Goal: Task Accomplishment & Management: Manage account settings

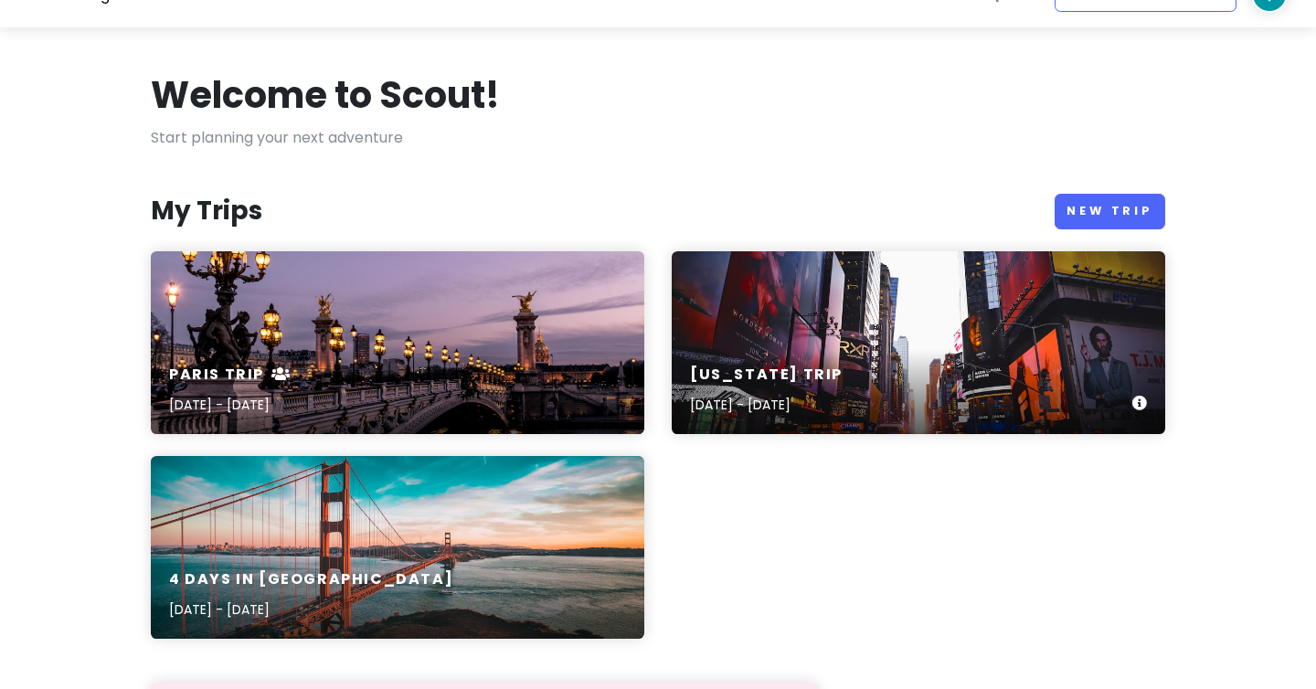
scroll to position [47, 0]
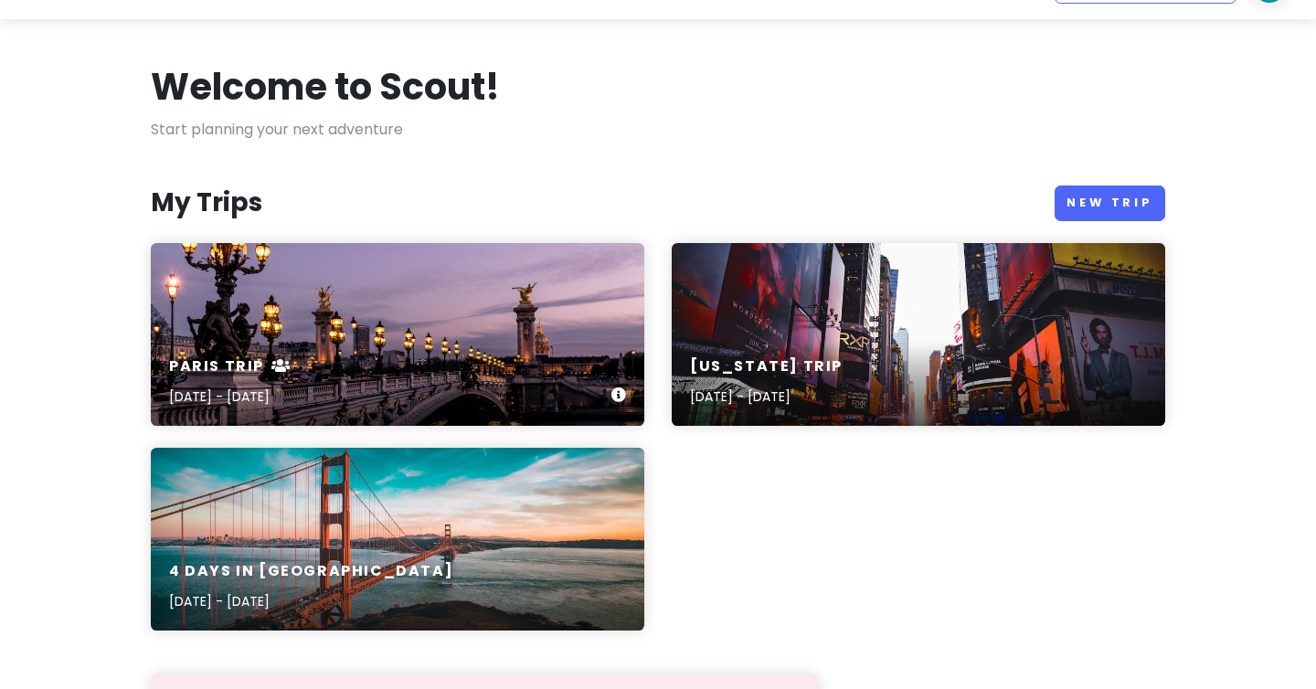
click at [553, 362] on div "Paris Trip [DATE] - [DATE]" at bounding box center [398, 382] width 494 height 87
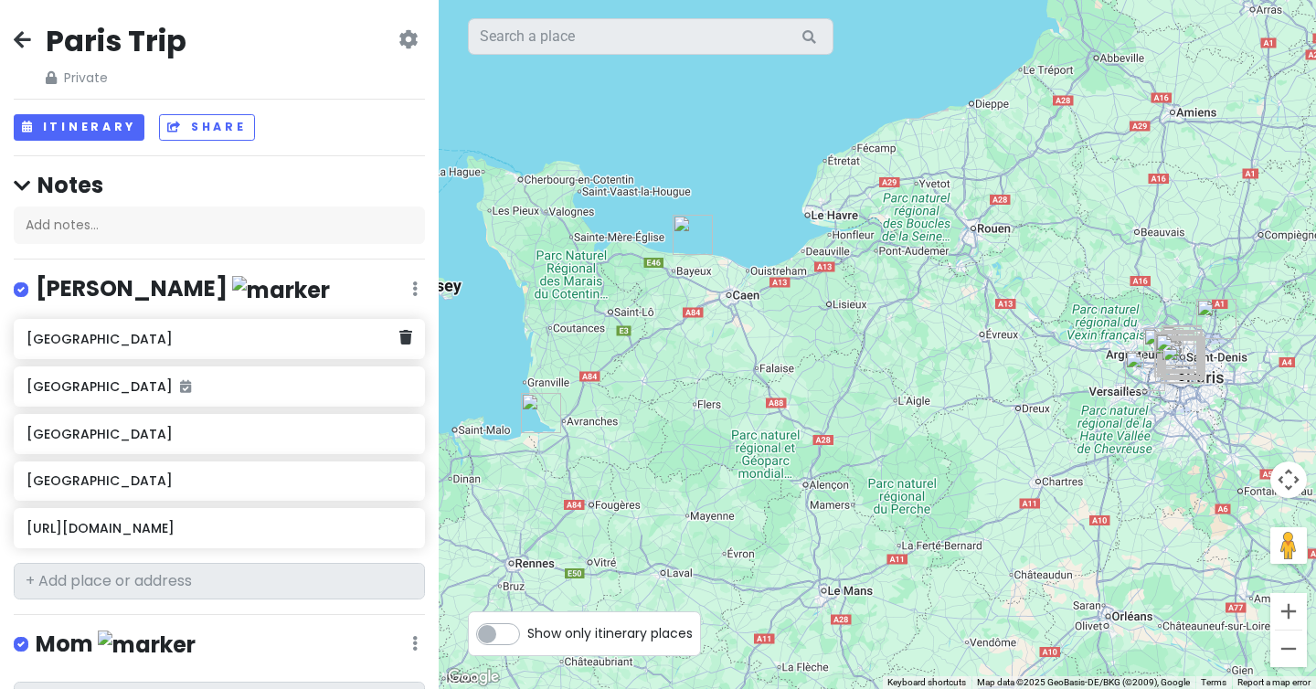
click at [222, 345] on h6 "[GEOGRAPHIC_DATA]" at bounding box center [213, 339] width 372 height 16
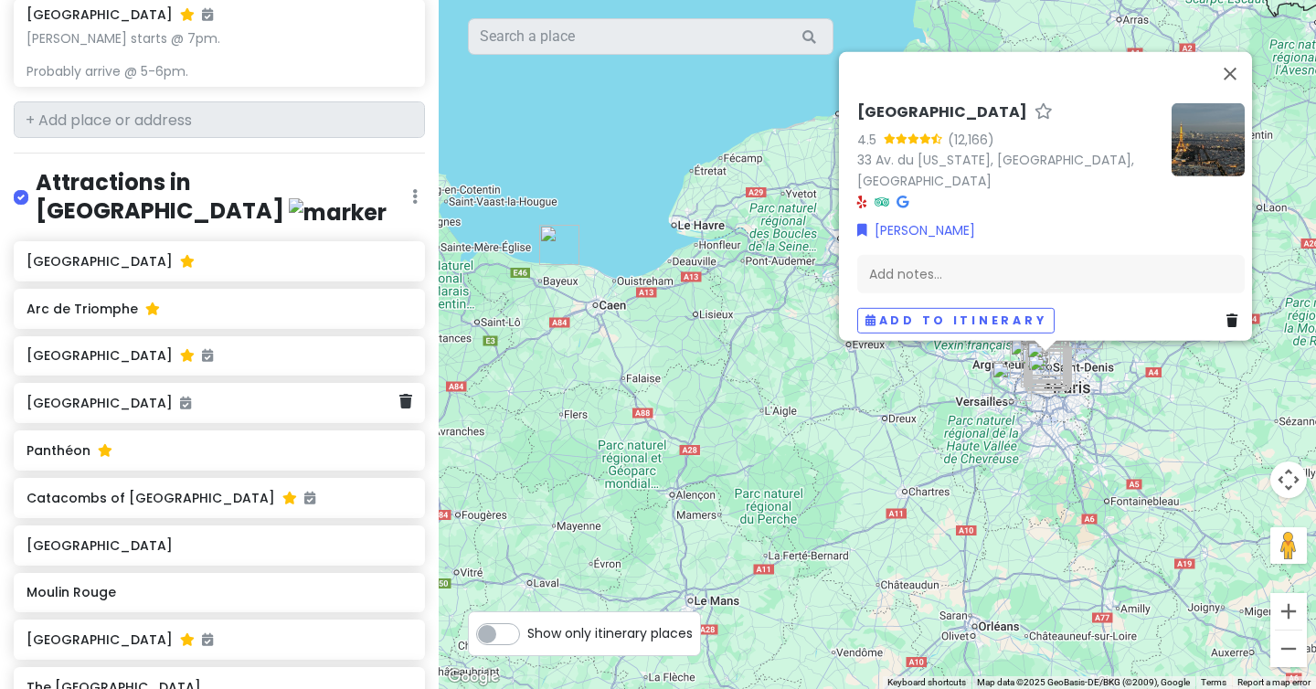
scroll to position [1444, 0]
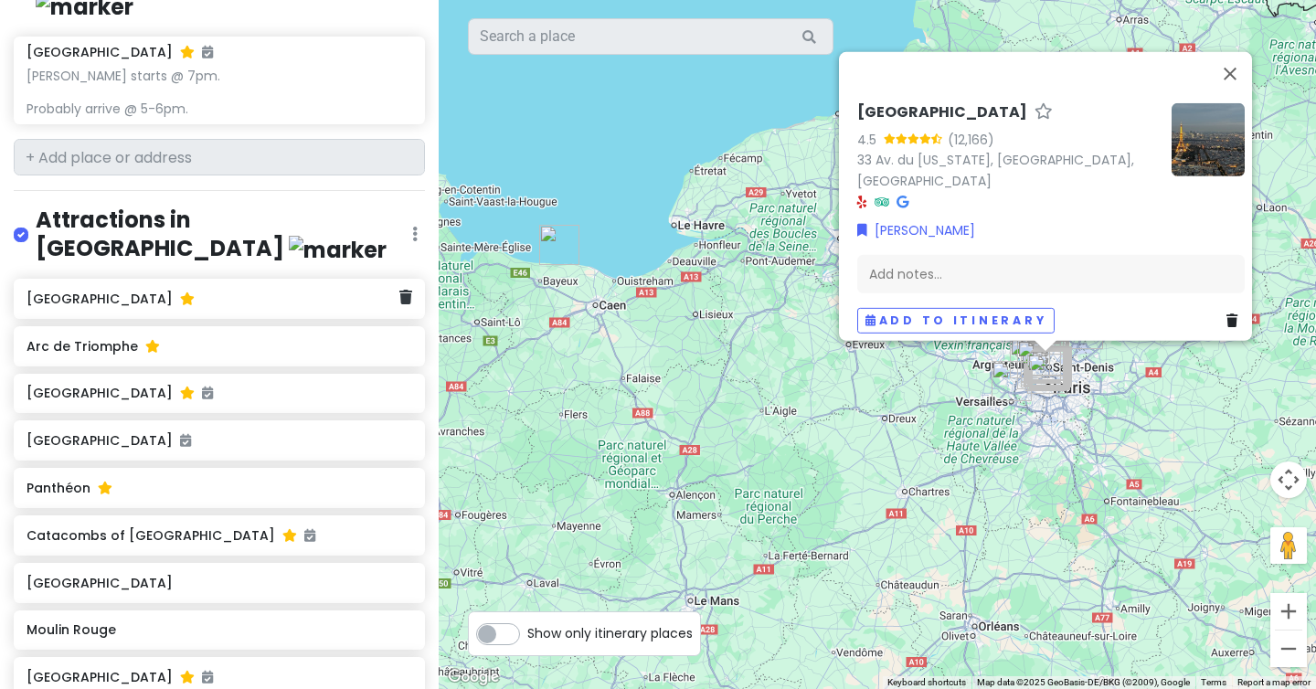
click at [66, 286] on div "[GEOGRAPHIC_DATA]" at bounding box center [213, 299] width 372 height 26
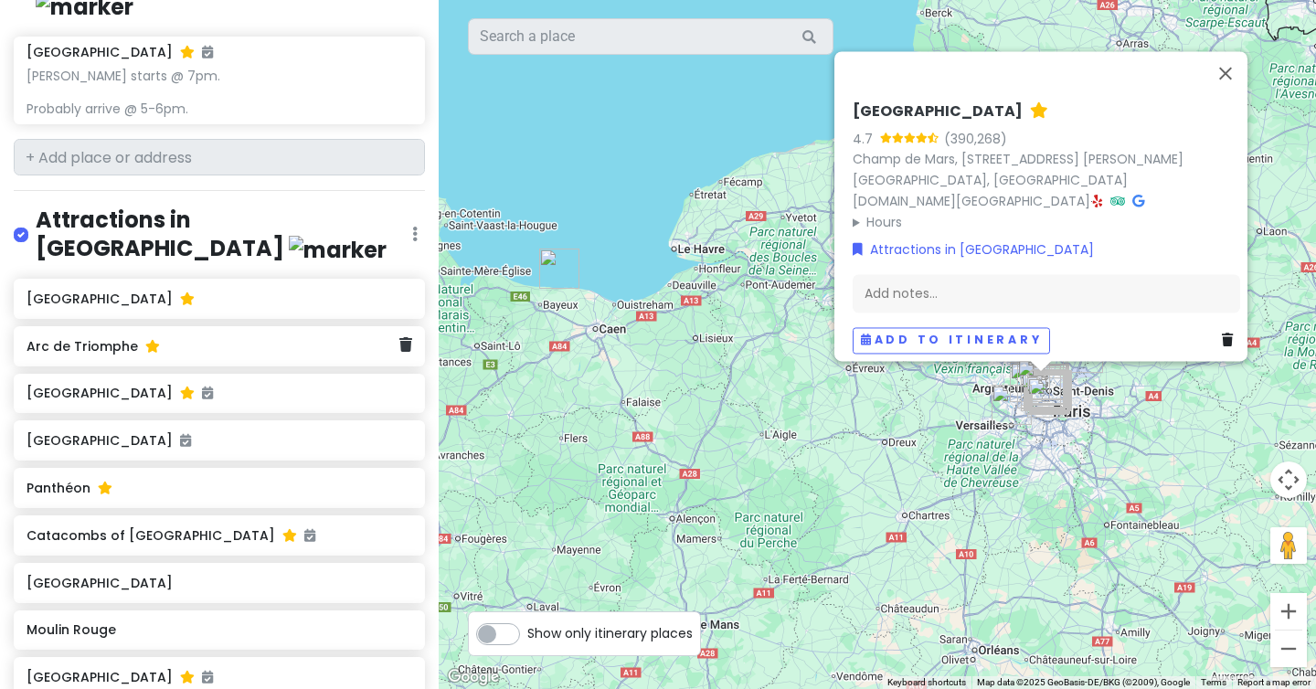
click at [69, 338] on h6 "Arc de Triomphe" at bounding box center [213, 346] width 372 height 16
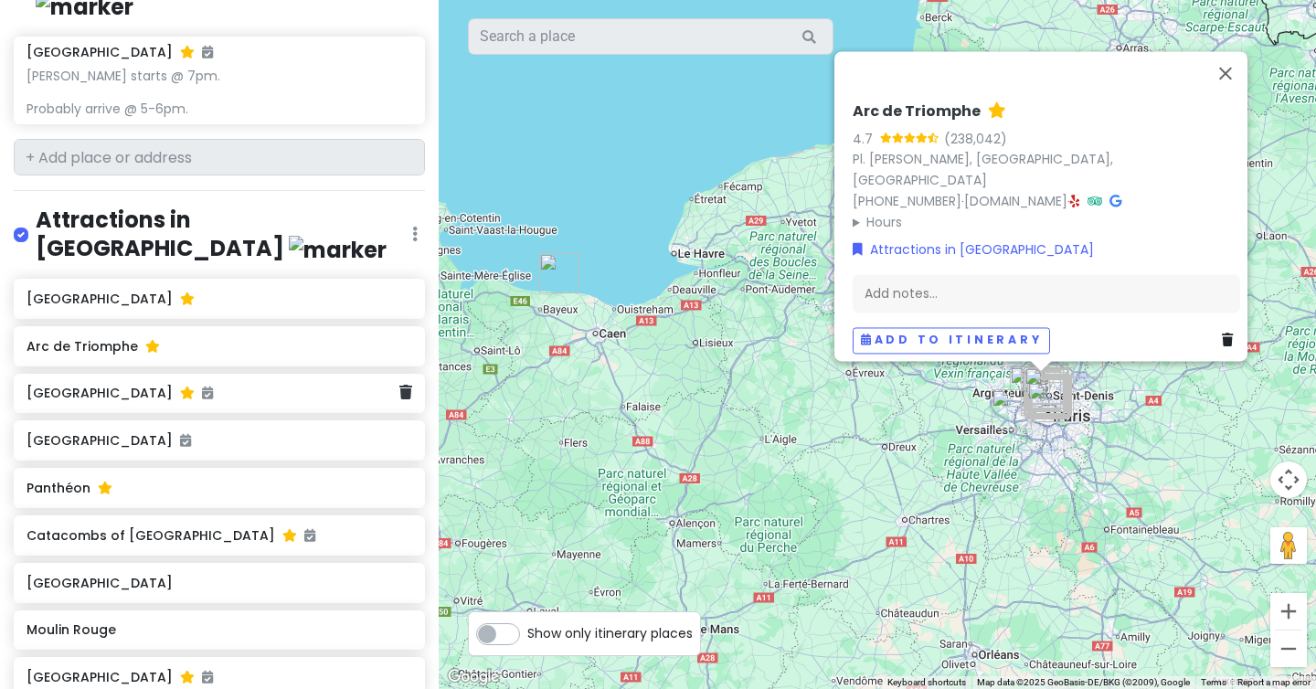
click at [69, 385] on h6 "[GEOGRAPHIC_DATA]" at bounding box center [213, 393] width 372 height 16
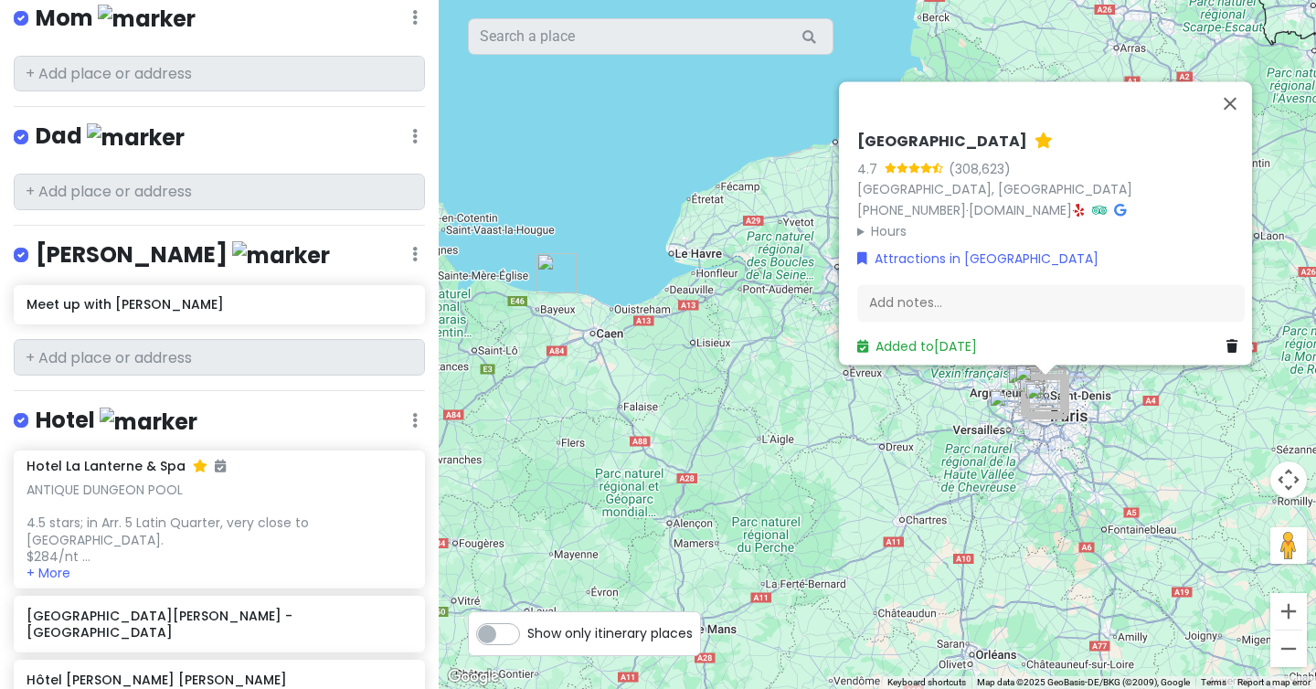
scroll to position [0, 0]
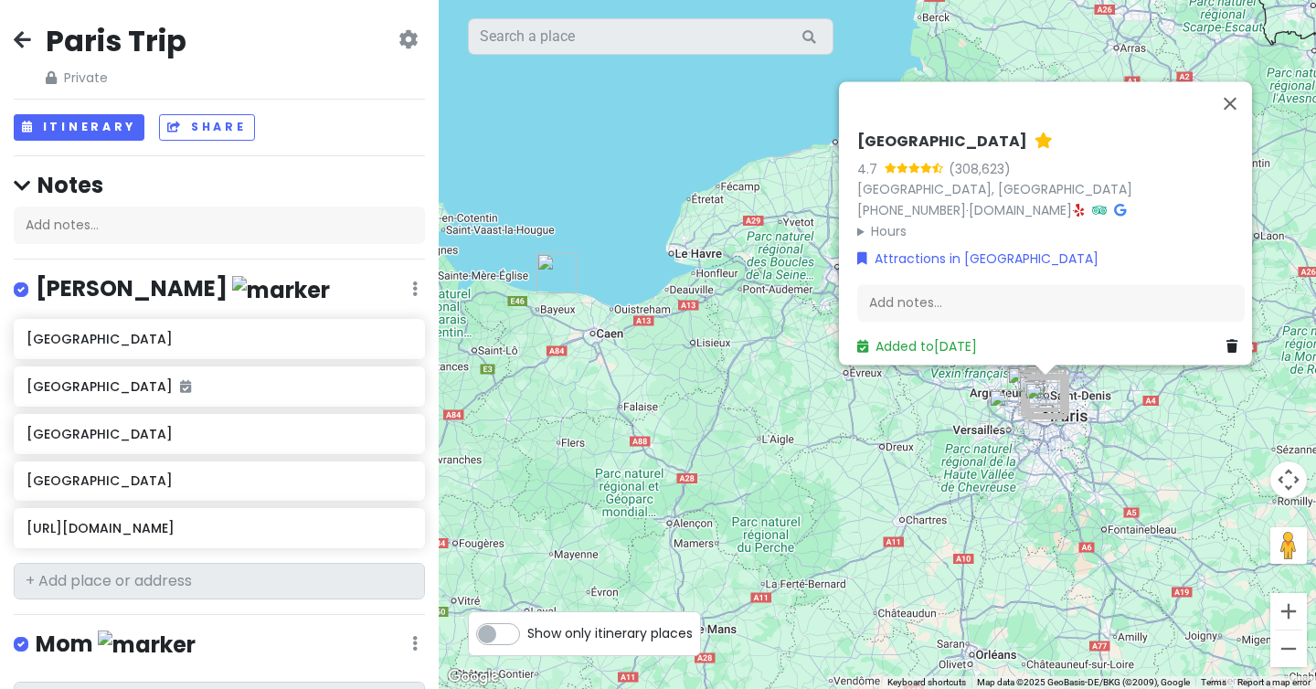
click at [21, 40] on icon at bounding box center [22, 39] width 17 height 15
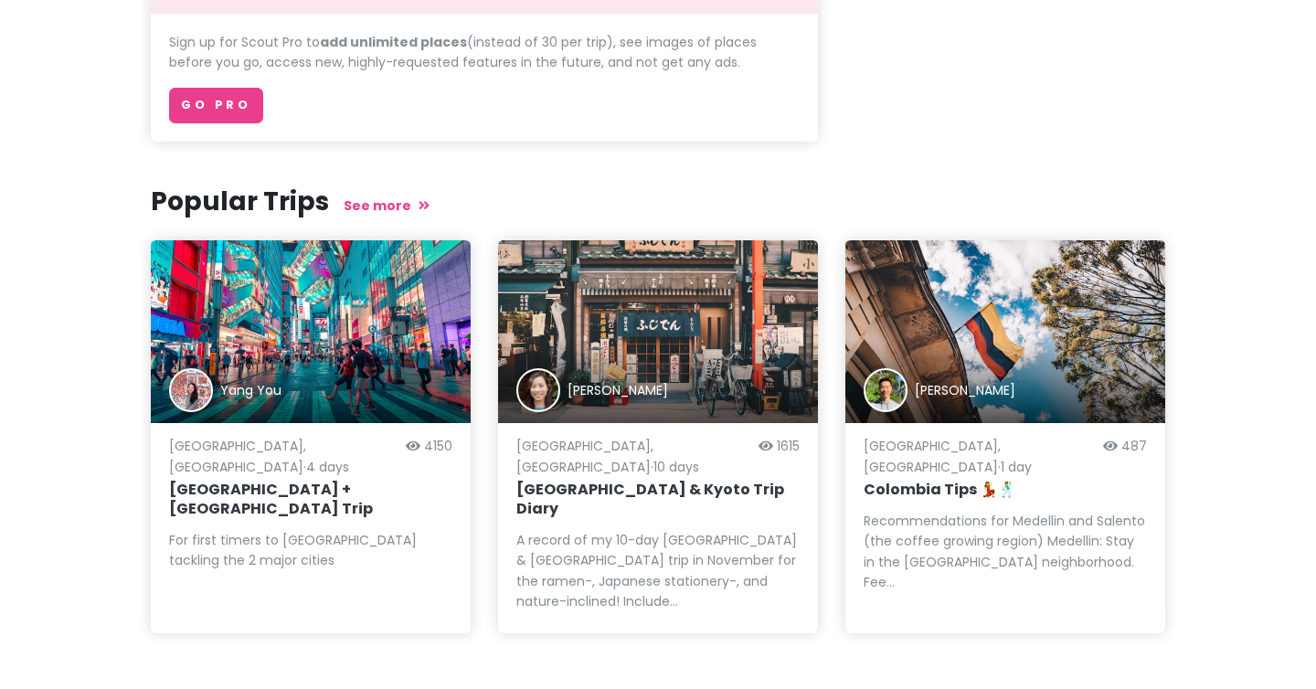
scroll to position [782, 0]
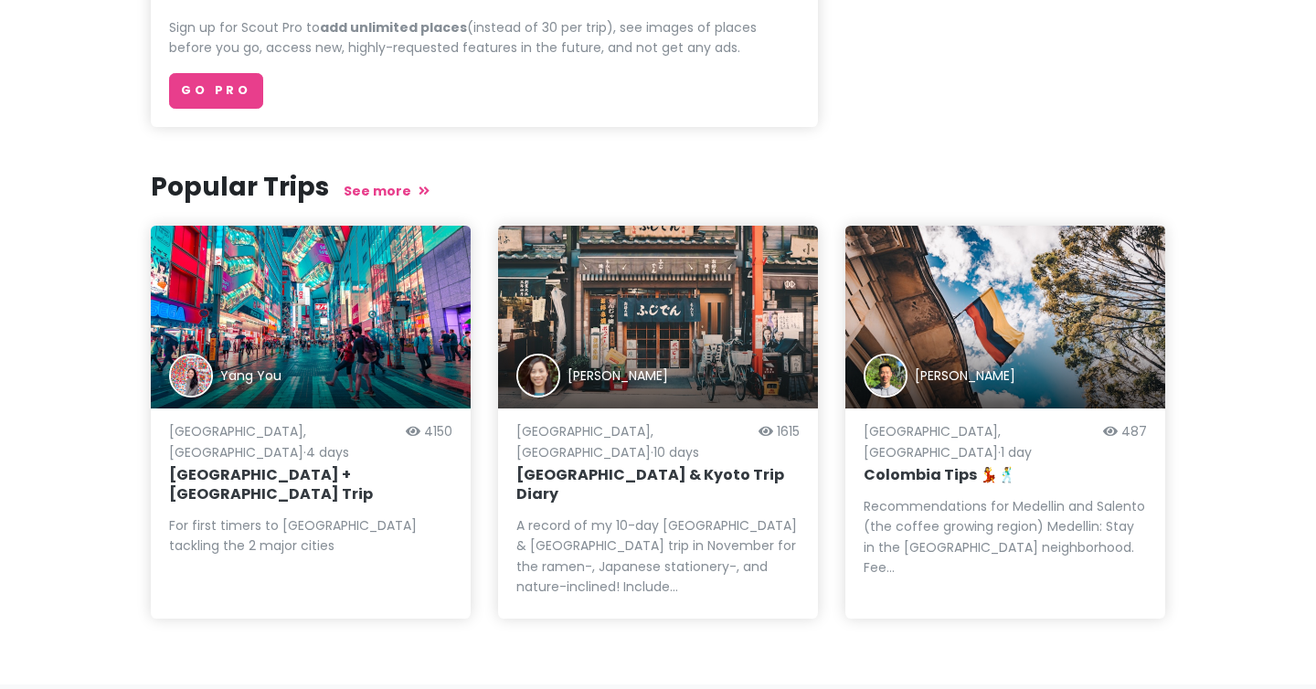
click at [287, 516] on div "[GEOGRAPHIC_DATA], [GEOGRAPHIC_DATA] · 4 days 4150 [GEOGRAPHIC_DATA] + [GEOGRAP…" at bounding box center [310, 514] width 283 height 174
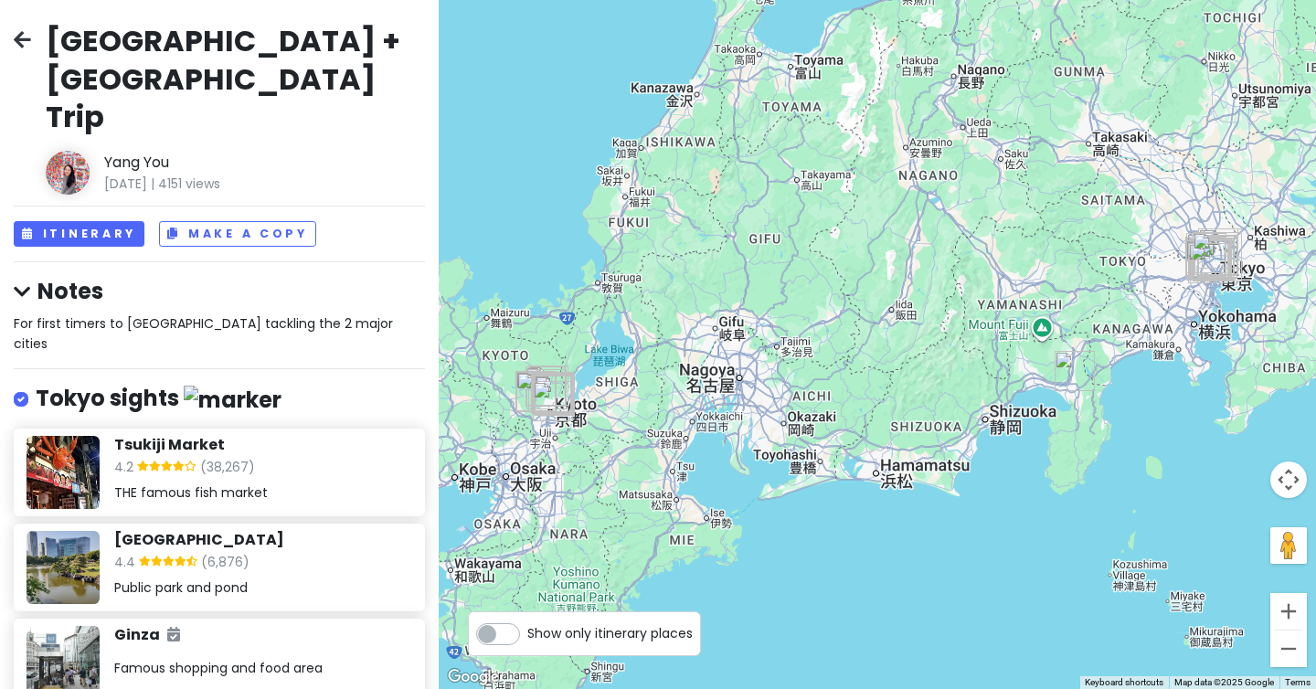
click at [292, 531] on div "Hamarikyu Gardens 4.4 (6,876) Public park and pond" at bounding box center [262, 567] width 297 height 73
click at [171, 221] on button "Make a Copy" at bounding box center [237, 234] width 157 height 27
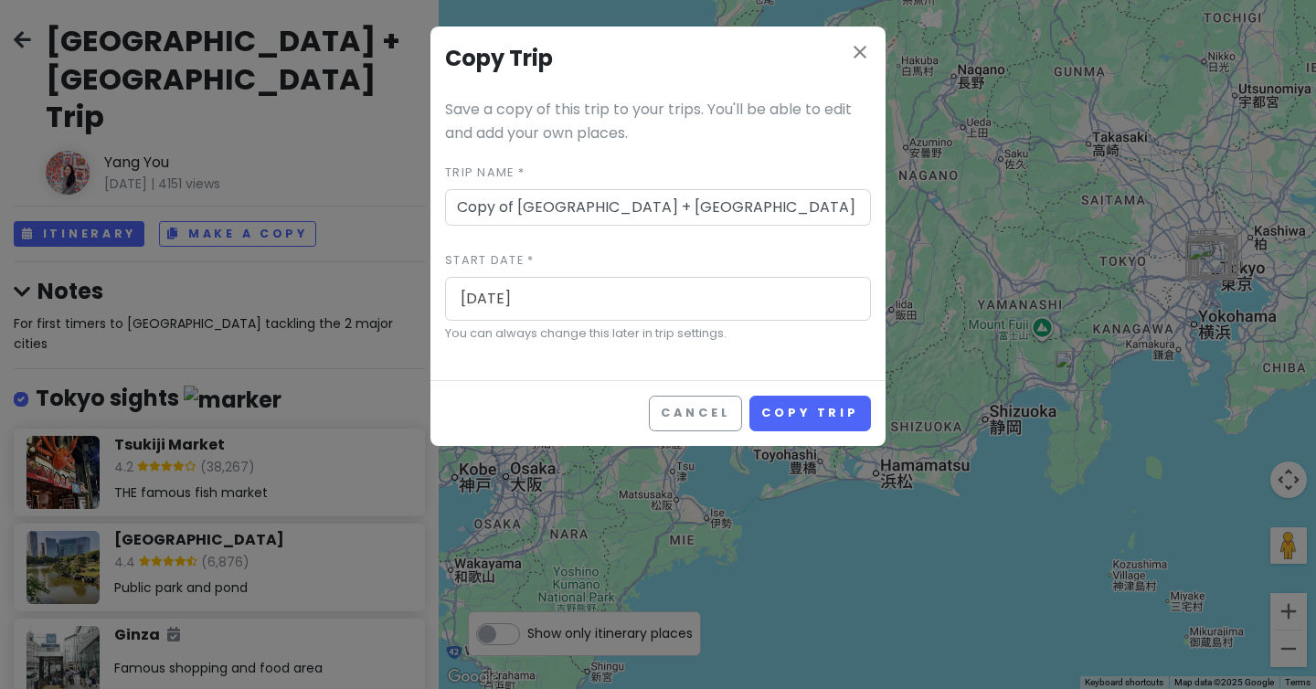
click at [511, 215] on input "Copy of Tokyo + Kyoto Trip" at bounding box center [658, 207] width 426 height 37
click at [602, 211] on input "Copy of Tokyo + Kyoto Trip" at bounding box center [658, 207] width 426 height 37
drag, startPoint x: 524, startPoint y: 210, endPoint x: 407, endPoint y: 210, distance: 117.0
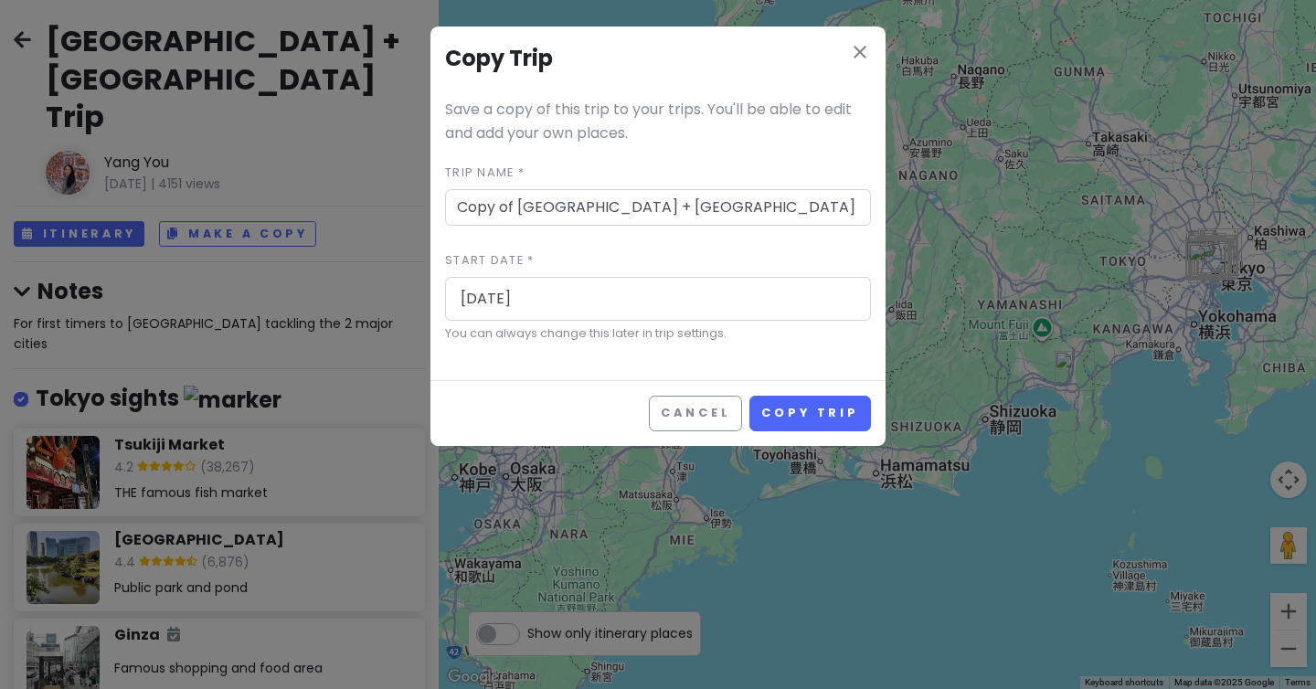
click at [407, 210] on div "close Copy Trip Save a copy of this trip to your trips. You'll be able to edit …" at bounding box center [658, 344] width 1316 height 689
click at [550, 209] on input "[GEOGRAPHIC_DATA] + [GEOGRAPHIC_DATA] Trip" at bounding box center [658, 207] width 426 height 37
type input "[GEOGRAPHIC_DATA] + [GEOGRAPHIC_DATA] Trip"
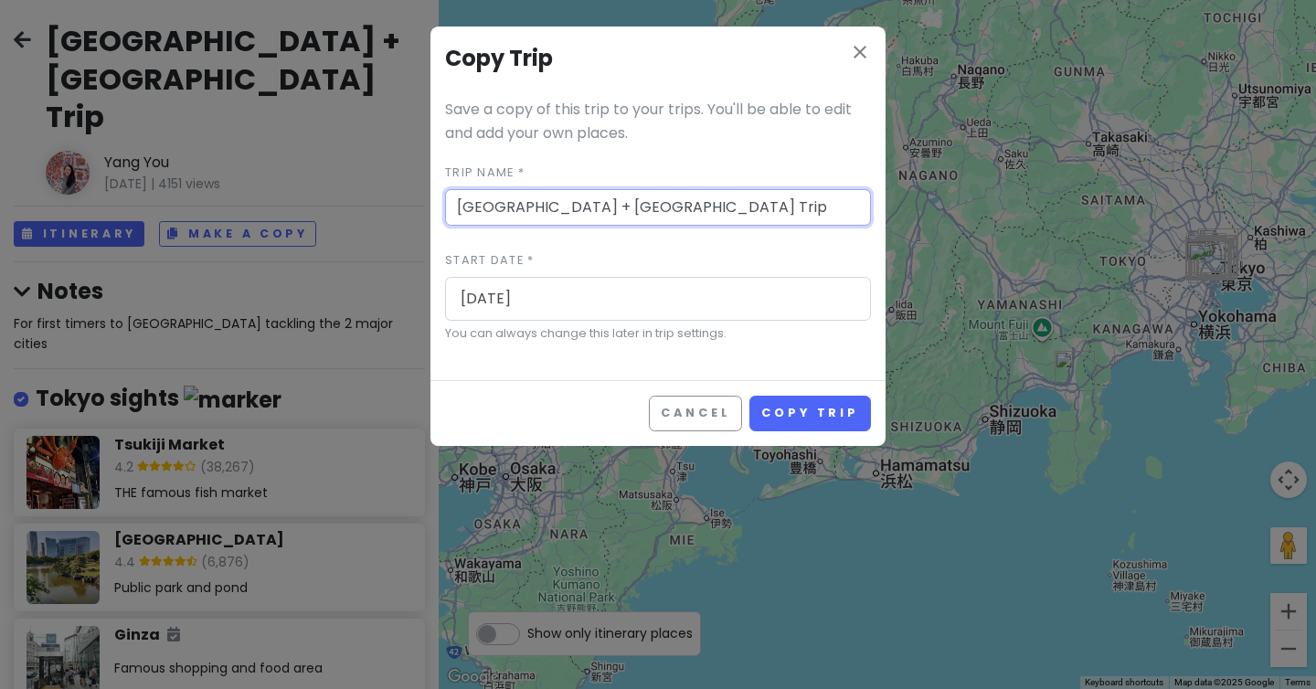
click at [597, 296] on input "10/15/2025" at bounding box center [658, 299] width 415 height 42
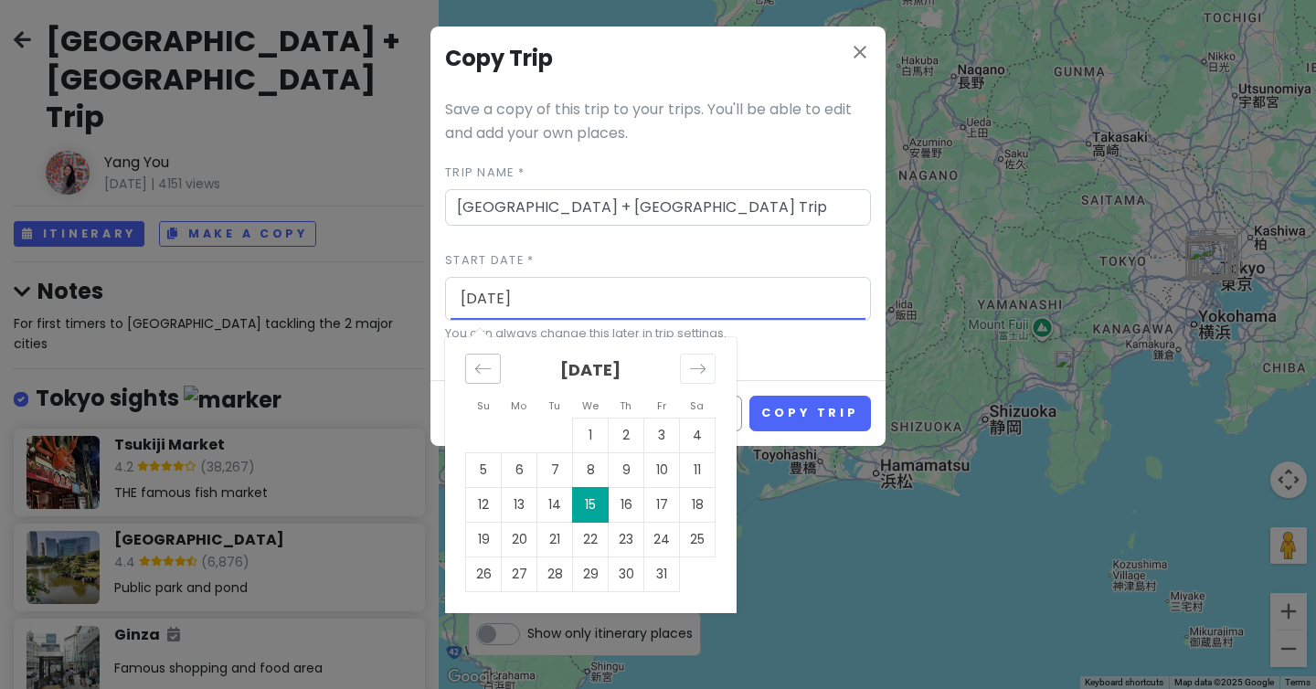
click at [490, 370] on icon "Move backward to switch to the previous month." at bounding box center [482, 368] width 17 height 17
click at [686, 363] on div "Move forward to switch to the next month." at bounding box center [698, 369] width 36 height 30
click at [558, 468] on td "7" at bounding box center [555, 469] width 36 height 35
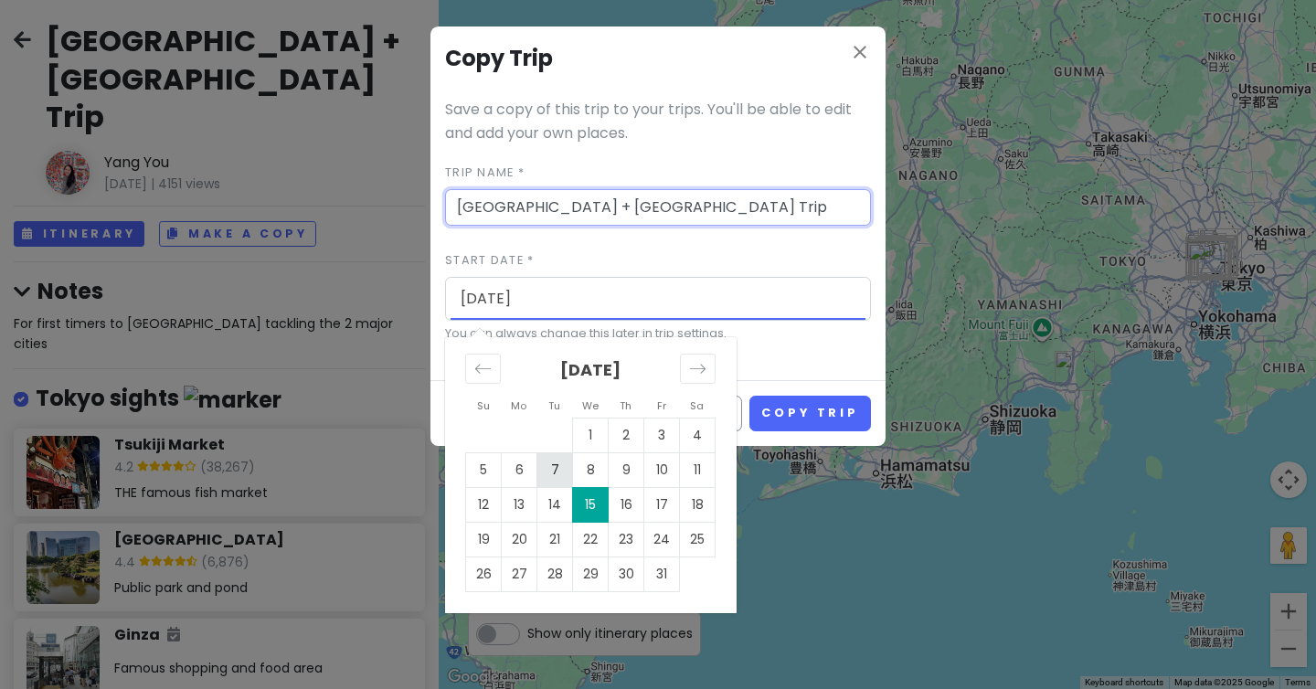
type input "10/07/2025"
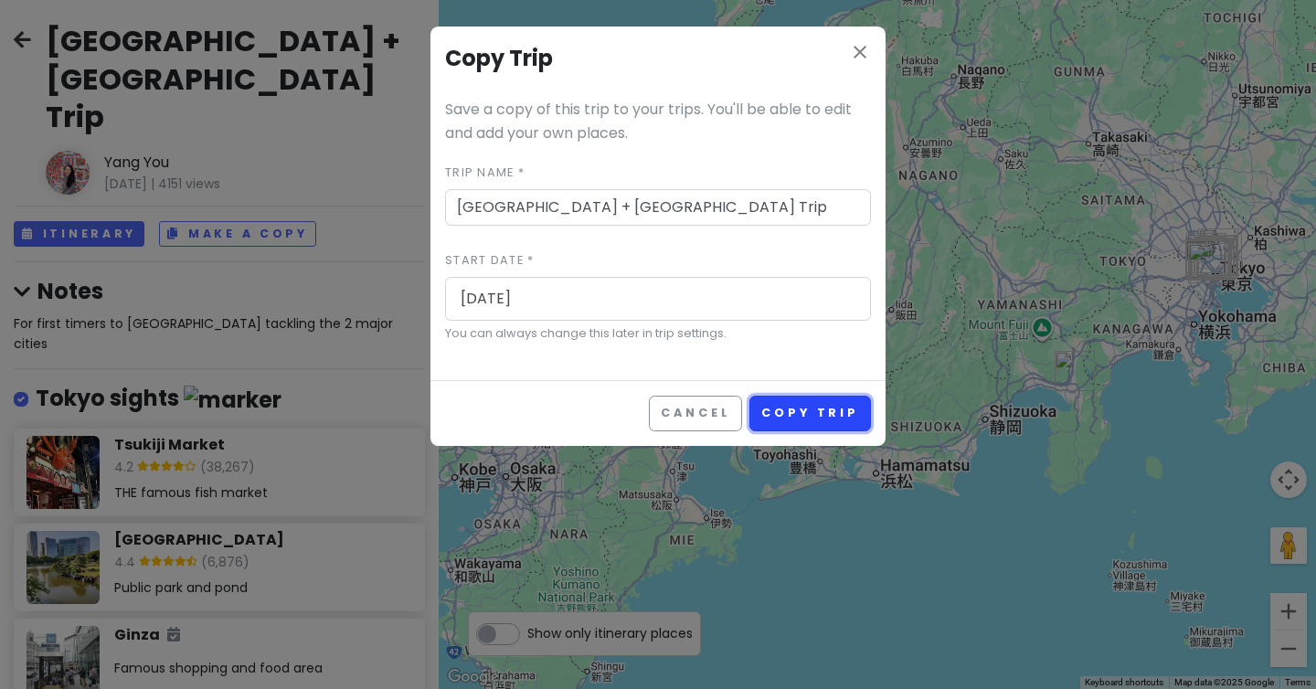
click at [785, 416] on button "Copy Trip" at bounding box center [811, 414] width 122 height 36
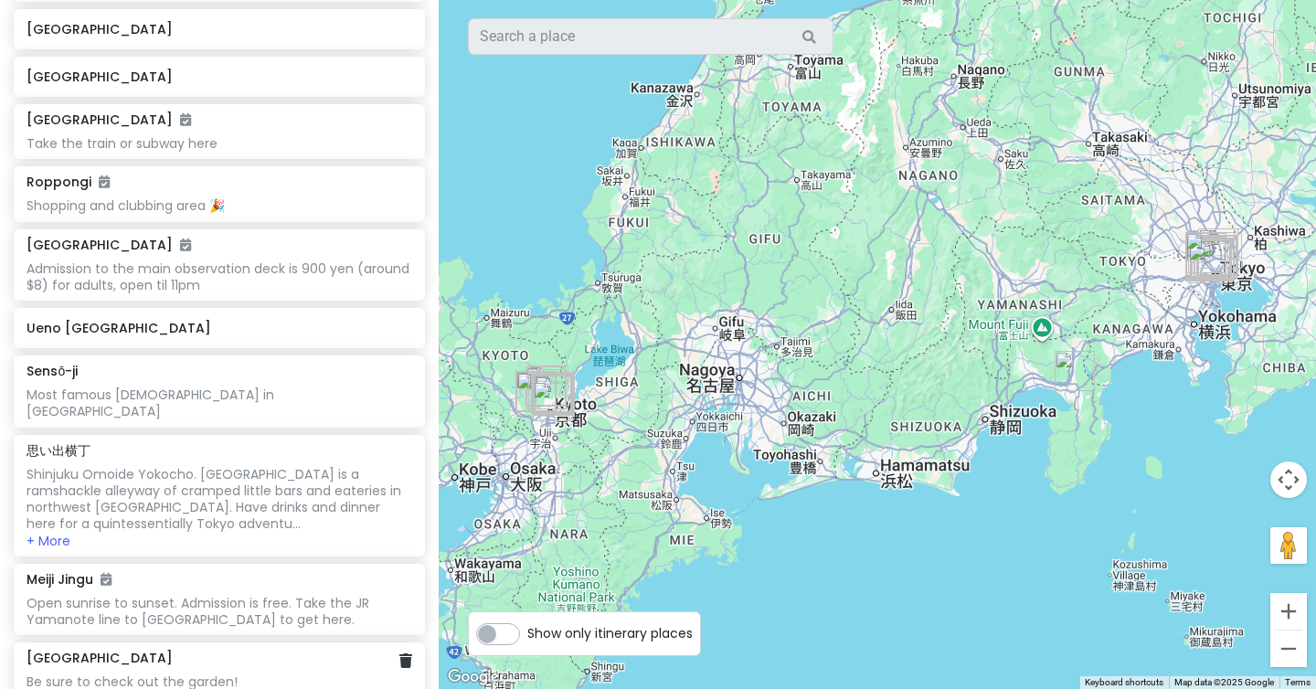
scroll to position [528, 0]
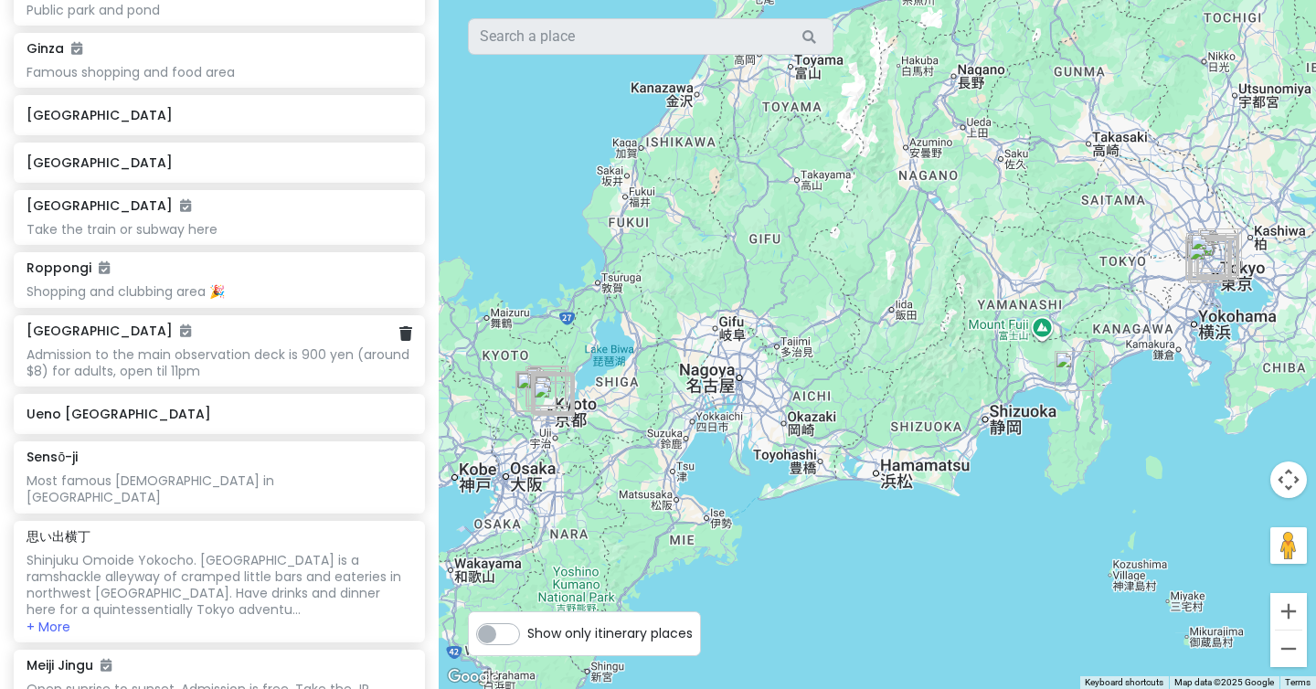
click at [230, 315] on div "Tokyo Tower Admission to the main observation deck is 900 yen (around $8) for a…" at bounding box center [219, 351] width 411 height 72
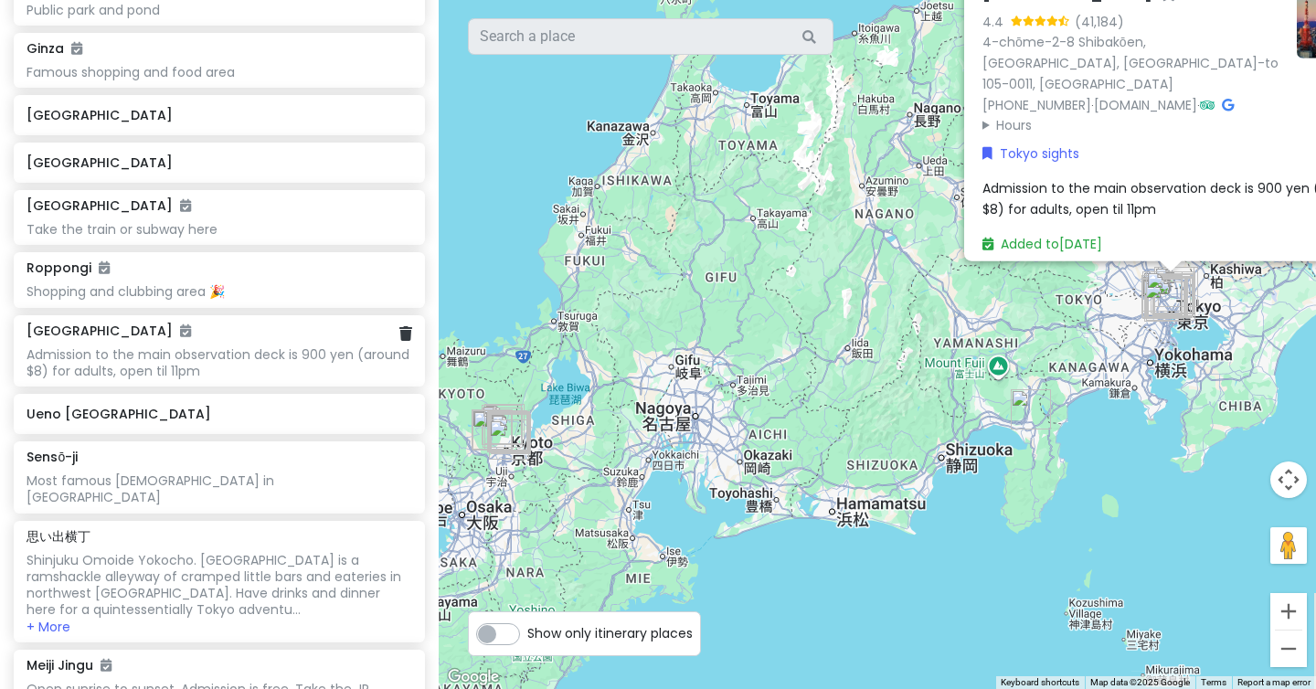
click at [230, 315] on div "Tokyo Tower Admission to the main observation deck is 900 yen (around $8) for a…" at bounding box center [219, 351] width 411 height 72
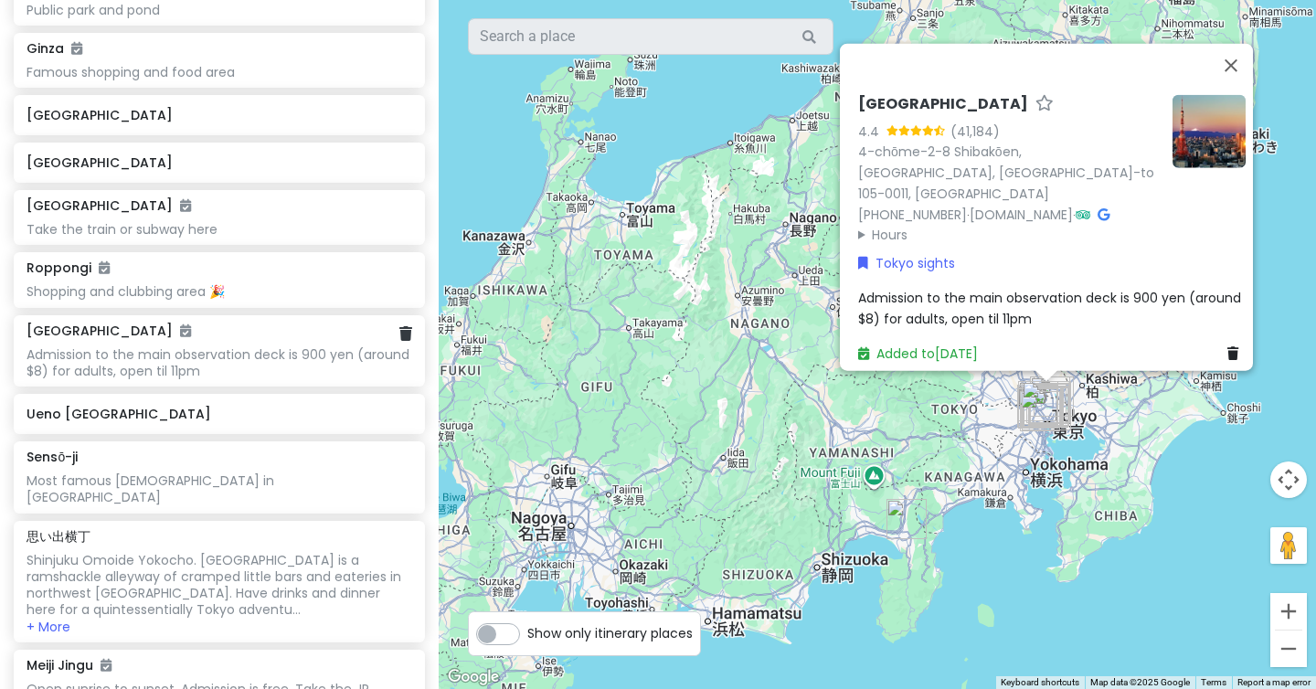
click at [215, 346] on div "Admission to the main observation deck is 900 yen (around $8) for adults, open …" at bounding box center [219, 362] width 385 height 33
click at [71, 323] on h6 "Tokyo Tower" at bounding box center [109, 331] width 165 height 16
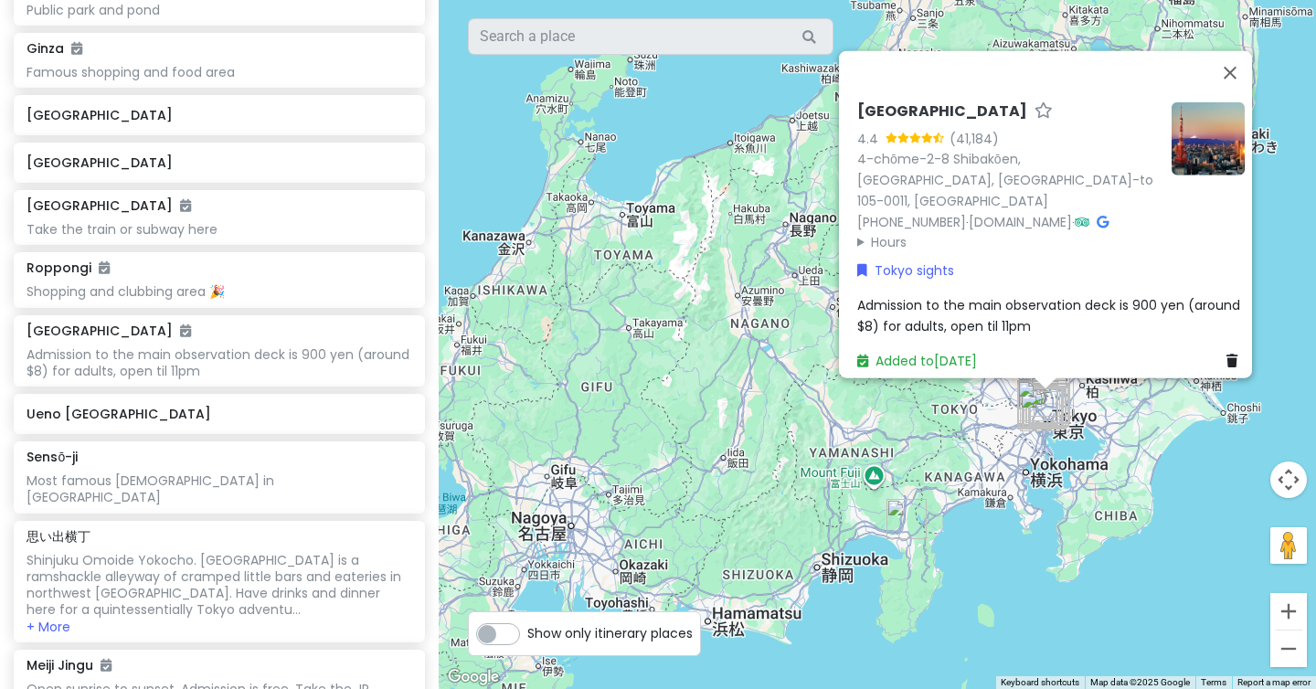
drag, startPoint x: 51, startPoint y: 688, endPoint x: 51, endPoint y: 617, distance: 71.3
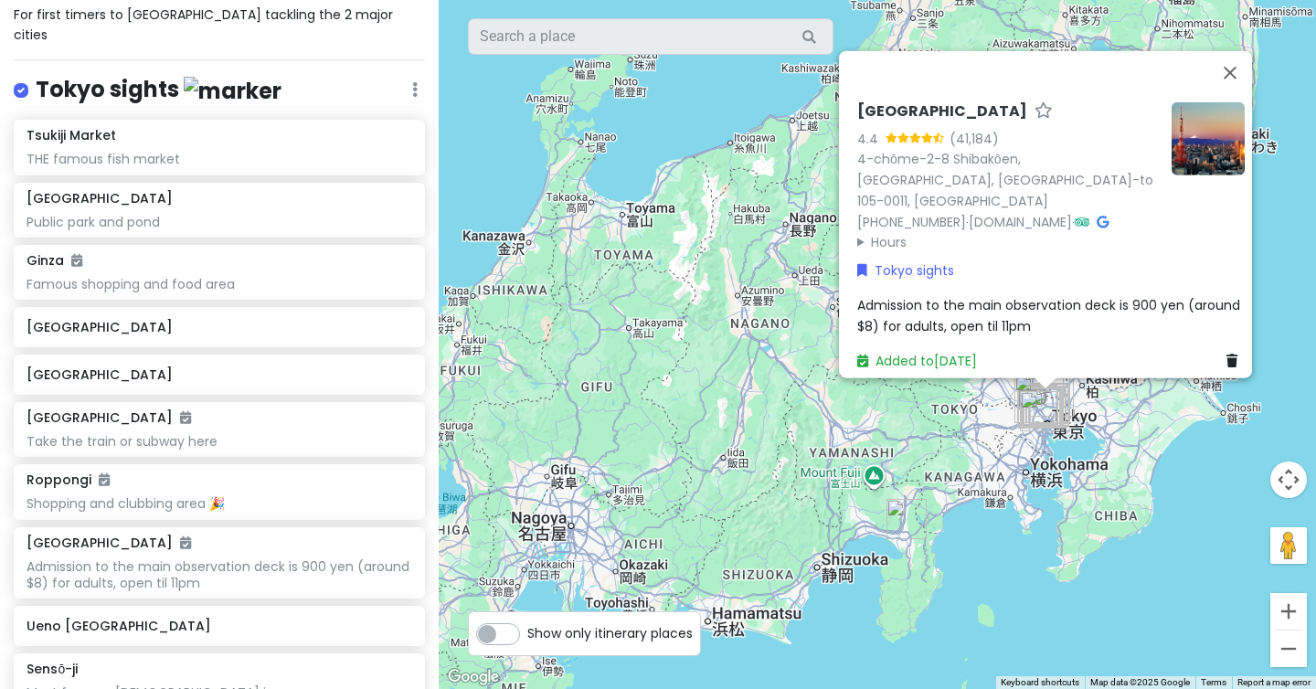
scroll to position [0, 0]
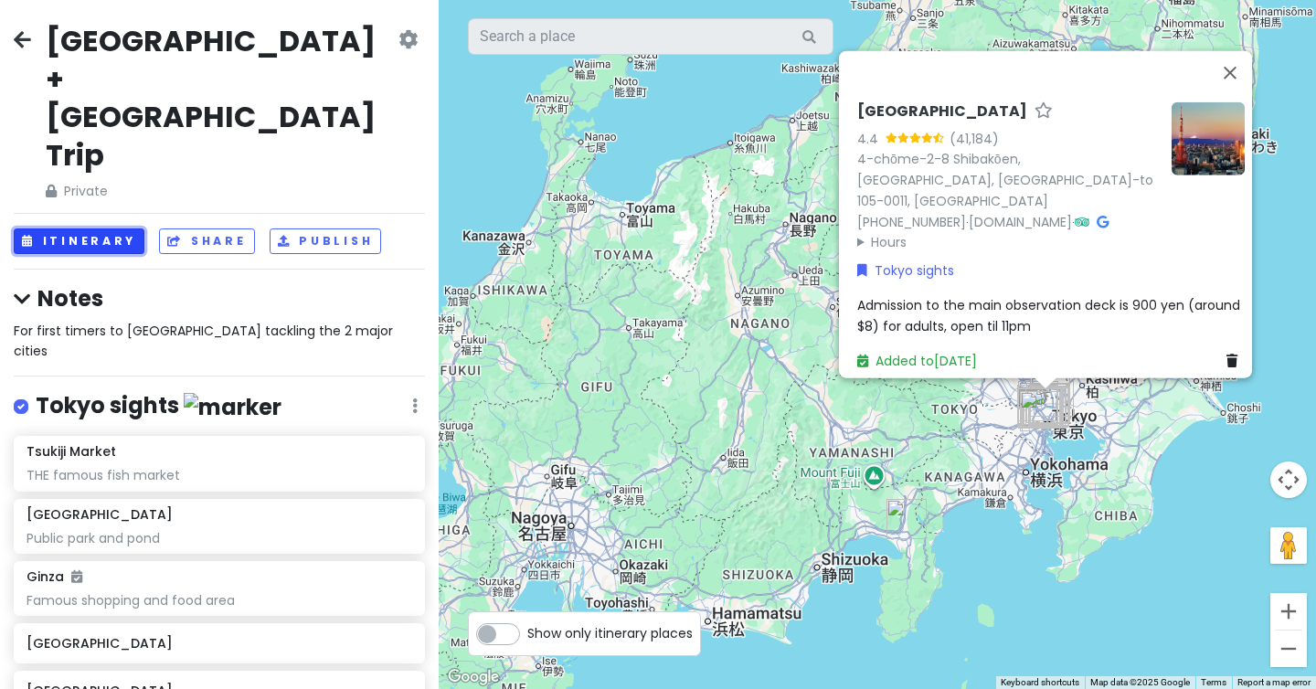
click at [114, 229] on button "Itinerary" at bounding box center [79, 242] width 131 height 27
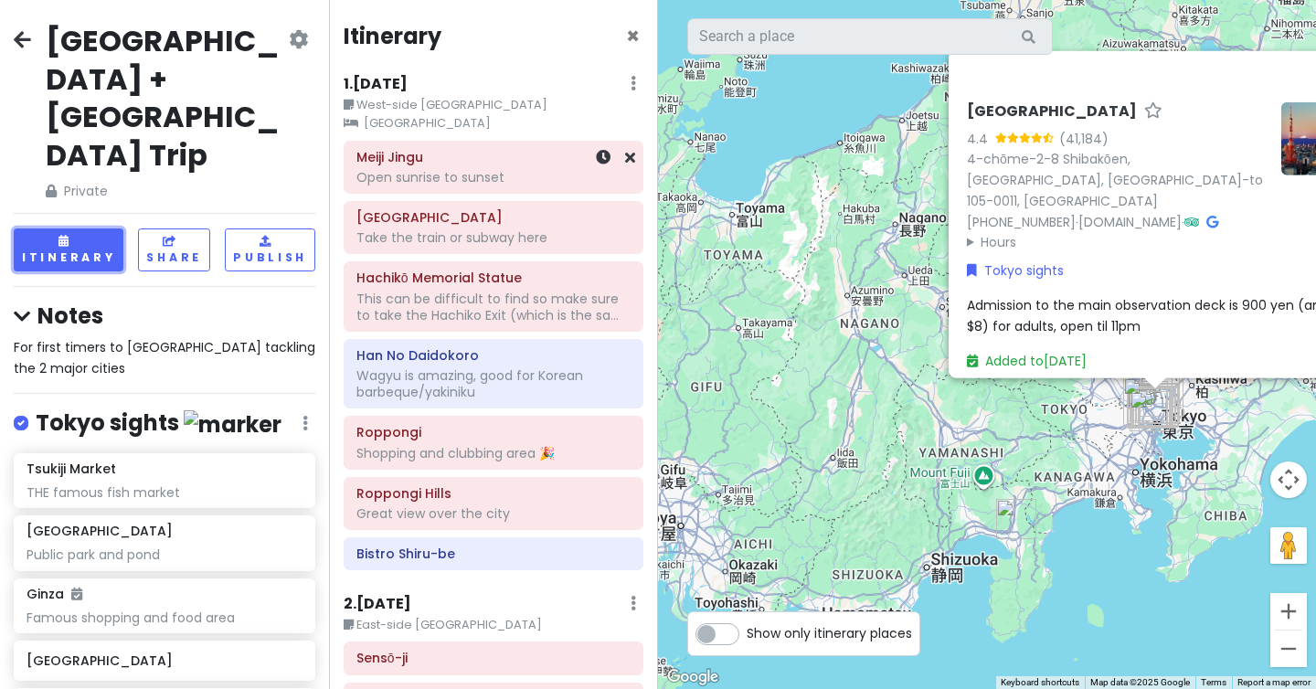
click at [522, 169] on div "Open sunrise to sunset" at bounding box center [493, 177] width 274 height 16
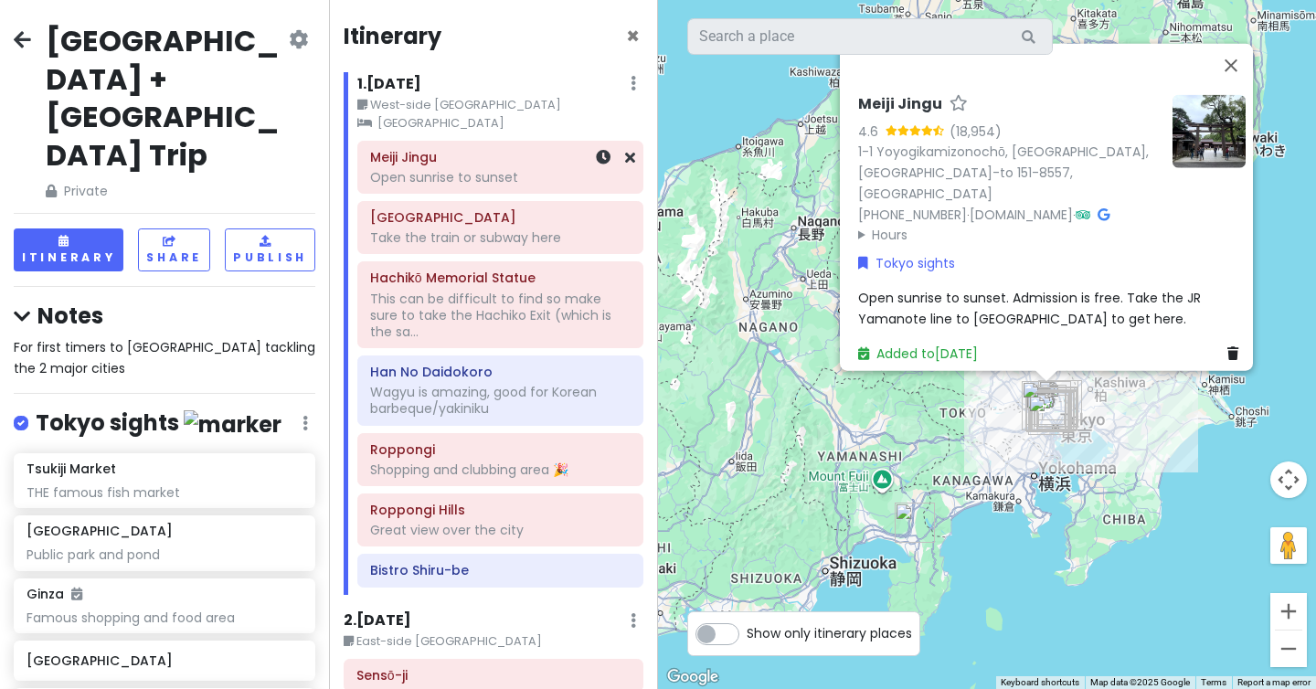
click at [485, 169] on div "Open sunrise to sunset" at bounding box center [500, 177] width 261 height 16
click at [468, 178] on div "Open sunrise to sunset" at bounding box center [500, 177] width 261 height 16
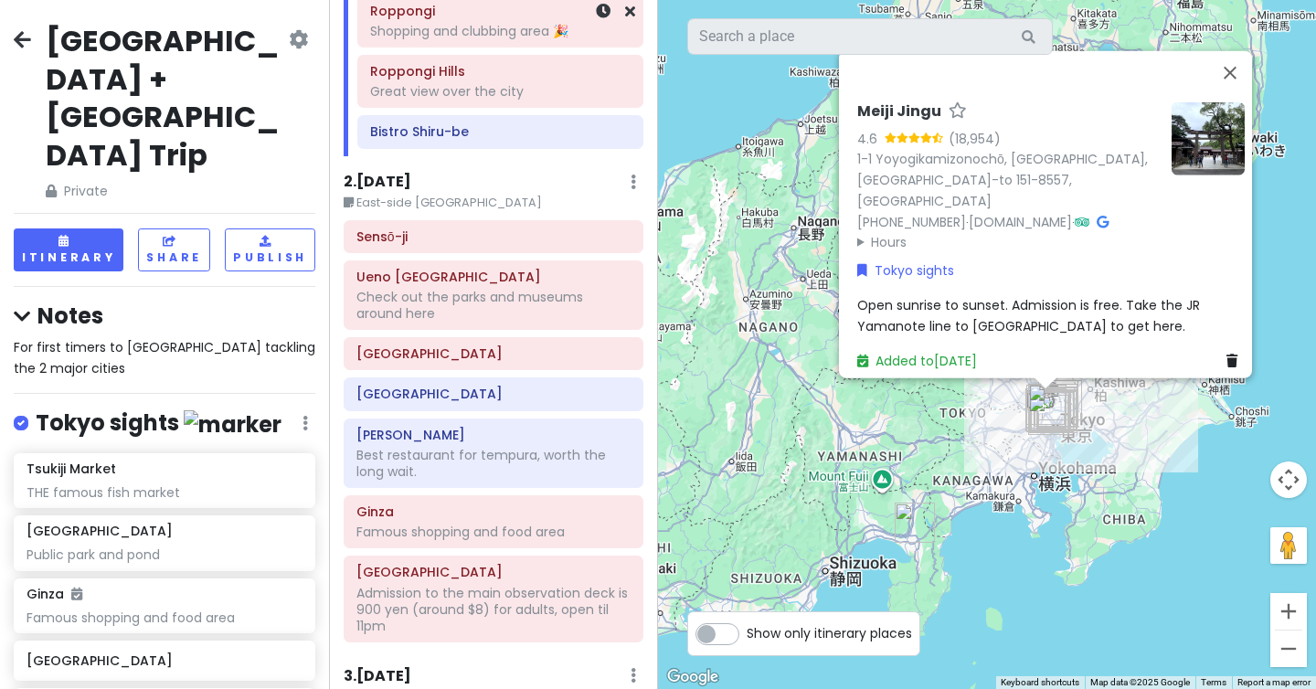
scroll to position [453, 0]
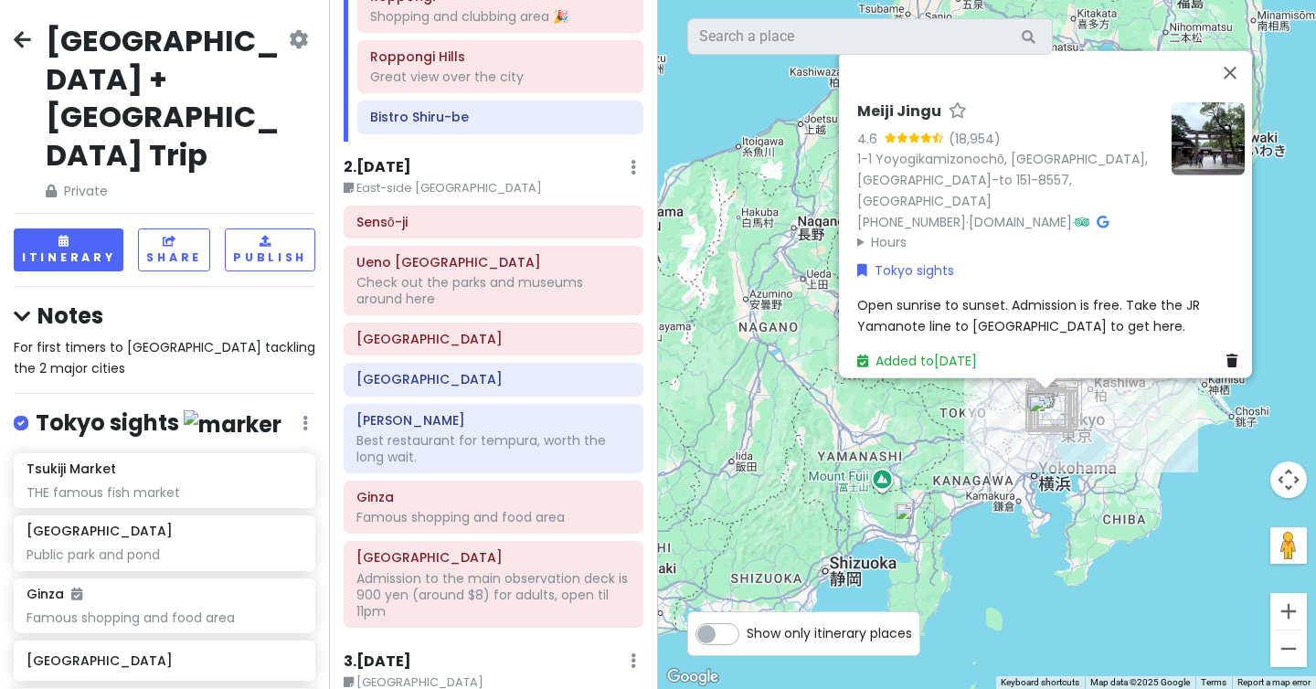
click at [285, 409] on div "Tokyo sights Edit Reorder Delete List" at bounding box center [165, 427] width 302 height 37
click at [314, 409] on div "Tokyo sights Edit Reorder Delete List" at bounding box center [165, 427] width 302 height 37
click at [304, 416] on icon at bounding box center [305, 423] width 5 height 15
click at [264, 456] on link "Edit" at bounding box center [251, 478] width 146 height 44
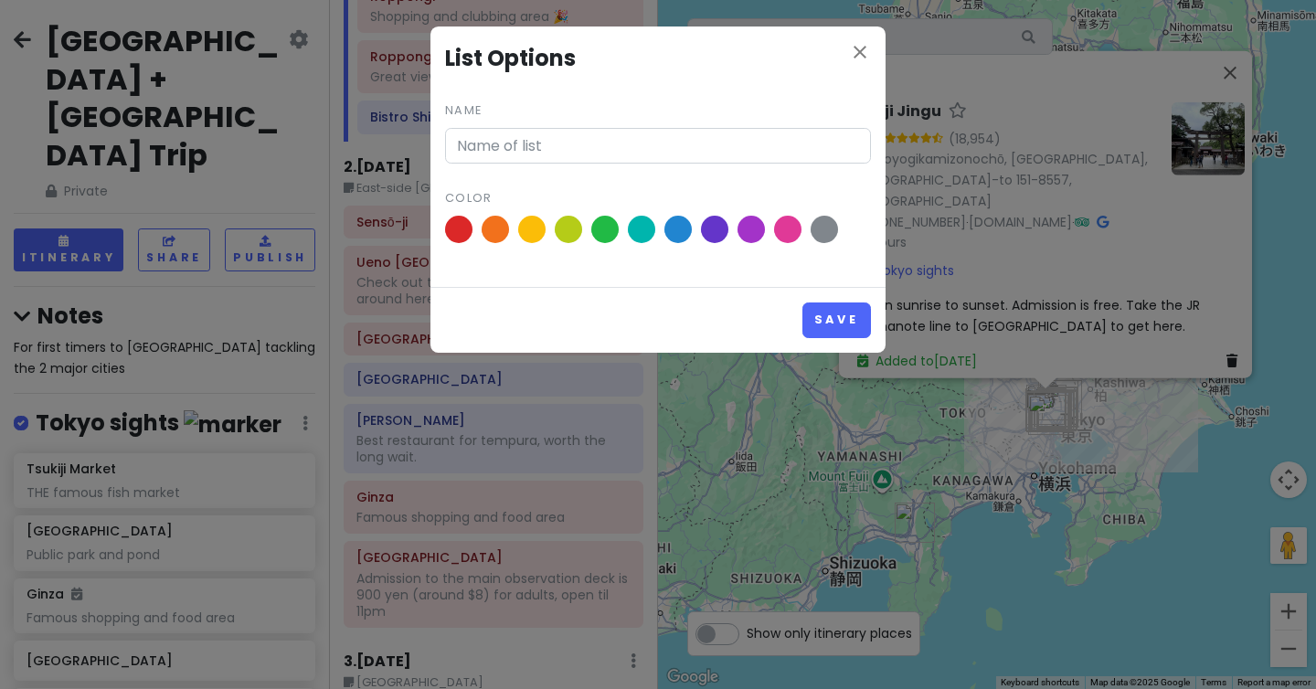
type input "Tokyo sights"
click at [852, 49] on icon "close" at bounding box center [860, 52] width 22 height 22
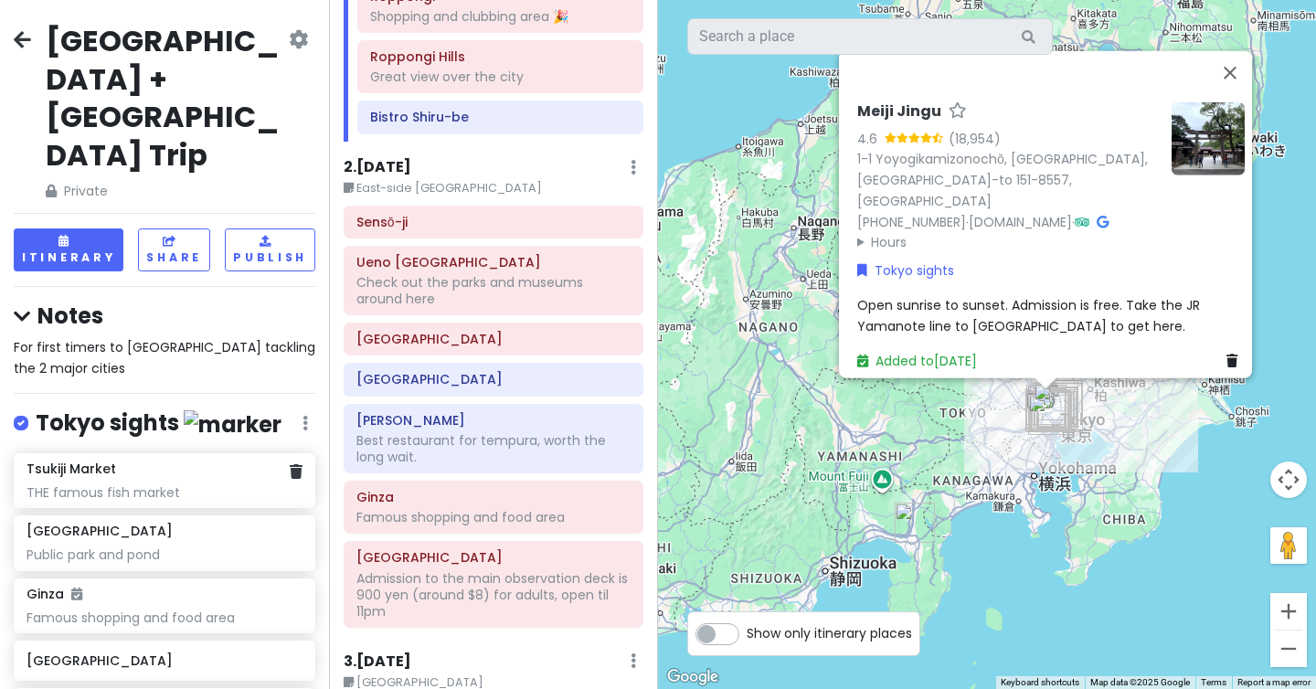
click at [182, 461] on div "Tsukiji Market THE famous fish market" at bounding box center [164, 481] width 275 height 40
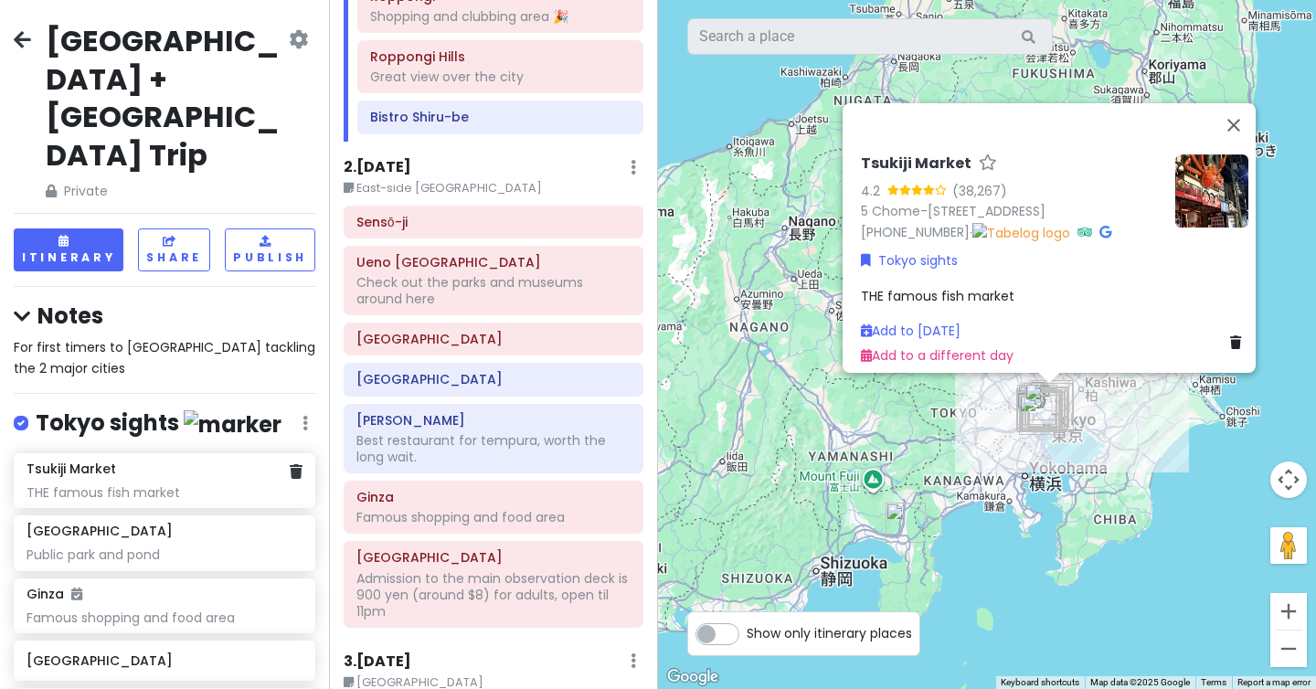
click at [122, 484] on div "THE famous fish market" at bounding box center [164, 492] width 275 height 16
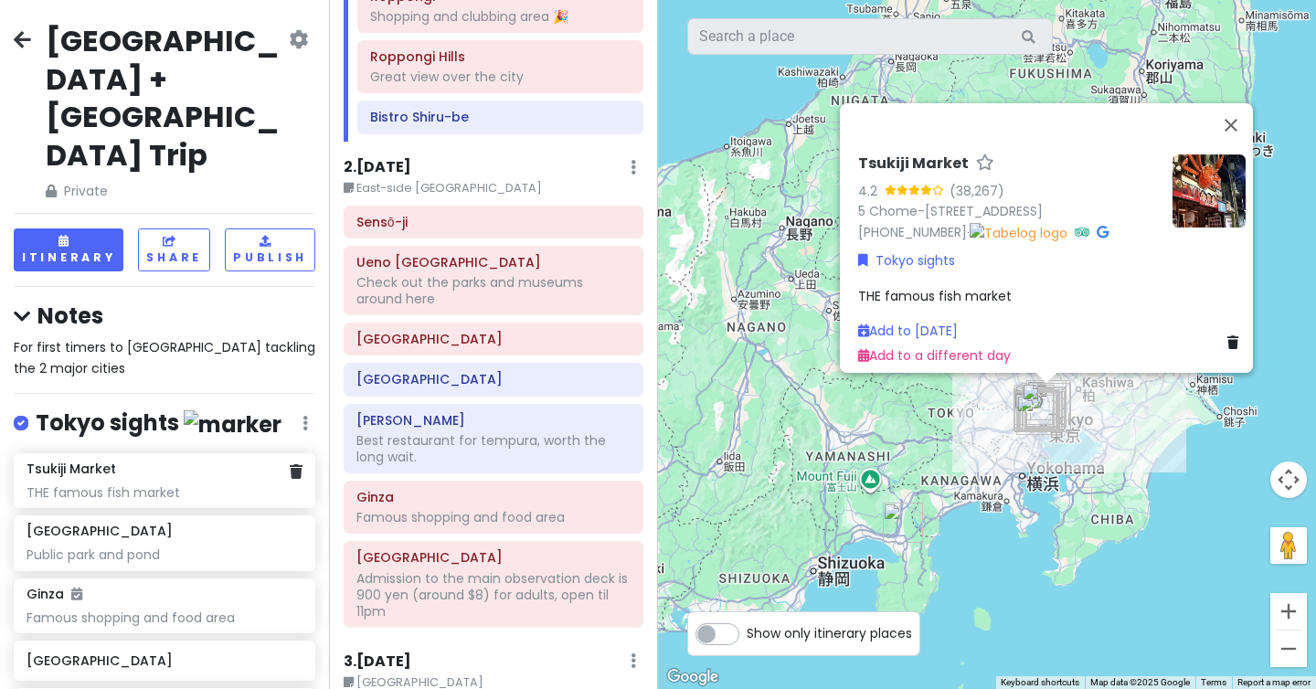
click at [122, 484] on div "THE famous fish market" at bounding box center [164, 492] width 275 height 16
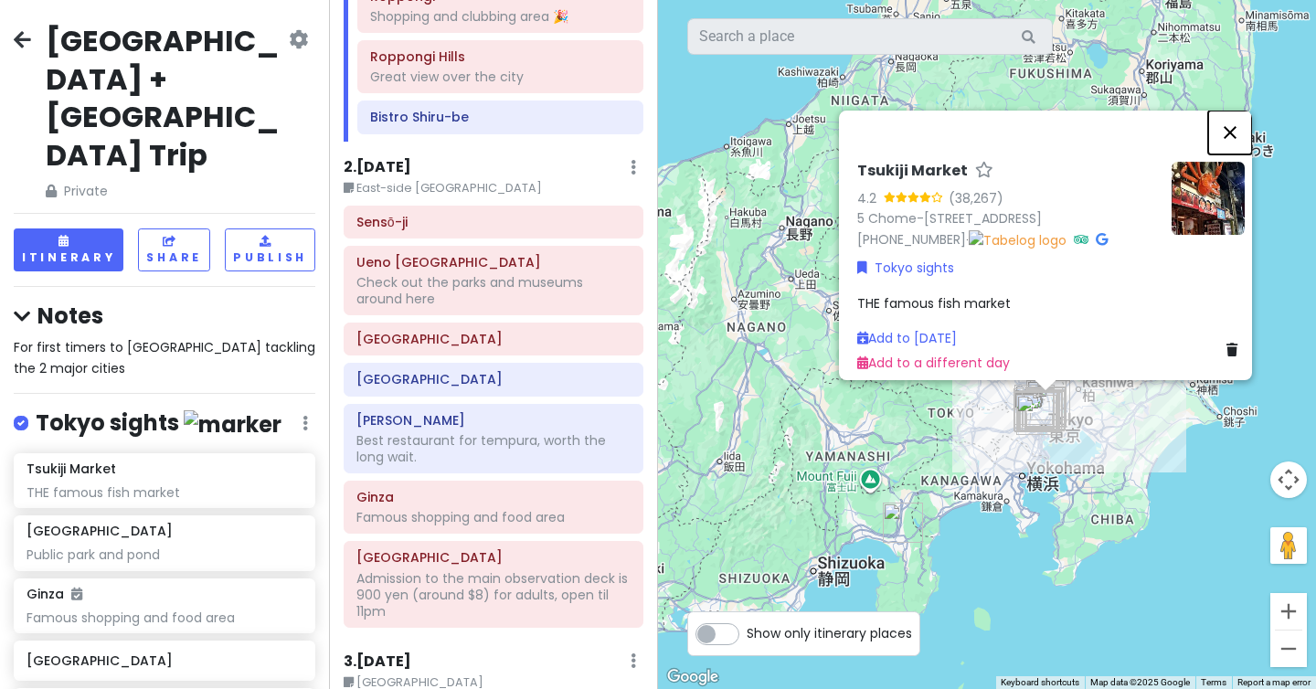
click at [1243, 111] on button "Close" at bounding box center [1230, 133] width 44 height 44
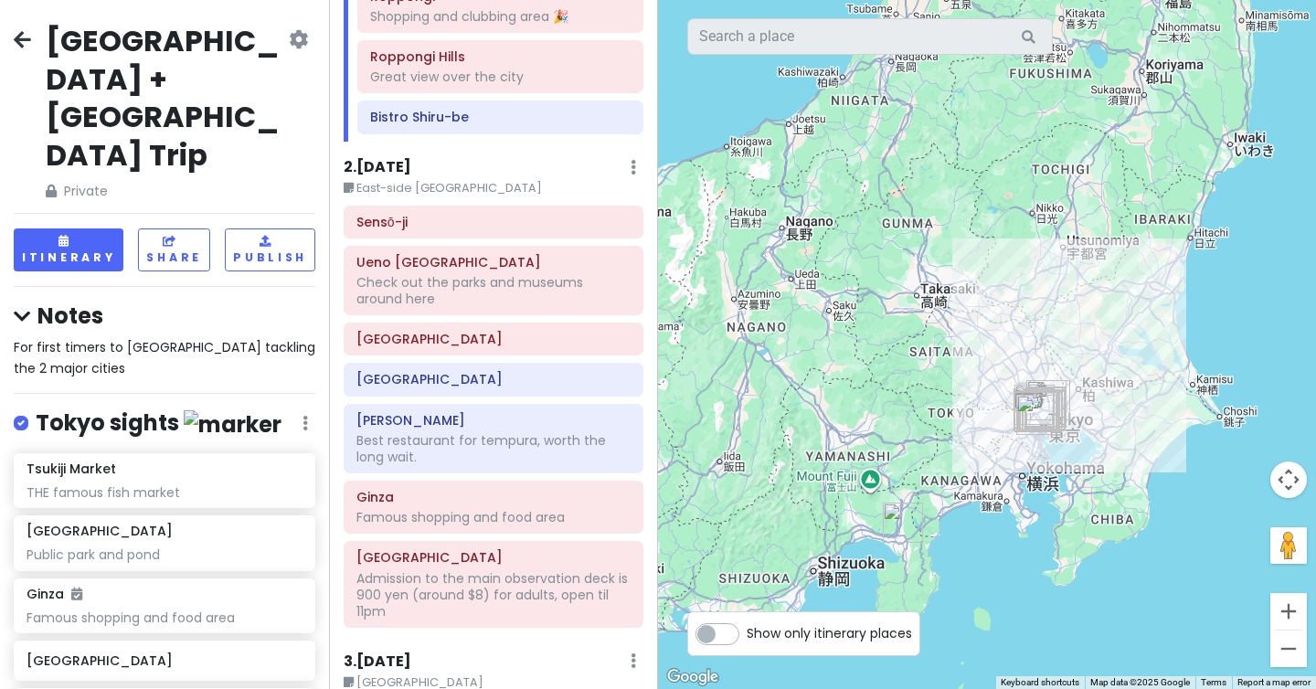
click at [80, 50] on h2 "[GEOGRAPHIC_DATA] + [GEOGRAPHIC_DATA] Trip" at bounding box center [165, 98] width 239 height 152
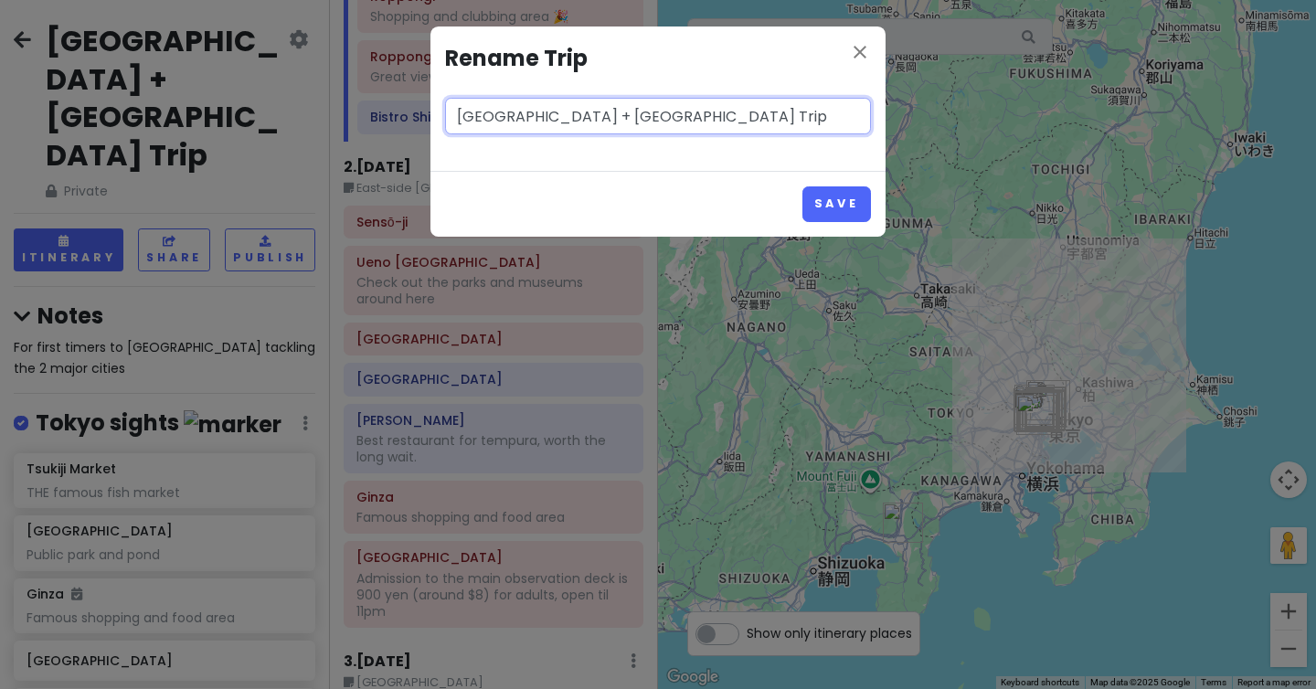
click at [457, 122] on input "[GEOGRAPHIC_DATA] + [GEOGRAPHIC_DATA] Trip" at bounding box center [658, 116] width 426 height 37
type input "Copy Of [GEOGRAPHIC_DATA] + [GEOGRAPHIC_DATA] Trip"
click at [867, 209] on button "Save" at bounding box center [837, 204] width 69 height 36
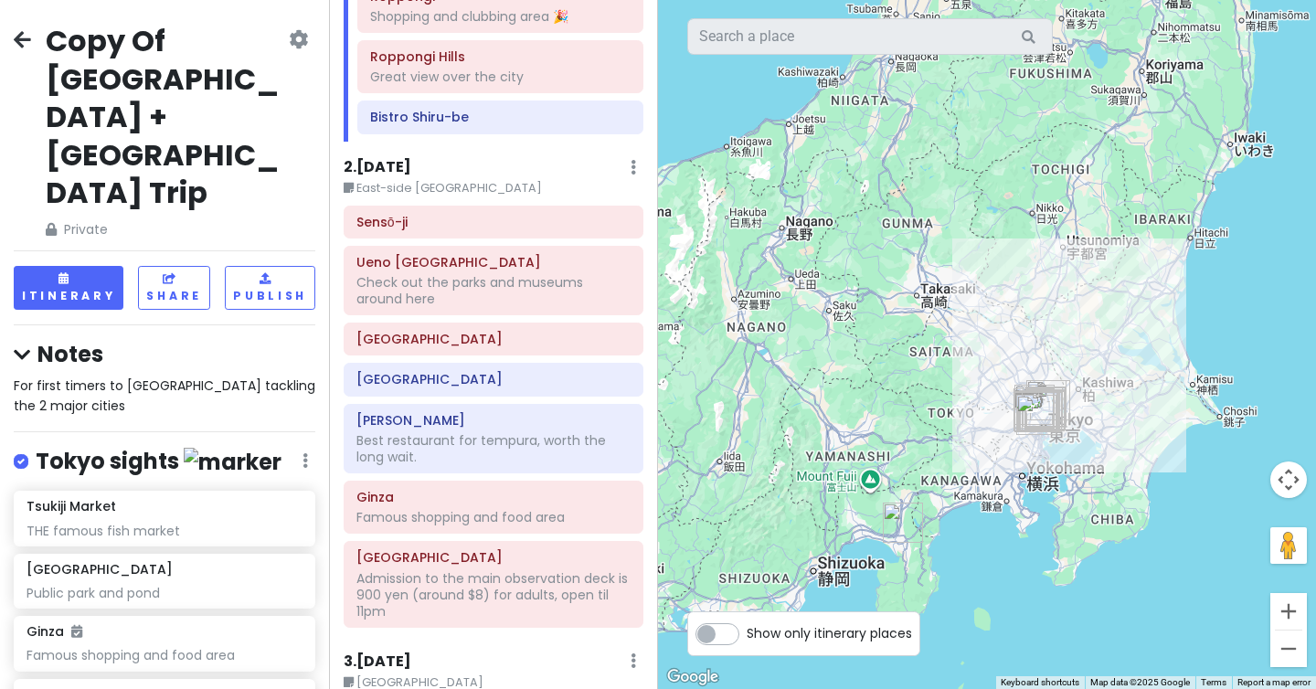
click at [27, 28] on div "Copy Of Tokyo + Osaka Trip Private Change Dates Make a Copy Delete Trip Go Pro …" at bounding box center [165, 131] width 302 height 218
click at [27, 41] on icon at bounding box center [22, 39] width 17 height 15
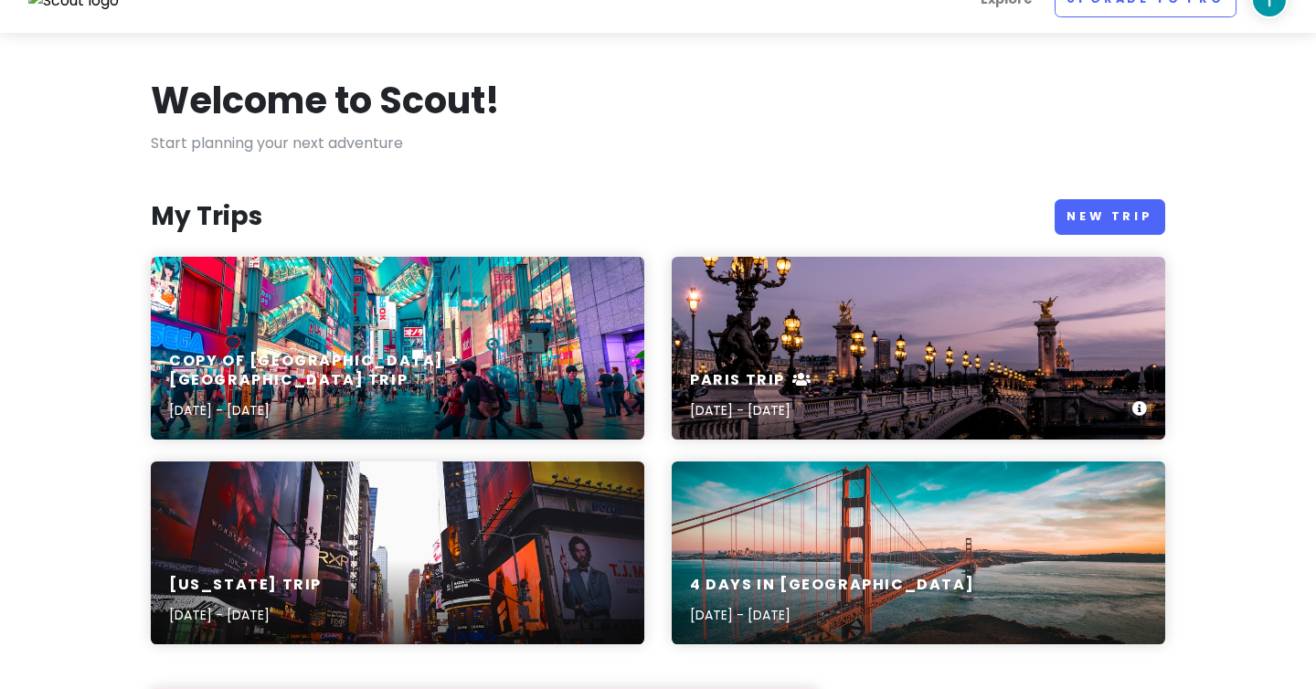
scroll to position [37, 0]
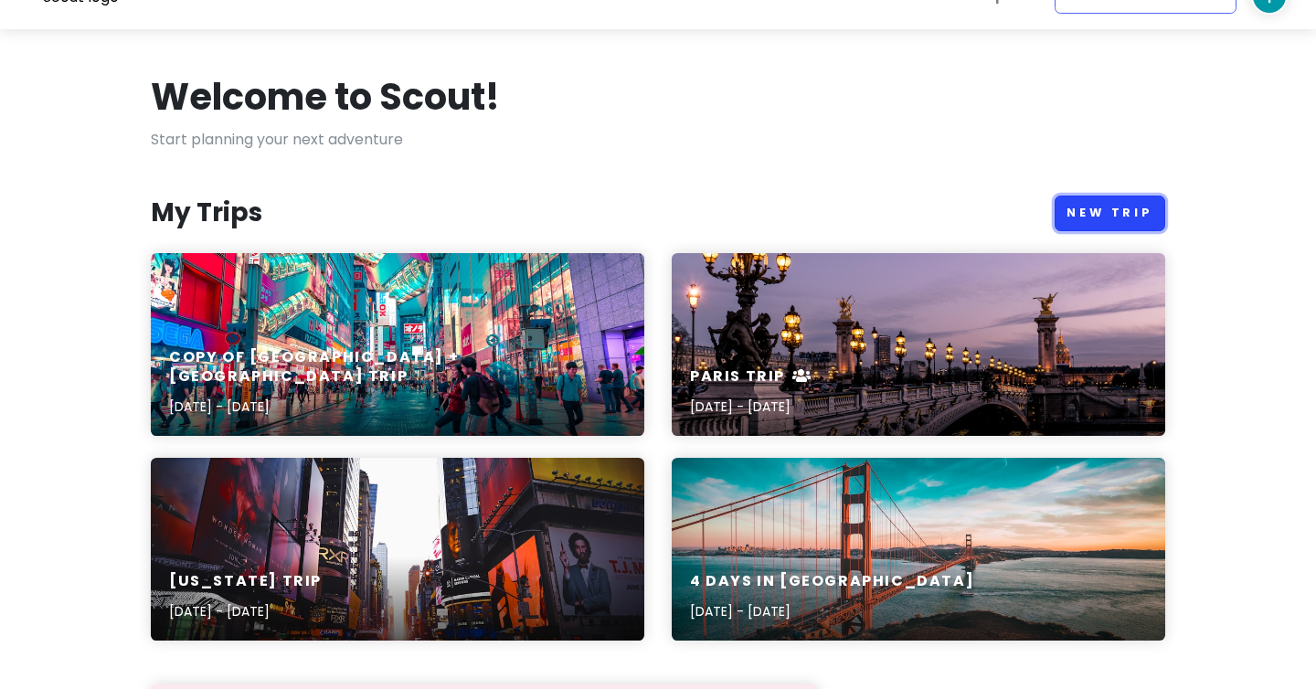
click at [1113, 200] on link "New Trip" at bounding box center [1110, 214] width 111 height 36
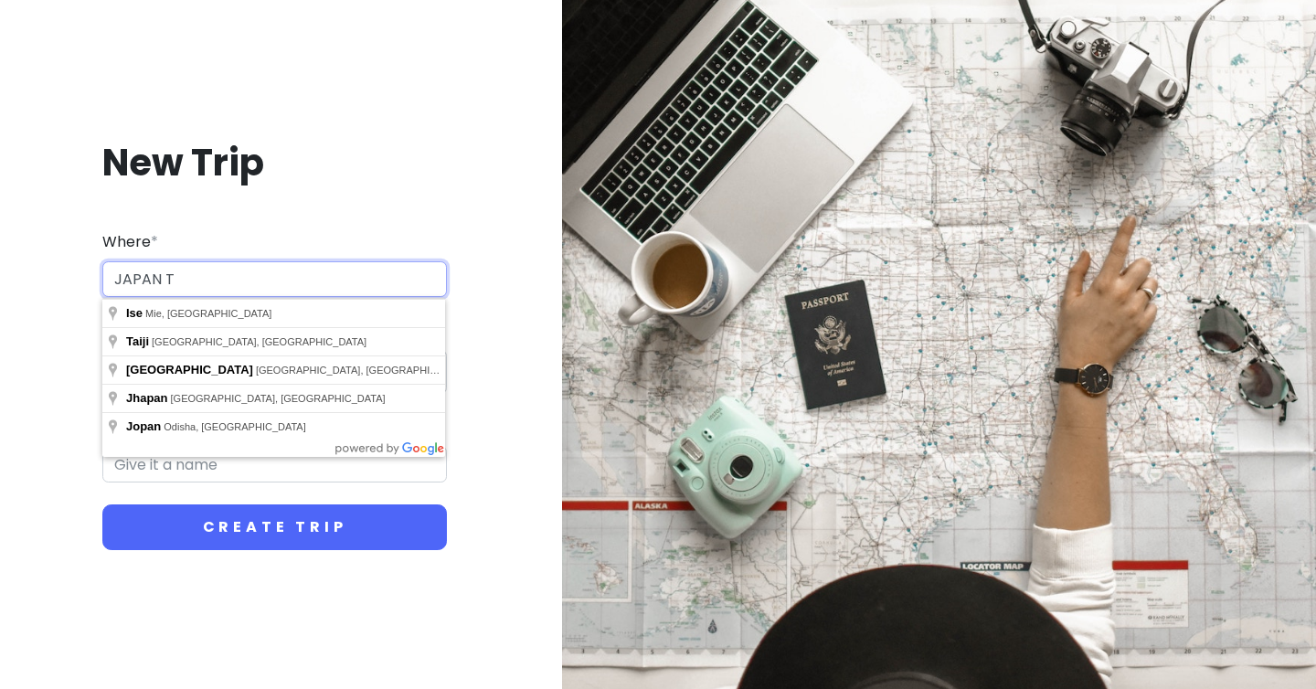
type input "Ise, Mie, Japan"
type input "Ise Trip"
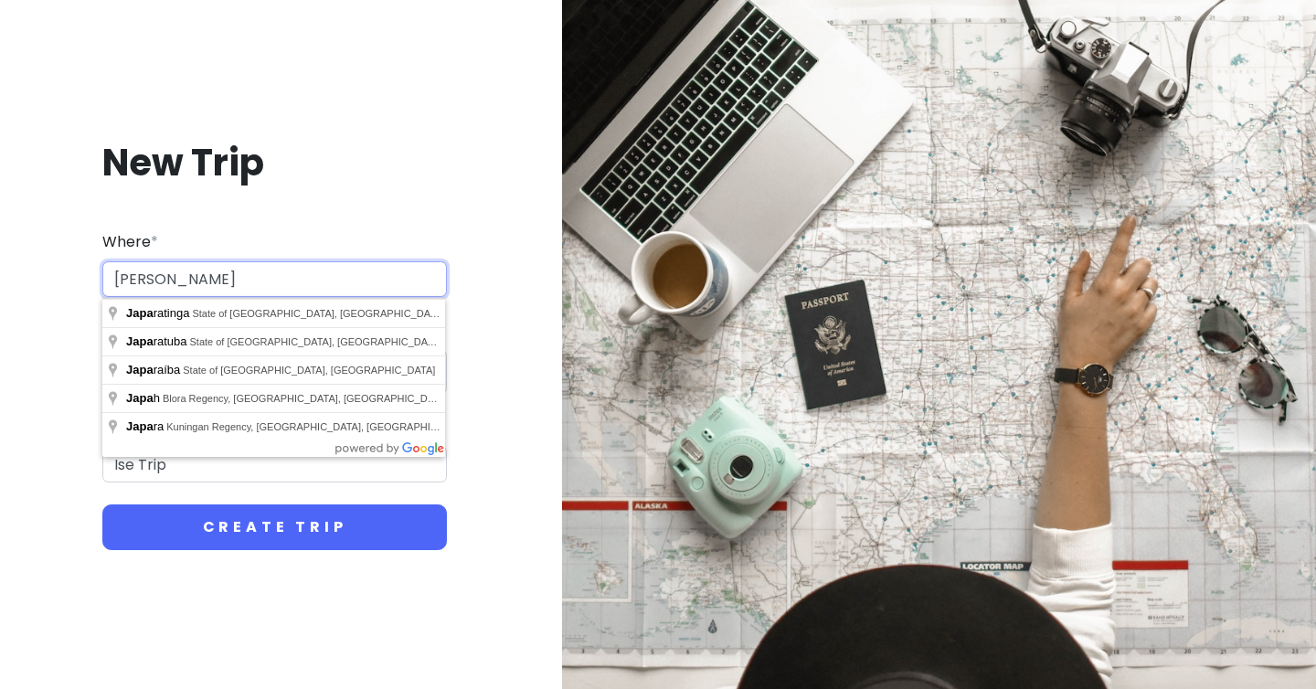
type input "J"
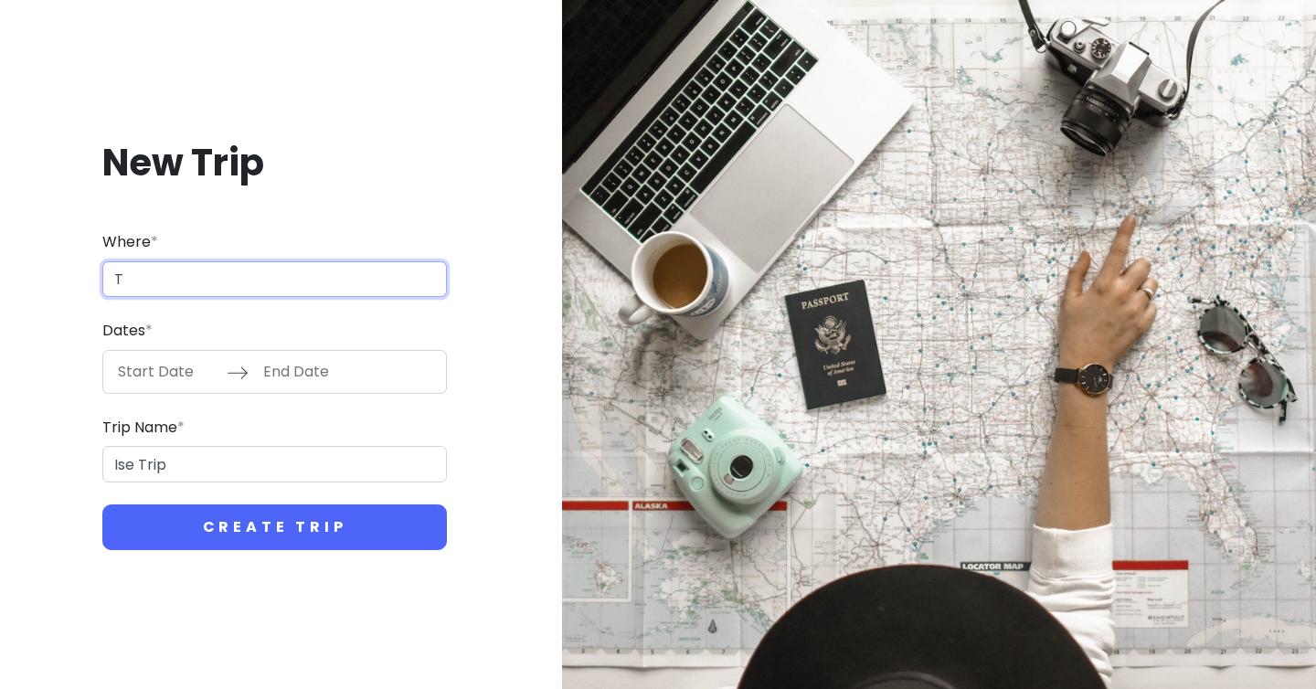
click at [196, 280] on input "T" at bounding box center [274, 279] width 345 height 37
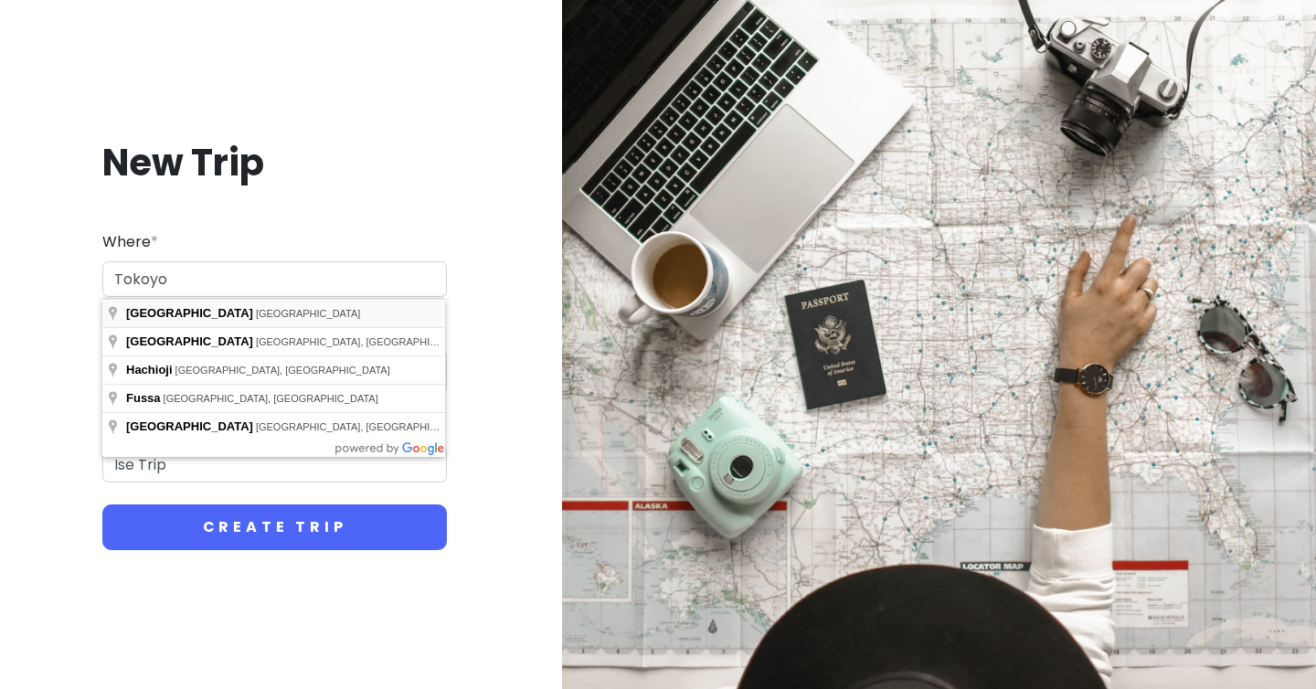
type input "[GEOGRAPHIC_DATA], [GEOGRAPHIC_DATA]"
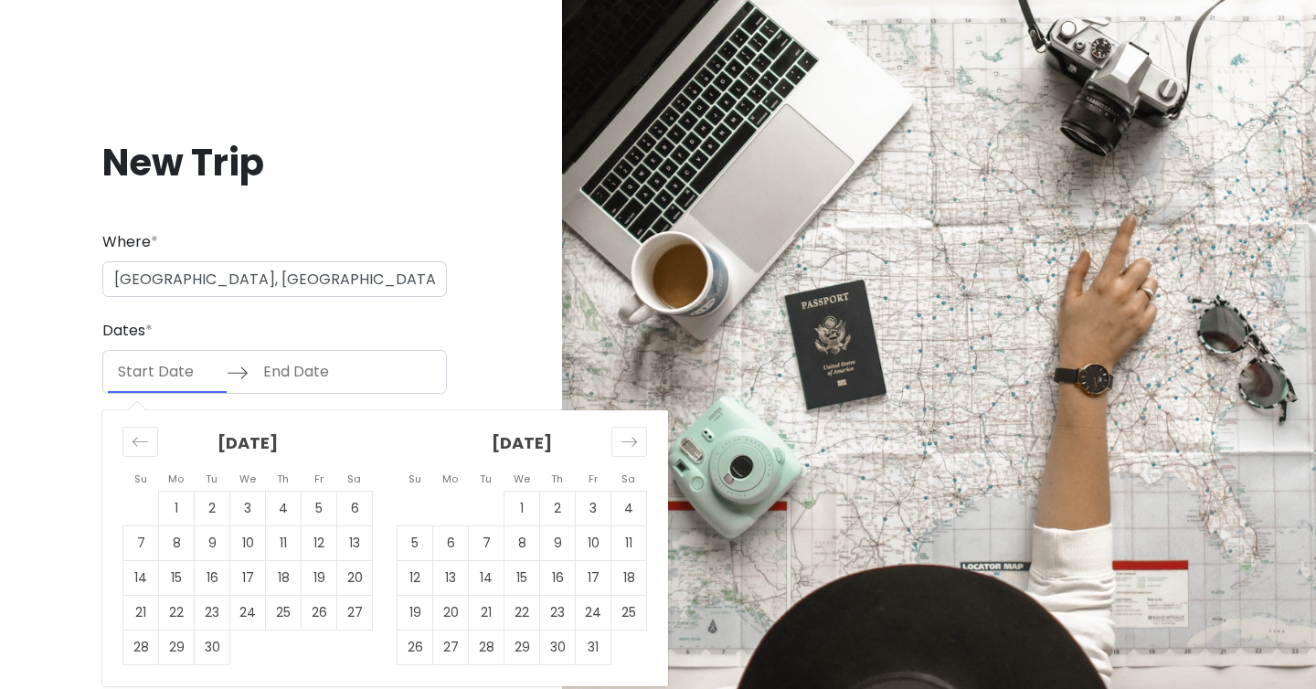
click at [183, 376] on input "Start Date" at bounding box center [167, 372] width 119 height 42
click at [485, 537] on td "7" at bounding box center [487, 543] width 36 height 35
type input "10/07/2025"
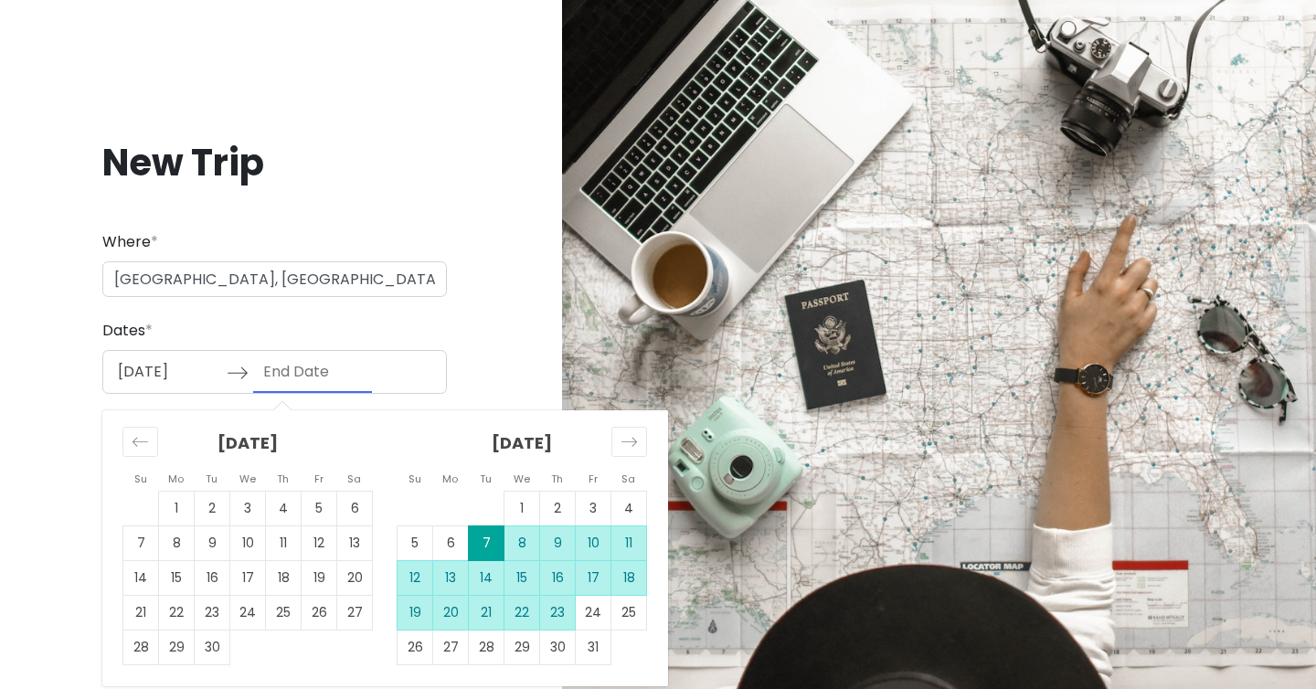
click at [559, 606] on td "23" at bounding box center [558, 612] width 36 height 35
type input "10/23/2025"
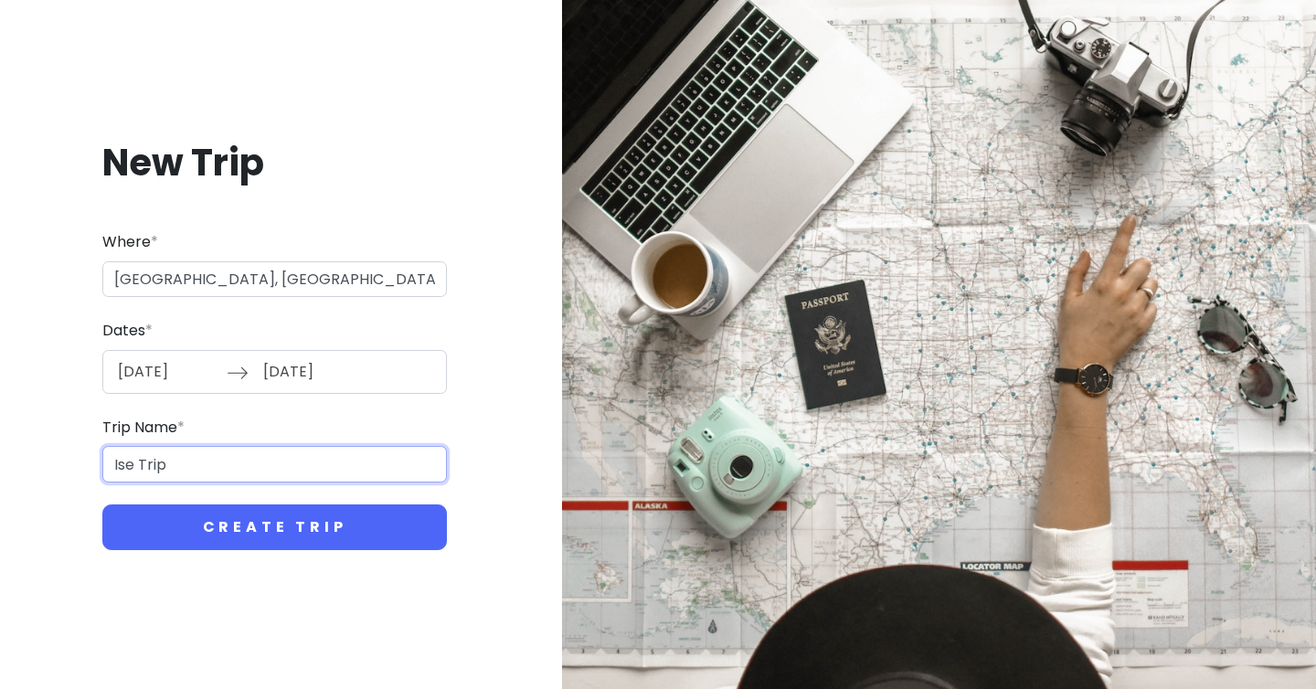
click at [241, 453] on input "Ise Trip" at bounding box center [274, 464] width 345 height 37
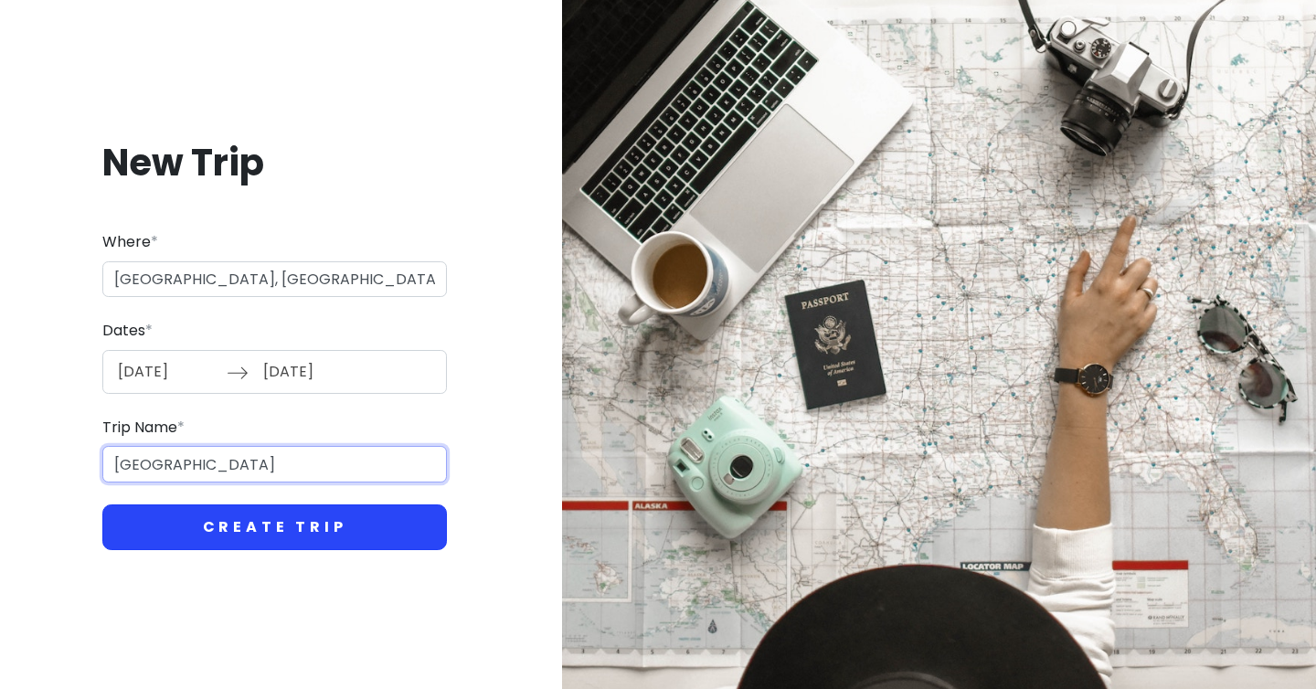
type input "[GEOGRAPHIC_DATA]"
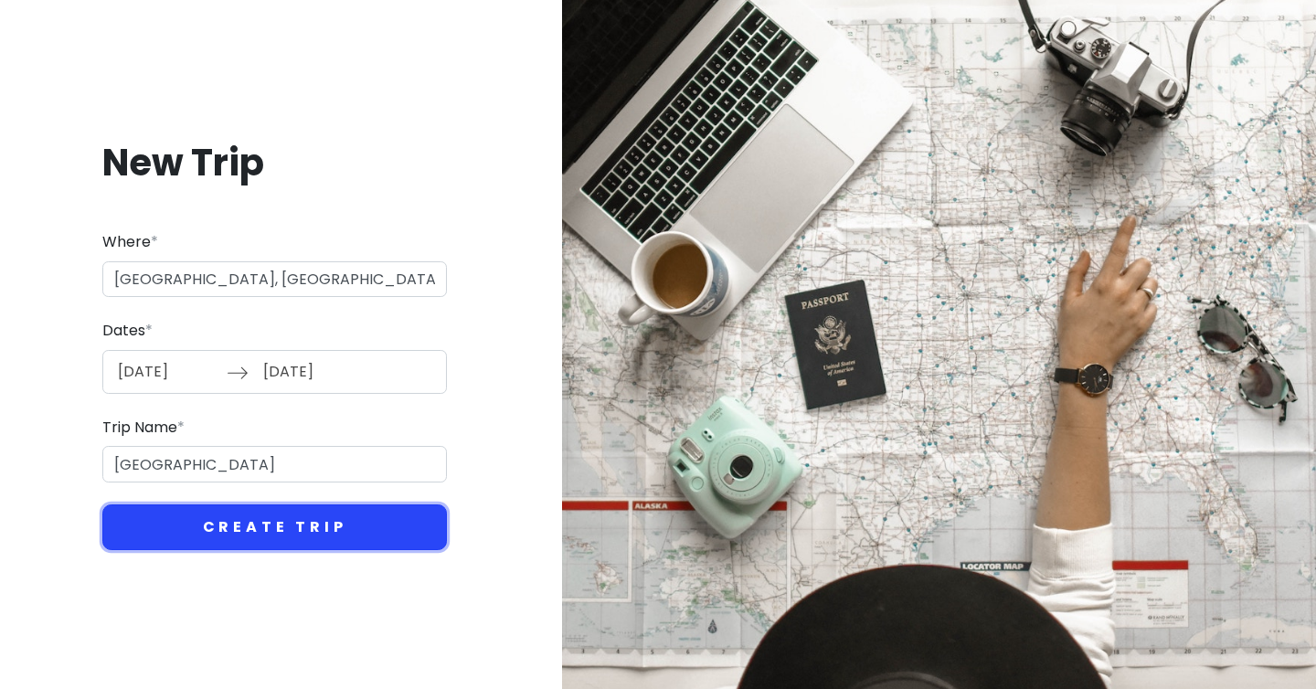
click at [250, 537] on button "Create Trip" at bounding box center [274, 528] width 345 height 46
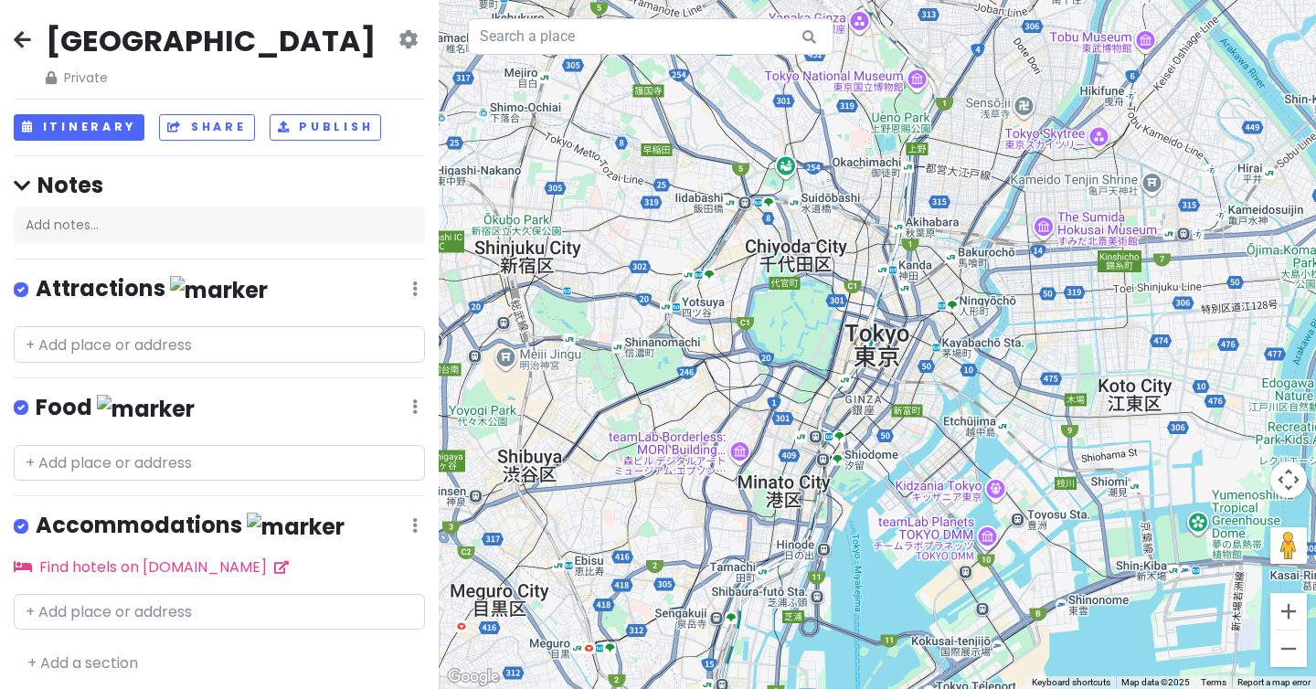
scroll to position [4, 0]
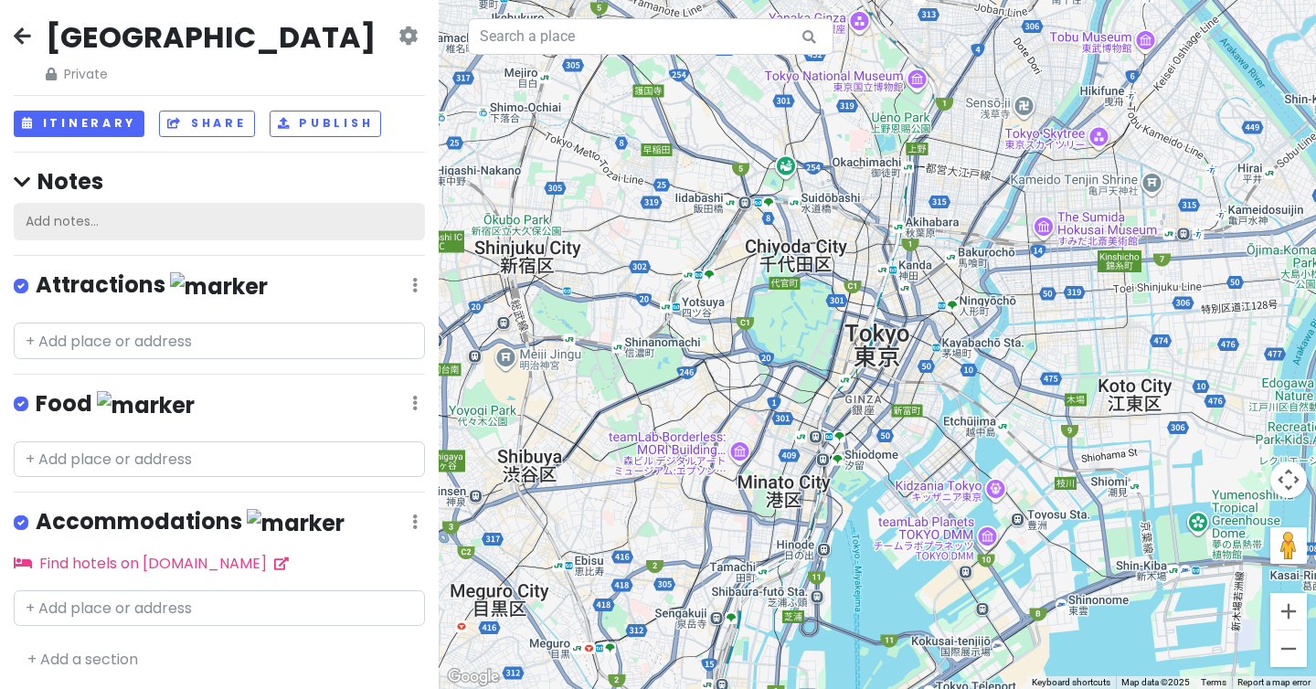
click at [116, 230] on div "Add notes..." at bounding box center [219, 222] width 411 height 38
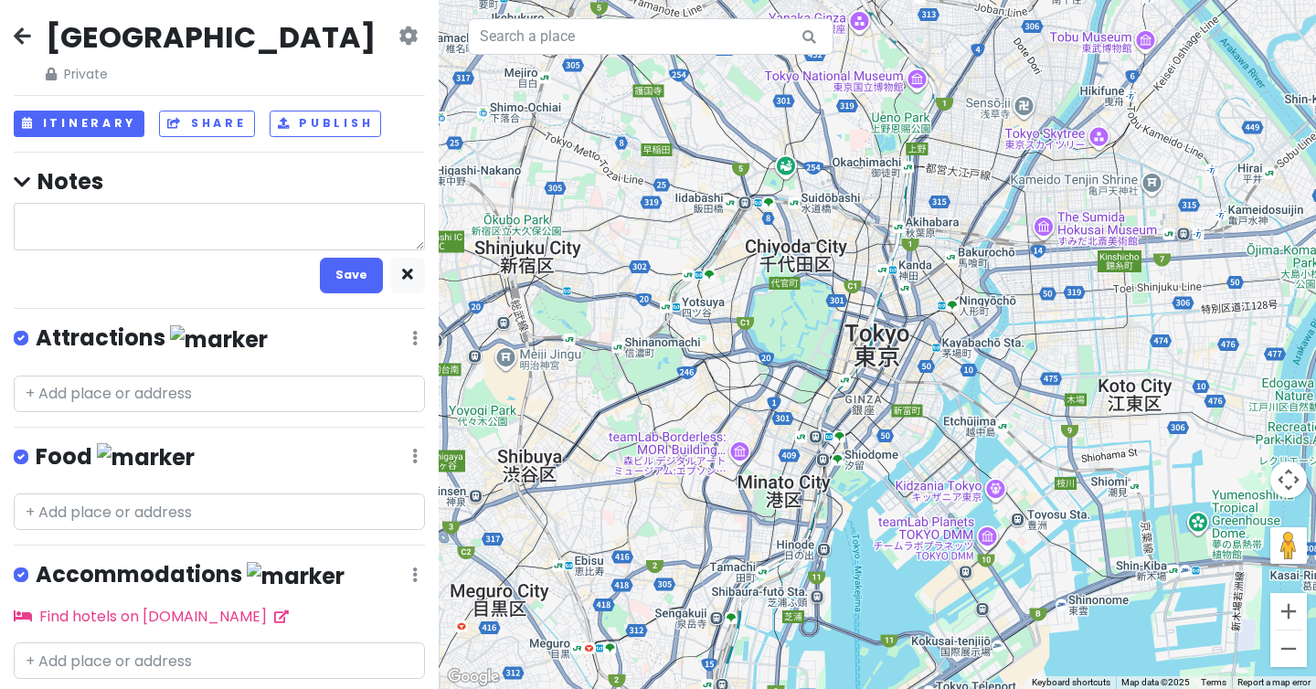
type textarea "x"
type textarea "d"
type textarea "x"
type textarea "dd"
type textarea "x"
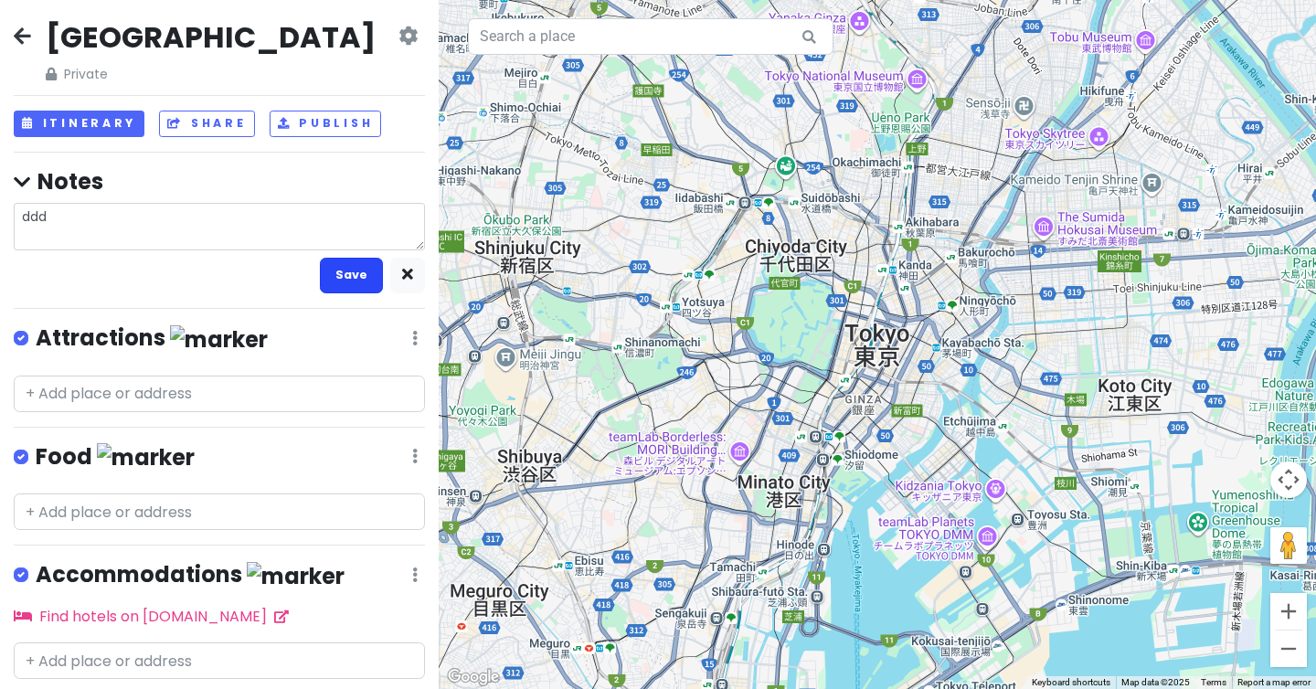
type textarea "ddd"
click at [347, 276] on button "Save" at bounding box center [351, 276] width 63 height 36
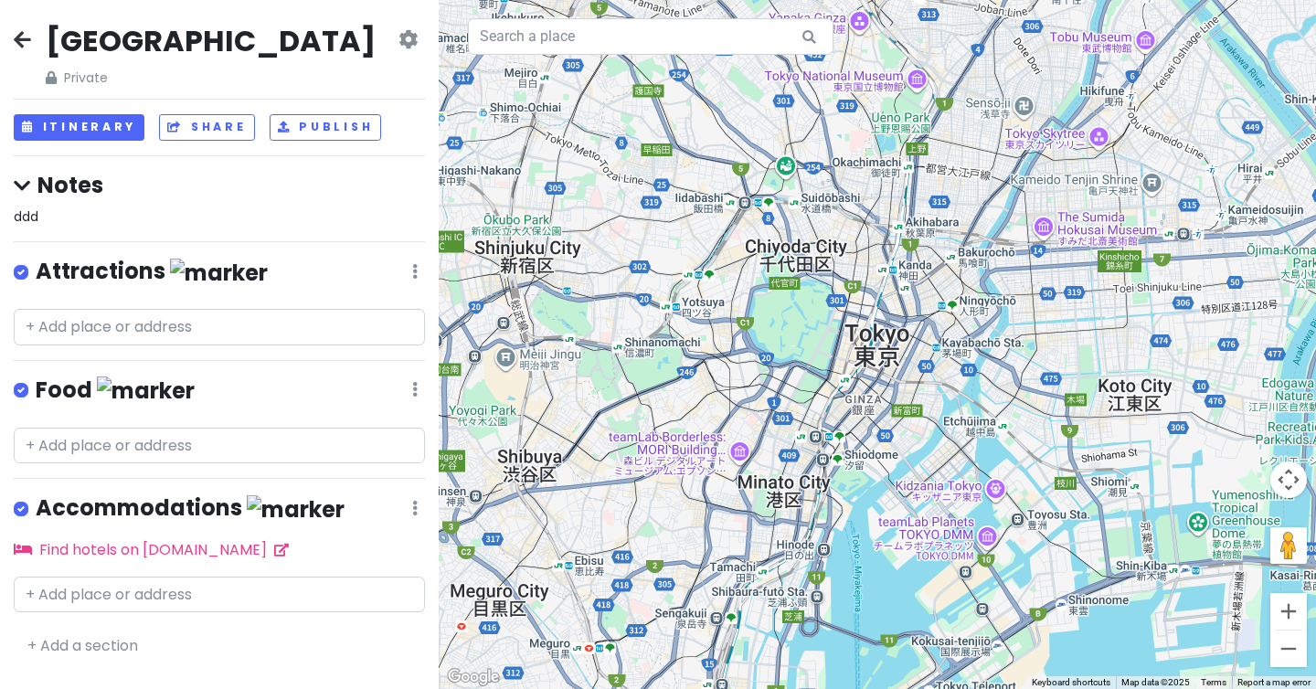
click at [157, 215] on div "ddd" at bounding box center [219, 217] width 411 height 20
type textarea "x"
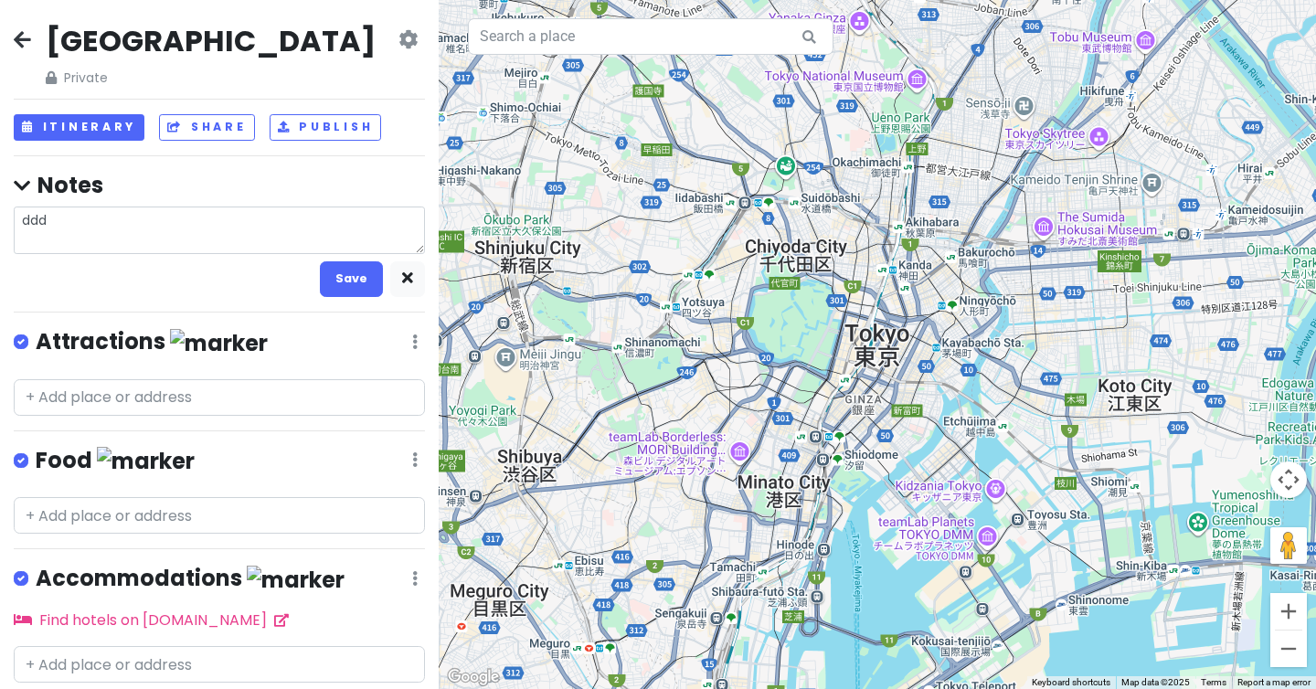
click at [243, 298] on div "JAPAN Private Change Dates Make a Copy Delete Trip Go Pro ⚡️ Give Feedback 💡 Su…" at bounding box center [219, 344] width 439 height 689
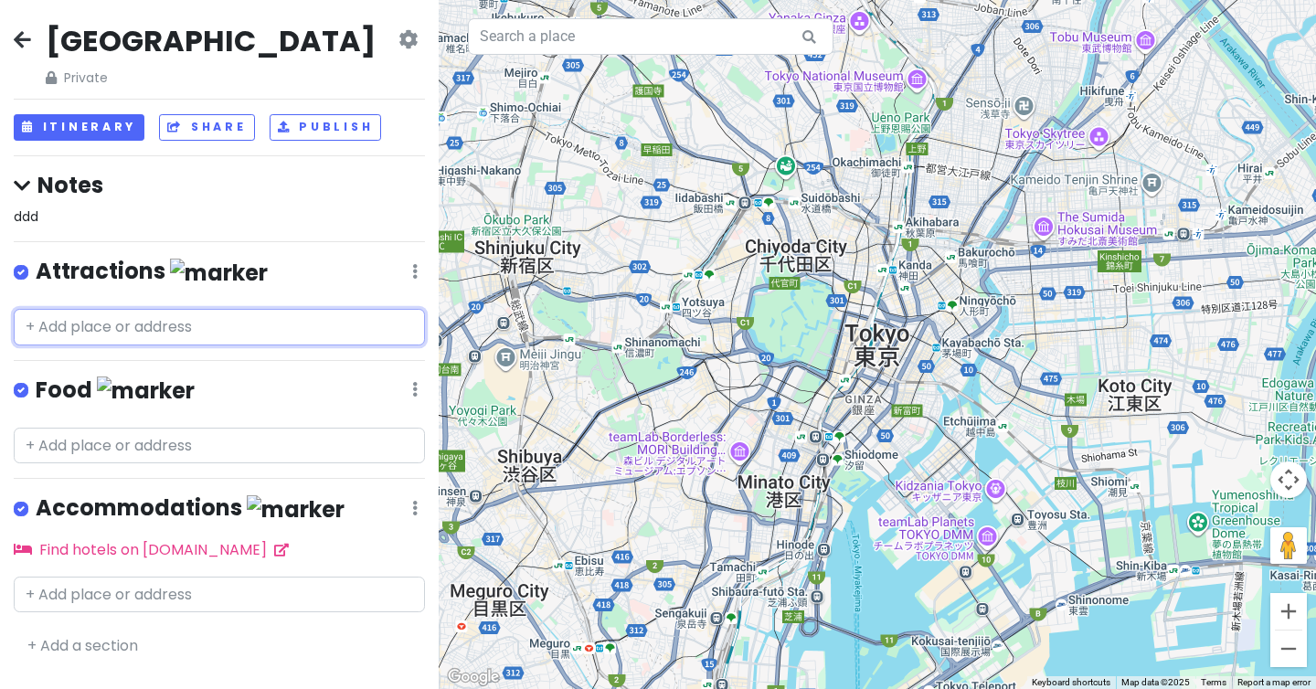
click at [202, 325] on input "text" at bounding box center [219, 327] width 411 height 37
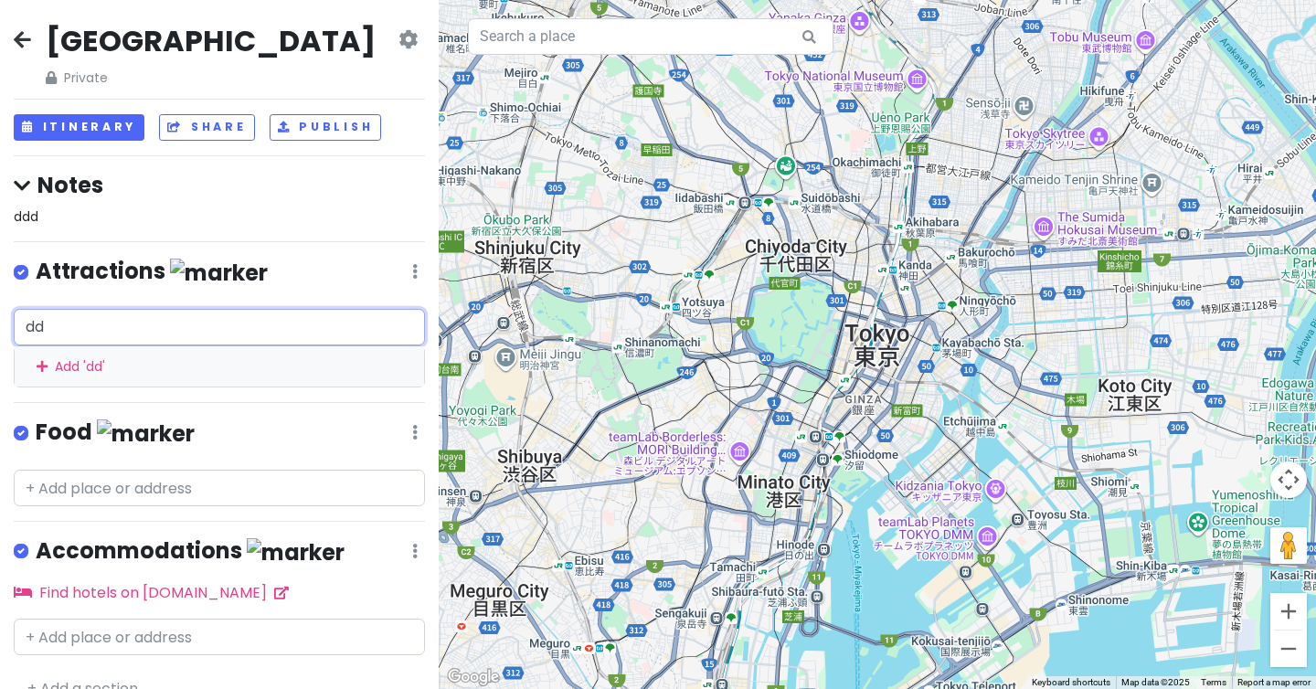
type input "ddd"
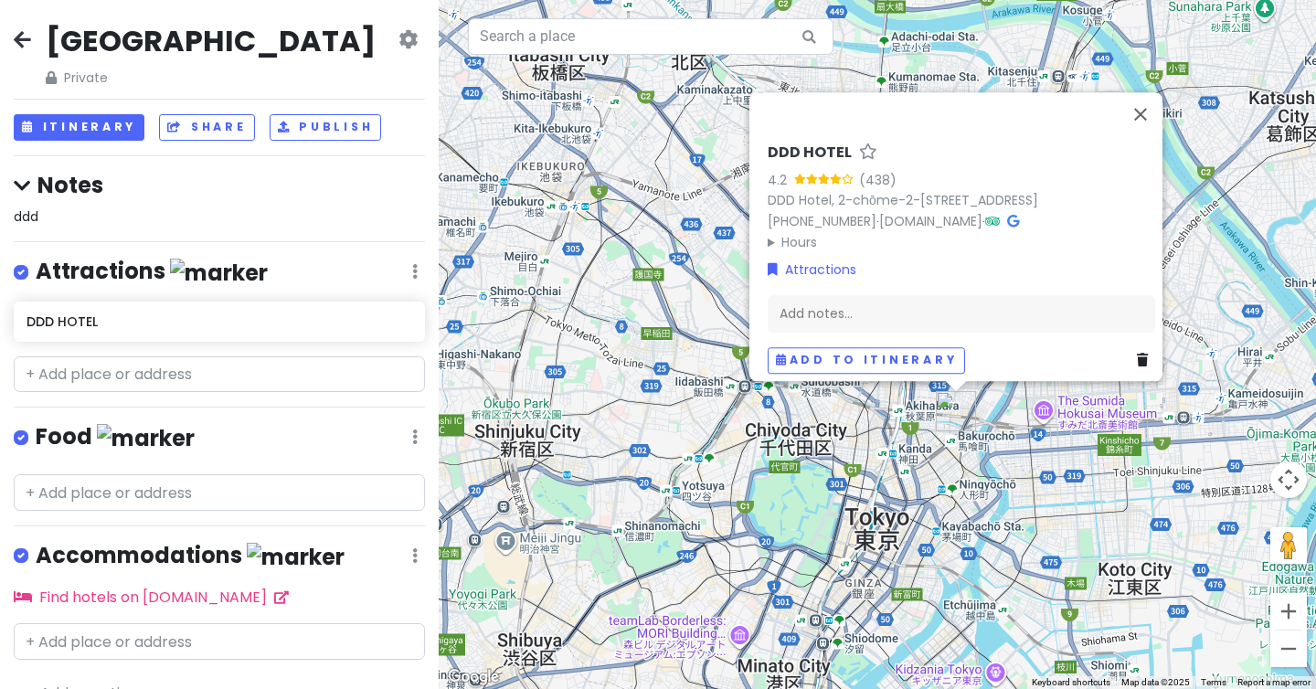
click at [413, 262] on link at bounding box center [414, 271] width 5 height 21
click at [237, 256] on div "JAPAN Private Change Dates Make a Copy Delete Trip Go Pro ⚡️ Give Feedback 💡 Su…" at bounding box center [219, 344] width 439 height 689
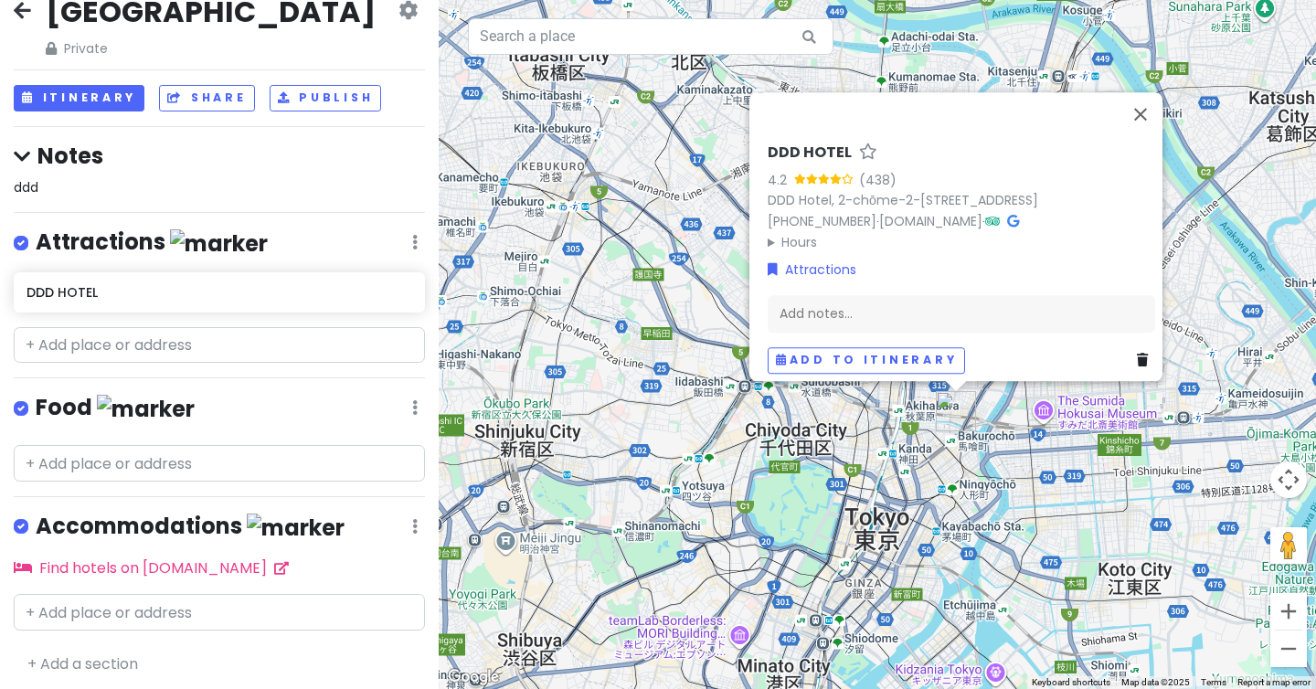
scroll to position [33, 0]
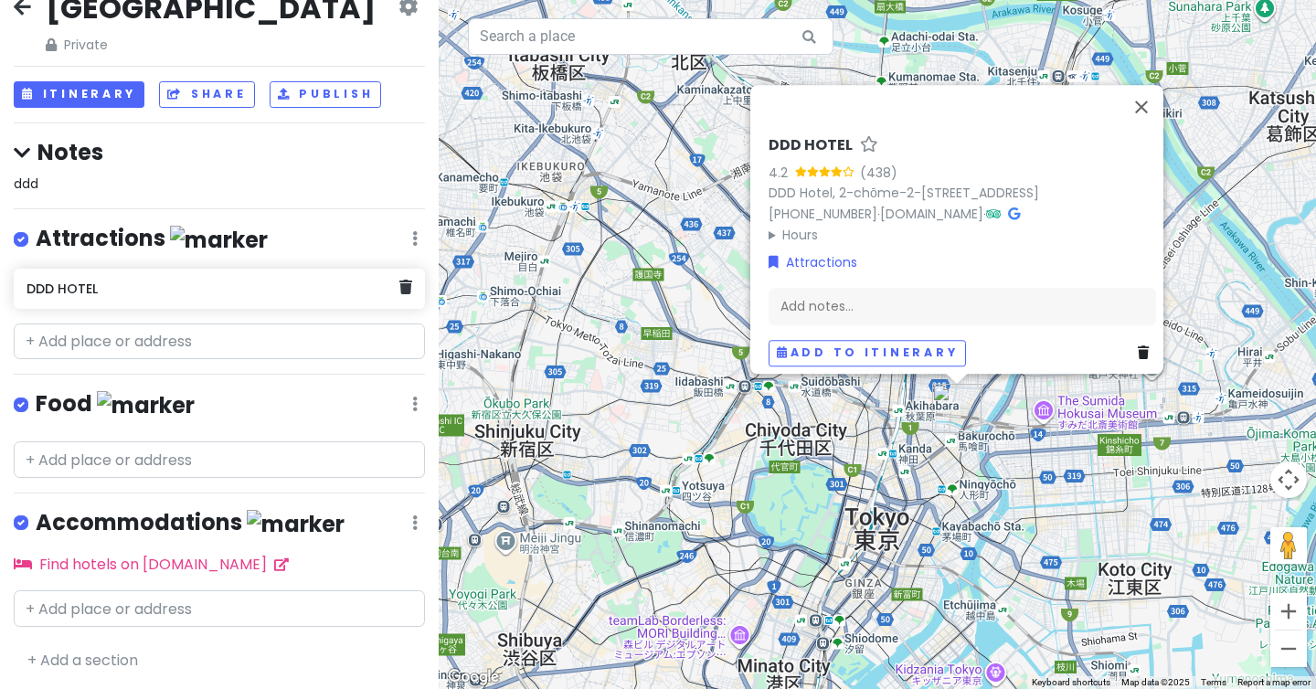
click at [205, 281] on h6 "DDD HOTEL" at bounding box center [213, 289] width 372 height 16
click at [202, 306] on div "DDD HOTEL" at bounding box center [219, 289] width 411 height 40
click at [98, 290] on h6 "DDD HOTEL" at bounding box center [213, 289] width 372 height 16
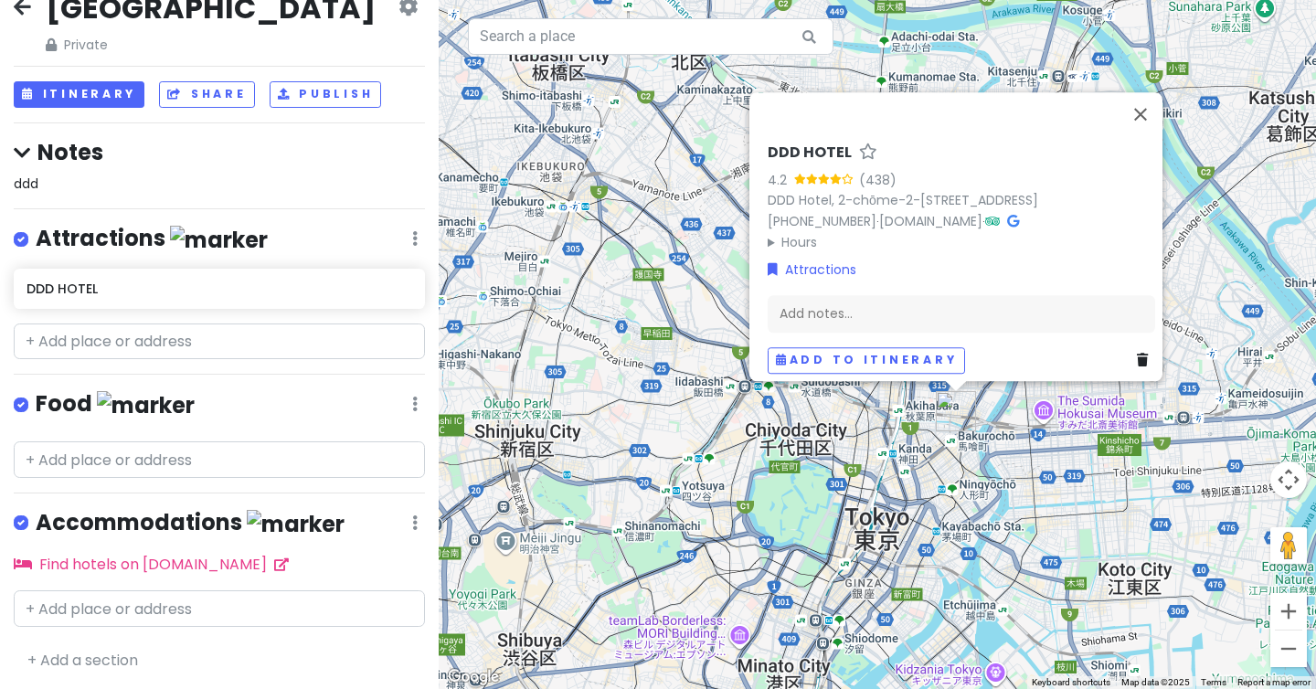
click at [413, 233] on icon at bounding box center [414, 238] width 5 height 15
click at [387, 286] on link "Edit" at bounding box center [361, 293] width 146 height 44
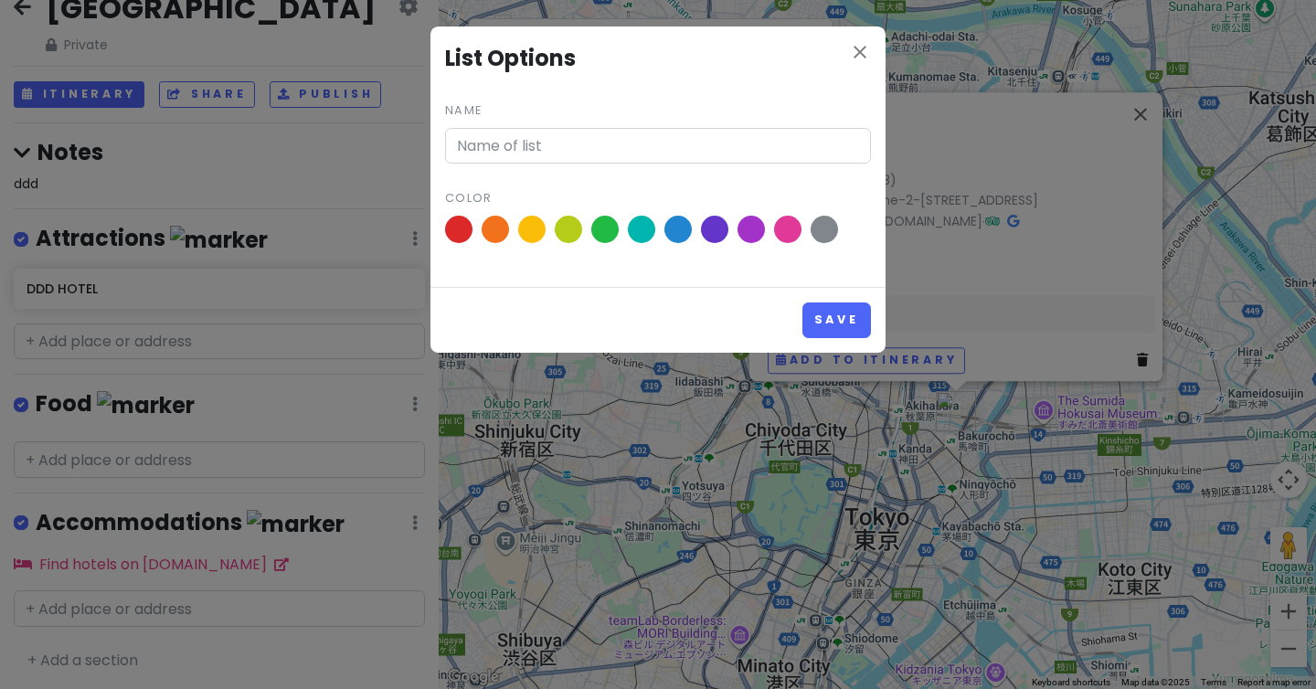
type input "Attractions"
click at [857, 46] on icon "close" at bounding box center [860, 52] width 22 height 22
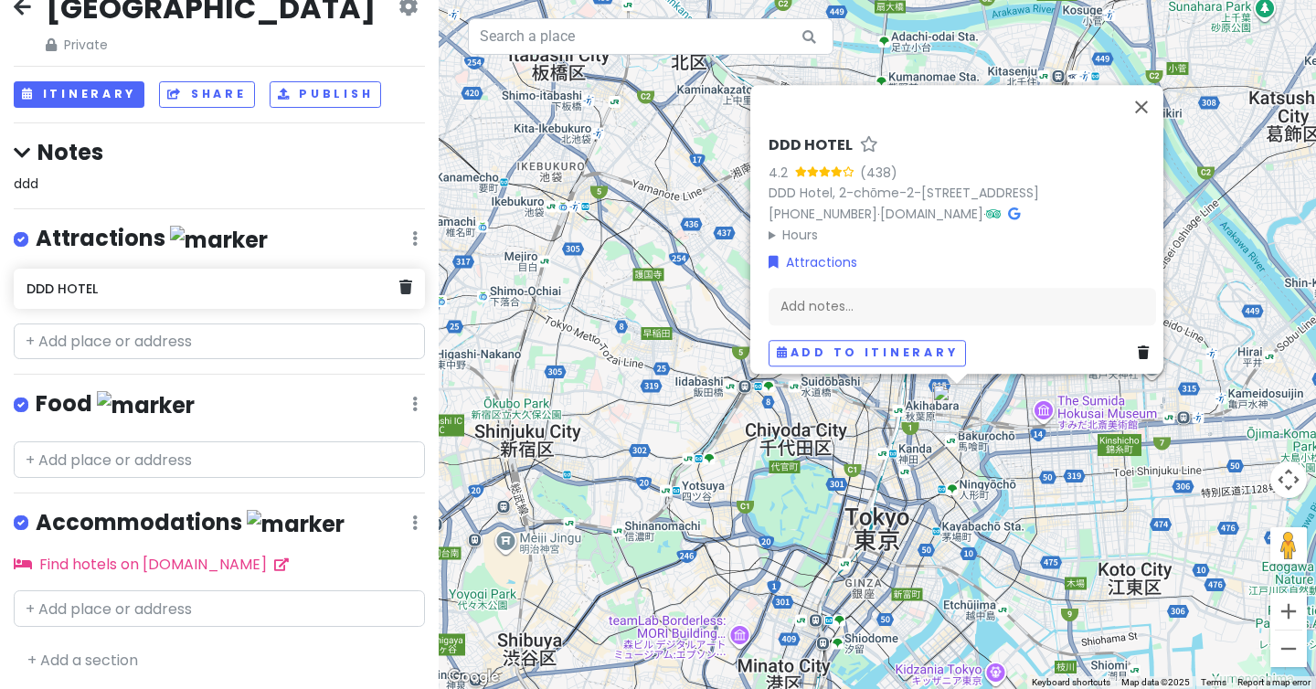
click at [92, 284] on h6 "DDD HOTEL" at bounding box center [213, 289] width 372 height 16
click at [53, 286] on h6 "DDD HOTEL" at bounding box center [213, 289] width 372 height 16
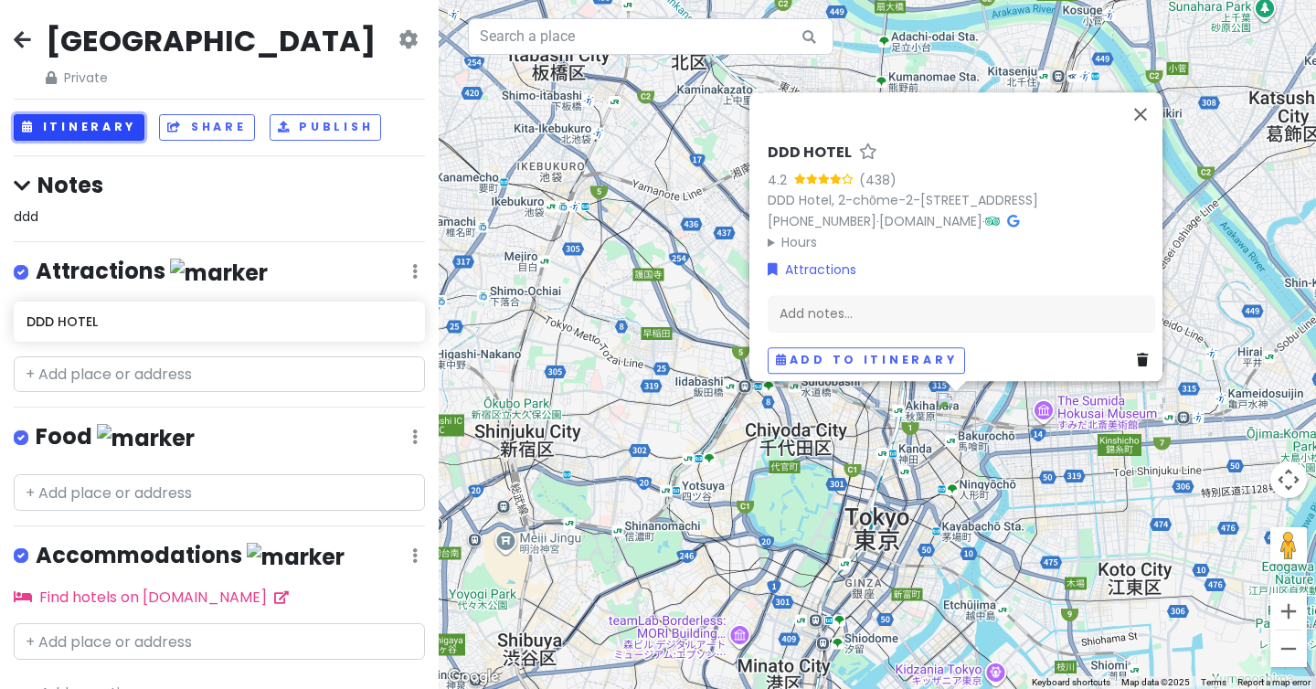
click at [79, 122] on button "Itinerary" at bounding box center [79, 127] width 131 height 27
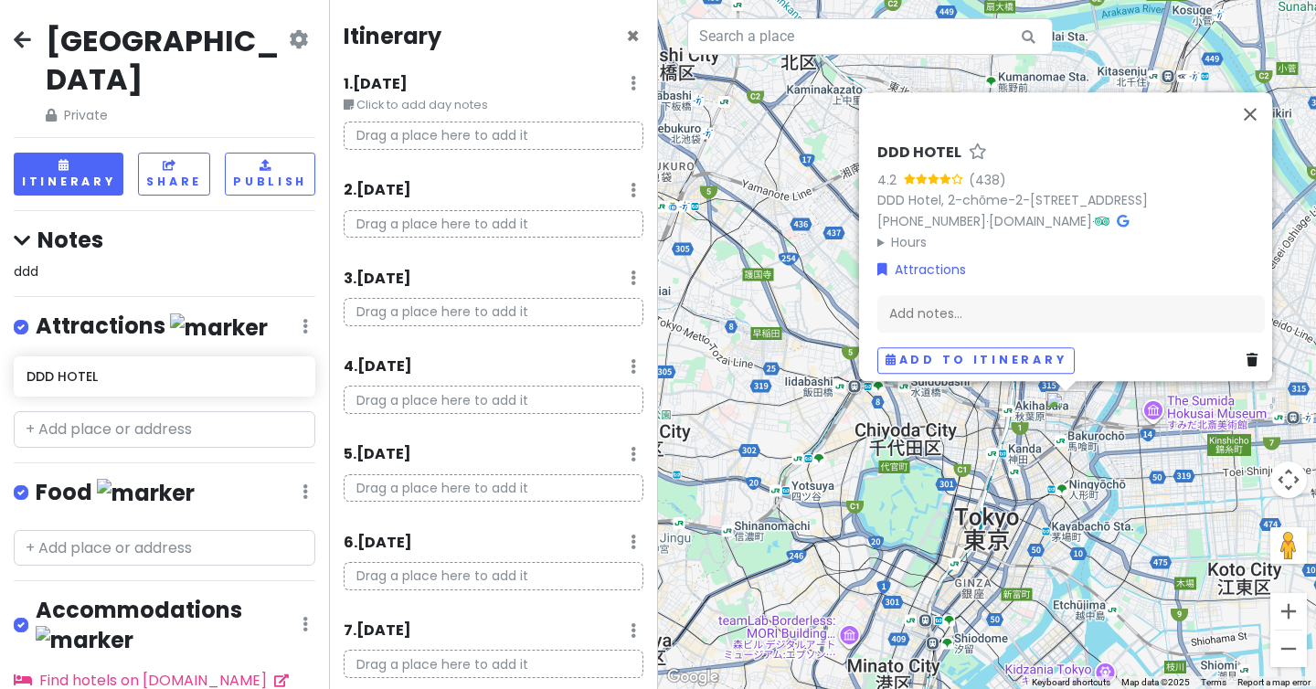
click at [406, 131] on p "Drag a place here to add it" at bounding box center [494, 136] width 300 height 28
drag, startPoint x: 101, startPoint y: 335, endPoint x: 117, endPoint y: 379, distance: 47.7
click at [117, 379] on div "JAPAN Private Change Dates Make a Copy Delete Trip Go Pro ⚡️ Give Feedback 💡 Su…" at bounding box center [164, 344] width 329 height 689
click at [634, 30] on span "×" at bounding box center [633, 36] width 14 height 30
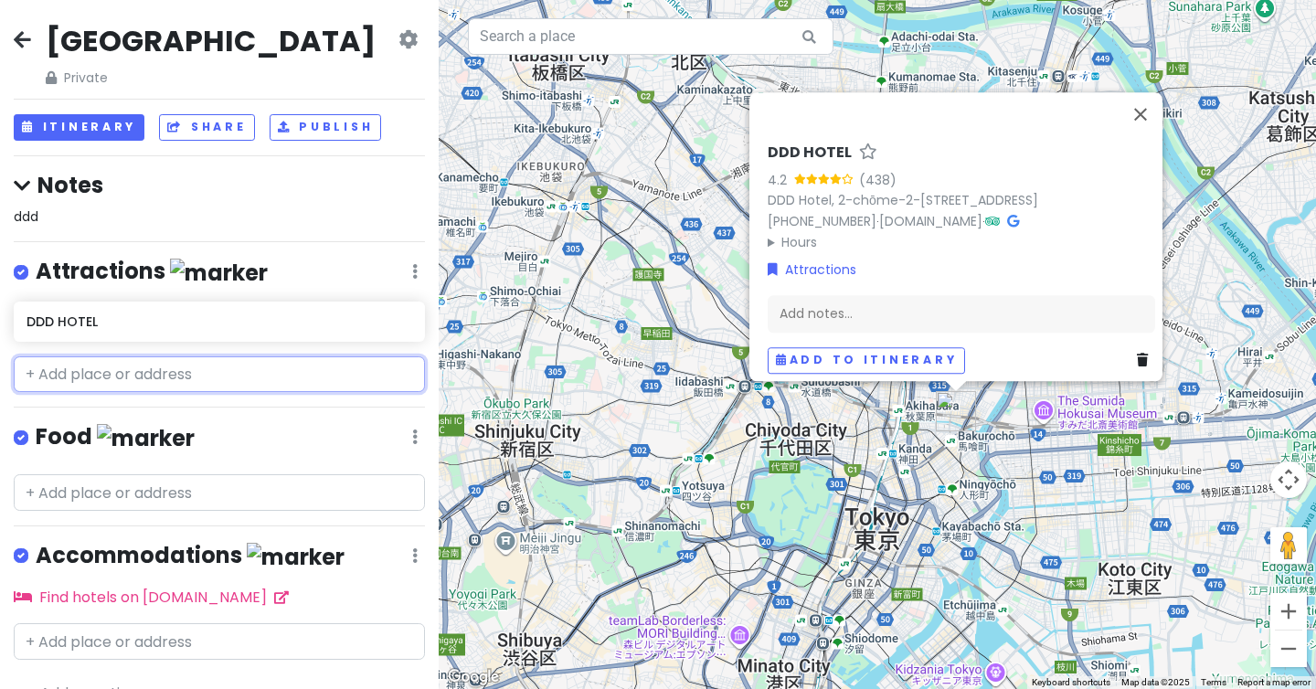
click at [146, 378] on input "text" at bounding box center [219, 374] width 411 height 37
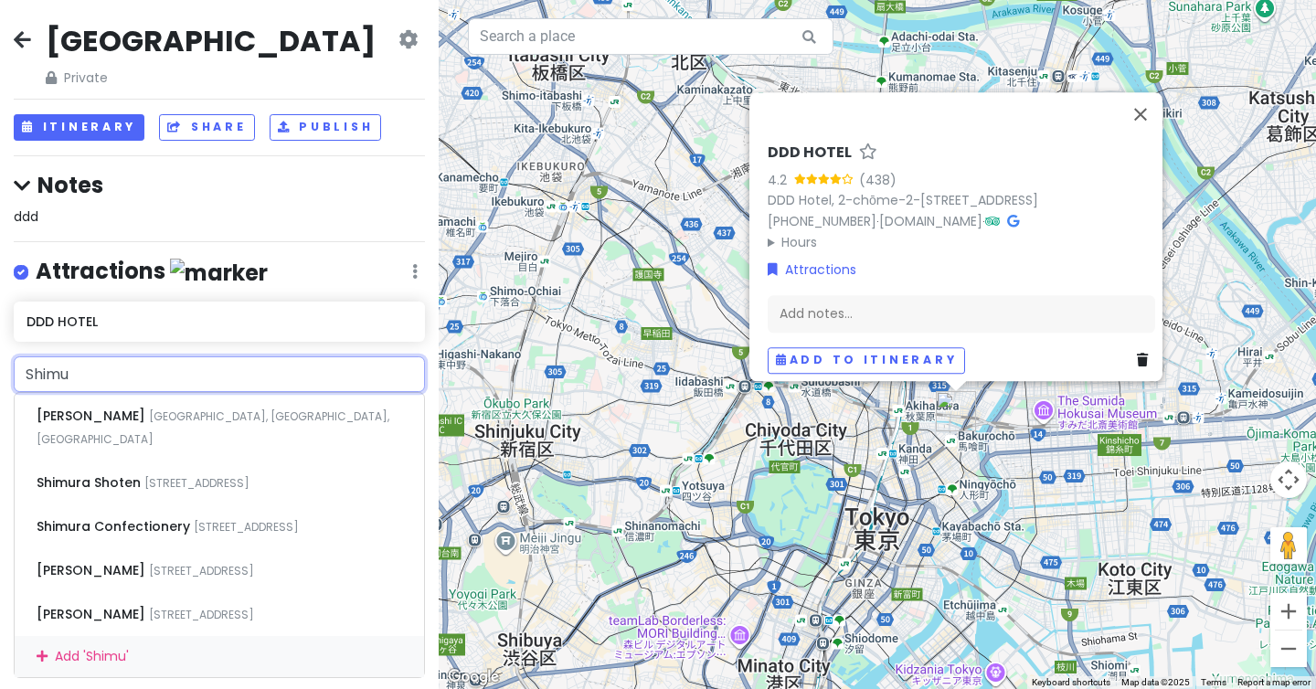
type input "Shimu"
click at [48, 207] on div "ddd" at bounding box center [219, 217] width 411 height 20
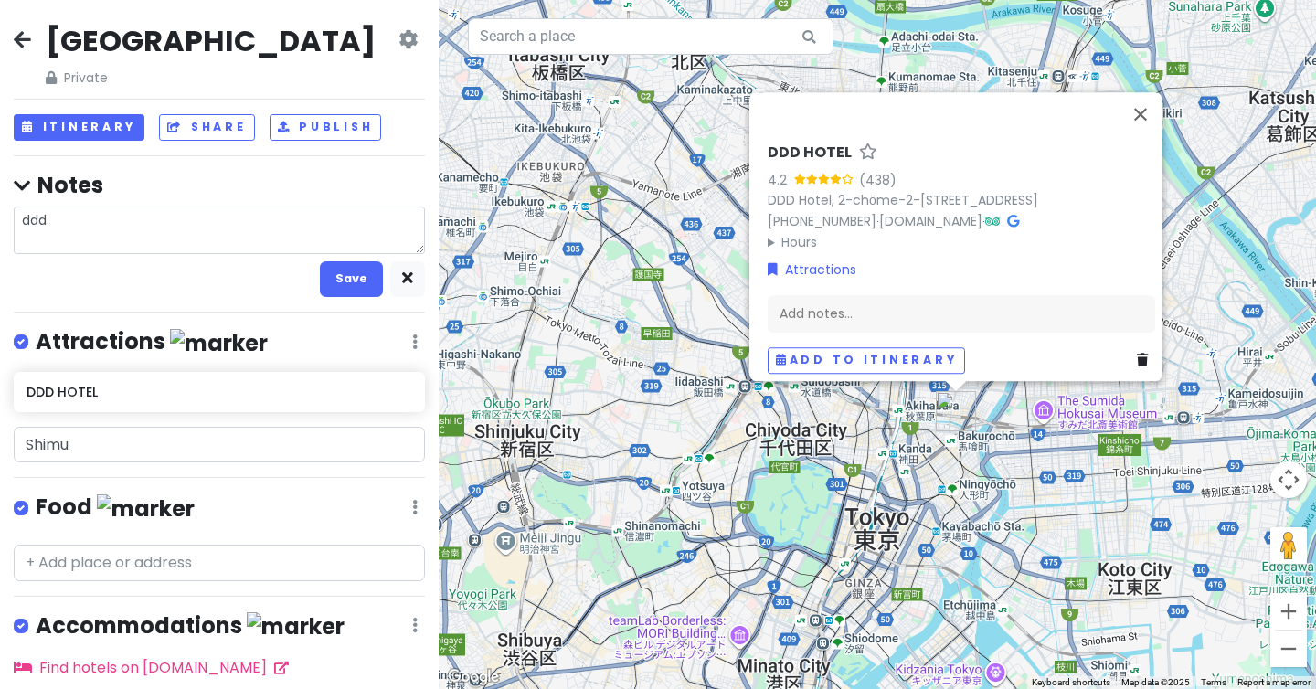
click at [128, 216] on textarea "ddd" at bounding box center [219, 231] width 411 height 48
type textarea "x"
type textarea "ddds"
type textarea "x"
type textarea "ddds"
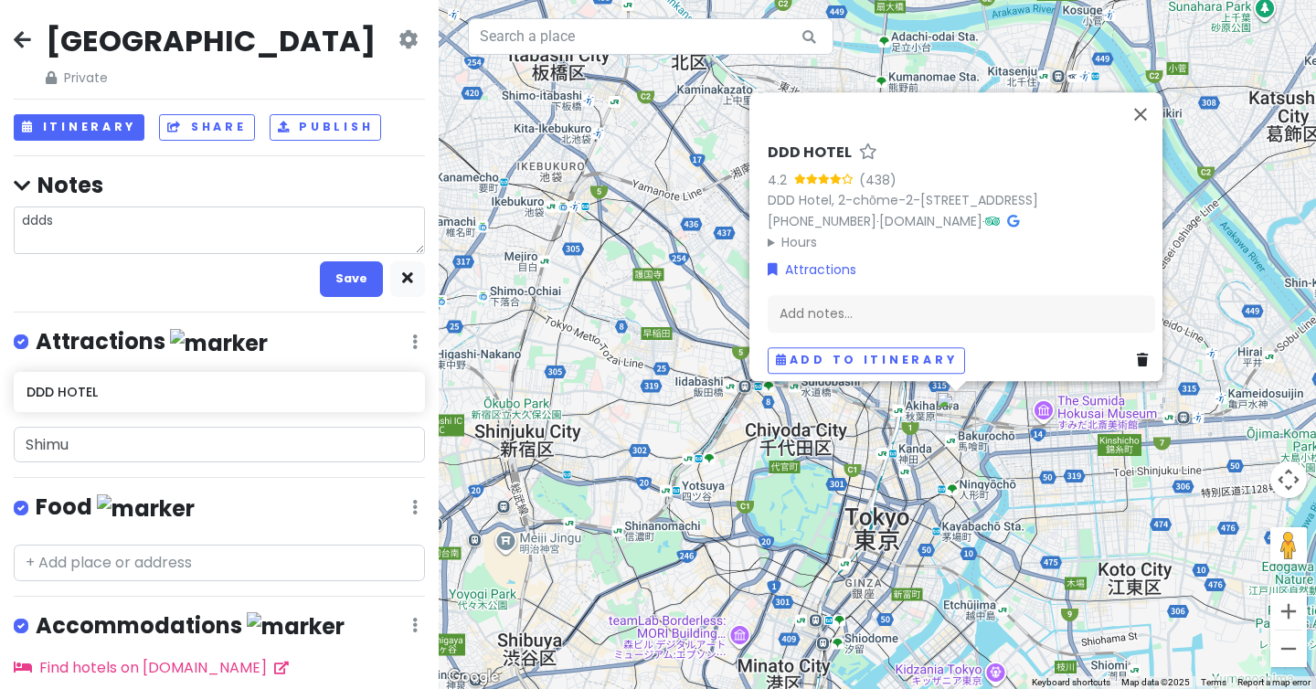
type textarea "x"
type textarea "ddds"
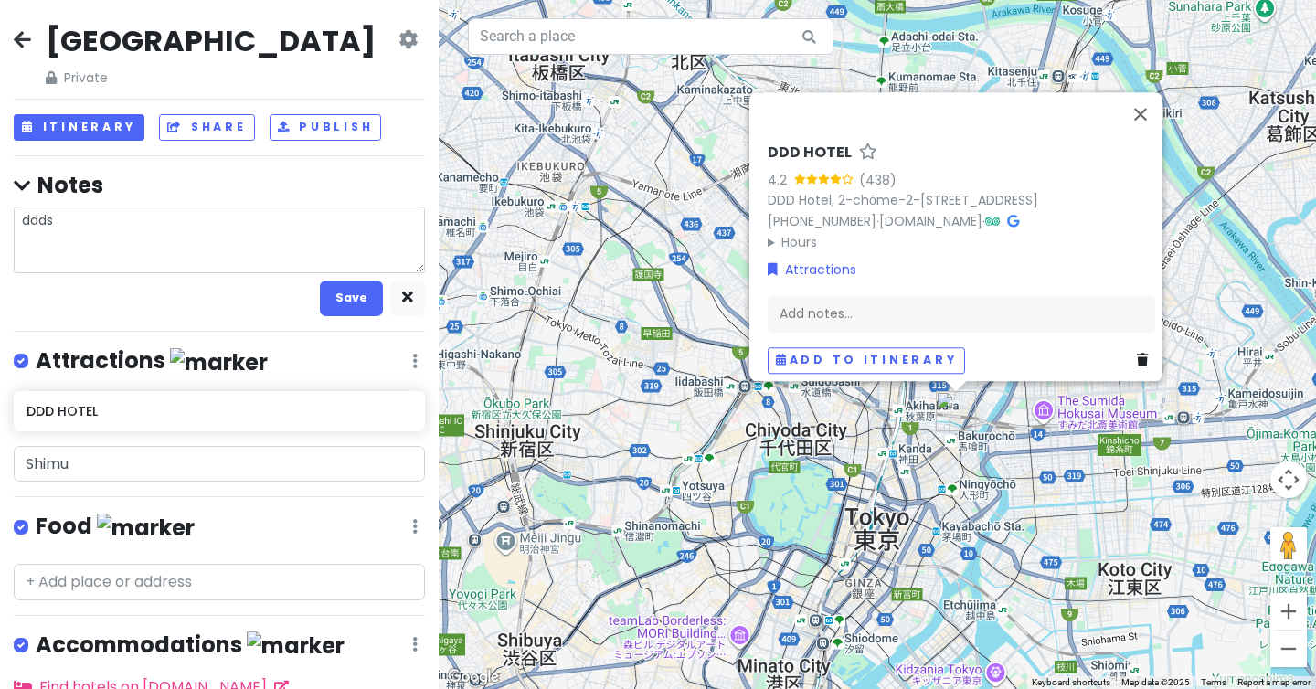
type textarea "x"
type textarea "ddds"
type textarea "x"
type textarea "ddds s"
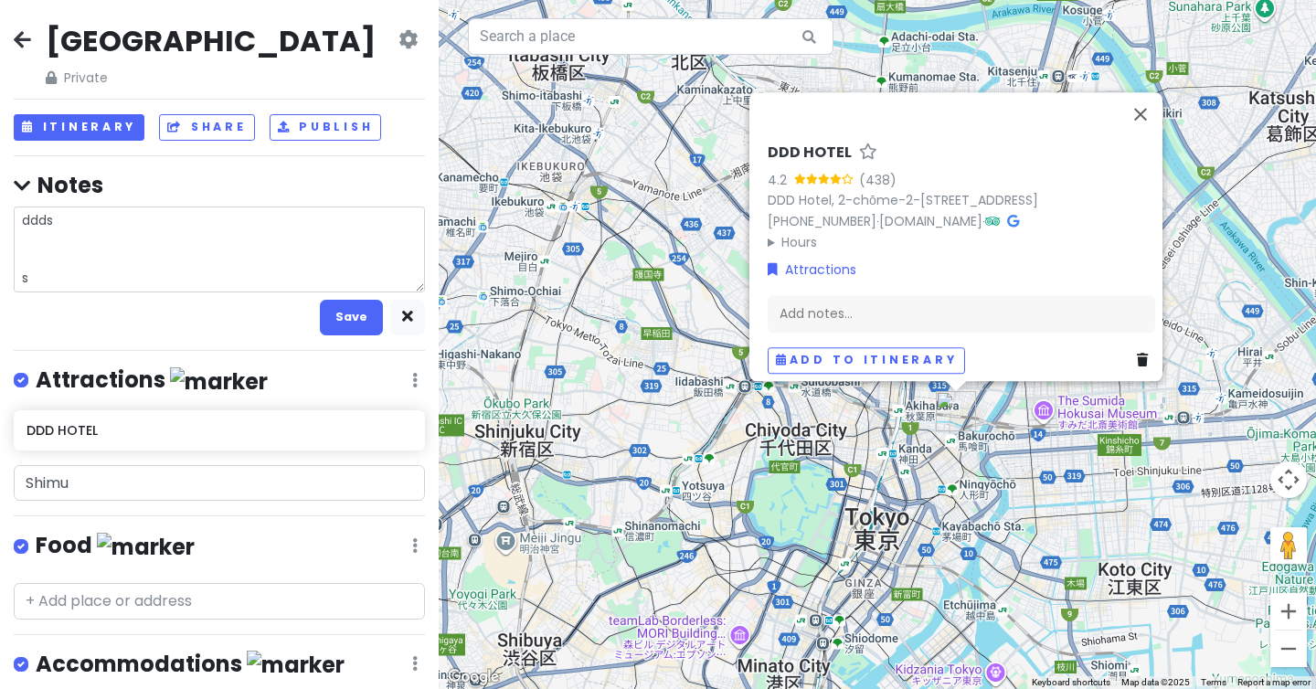
type textarea "x"
type textarea "ddds ss"
type textarea "x"
type textarea "ddds ss"
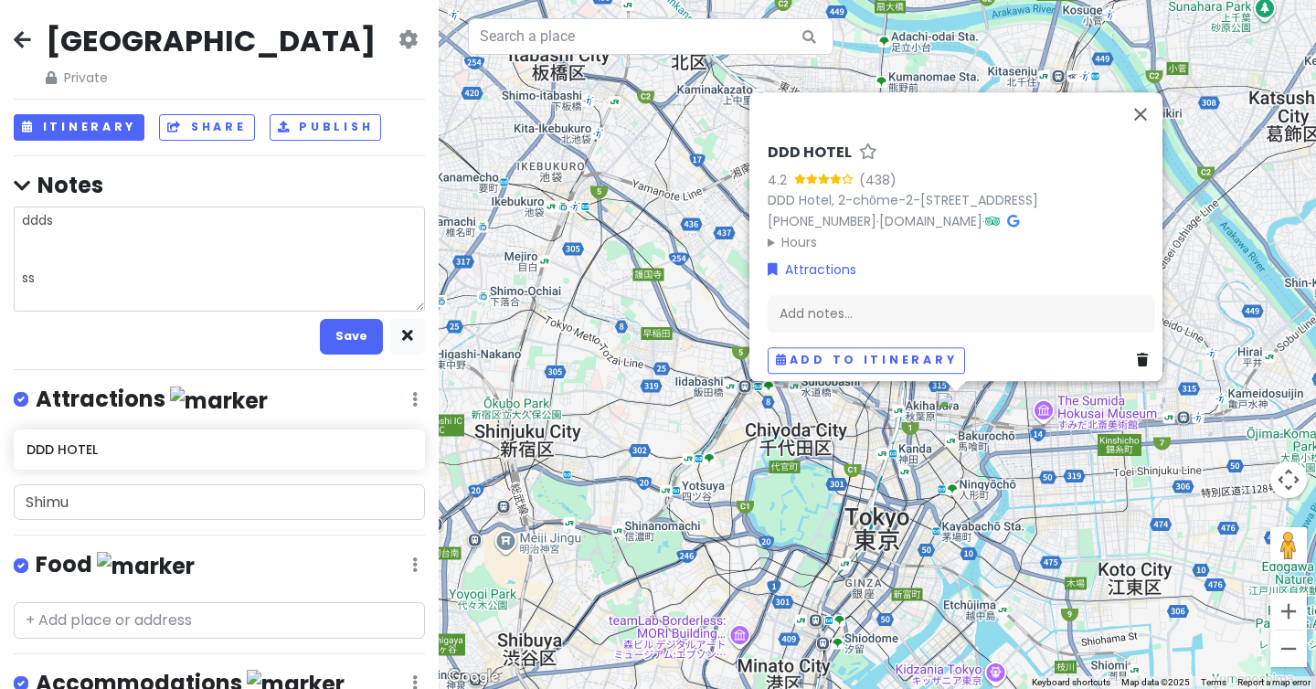
type textarea "x"
type textarea "ddds ss"
type textarea "x"
type textarea "ddds ss"
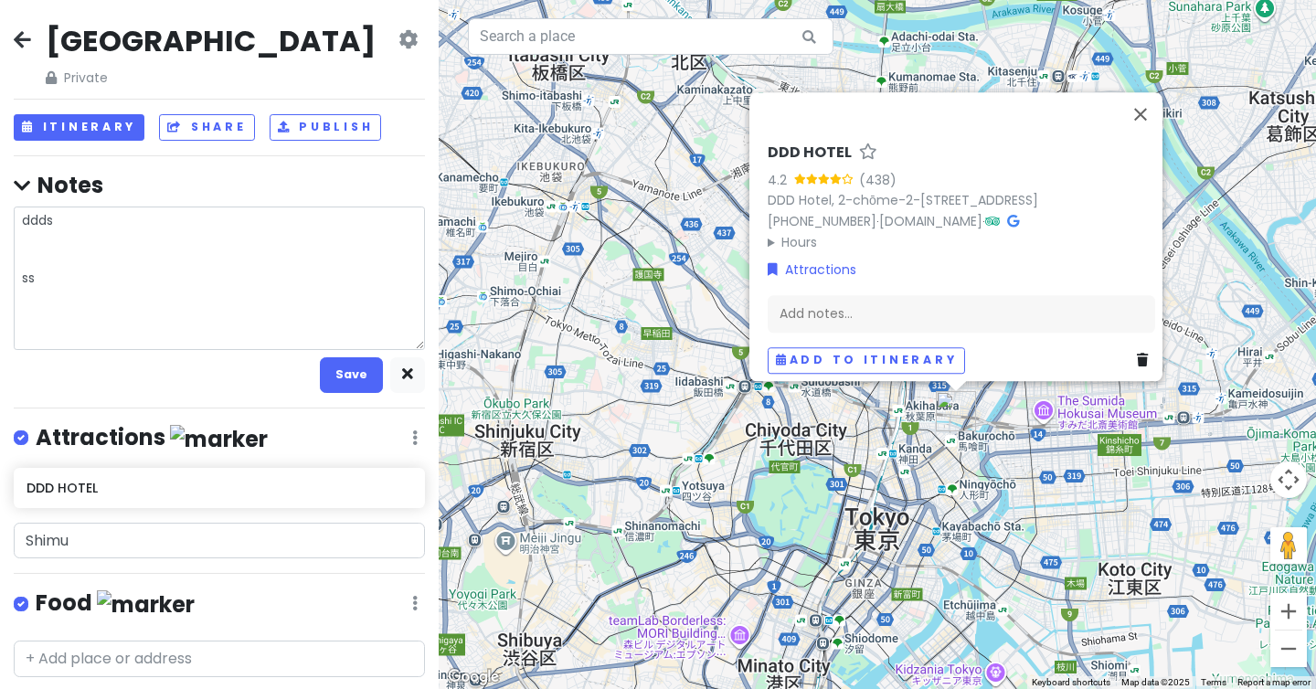
type textarea "x"
type textarea "ddds ss"
type textarea "x"
type textarea "ddds ss"
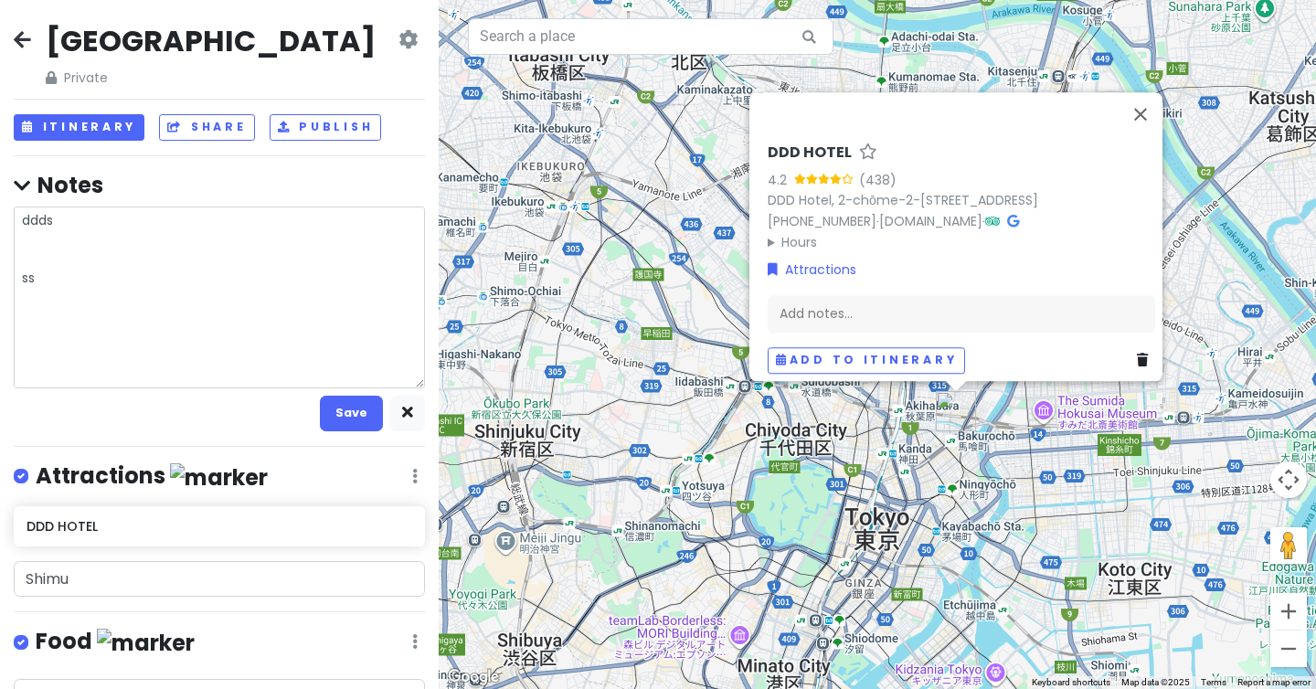
type textarea "x"
type textarea "ddds ss s"
click at [336, 413] on button "Save" at bounding box center [351, 414] width 63 height 36
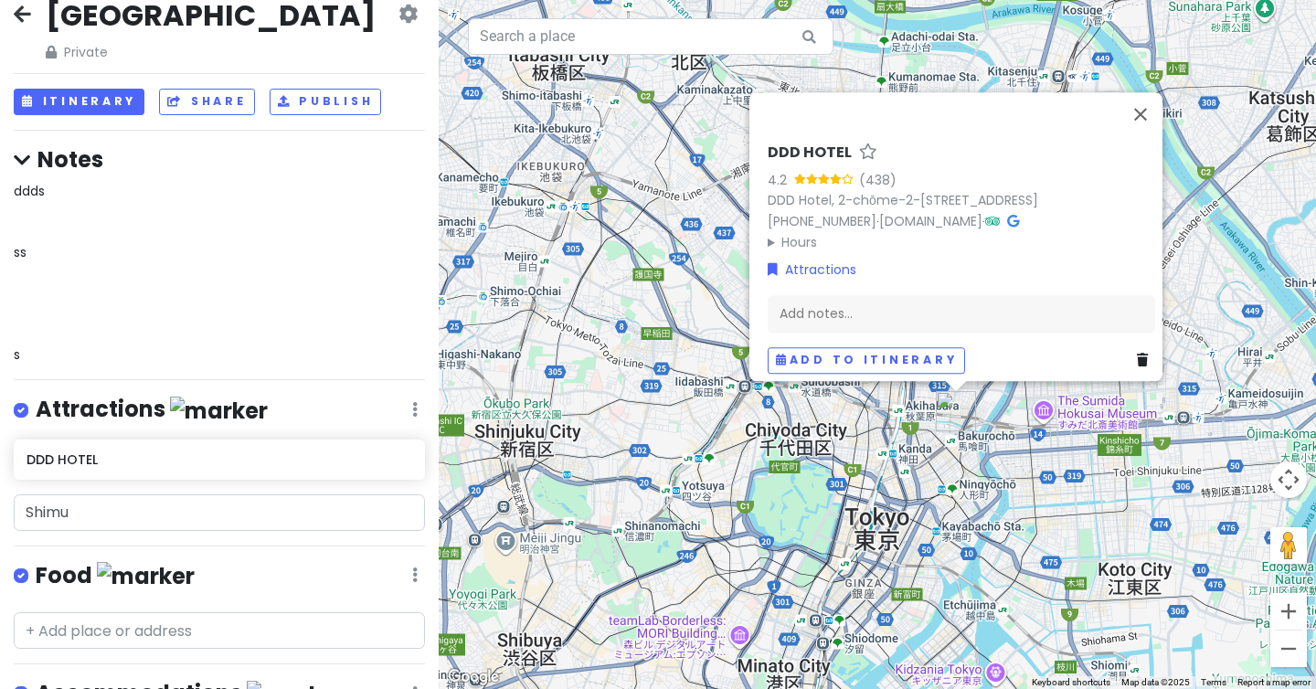
scroll to position [38, 0]
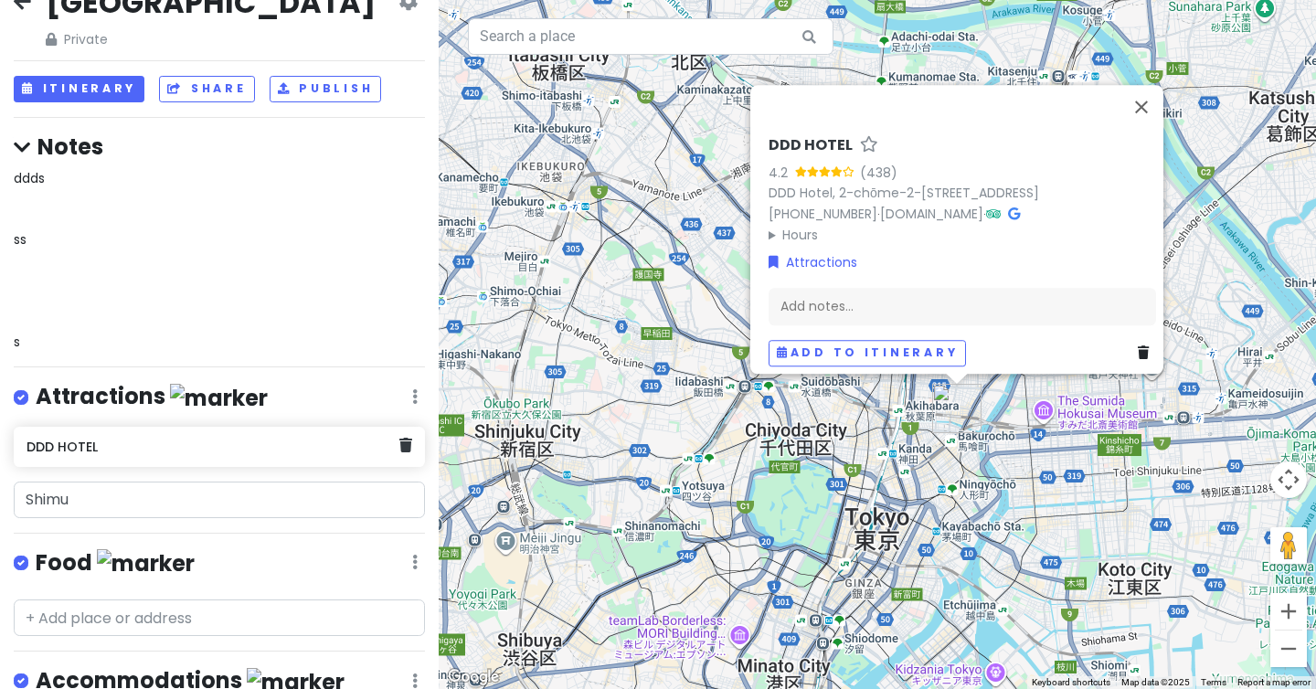
click at [224, 453] on div "DDD HOTEL" at bounding box center [213, 447] width 372 height 26
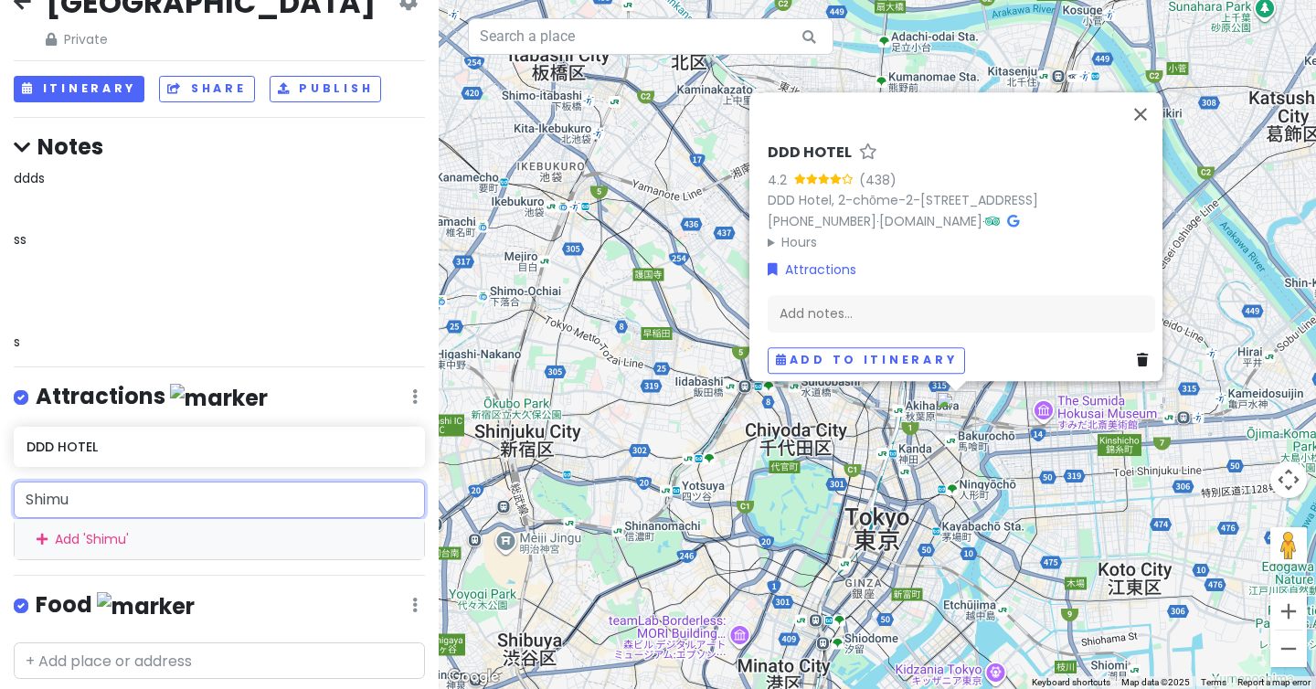
click at [154, 497] on input "Shimu" at bounding box center [219, 500] width 411 height 37
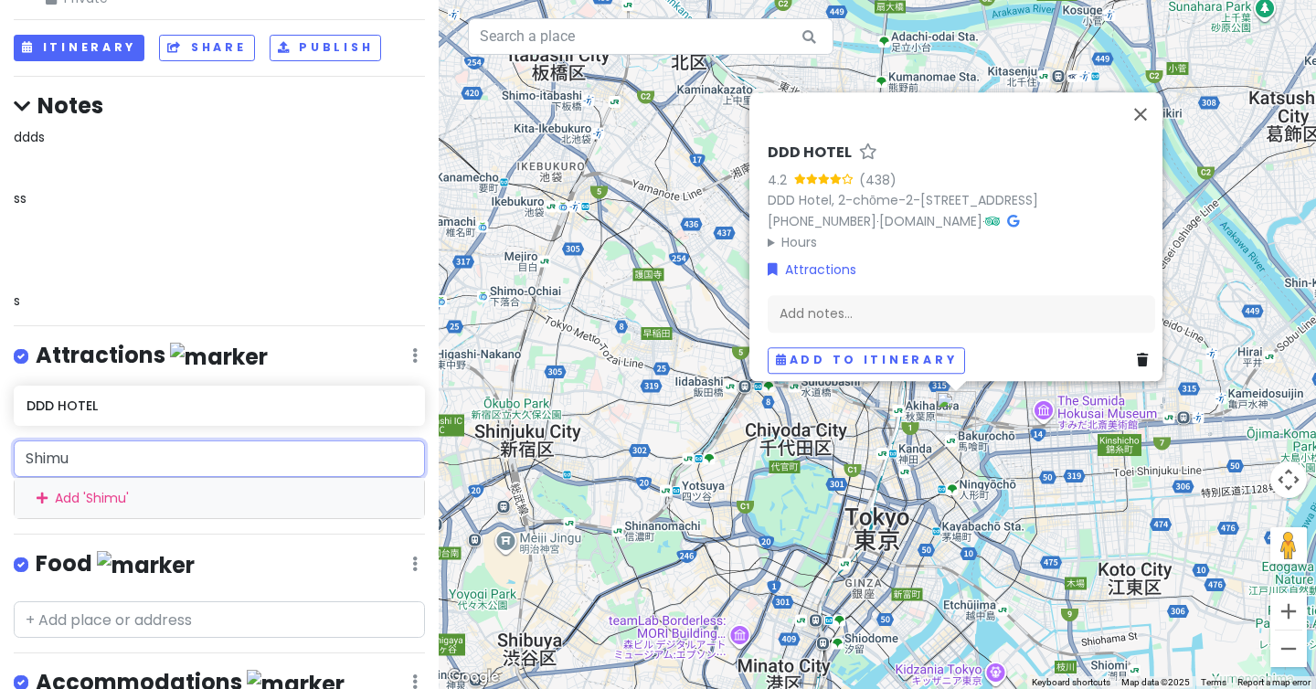
scroll to position [85, 0]
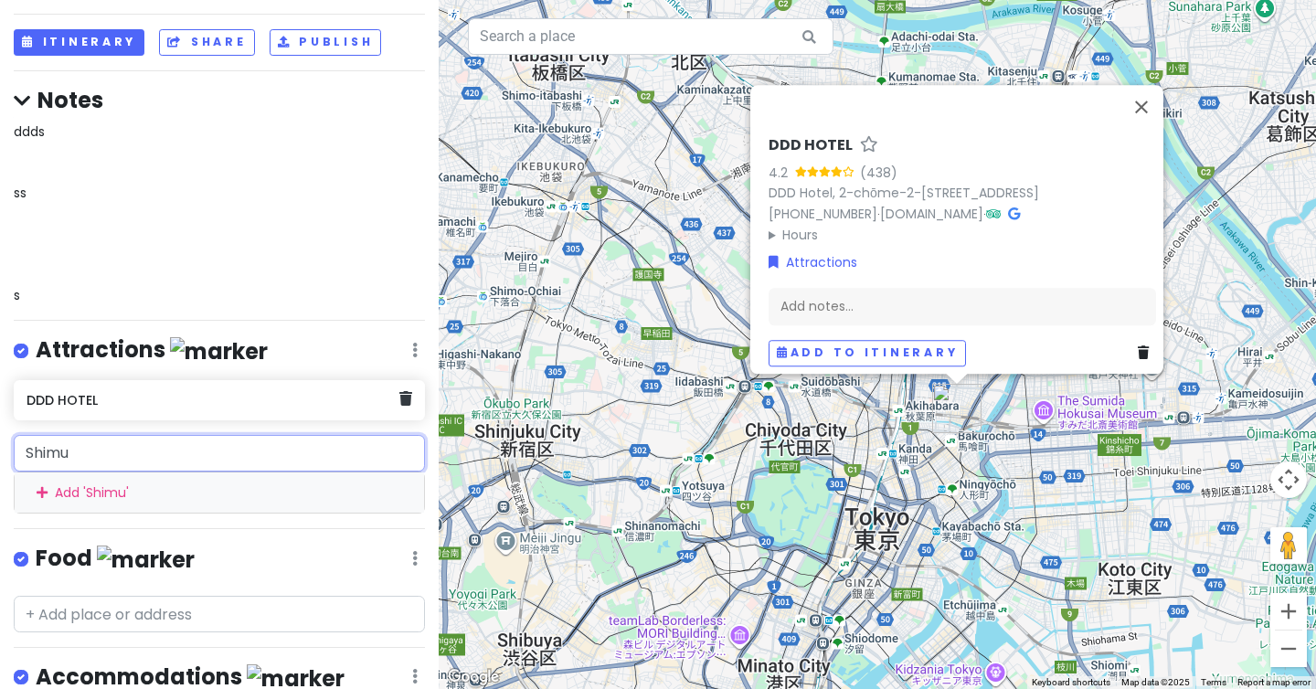
click at [129, 395] on h6 "DDD HOTEL" at bounding box center [213, 400] width 372 height 16
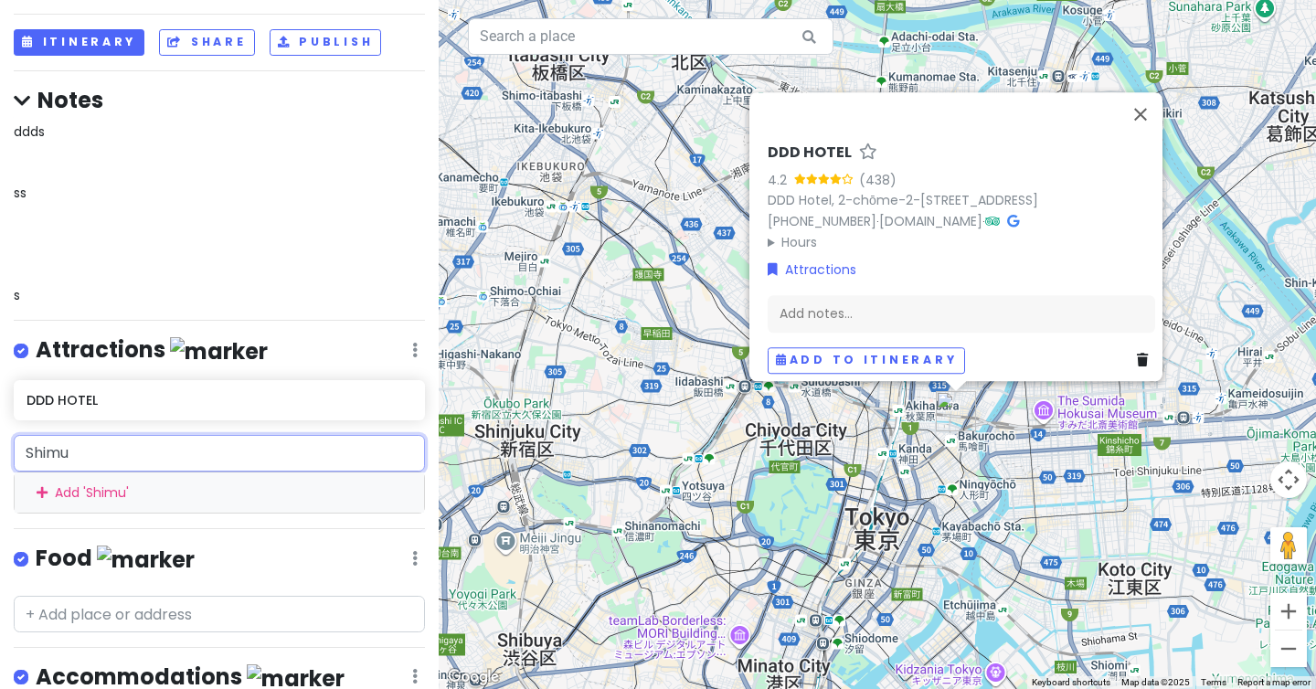
click at [90, 467] on input "Shimu" at bounding box center [219, 453] width 411 height 37
click at [86, 444] on input "Shimu" at bounding box center [219, 453] width 411 height 37
type input "Sh"
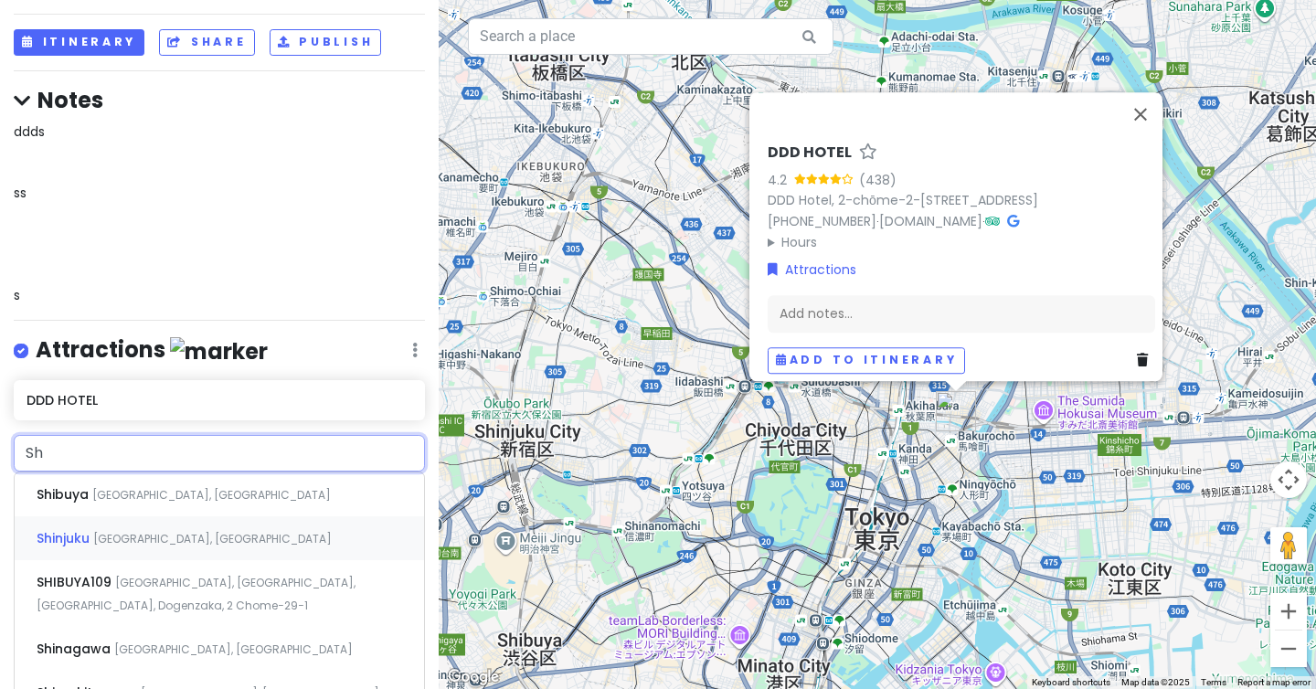
click at [106, 540] on span "[GEOGRAPHIC_DATA], [GEOGRAPHIC_DATA]" at bounding box center [212, 539] width 239 height 16
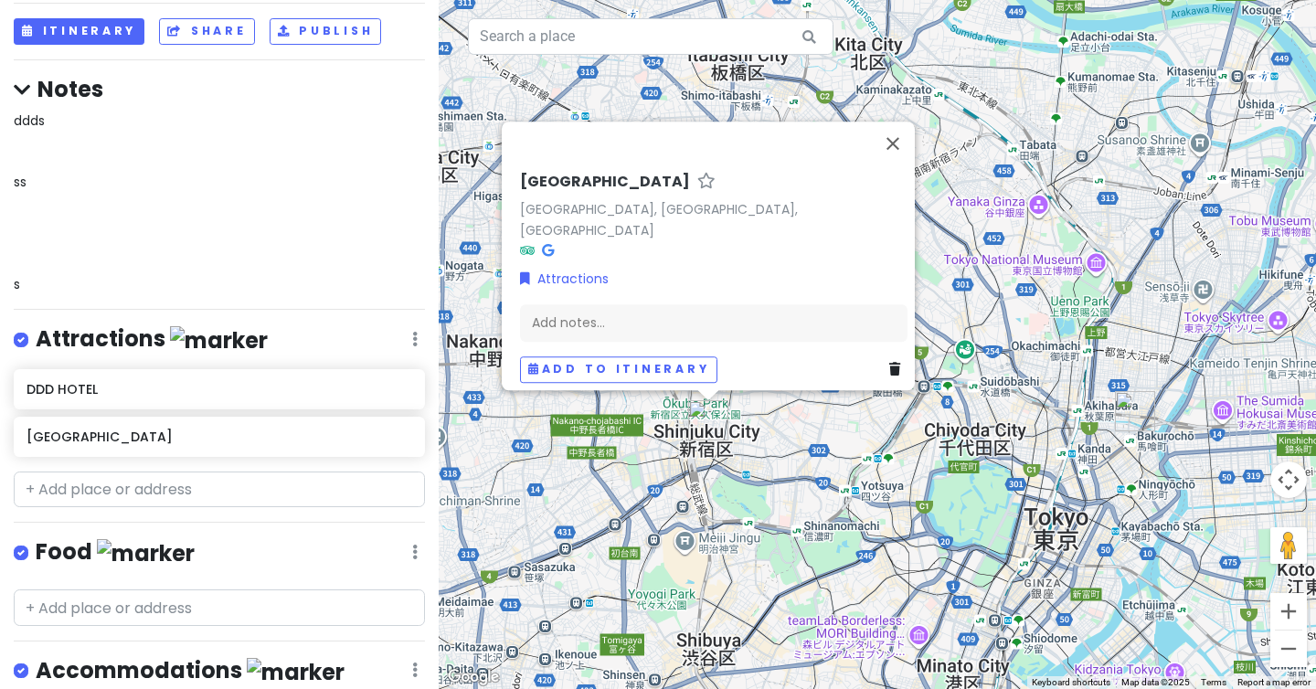
scroll to position [101, 0]
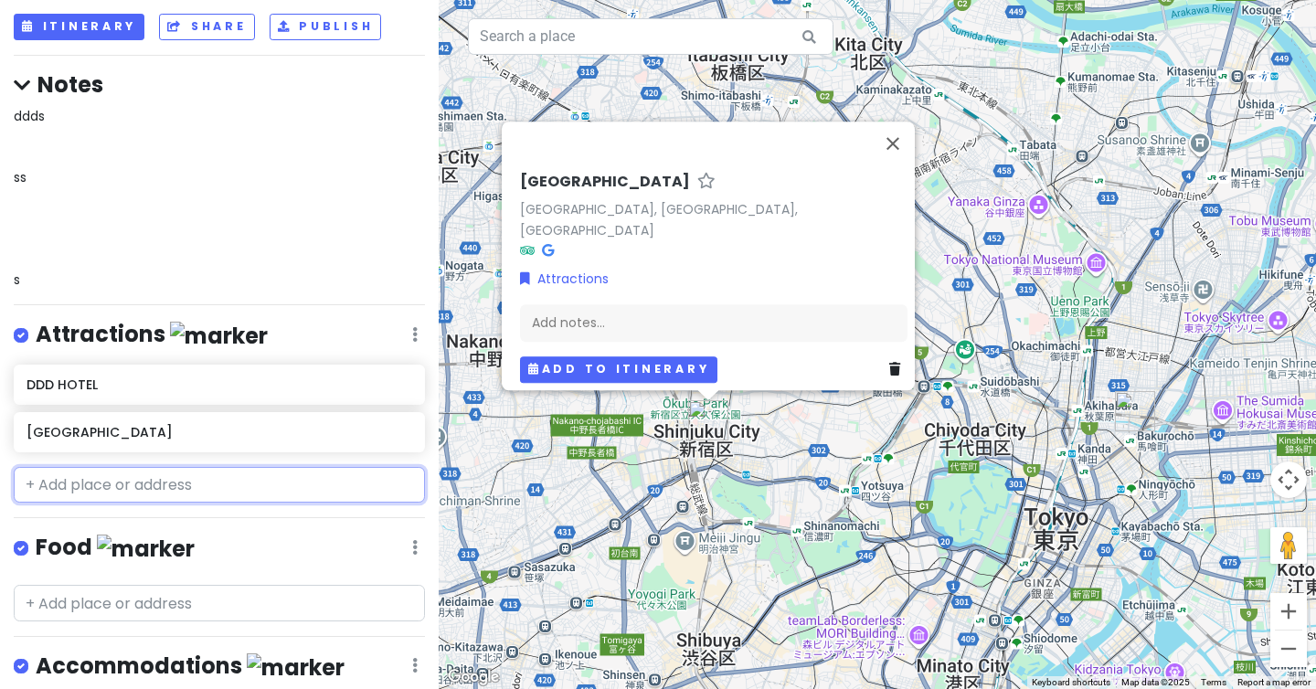
click at [170, 499] on input "text" at bounding box center [219, 485] width 411 height 37
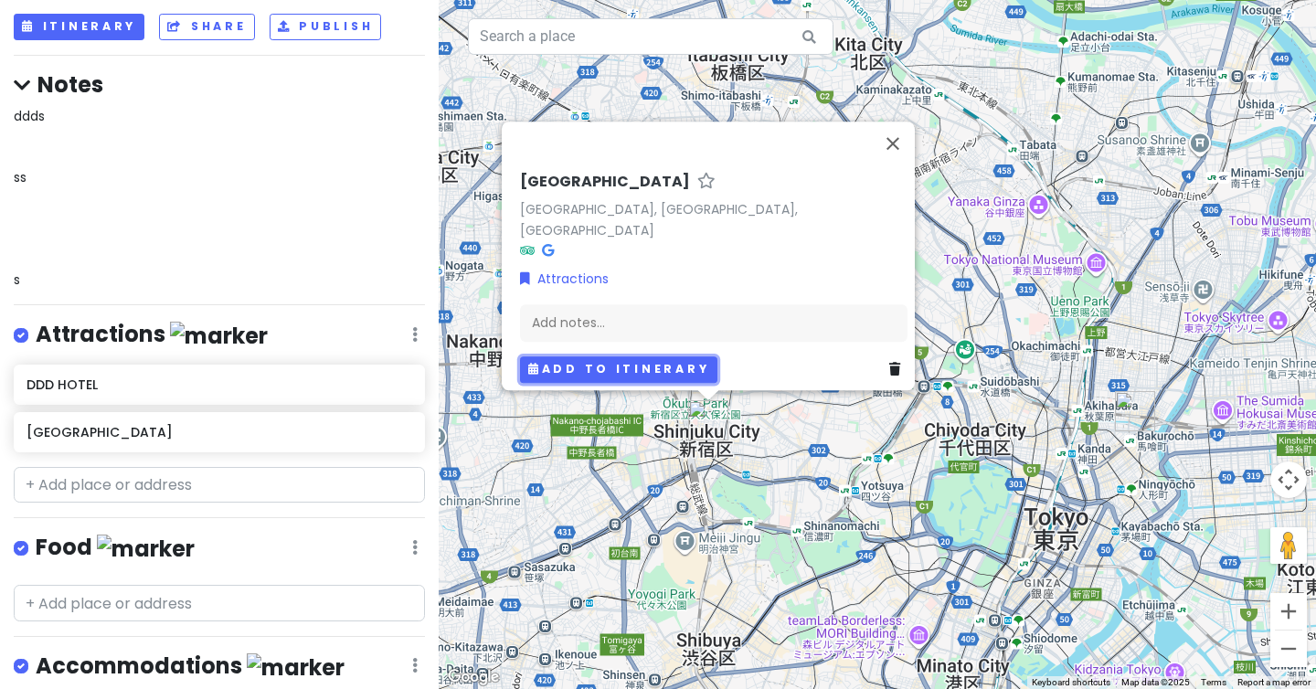
click at [585, 362] on button "Add to itinerary" at bounding box center [618, 369] width 197 height 27
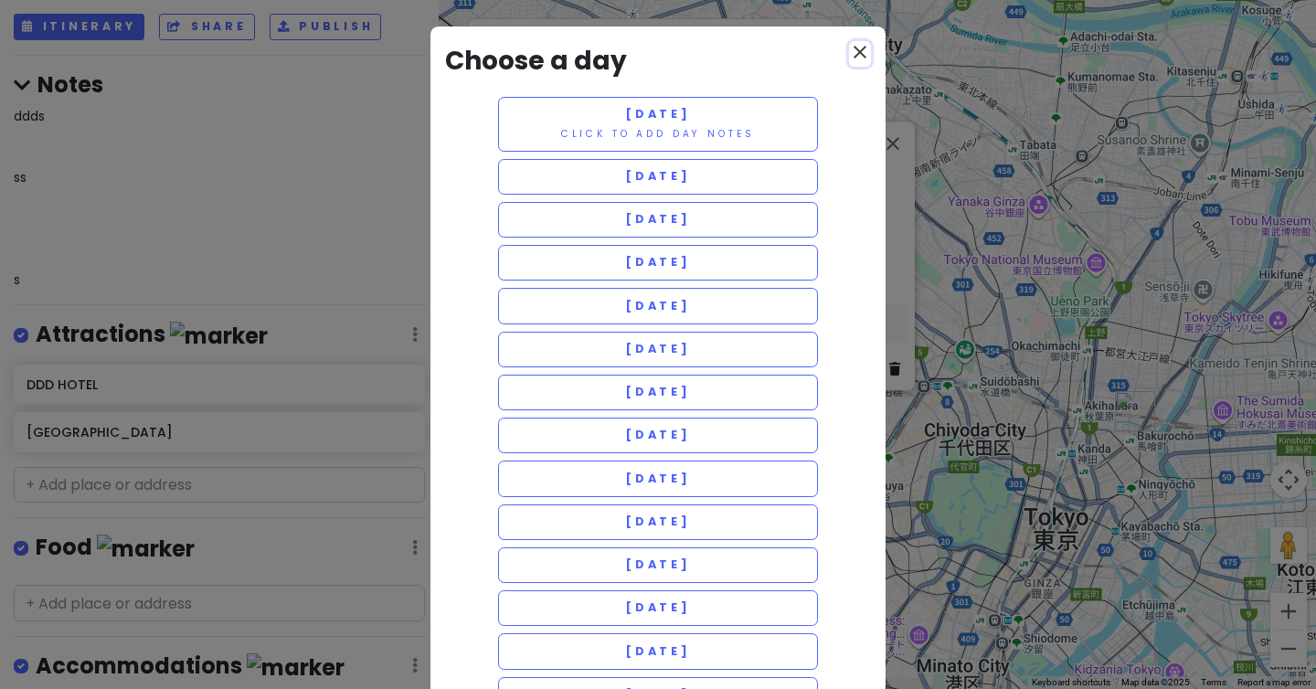
click at [863, 59] on icon "close" at bounding box center [860, 52] width 22 height 22
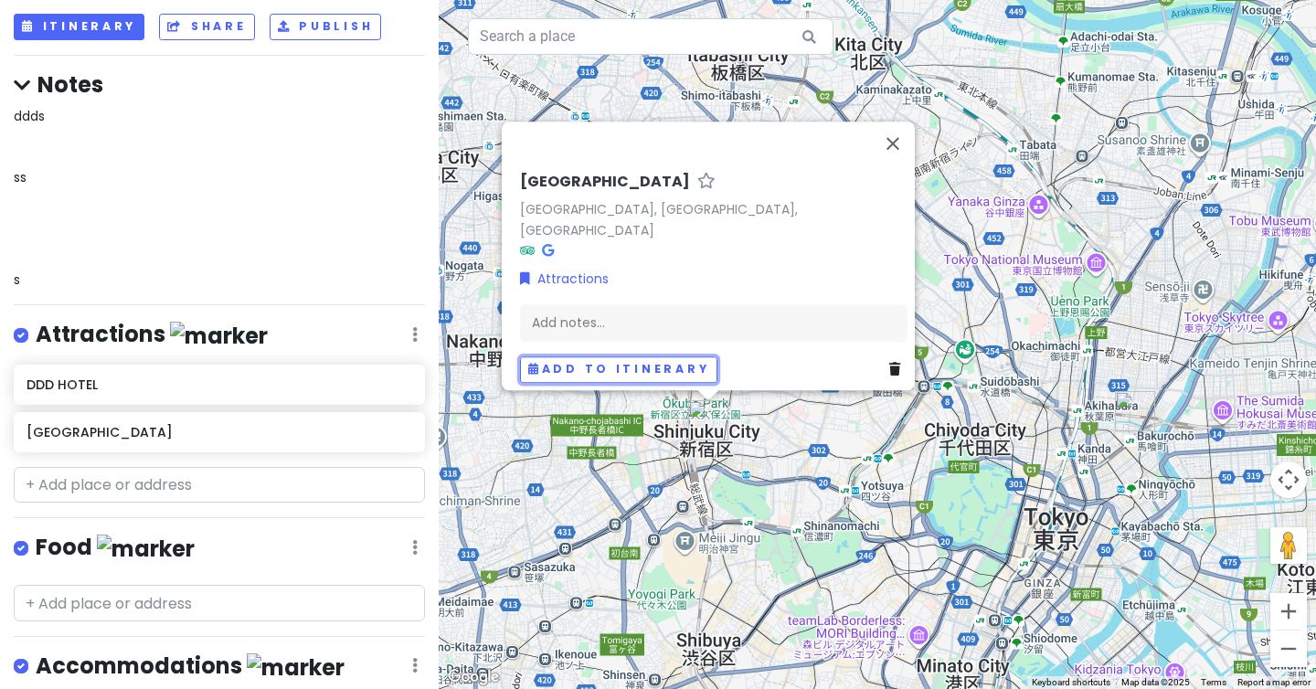
scroll to position [123, 0]
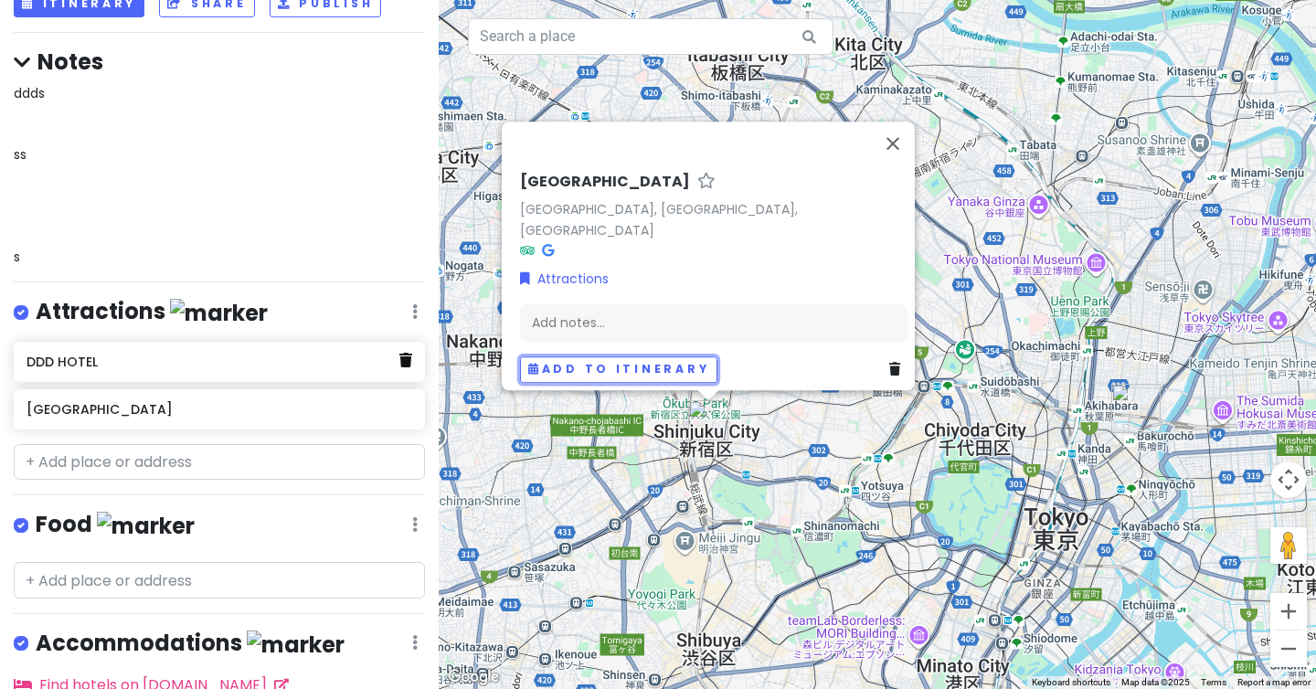
click at [409, 364] on icon at bounding box center [405, 360] width 13 height 15
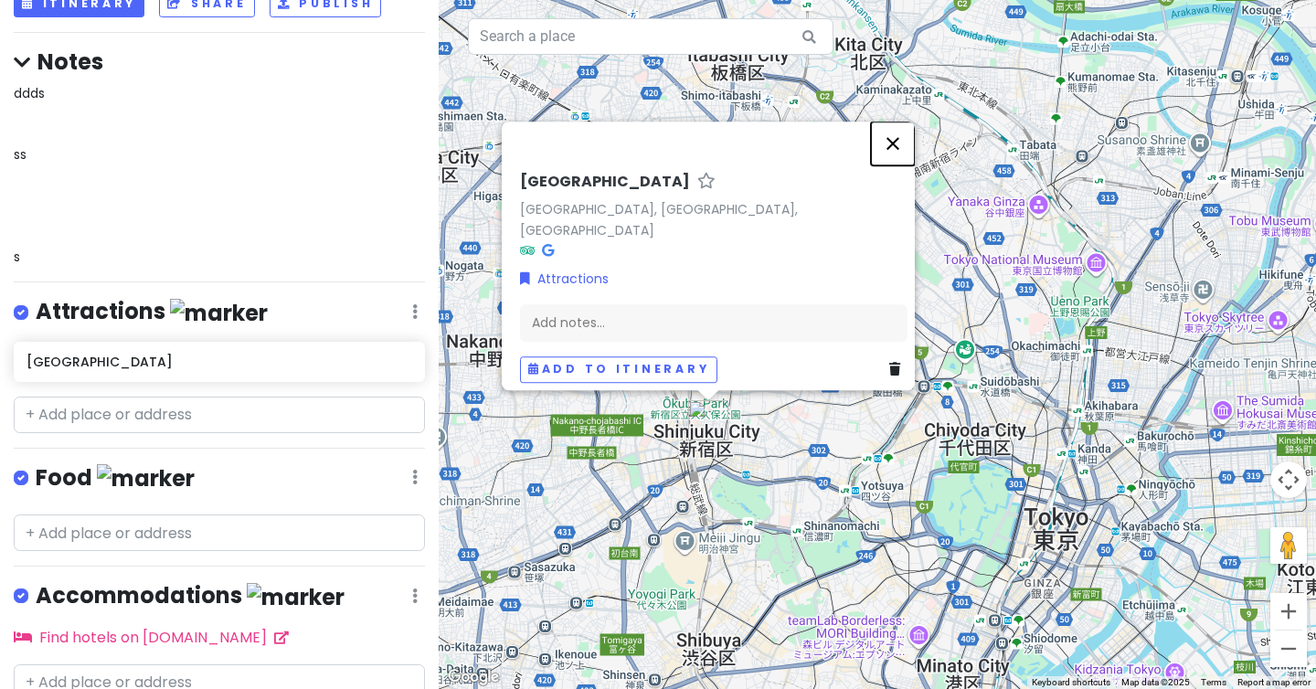
click at [900, 156] on button "Close" at bounding box center [893, 144] width 44 height 44
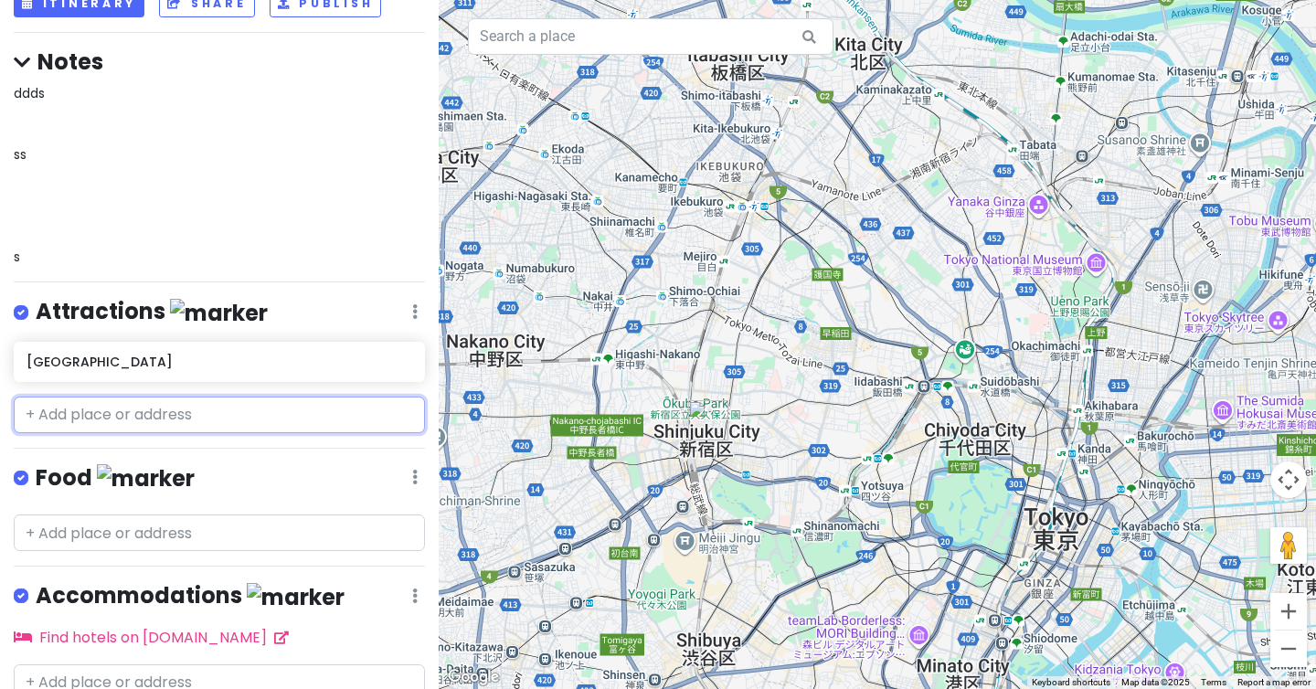
scroll to position [0, 0]
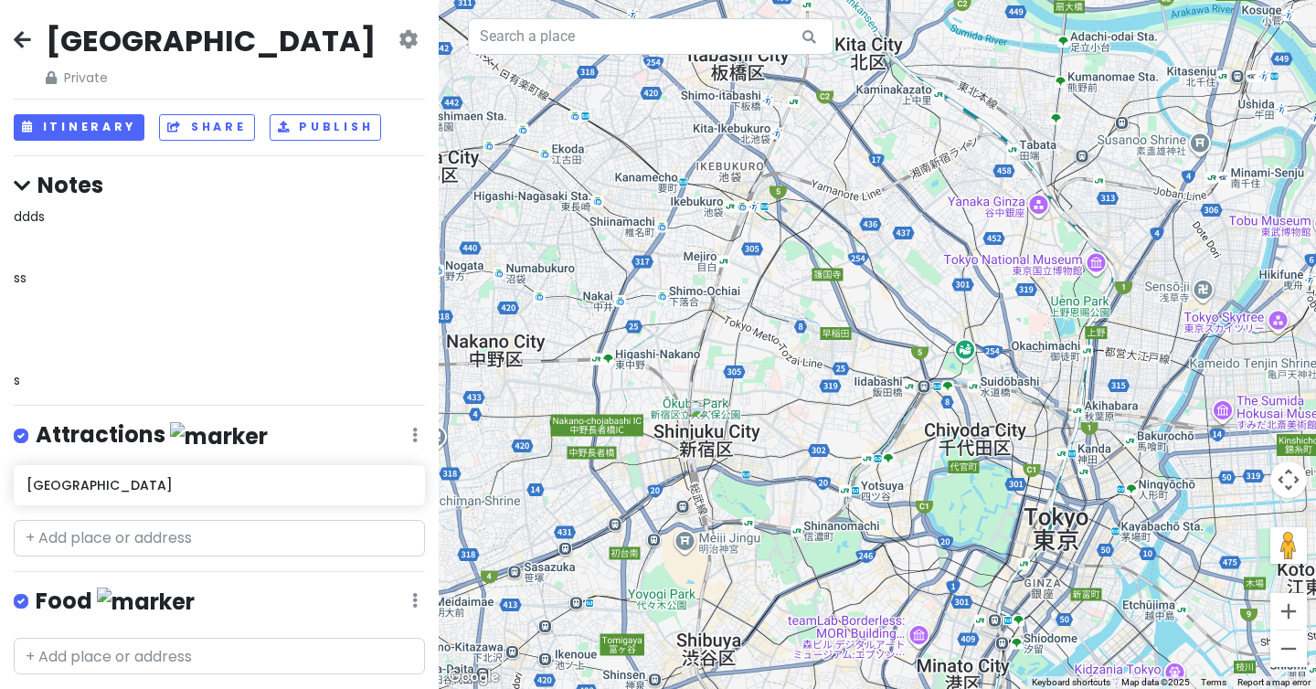
click at [14, 35] on icon at bounding box center [22, 39] width 17 height 15
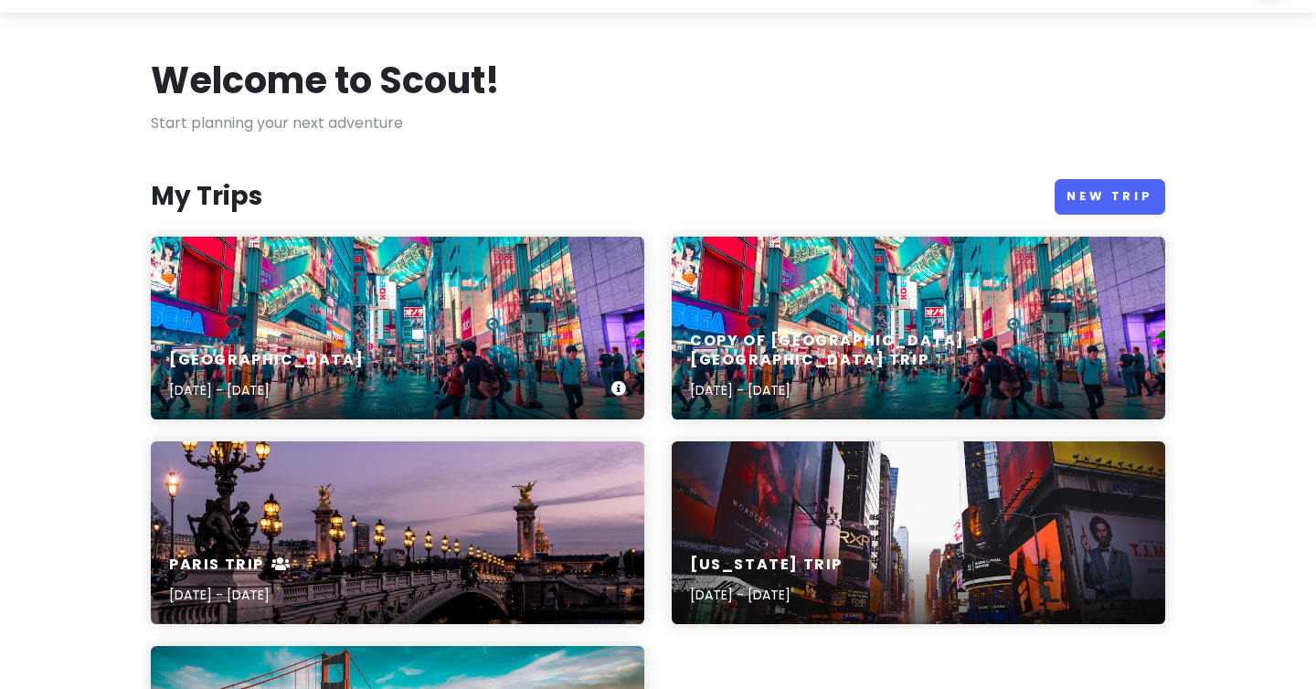
scroll to position [68, 0]
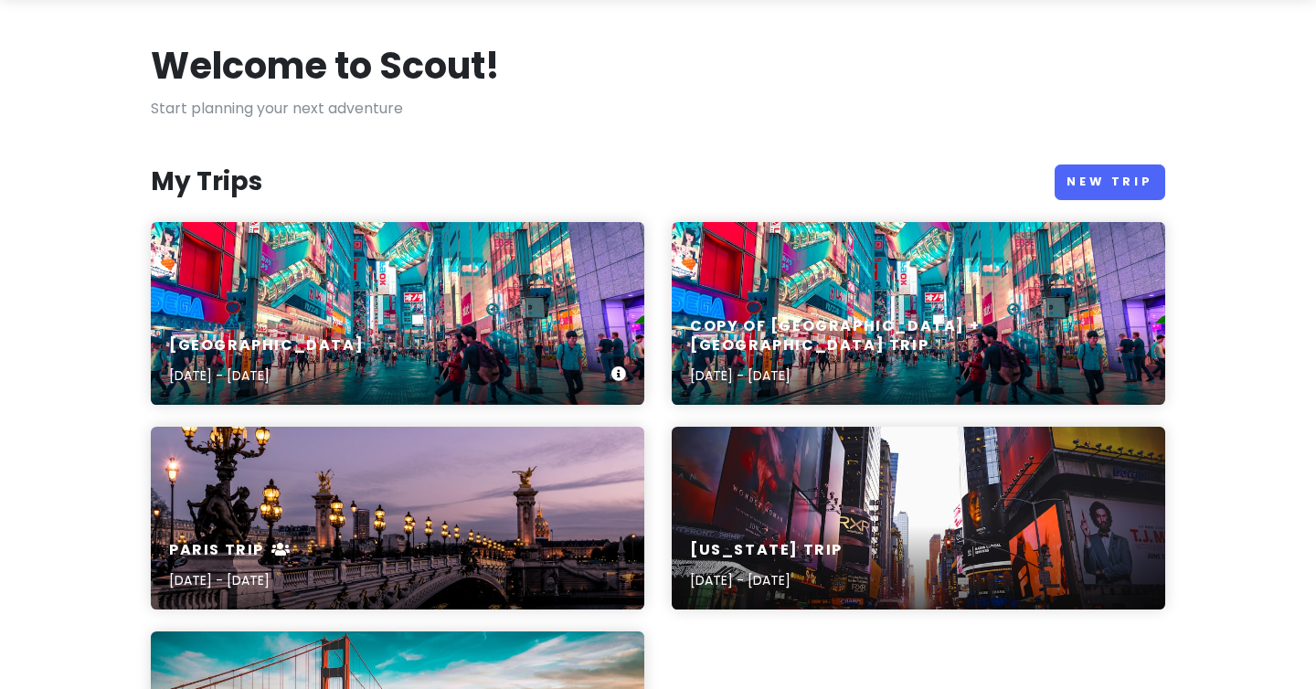
click at [308, 332] on div "JAPAN Oct 7, 2025 - Oct 23, 2025" at bounding box center [398, 361] width 494 height 87
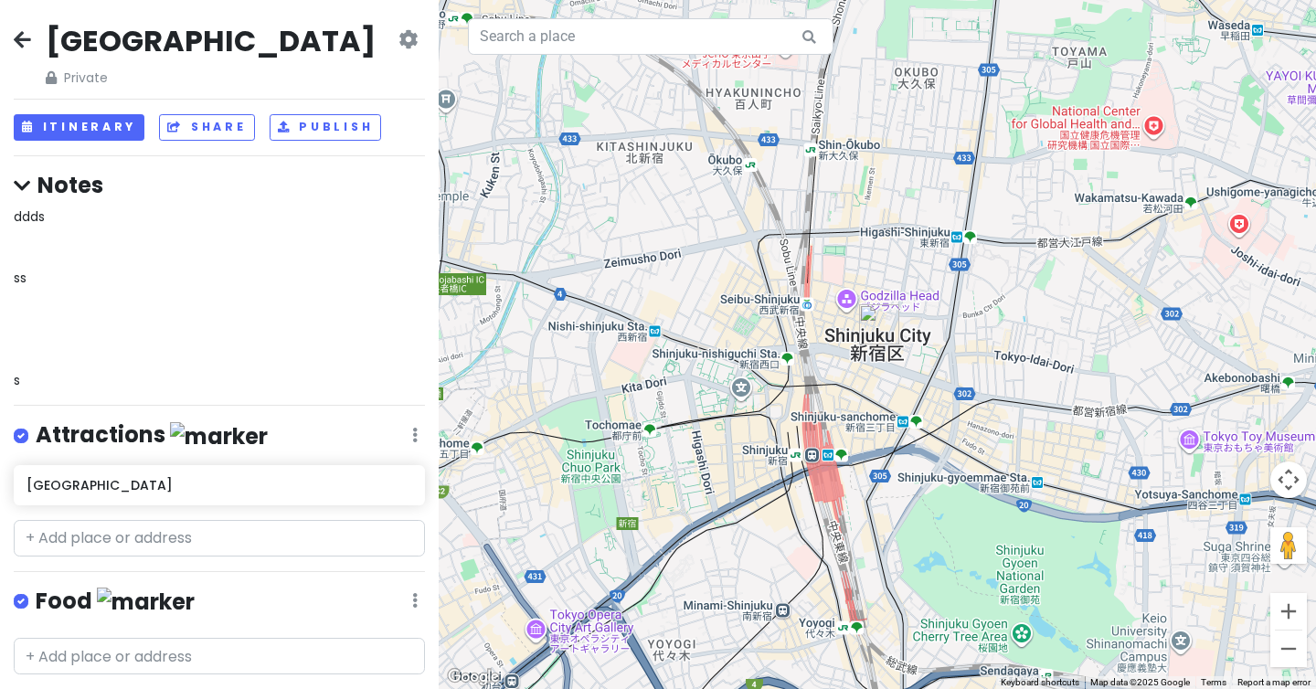
click at [30, 178] on h4 "Notes" at bounding box center [219, 185] width 411 height 28
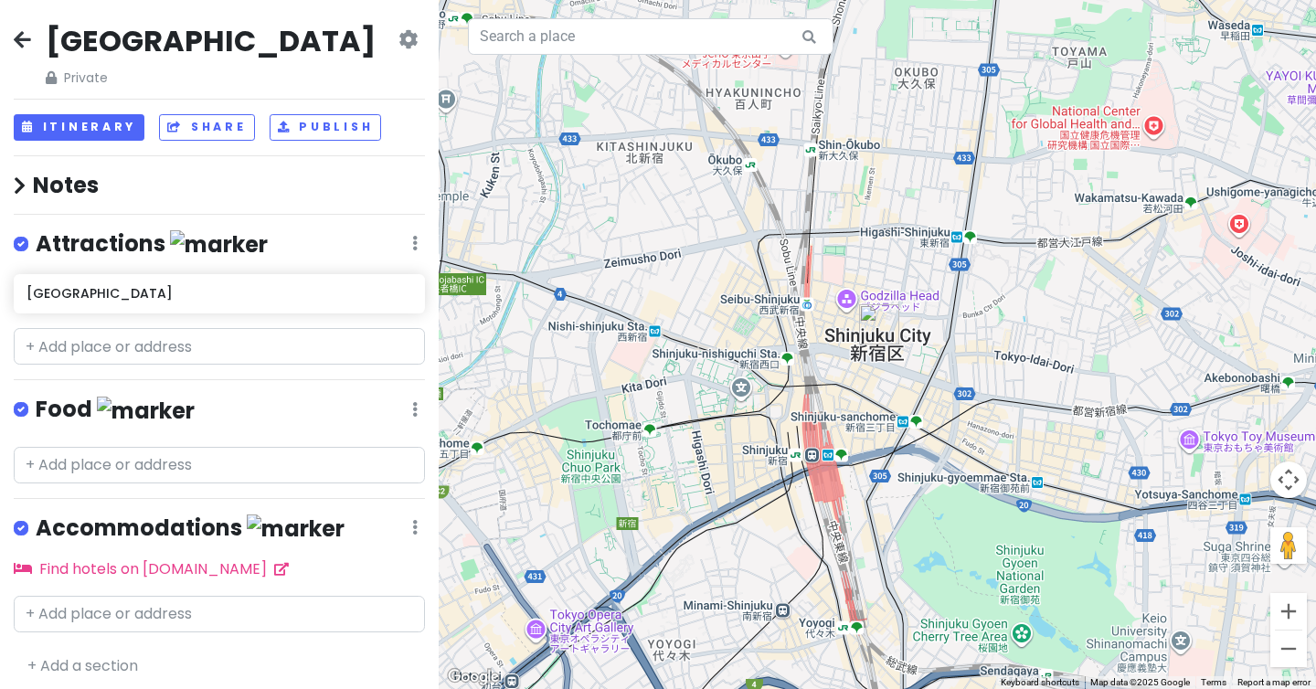
click at [409, 247] on div "Attractions Edit Reorder Delete List" at bounding box center [219, 247] width 411 height 37
click at [412, 248] on icon at bounding box center [414, 243] width 5 height 15
drag, startPoint x: 160, startPoint y: 296, endPoint x: 176, endPoint y: 305, distance: 18.8
click at [176, 305] on div "Shinjuku City" at bounding box center [219, 298] width 439 height 48
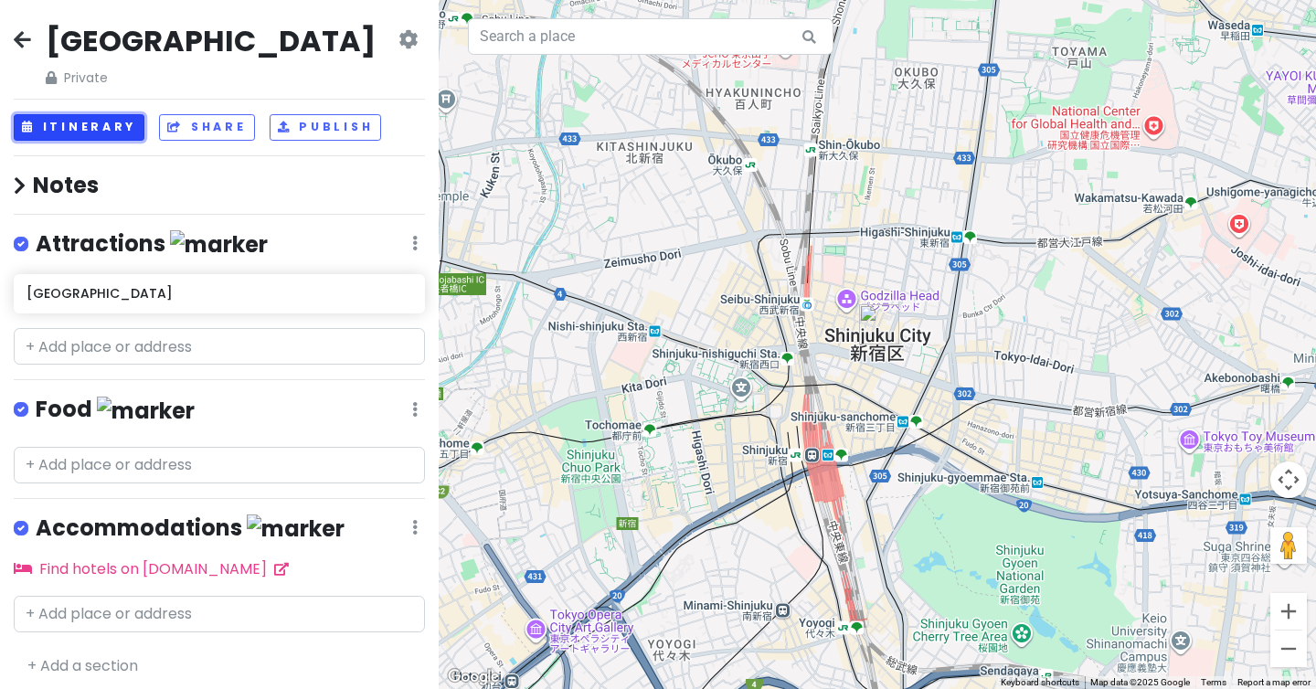
click at [87, 129] on button "Itinerary" at bounding box center [79, 127] width 131 height 27
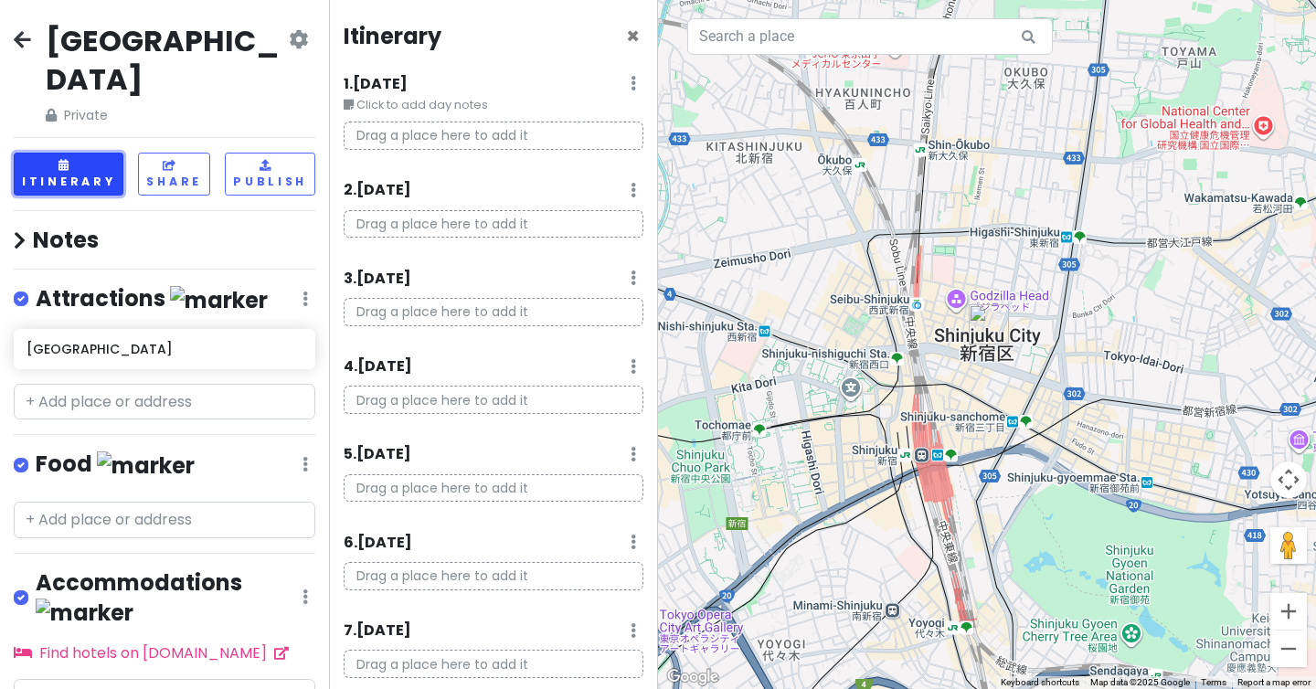
click at [87, 153] on button "Itinerary" at bounding box center [69, 174] width 110 height 43
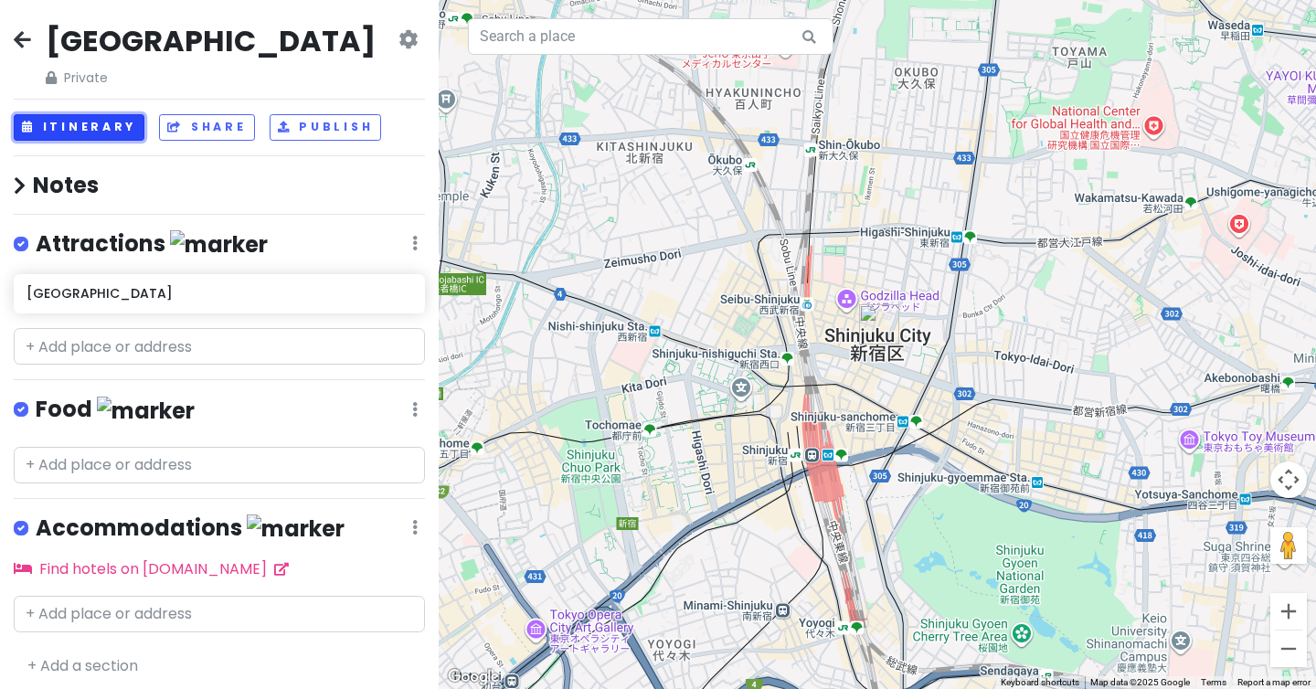
click at [106, 127] on button "Itinerary" at bounding box center [79, 127] width 131 height 27
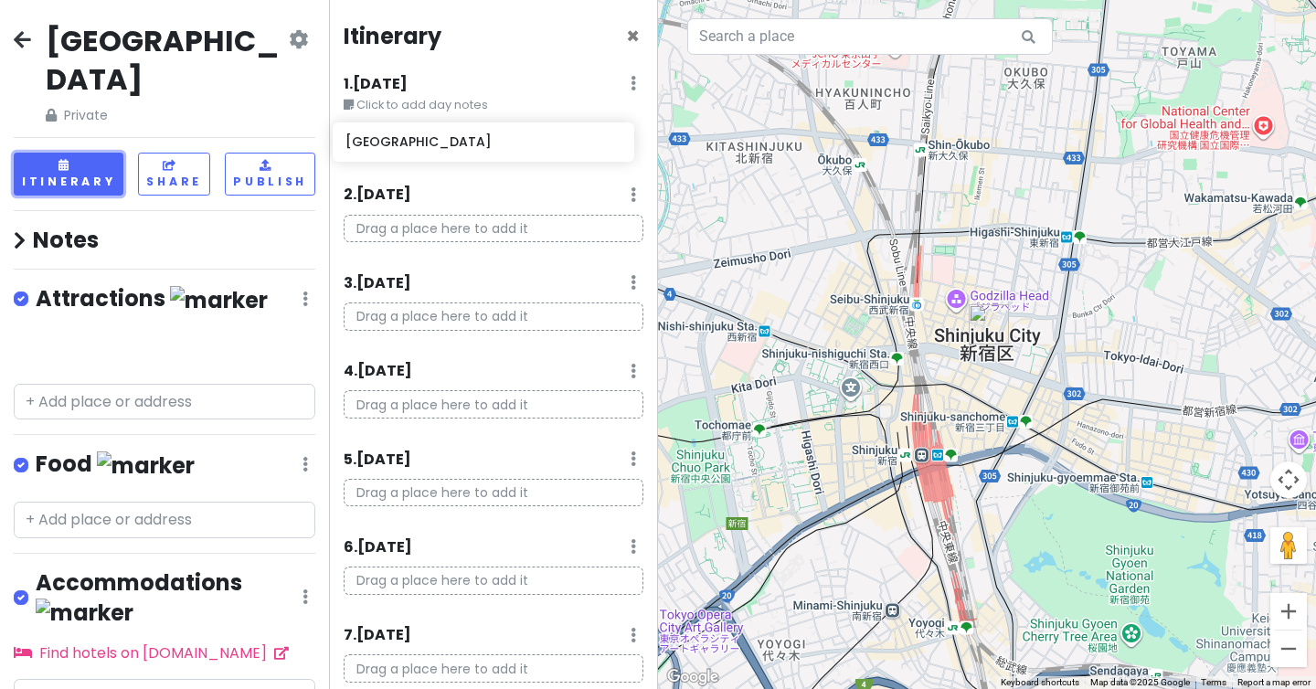
drag, startPoint x: 110, startPoint y: 300, endPoint x: 438, endPoint y: 135, distance: 367.1
click at [438, 135] on div "JAPAN Private Change Dates Make a Copy Delete Trip Go Pro ⚡️ Give Feedback 💡 Su…" at bounding box center [658, 344] width 1316 height 689
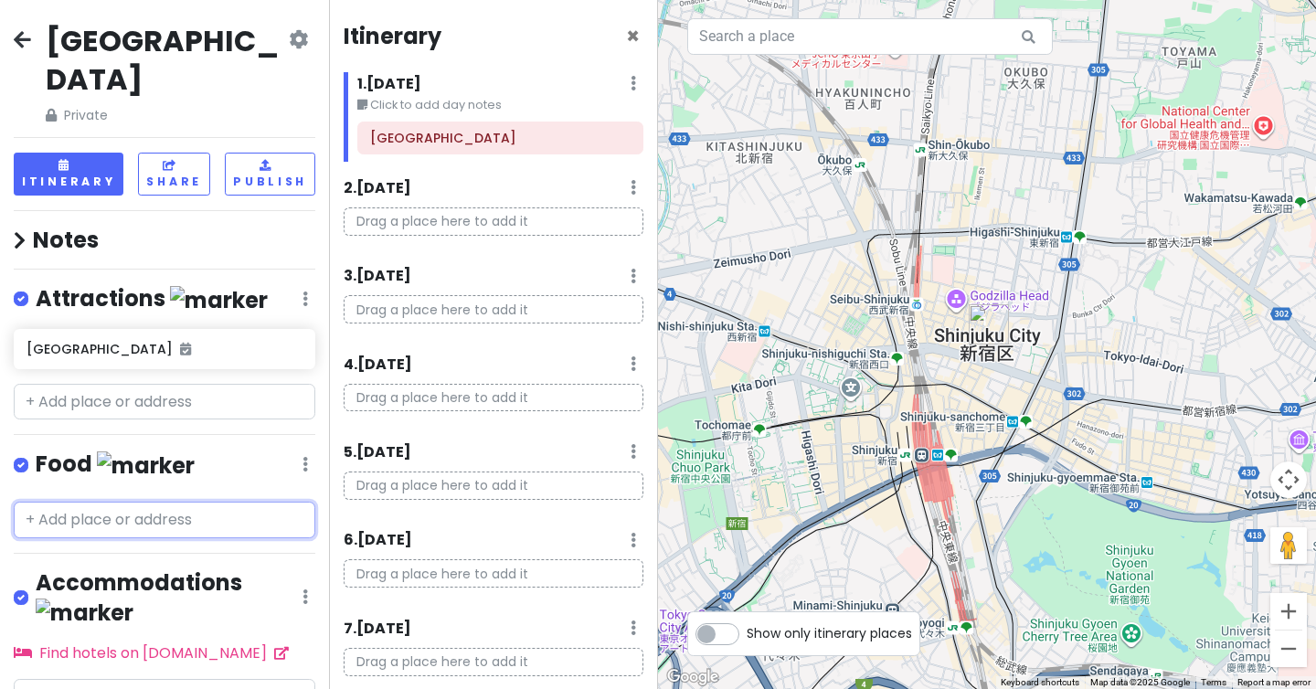
click at [145, 502] on input "text" at bounding box center [165, 520] width 302 height 37
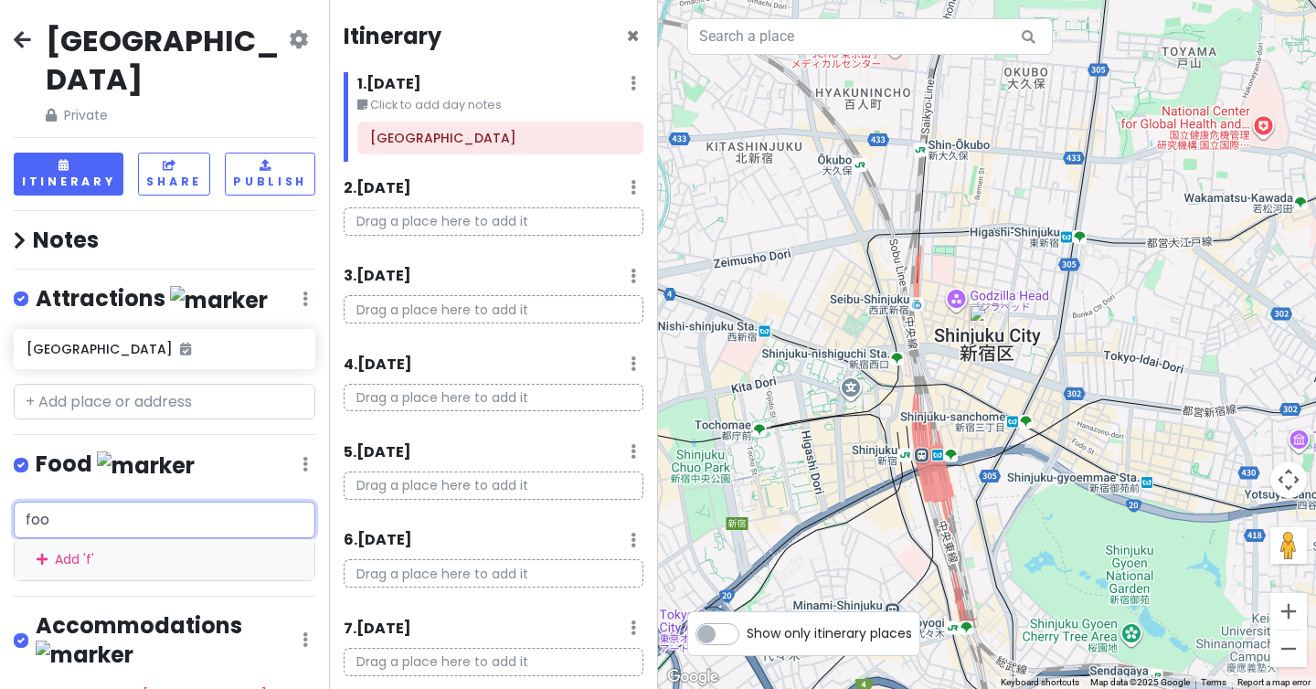
type input "food"
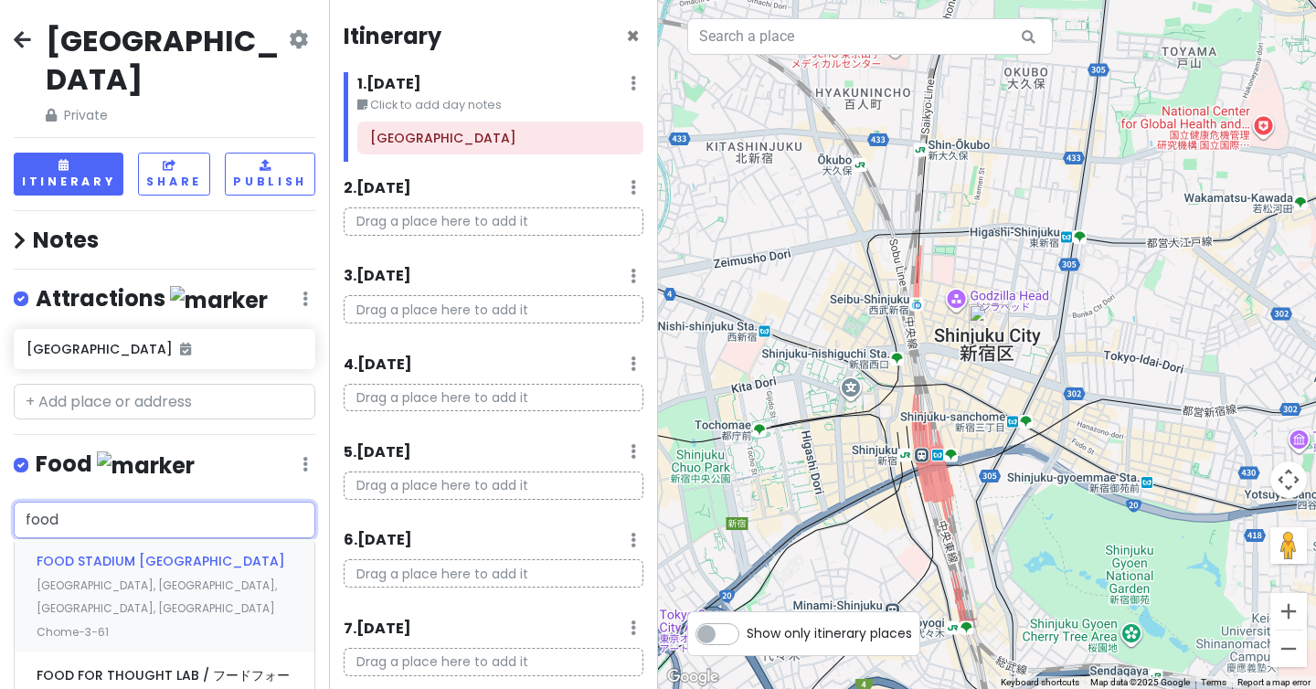
click at [150, 578] on span "Japan, Tokyo, Bunkyo City, Kōraku1 Chome−3−61" at bounding box center [157, 609] width 240 height 62
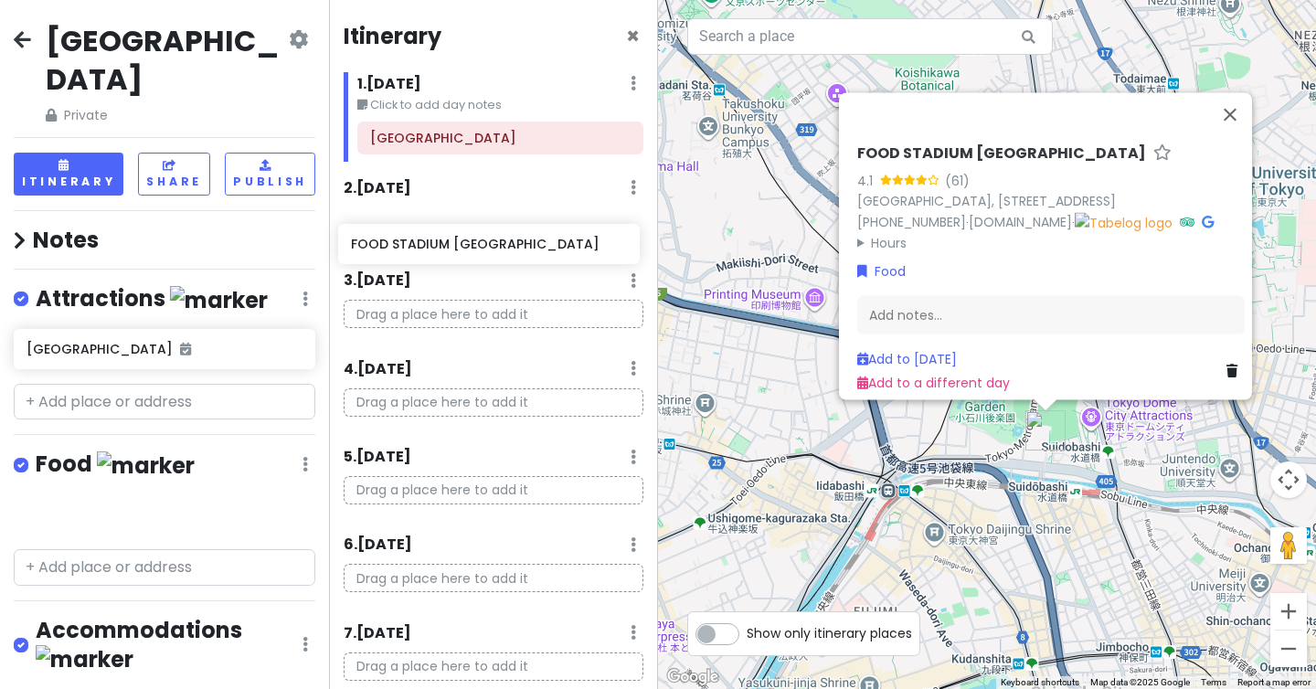
drag, startPoint x: 114, startPoint y: 482, endPoint x: 439, endPoint y: 252, distance: 397.4
click at [439, 252] on div "JAPAN Private Change Dates Make a Copy Delete Trip Go Pro ⚡️ Give Feedback 💡 Su…" at bounding box center [658, 344] width 1316 height 689
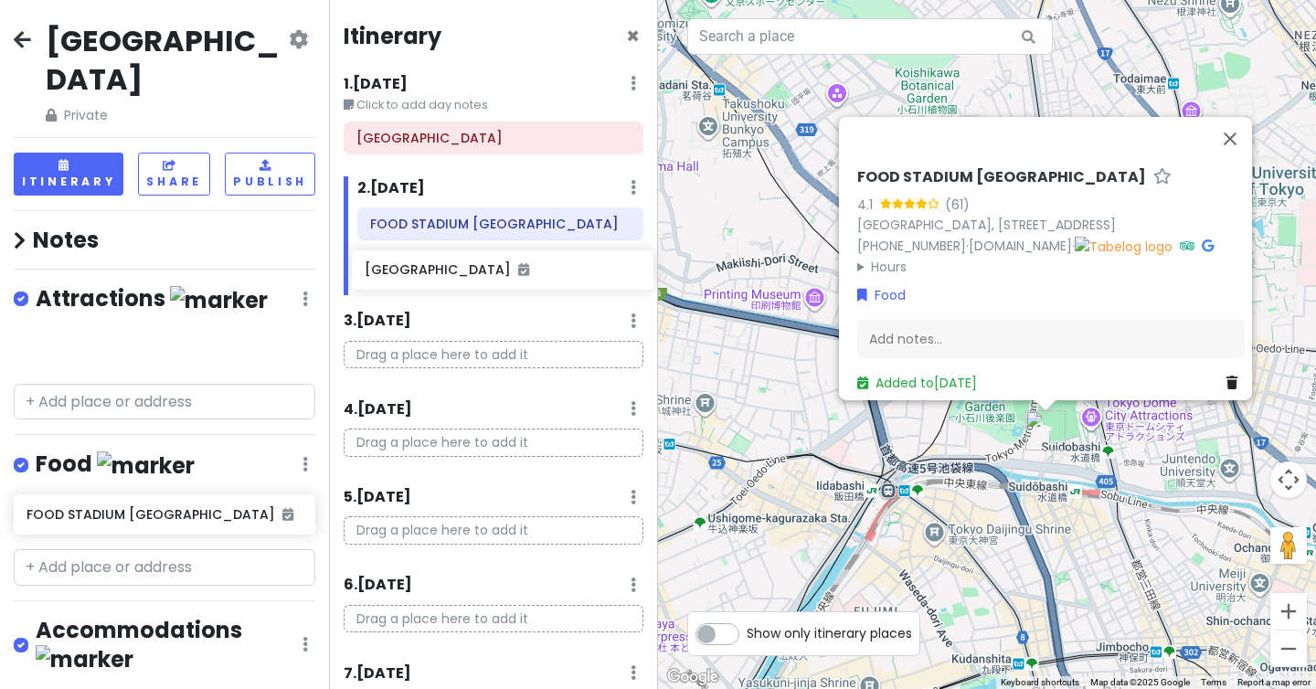
drag, startPoint x: 147, startPoint y: 311, endPoint x: 485, endPoint y: 276, distance: 340.0
click at [485, 276] on div "JAPAN Private Change Dates Make a Copy Delete Trip Go Pro ⚡️ Give Feedback 💡 Su…" at bounding box center [658, 344] width 1316 height 689
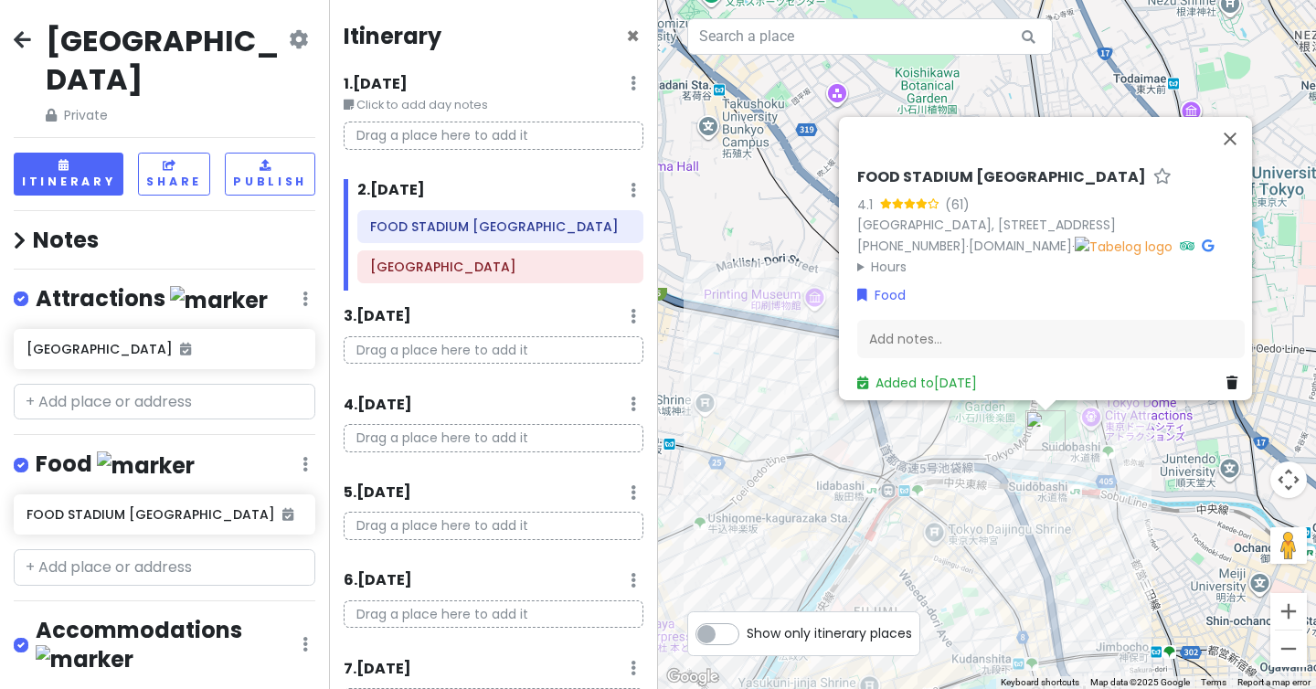
click at [37, 185] on div "JAPAN Private Change Dates Make a Copy Delete Trip Go Pro ⚡️ Give Feedback 💡 Su…" at bounding box center [164, 344] width 329 height 689
click at [24, 231] on icon at bounding box center [20, 240] width 12 height 19
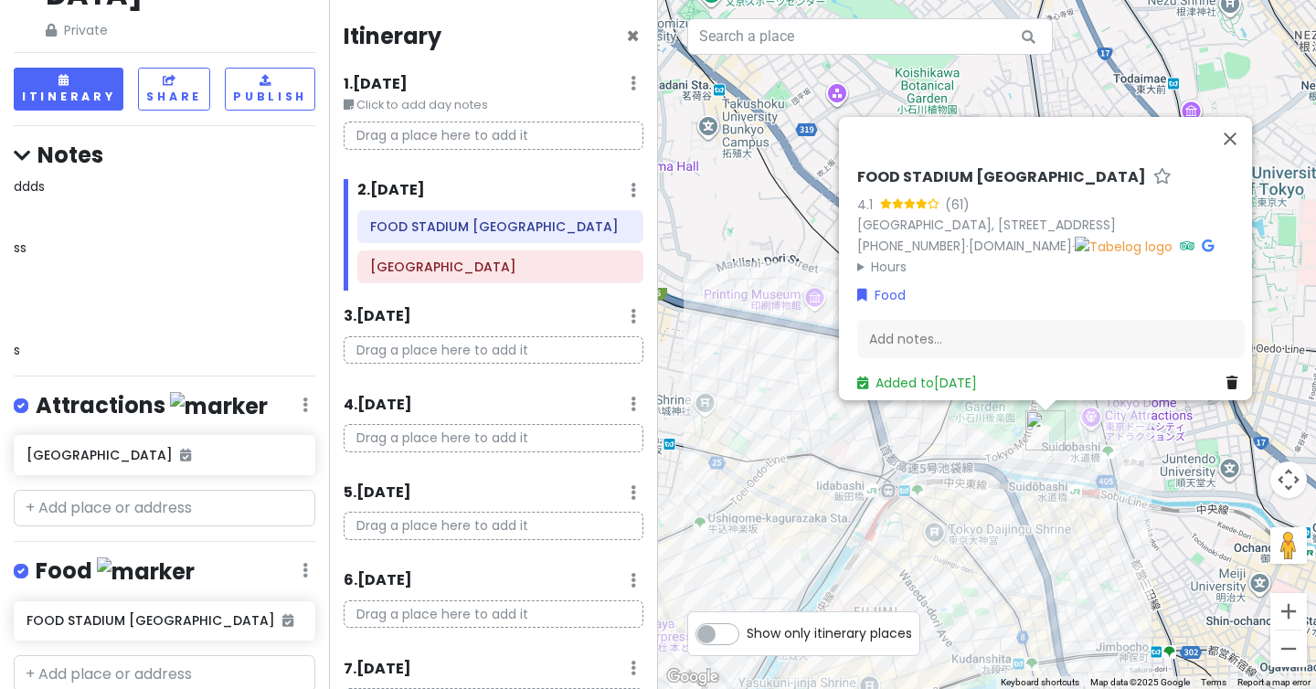
scroll to position [261, 0]
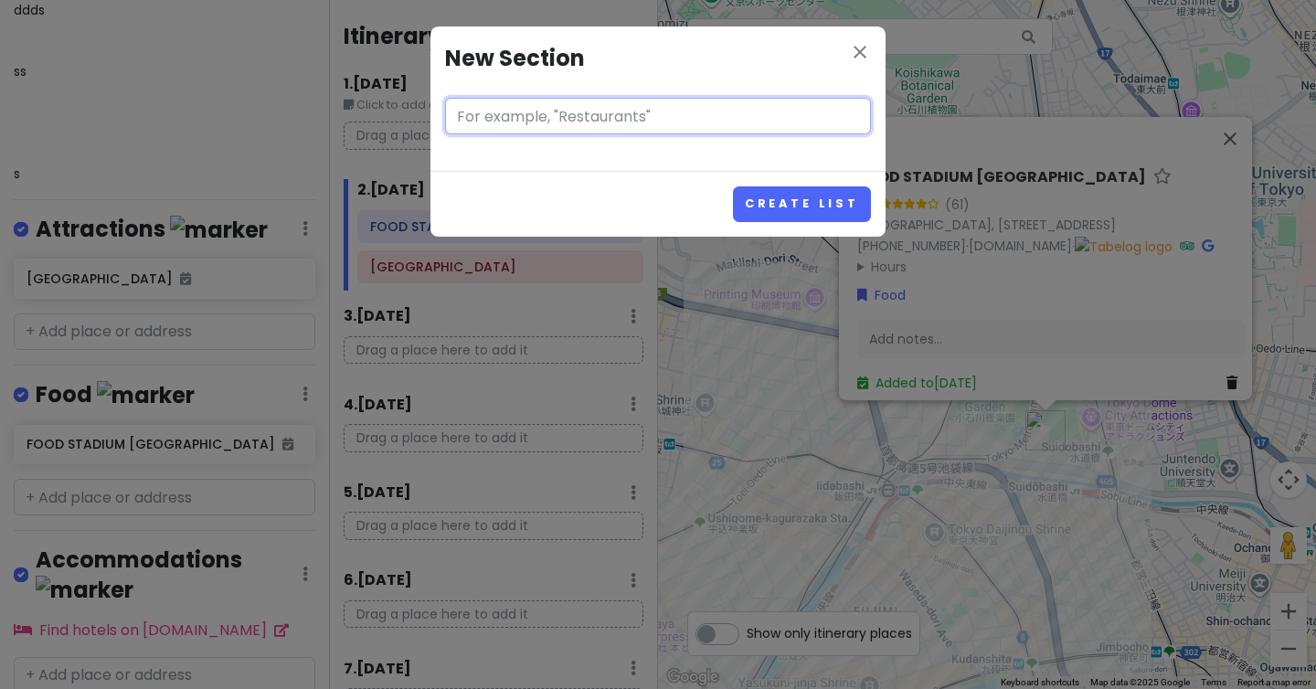
type input "p"
type input "pussy"
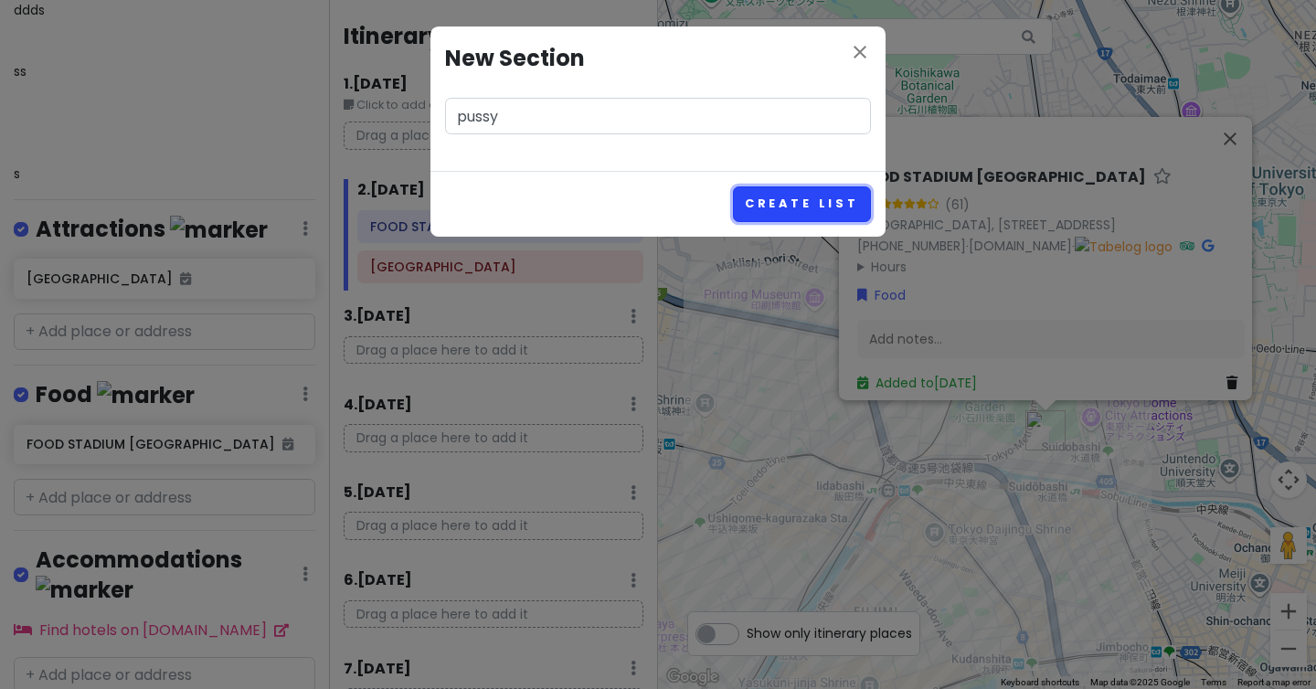
click at [833, 197] on button "Create List" at bounding box center [802, 204] width 138 height 36
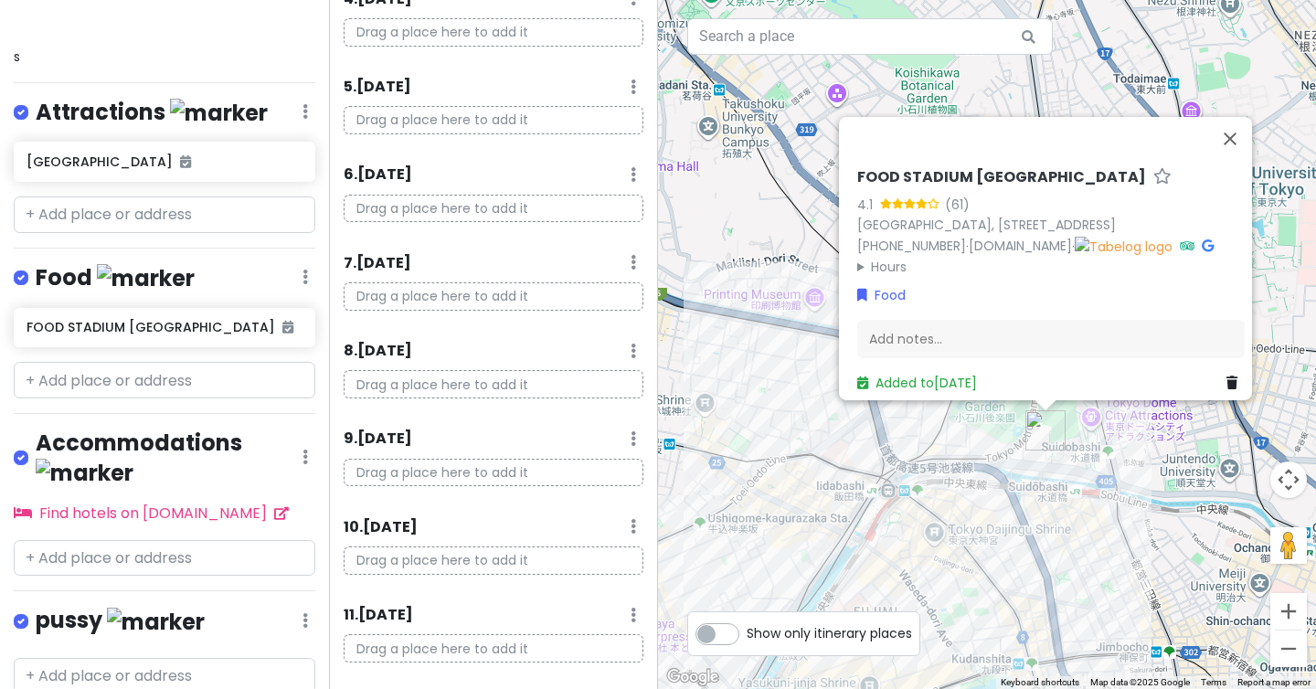
scroll to position [419, 0]
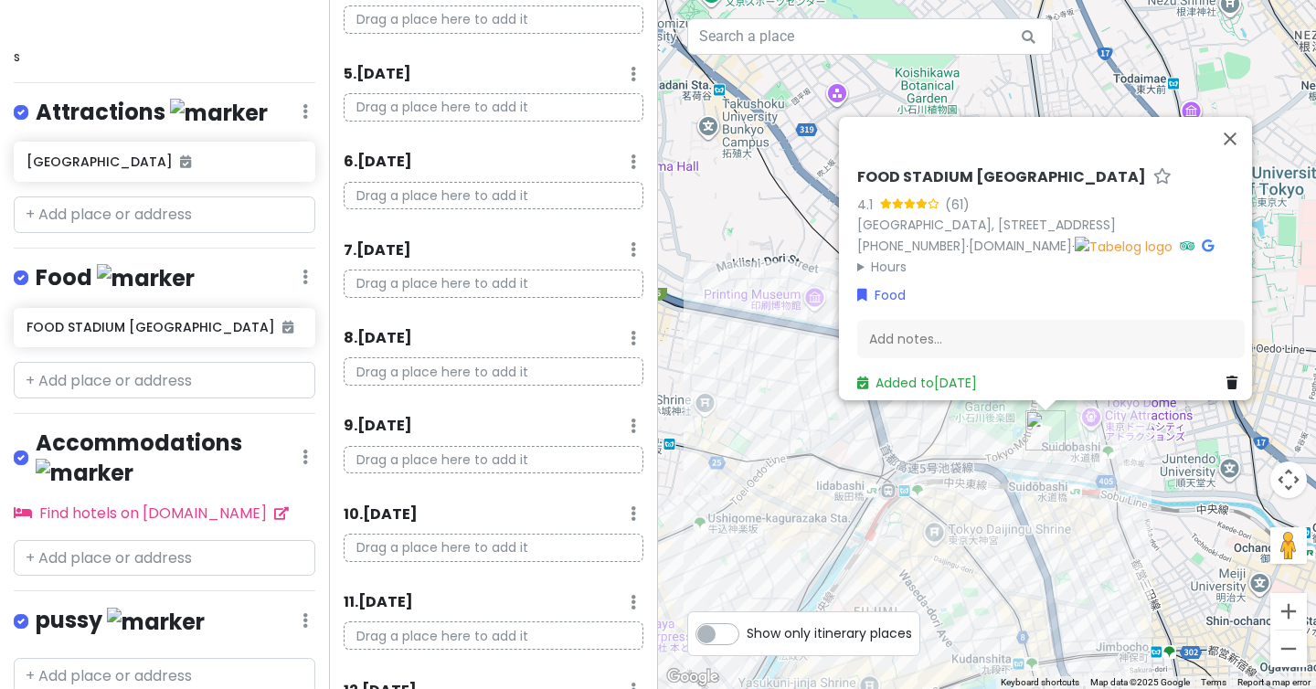
click at [305, 613] on icon at bounding box center [305, 620] width 5 height 15
click at [272, 516] on link "Reorder" at bounding box center [251, 538] width 146 height 44
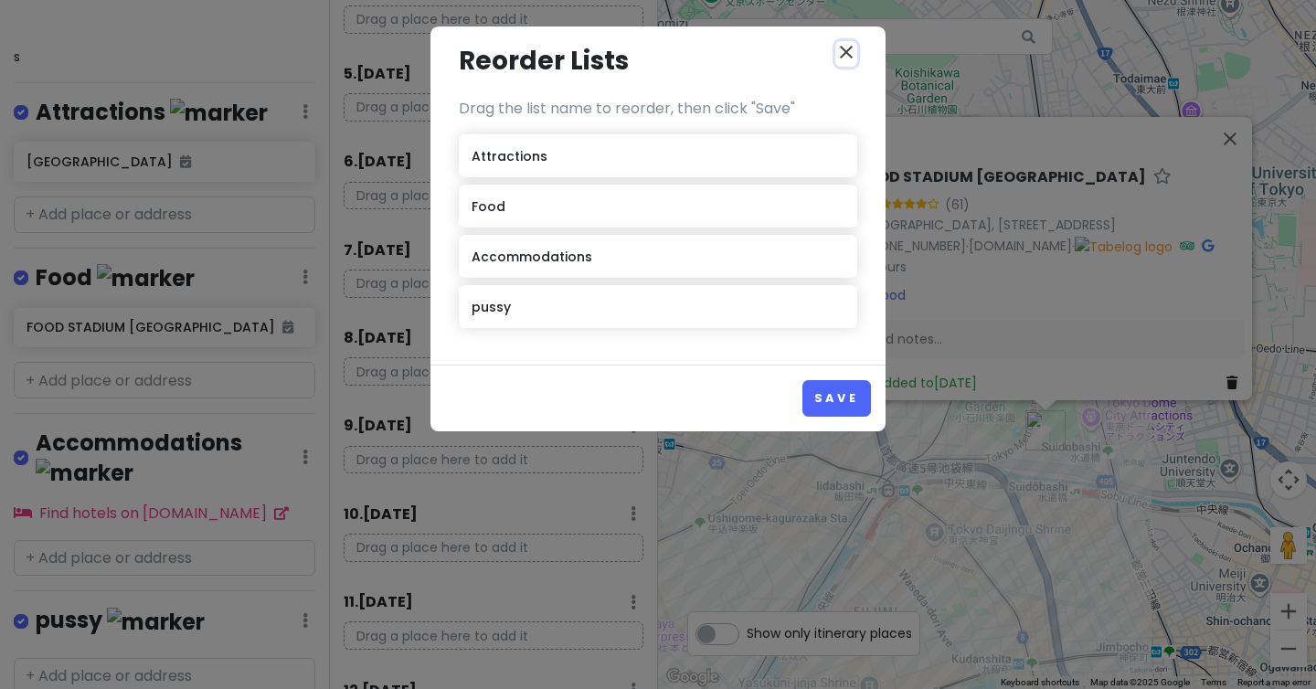
click at [846, 47] on icon "close" at bounding box center [846, 52] width 22 height 22
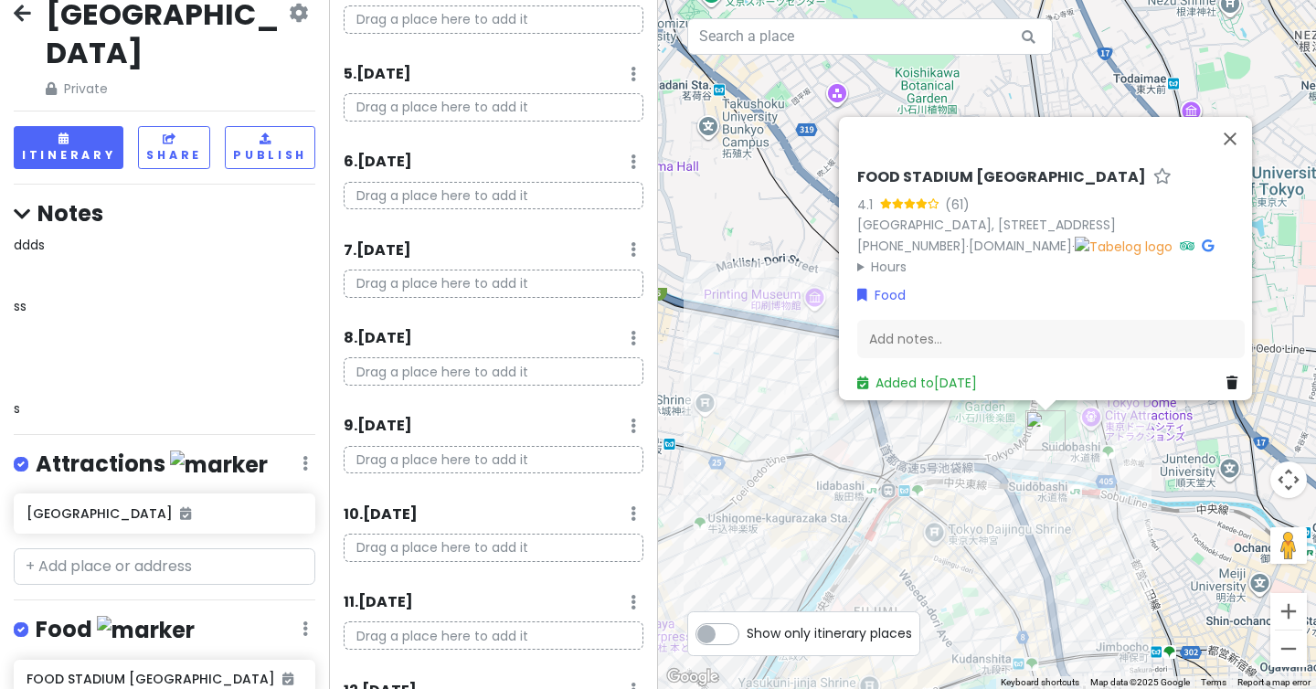
scroll to position [0, 0]
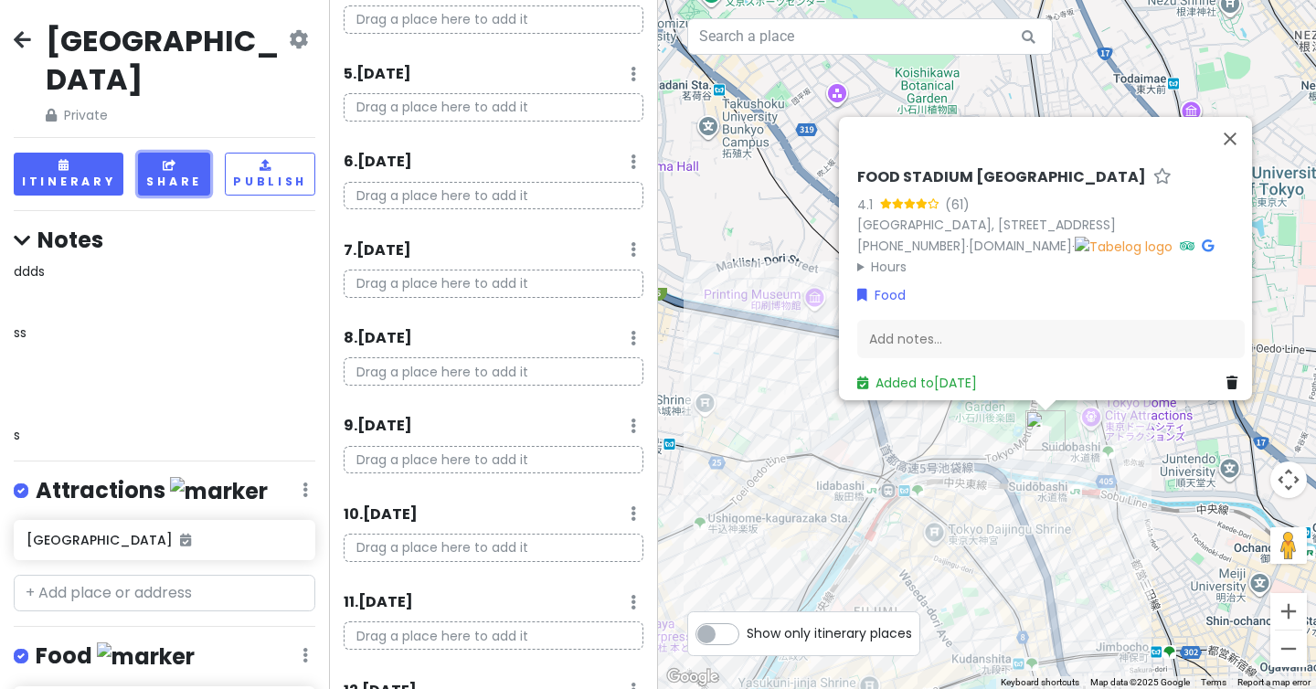
click at [180, 153] on button "Share" at bounding box center [174, 174] width 72 height 43
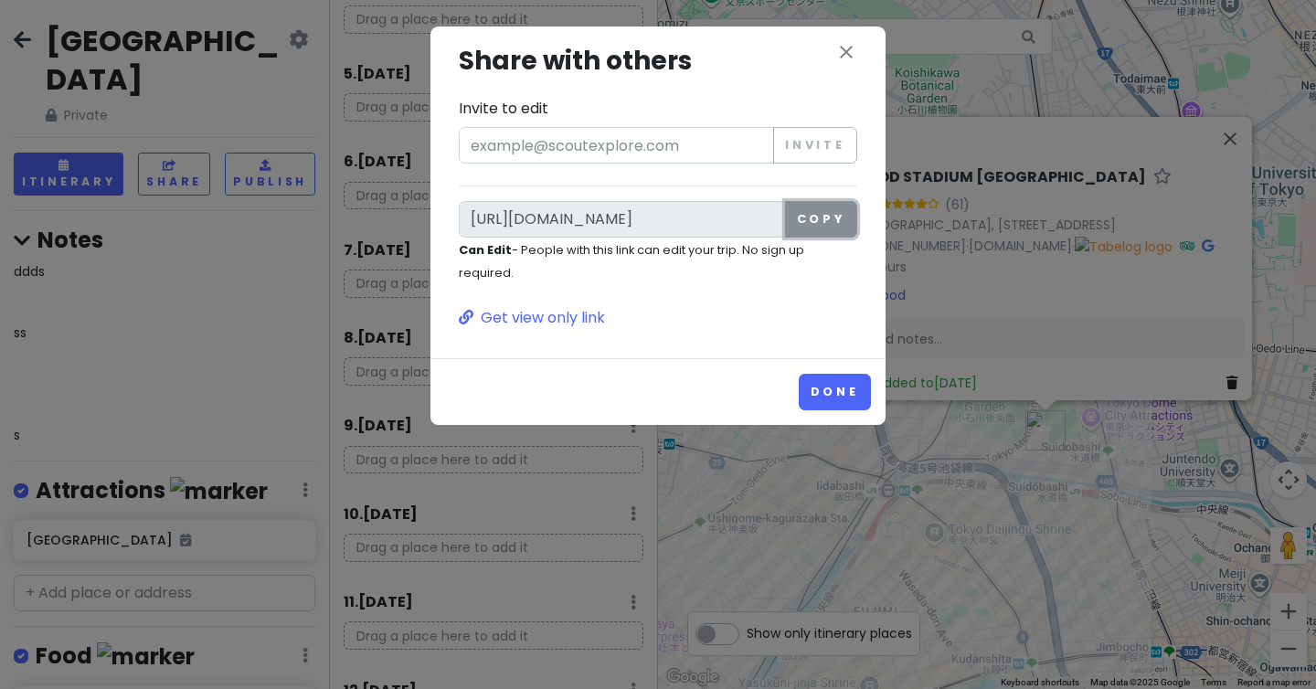
click at [814, 226] on button "Copy" at bounding box center [821, 219] width 72 height 37
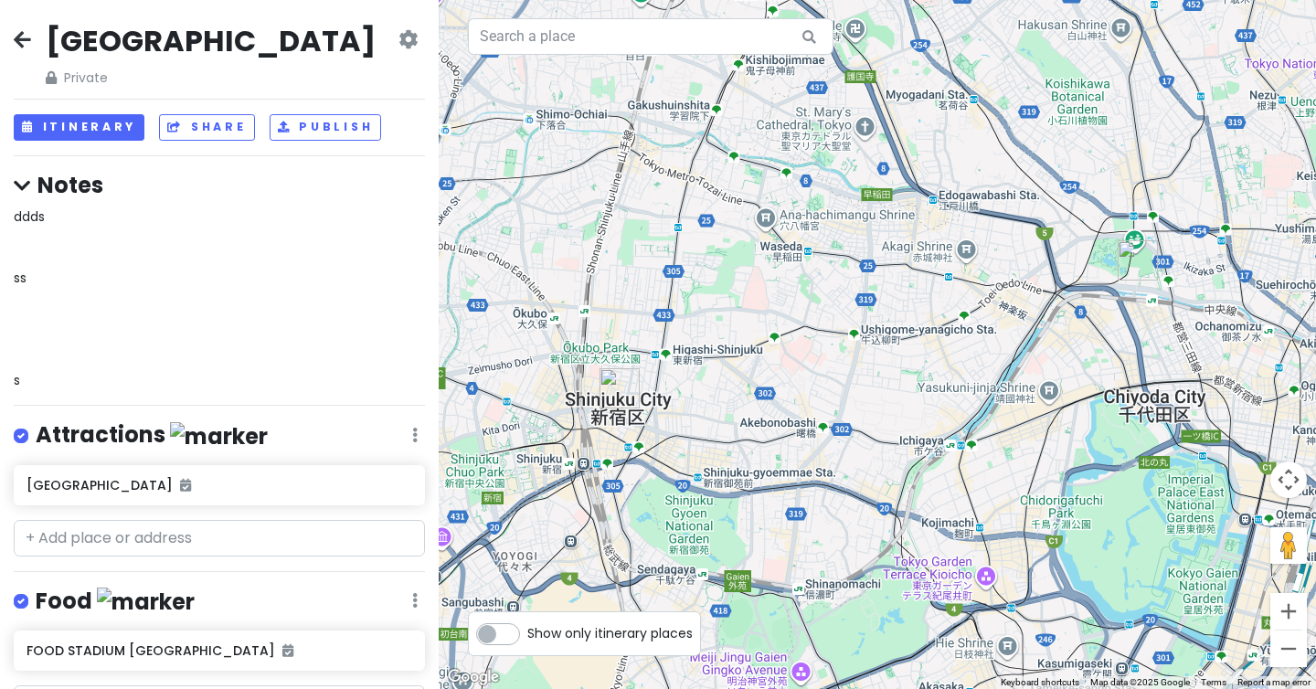
click at [19, 39] on icon at bounding box center [22, 39] width 17 height 15
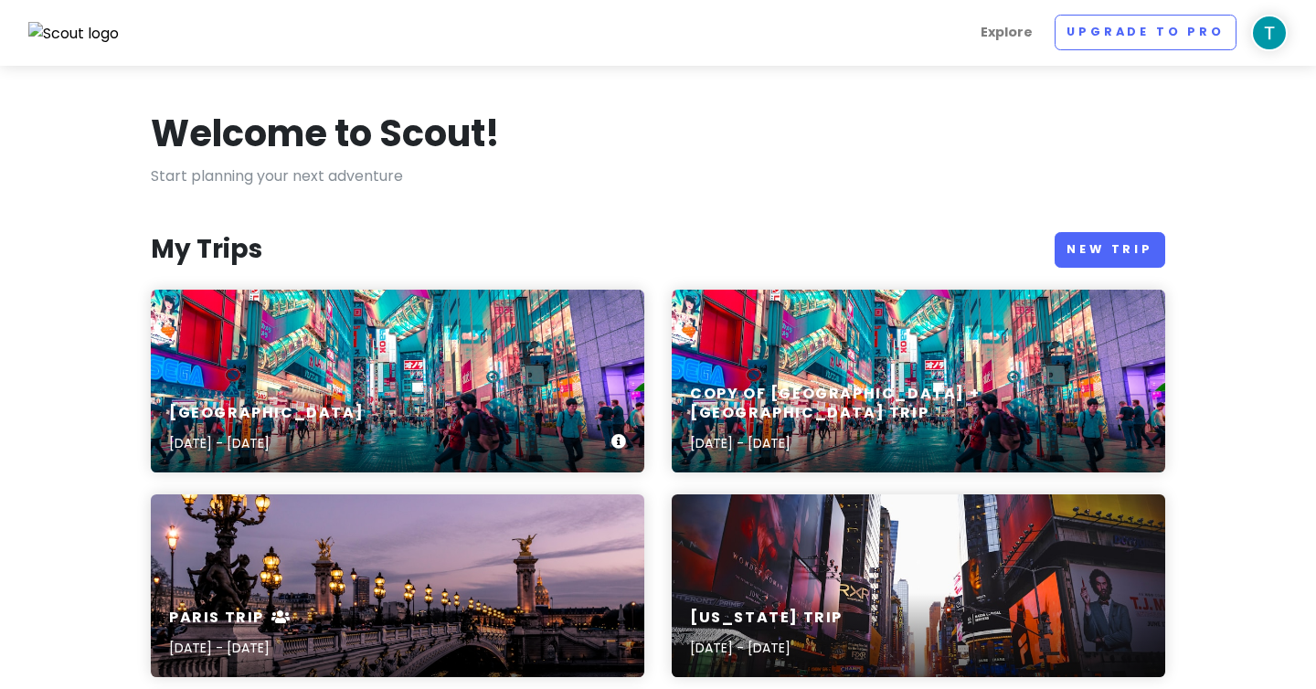
click at [394, 362] on div "JAPAN Oct 7, 2025 - Oct 23, 2025" at bounding box center [398, 381] width 494 height 183
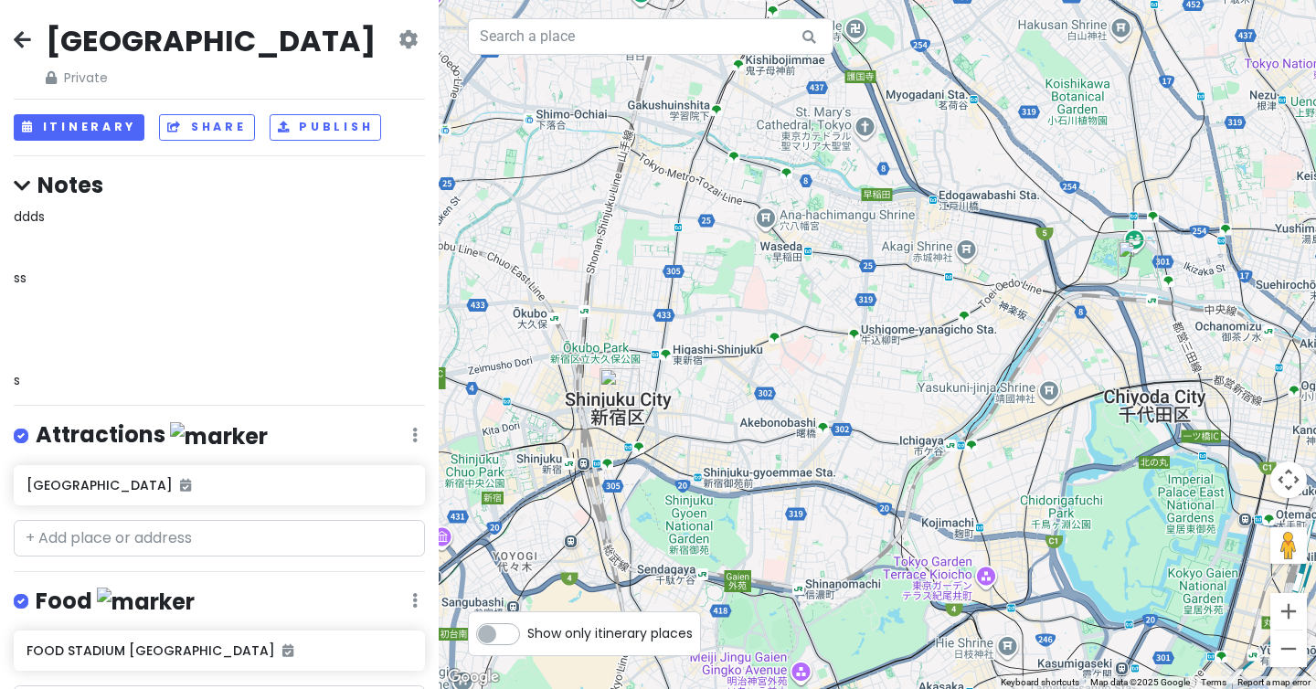
click at [27, 53] on div "JAPAN Private Change Dates Make a Copy Delete Trip Go Pro ⚡️ Give Feedback 💡 Su…" at bounding box center [219, 55] width 411 height 66
click at [27, 39] on icon at bounding box center [22, 39] width 17 height 15
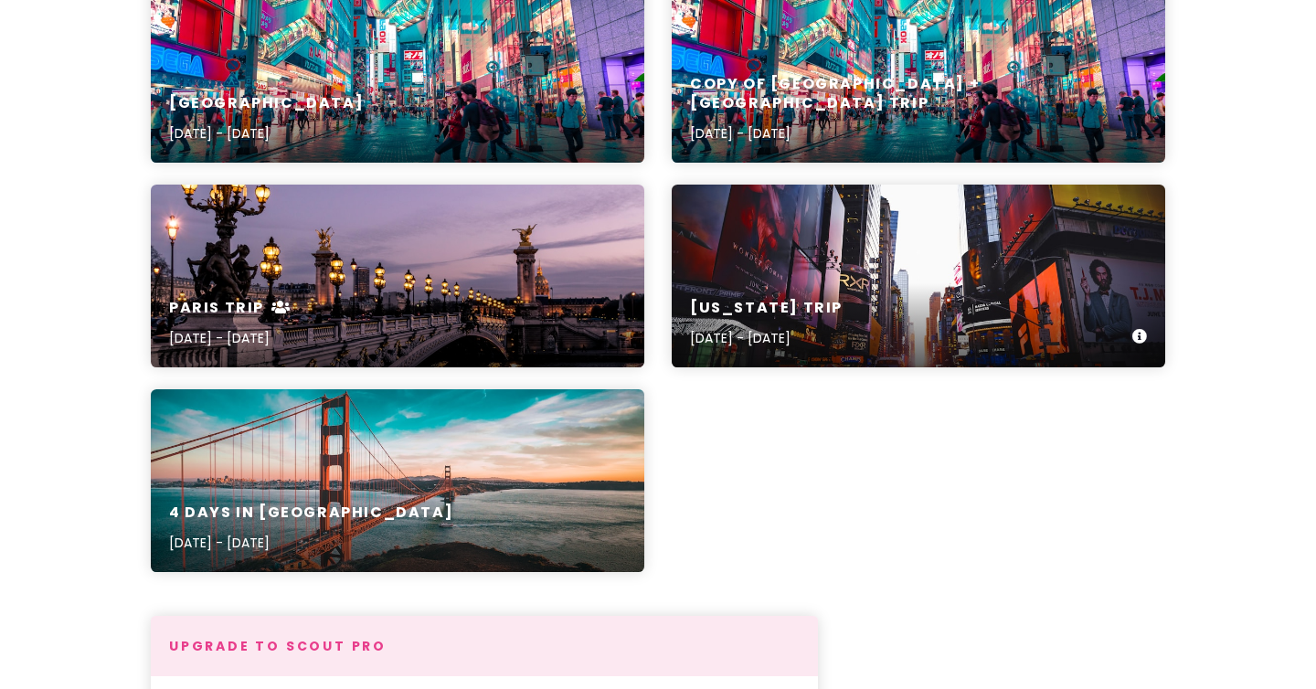
scroll to position [186, 0]
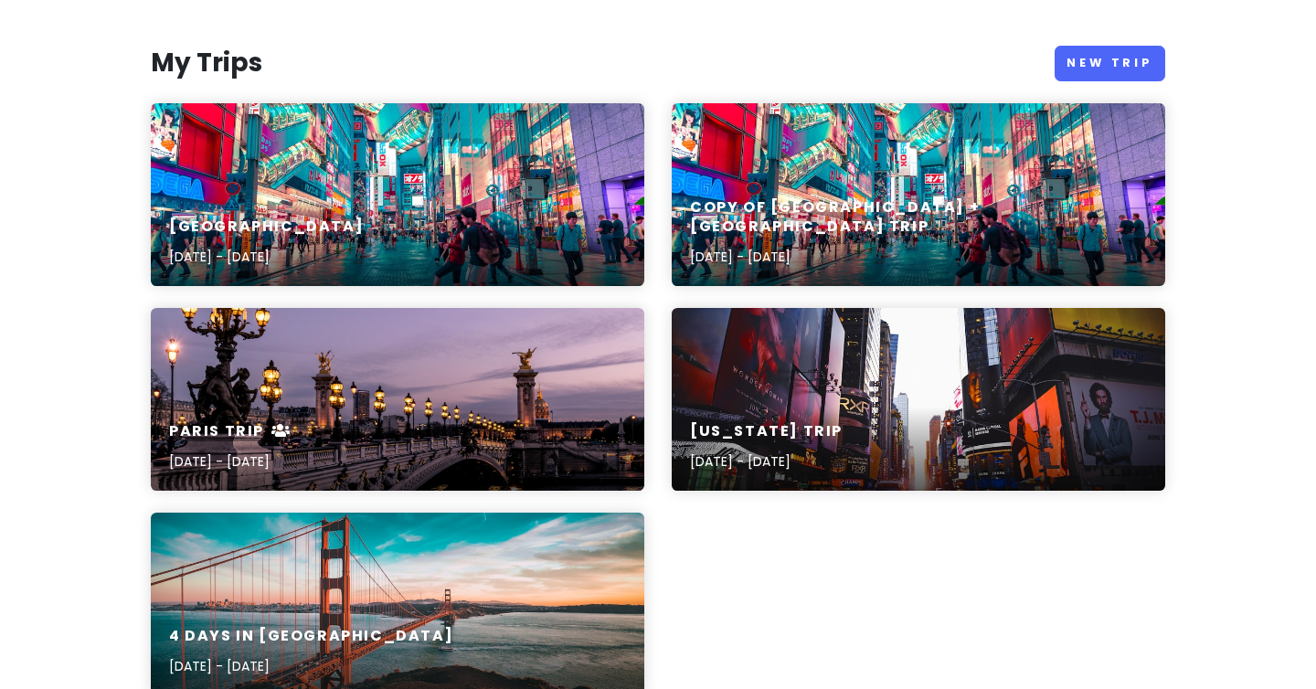
click at [913, 215] on div "Copy Of Tokyo + Osaka Trip Oct 7, 2025 - Oct 11, 2025" at bounding box center [919, 233] width 494 height 106
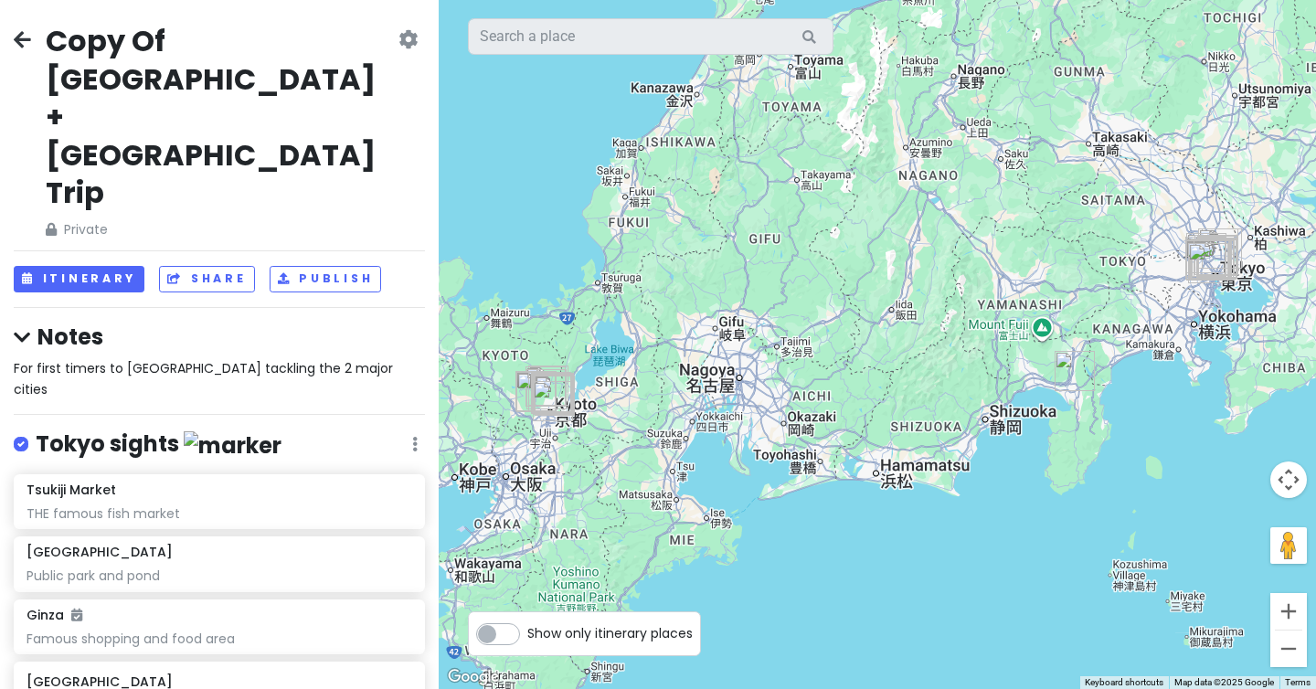
click at [399, 44] on icon at bounding box center [408, 39] width 19 height 15
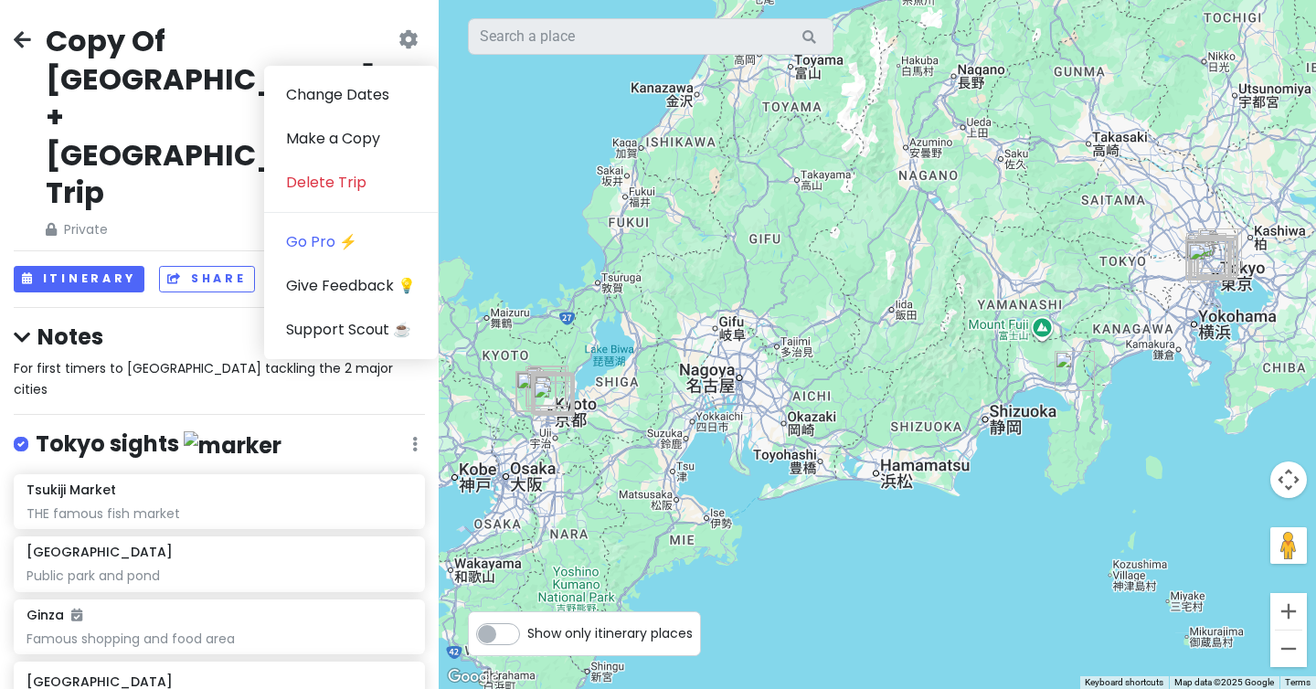
click at [28, 40] on icon at bounding box center [22, 39] width 17 height 15
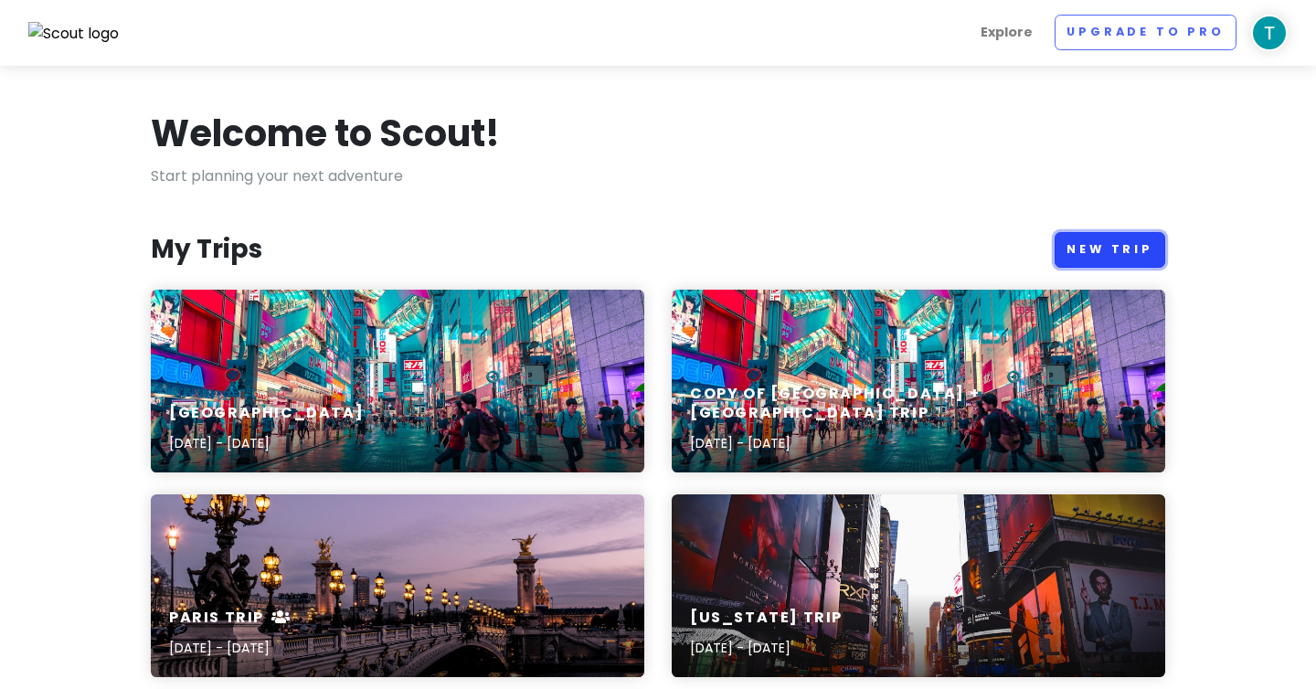
click at [1105, 258] on link "New Trip" at bounding box center [1110, 250] width 111 height 36
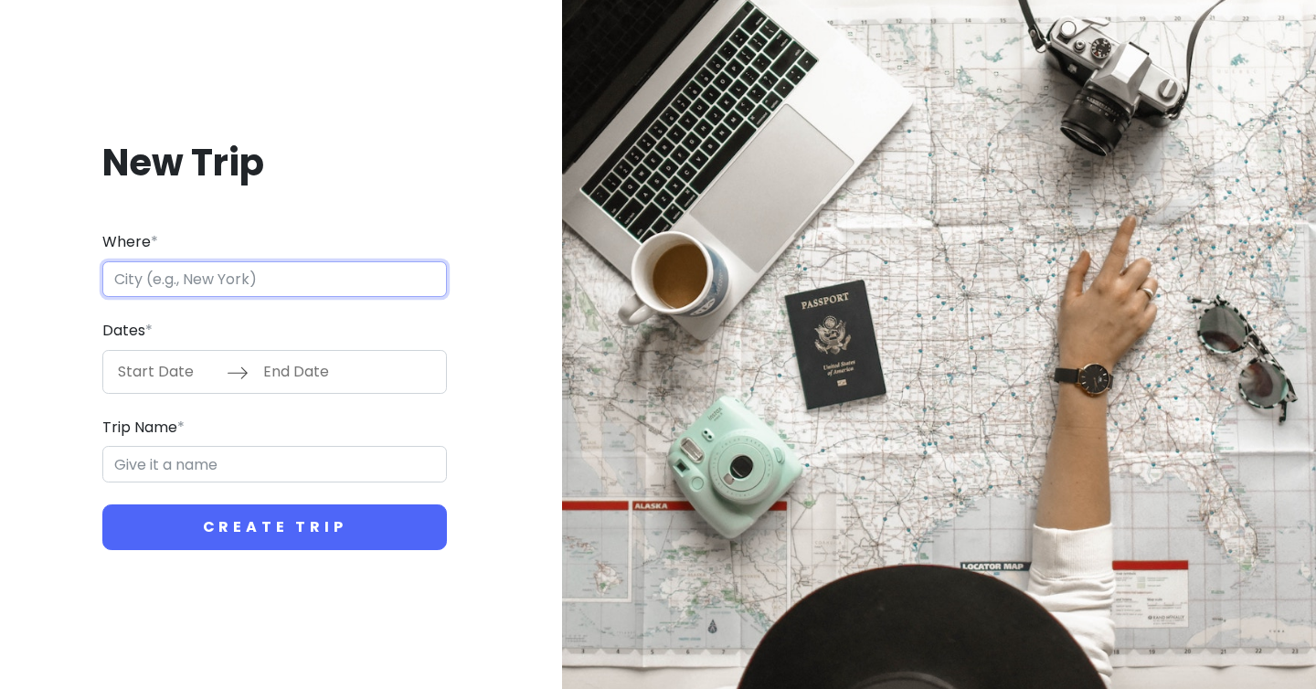
click at [330, 282] on input "Where *" at bounding box center [274, 279] width 345 height 37
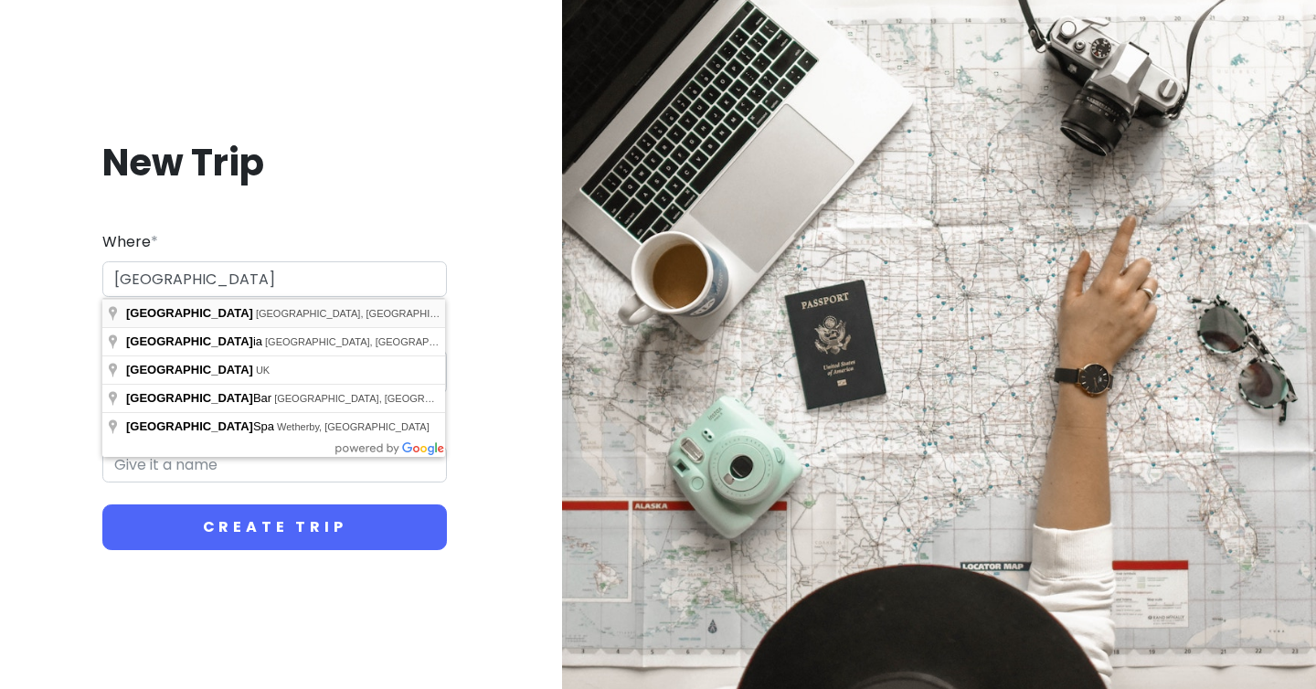
type input "Boston, MA, USA"
type input "Boston Trip"
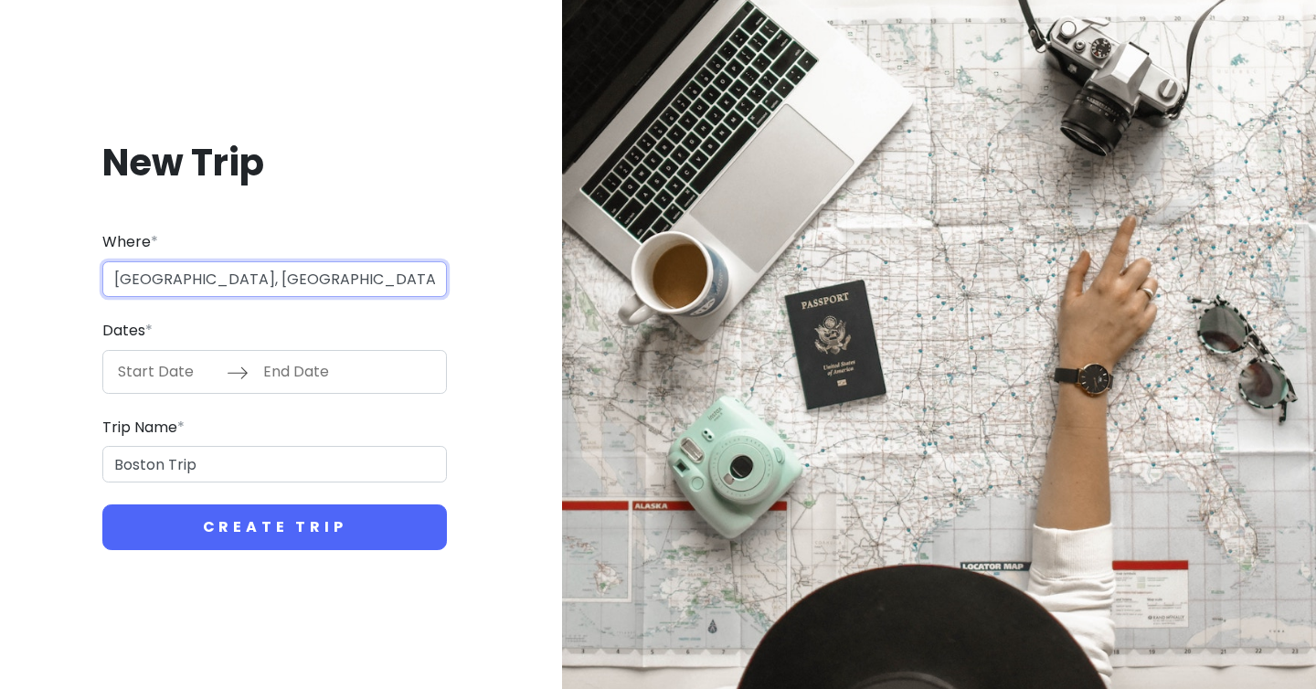
click at [188, 274] on input "Boston, MA, USA" at bounding box center [274, 279] width 345 height 37
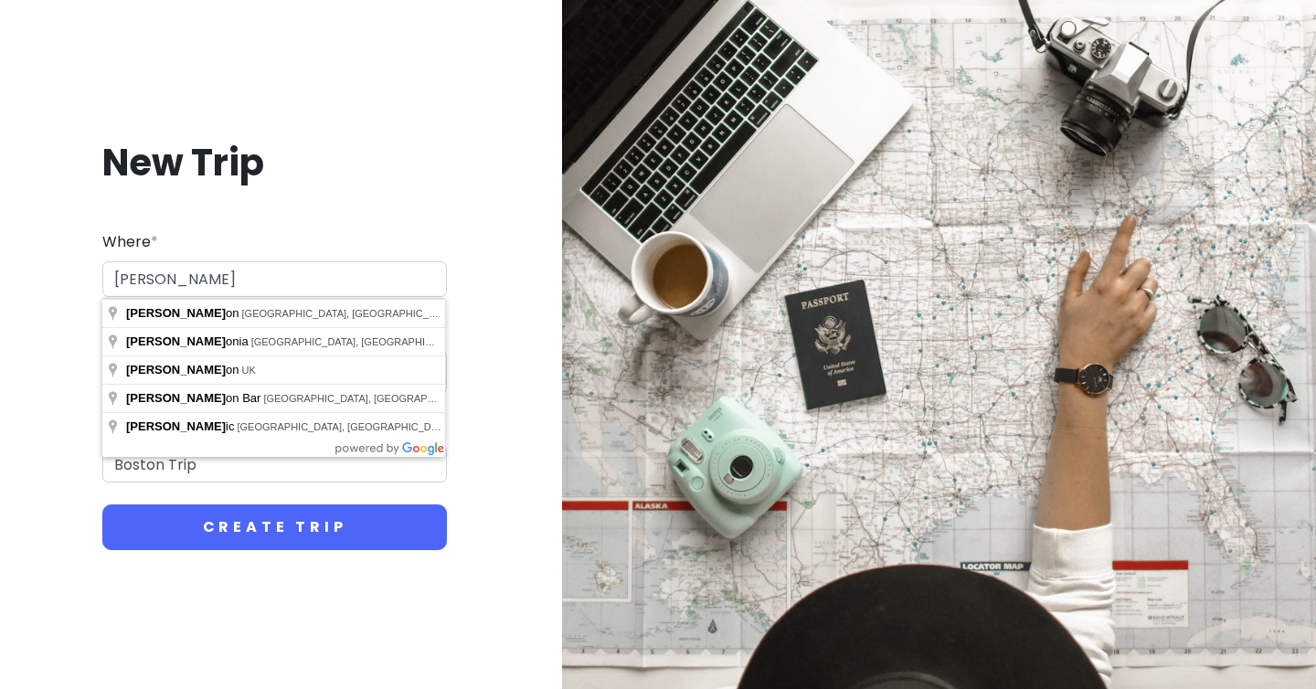
click at [6, 354] on div "New Trip Where * Bost Dates * Navigate forward to interact with the calendar an…" at bounding box center [275, 344] width 548 height 689
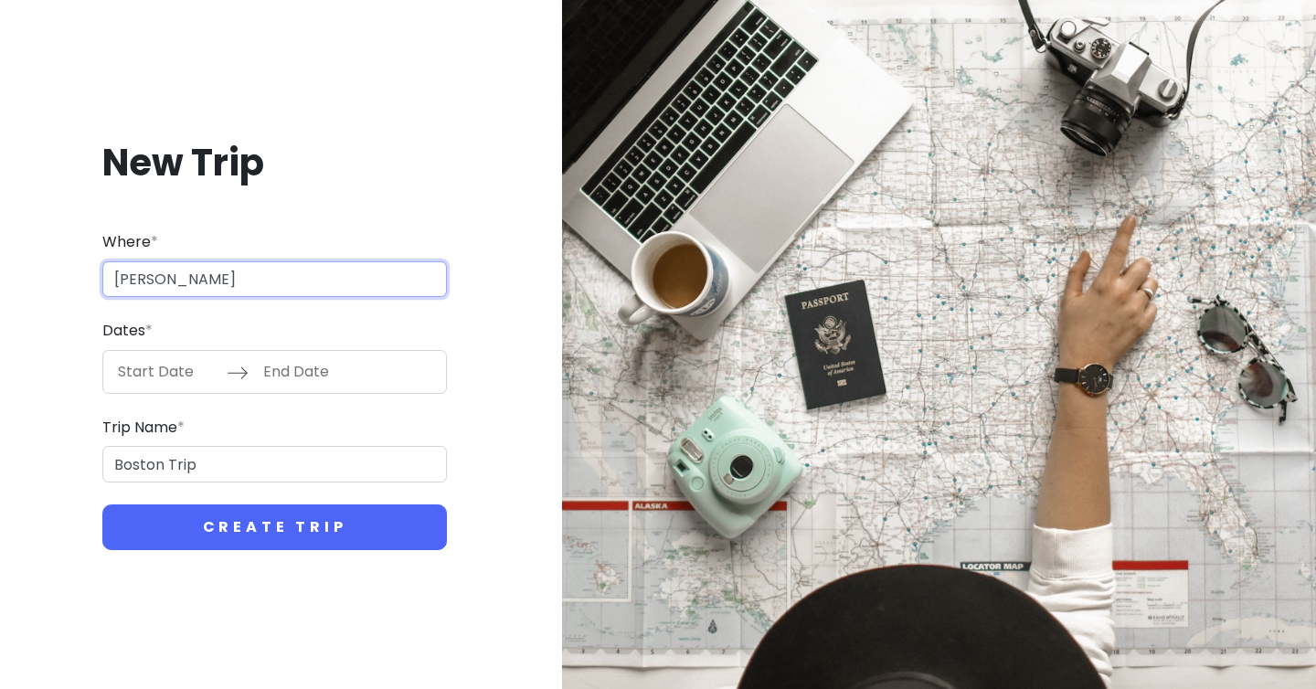
drag, startPoint x: 218, startPoint y: 279, endPoint x: 218, endPoint y: 291, distance: 11.9
click at [218, 279] on input "Bost" at bounding box center [274, 279] width 345 height 37
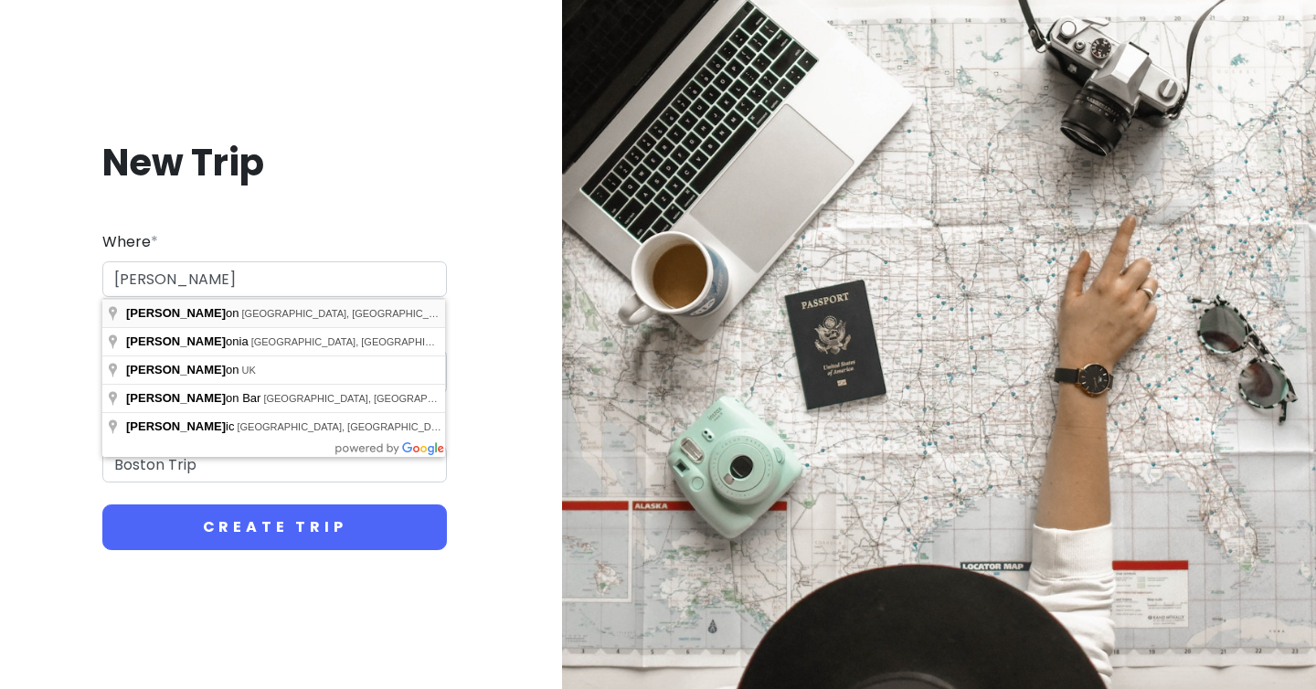
type input "Boston, MA, USA"
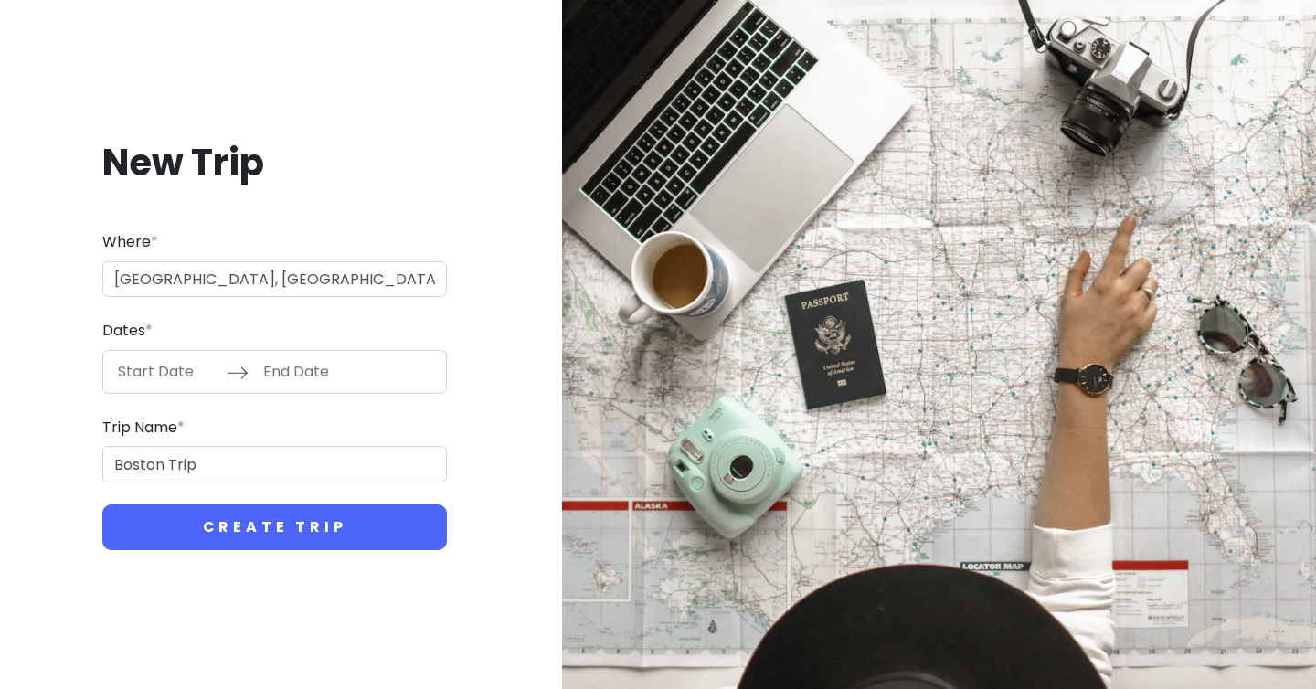
click at [207, 397] on form "Where * Boston, MA, USA Dates * Navigate forward to interact with the calendar …" at bounding box center [274, 390] width 345 height 320
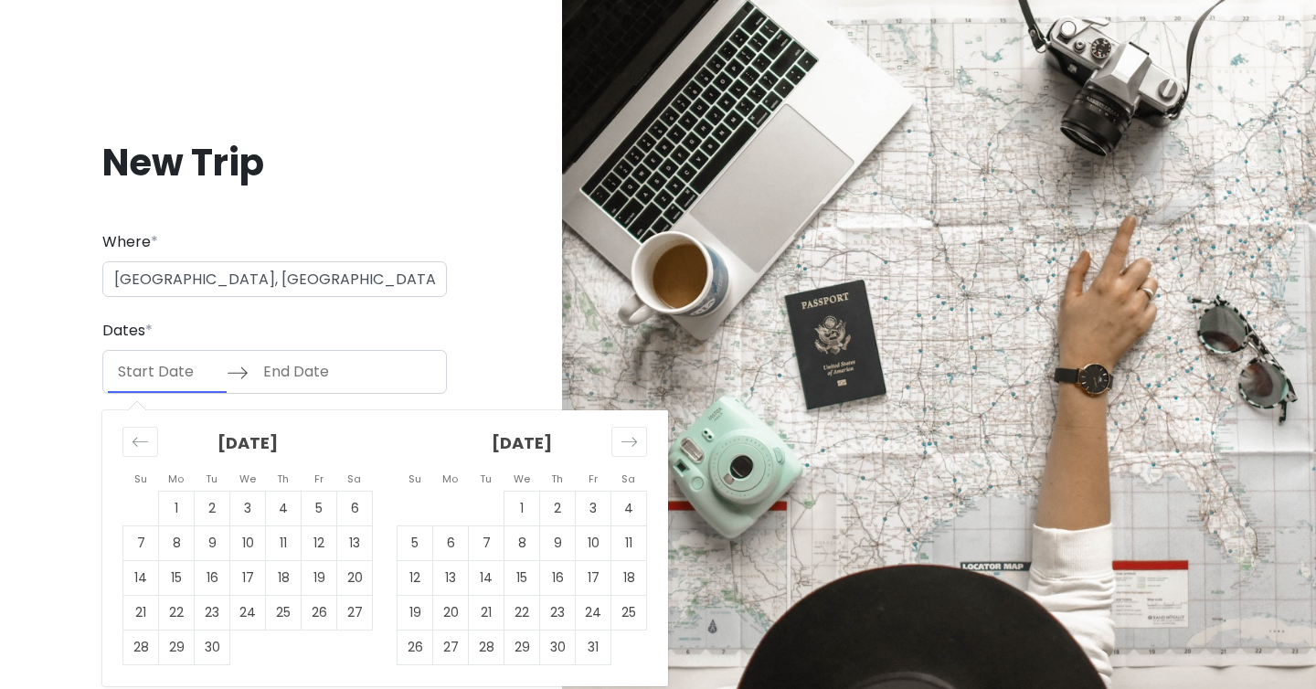
click at [174, 378] on input "Start Date" at bounding box center [167, 372] width 119 height 42
click at [177, 511] on td "1" at bounding box center [177, 508] width 36 height 35
type input "09/01/2025"
click at [278, 373] on input "End Date" at bounding box center [312, 372] width 119 height 42
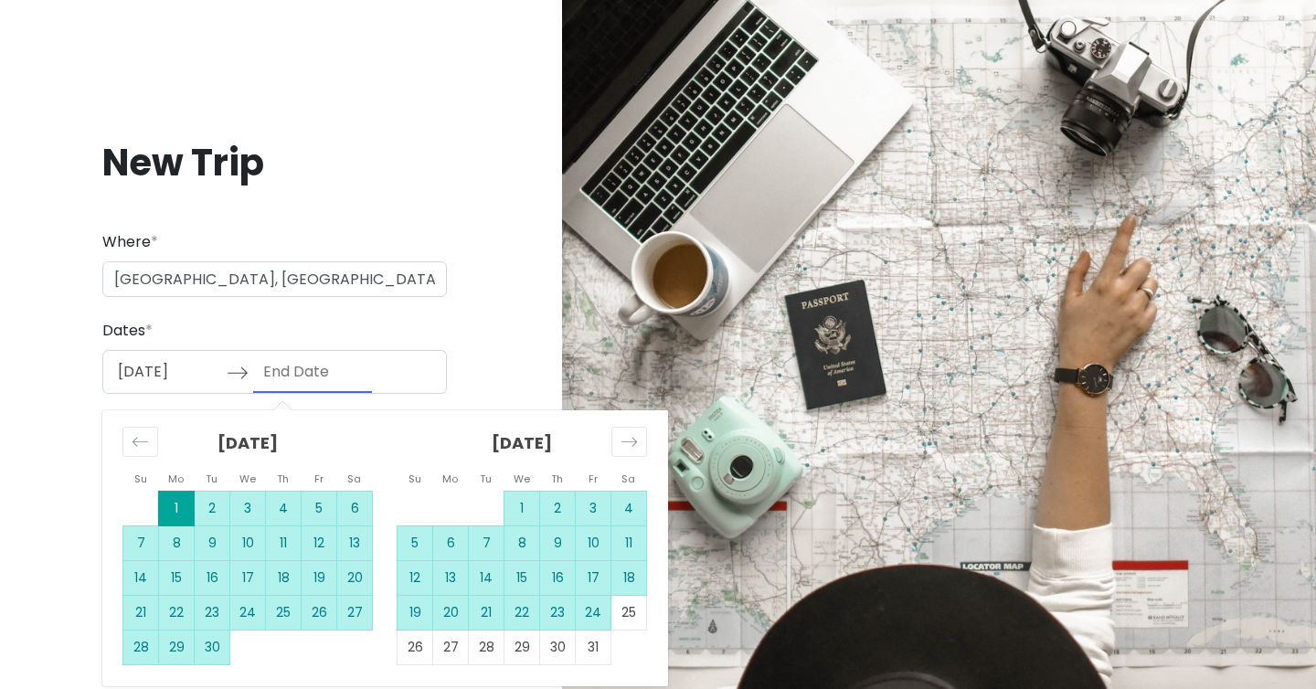
click at [603, 601] on td "24" at bounding box center [594, 612] width 36 height 35
type input "10/24/2025"
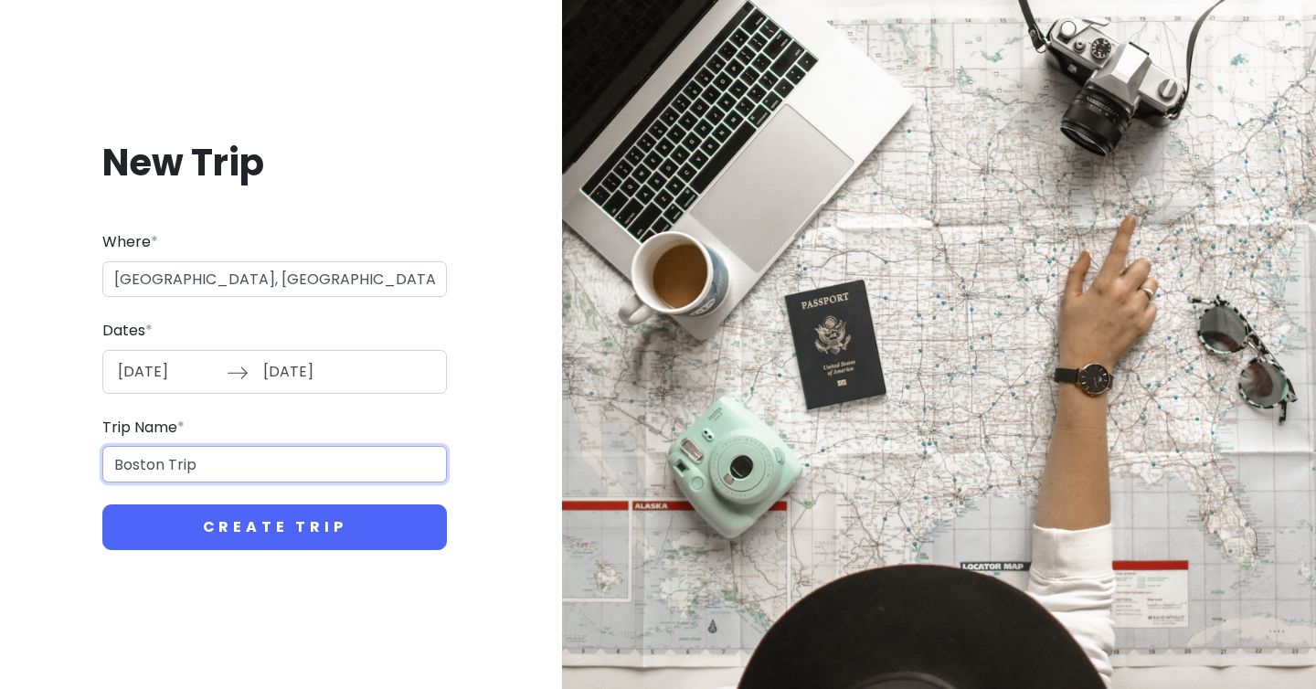
click at [295, 470] on input "Boston Trip" at bounding box center [274, 464] width 345 height 37
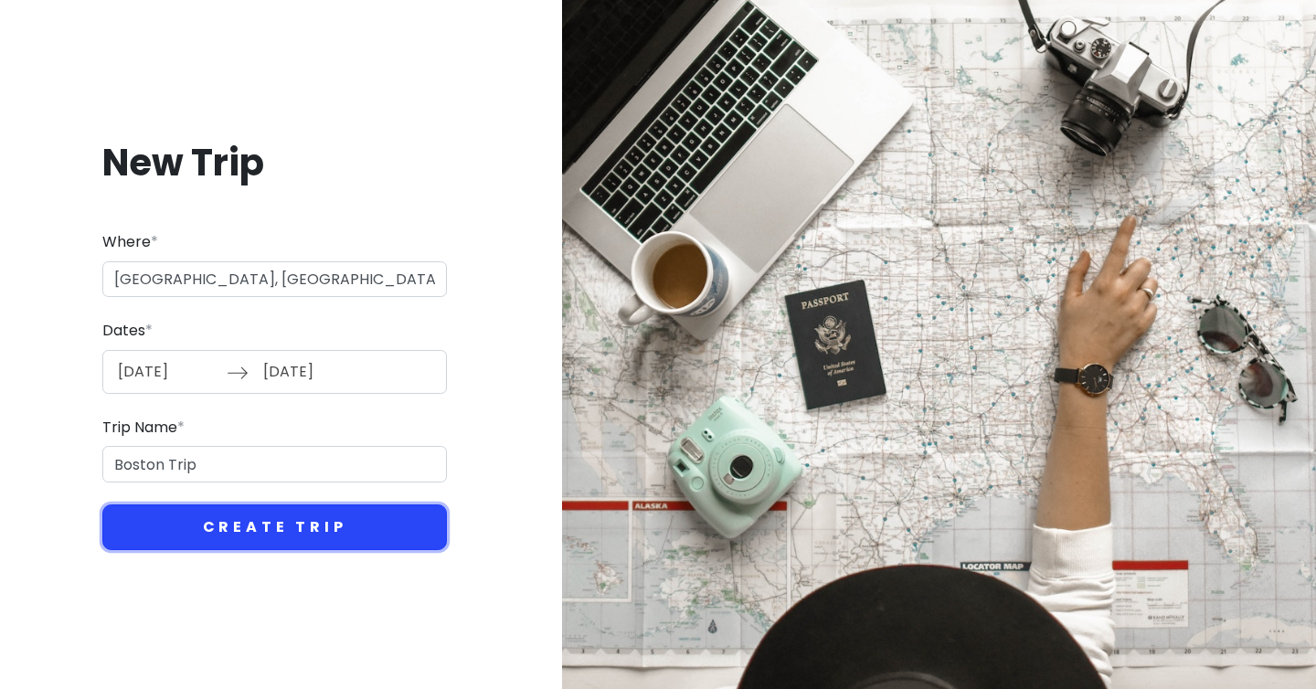
click at [269, 525] on button "Create Trip" at bounding box center [274, 528] width 345 height 46
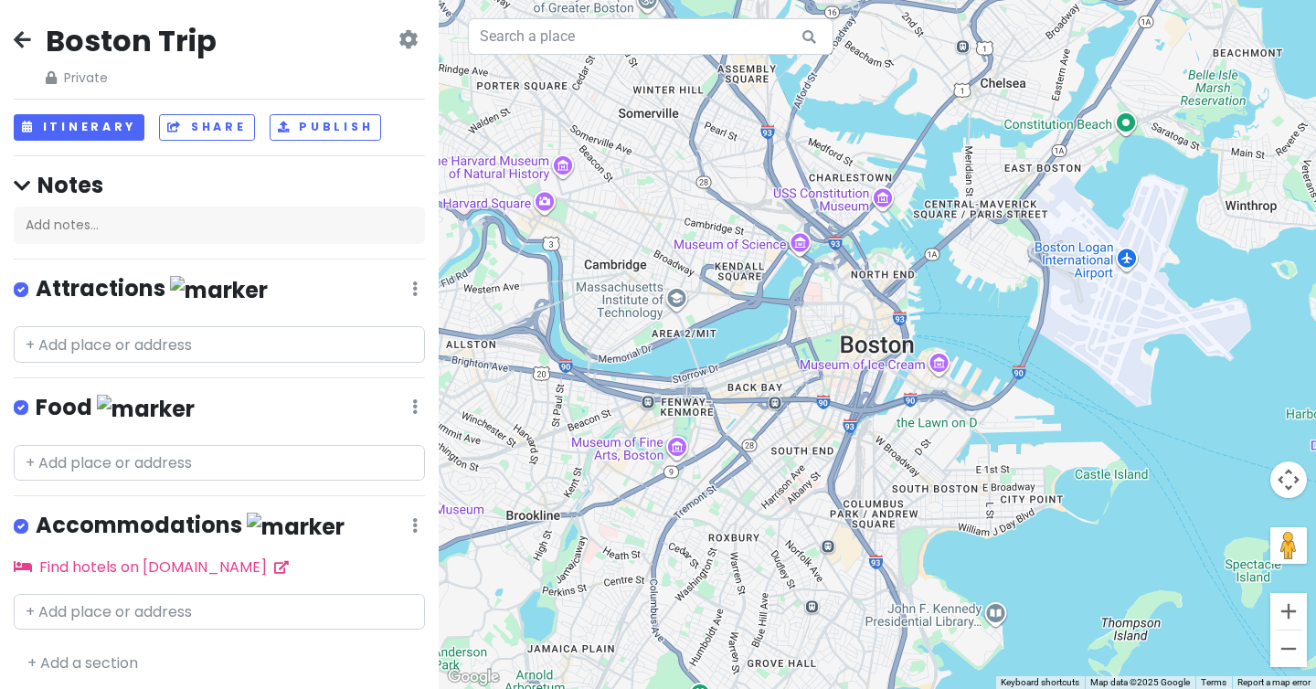
click at [193, 247] on div "Boston Trip Private Change Dates Make a Copy Delete Trip Go Pro ⚡️ Give Feedbac…" at bounding box center [219, 344] width 439 height 689
click at [190, 236] on div "Add notes..." at bounding box center [219, 226] width 411 height 38
click at [70, 114] on button "Itinerary" at bounding box center [79, 127] width 131 height 27
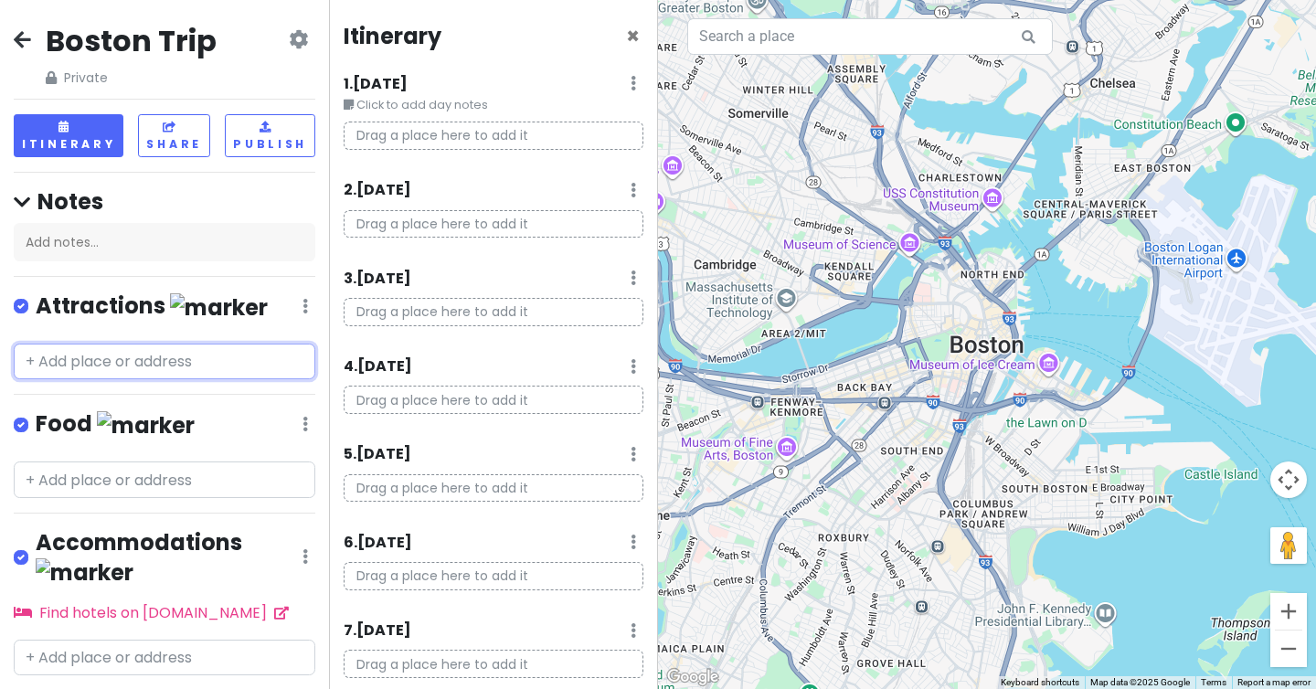
click at [158, 351] on input "text" at bounding box center [165, 362] width 302 height 37
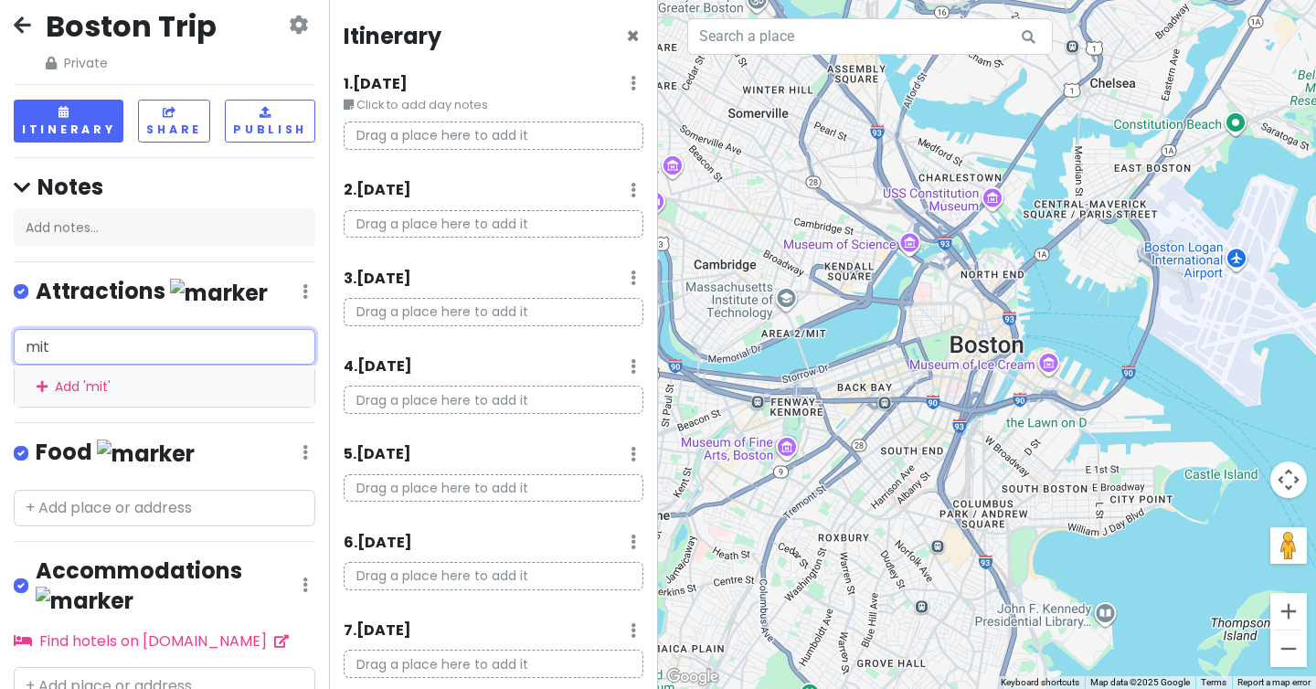
scroll to position [16, 0]
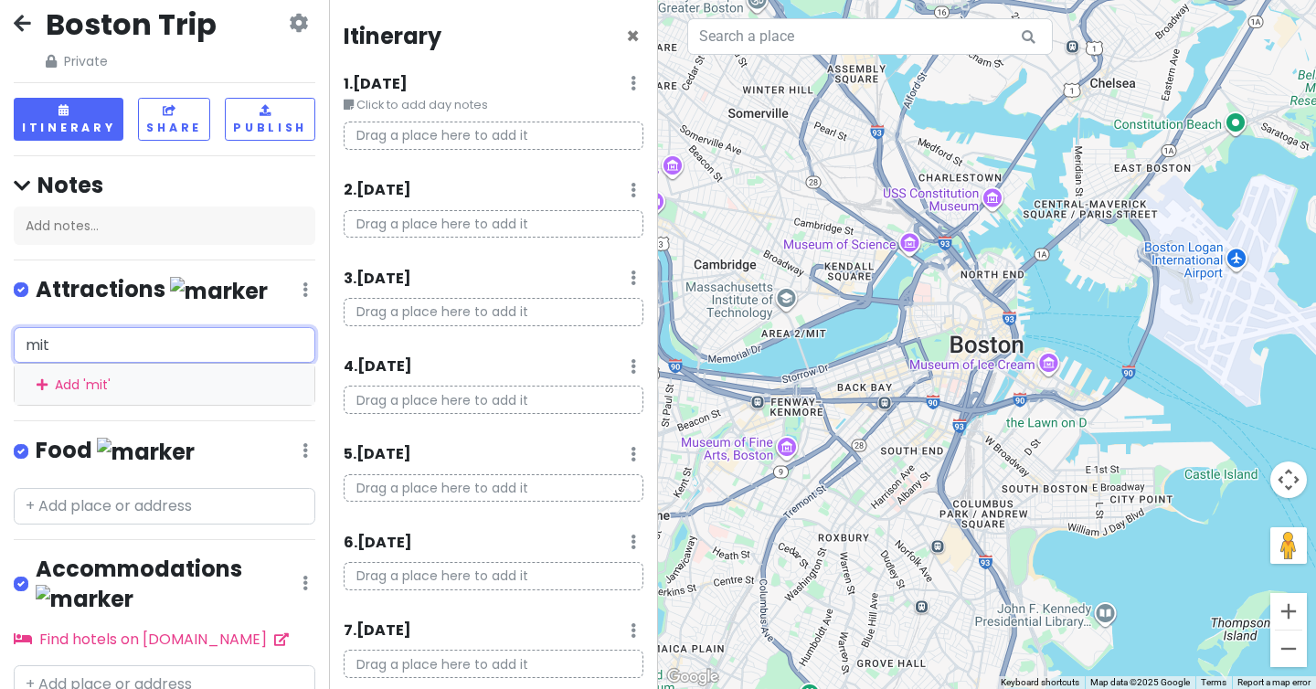
click at [137, 345] on input "mit" at bounding box center [165, 345] width 302 height 37
type input "mit"
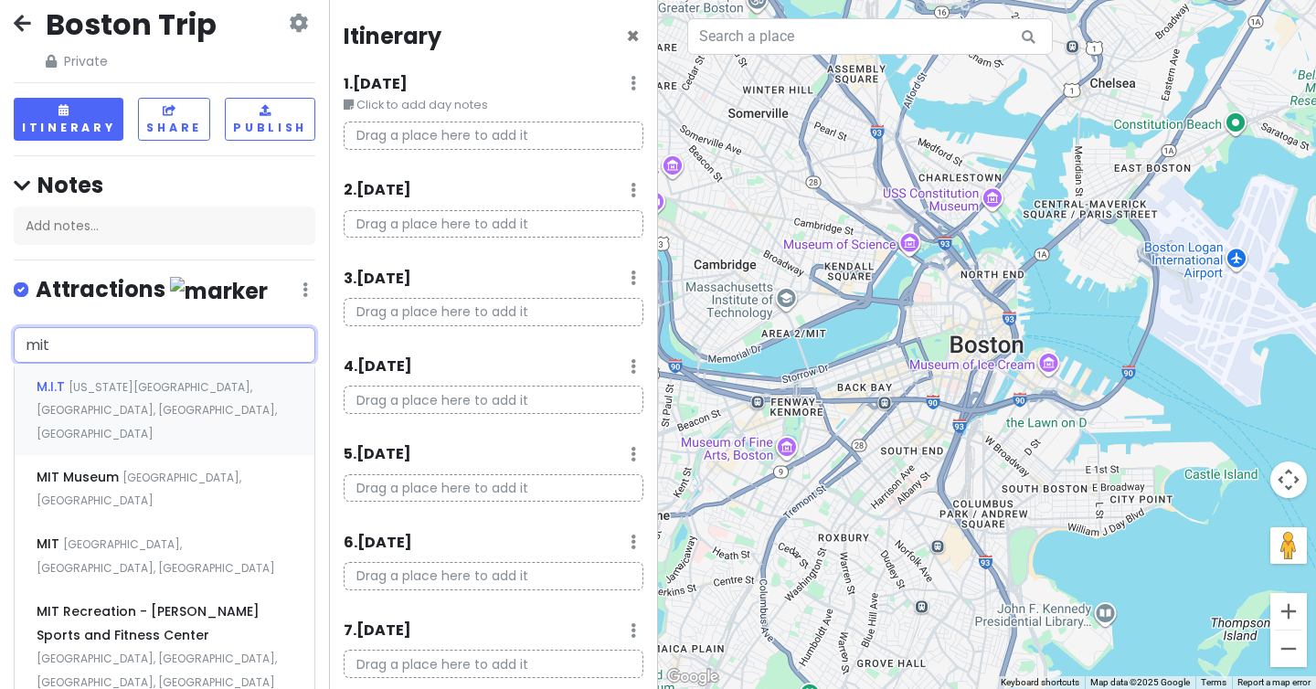
click at [139, 396] on div "M.I.T Massachusetts Avenue, Cambridge, MA, USA" at bounding box center [165, 409] width 300 height 90
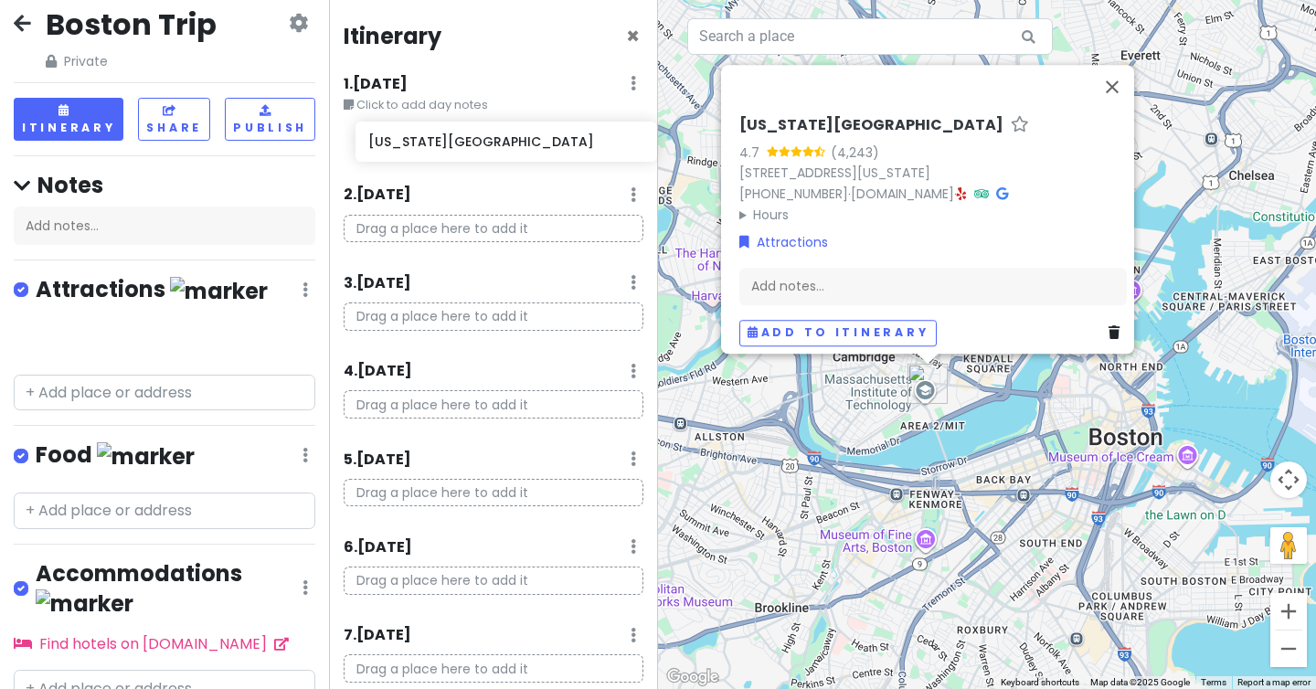
drag, startPoint x: 140, startPoint y: 344, endPoint x: 482, endPoint y: 147, distance: 394.3
click at [482, 147] on div "Boston Trip Private Change Dates Make a Copy Delete Trip Go Pro ⚡️ Give Feedbac…" at bounding box center [658, 344] width 1316 height 689
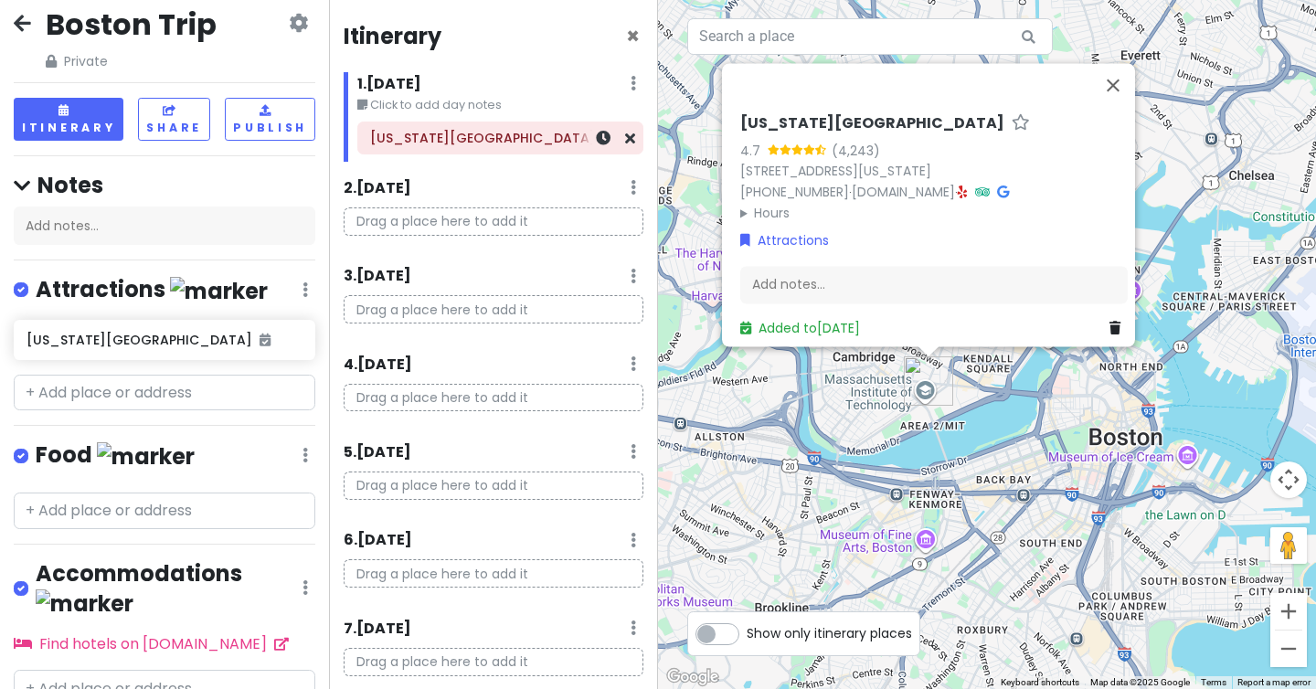
click at [476, 134] on h6 "Massachusetts Institute of Technology" at bounding box center [500, 138] width 261 height 16
click at [602, 141] on icon at bounding box center [603, 138] width 15 height 15
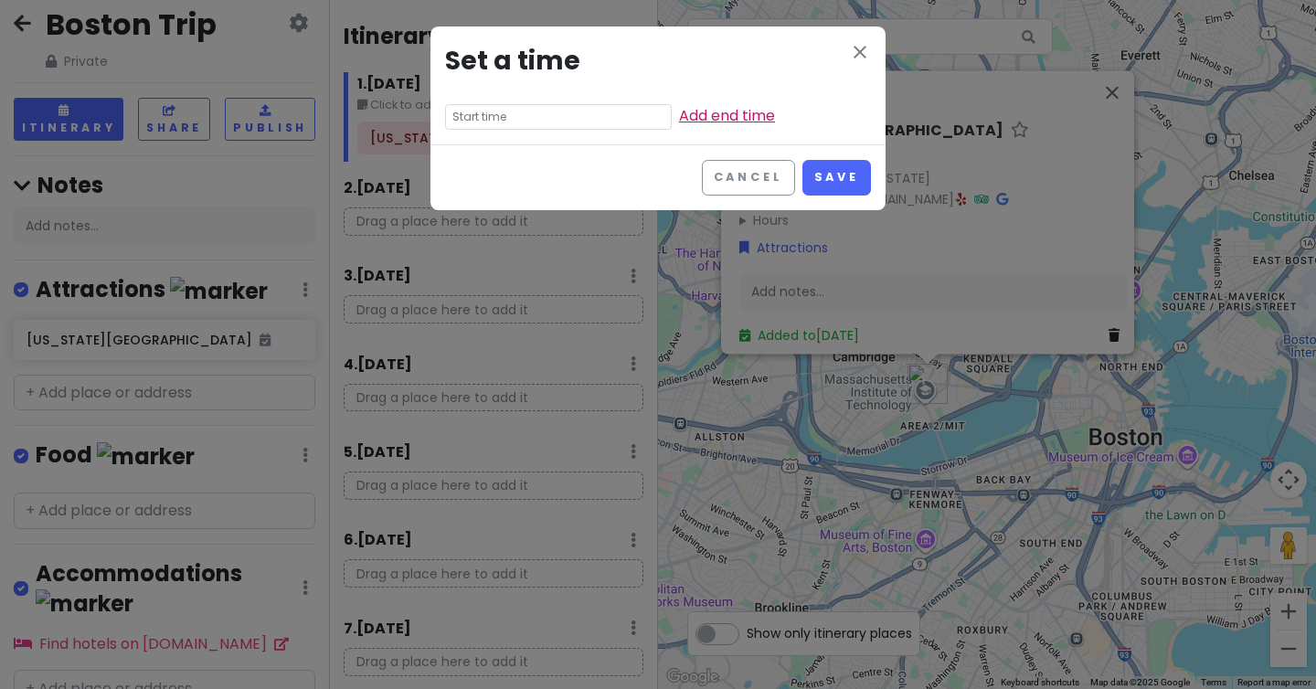
click at [679, 120] on link "Add end time" at bounding box center [727, 115] width 96 height 21
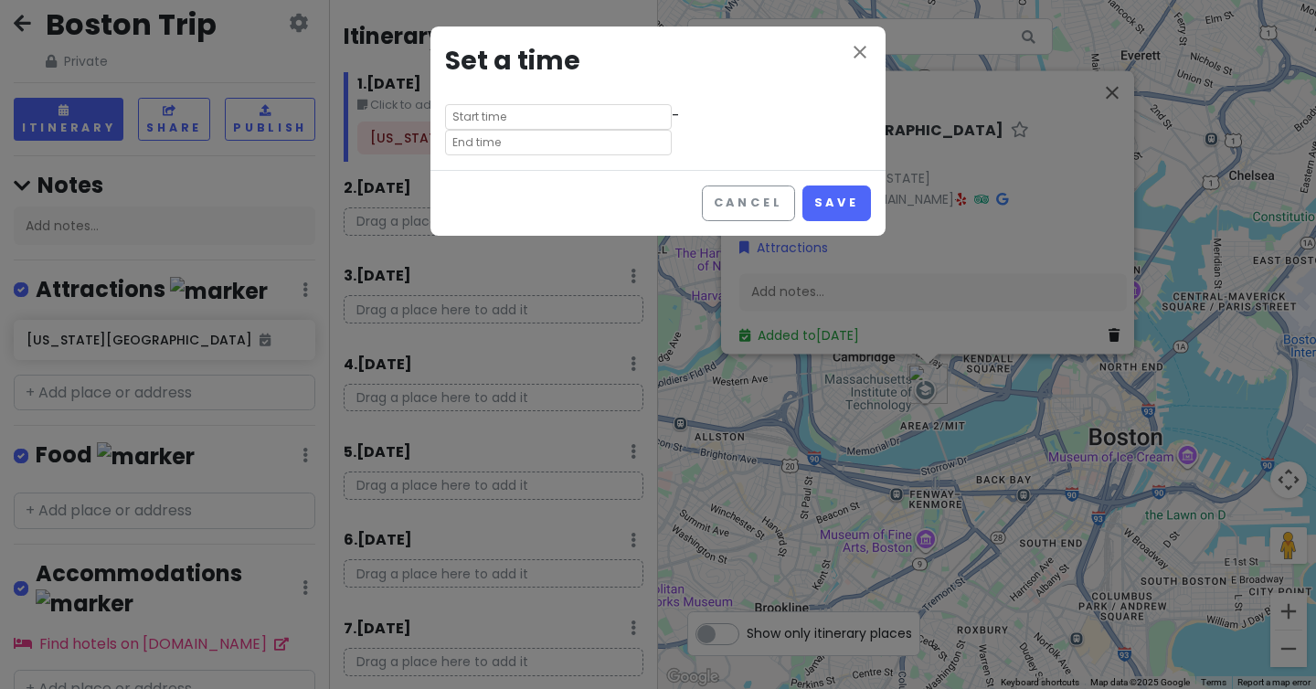
click at [511, 120] on input "text" at bounding box center [558, 117] width 227 height 26
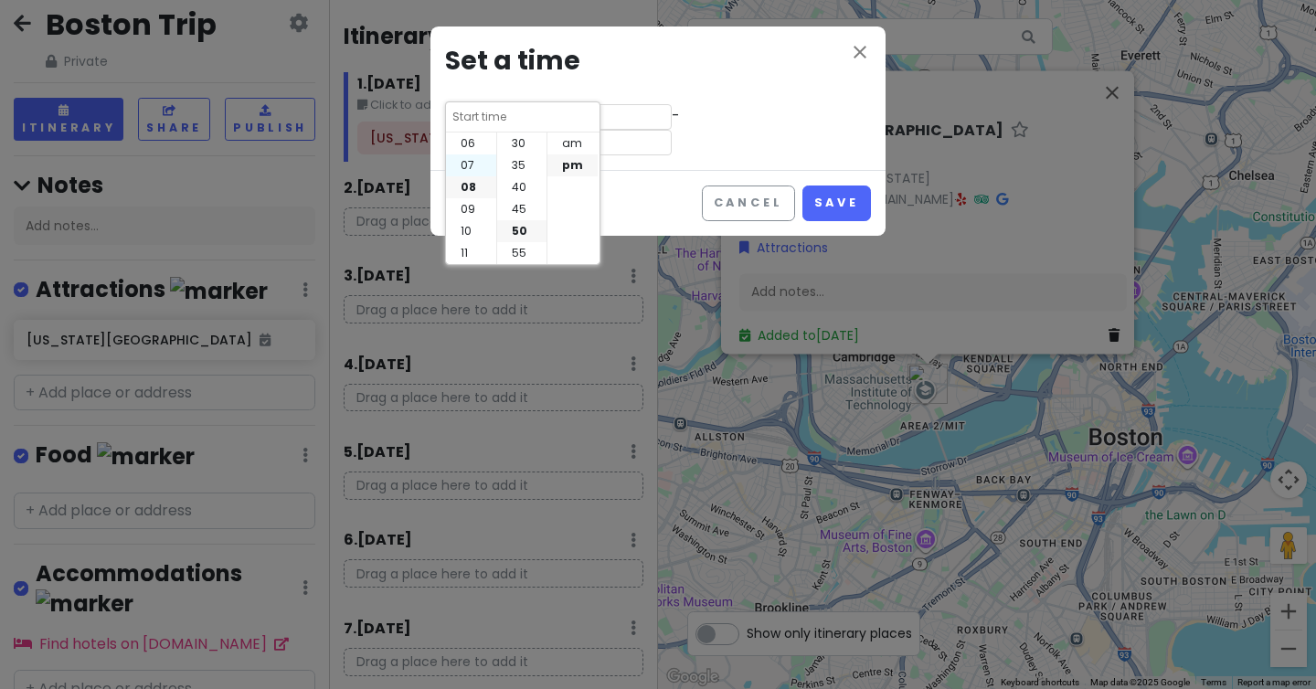
click at [478, 174] on li "07" at bounding box center [471, 165] width 50 height 22
type input "7:50 pm"
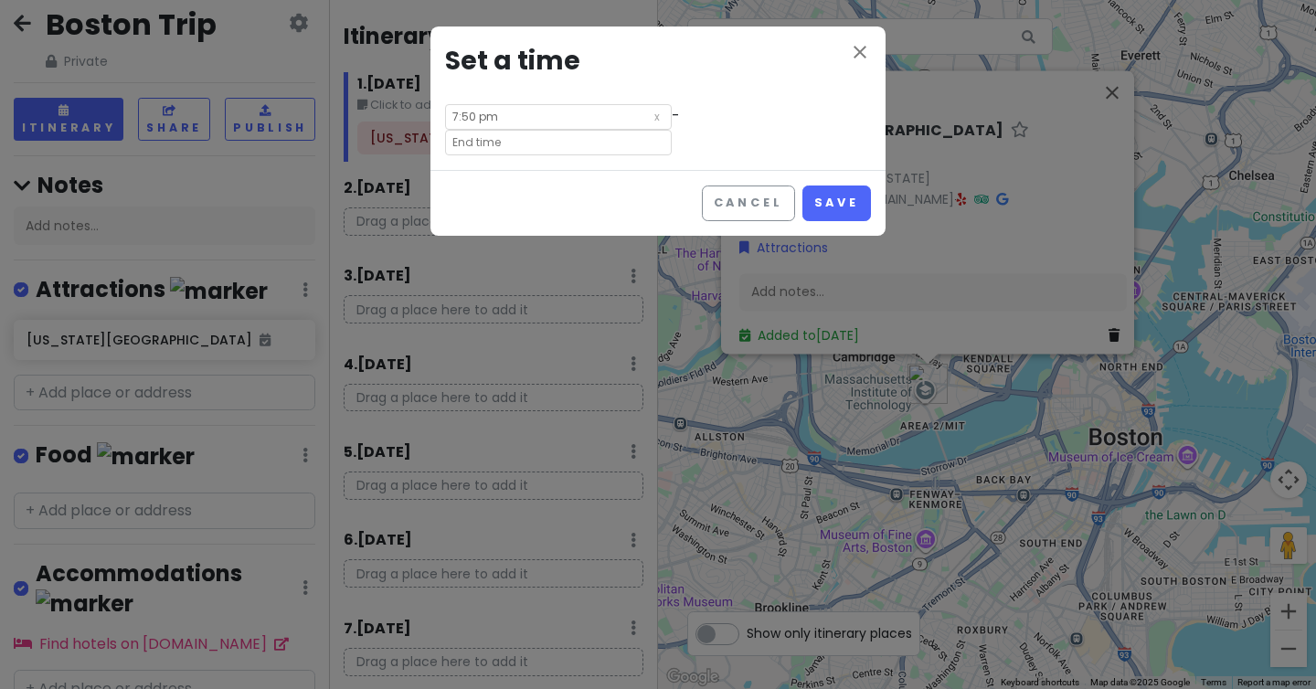
click at [613, 130] on input "text" at bounding box center [558, 143] width 227 height 26
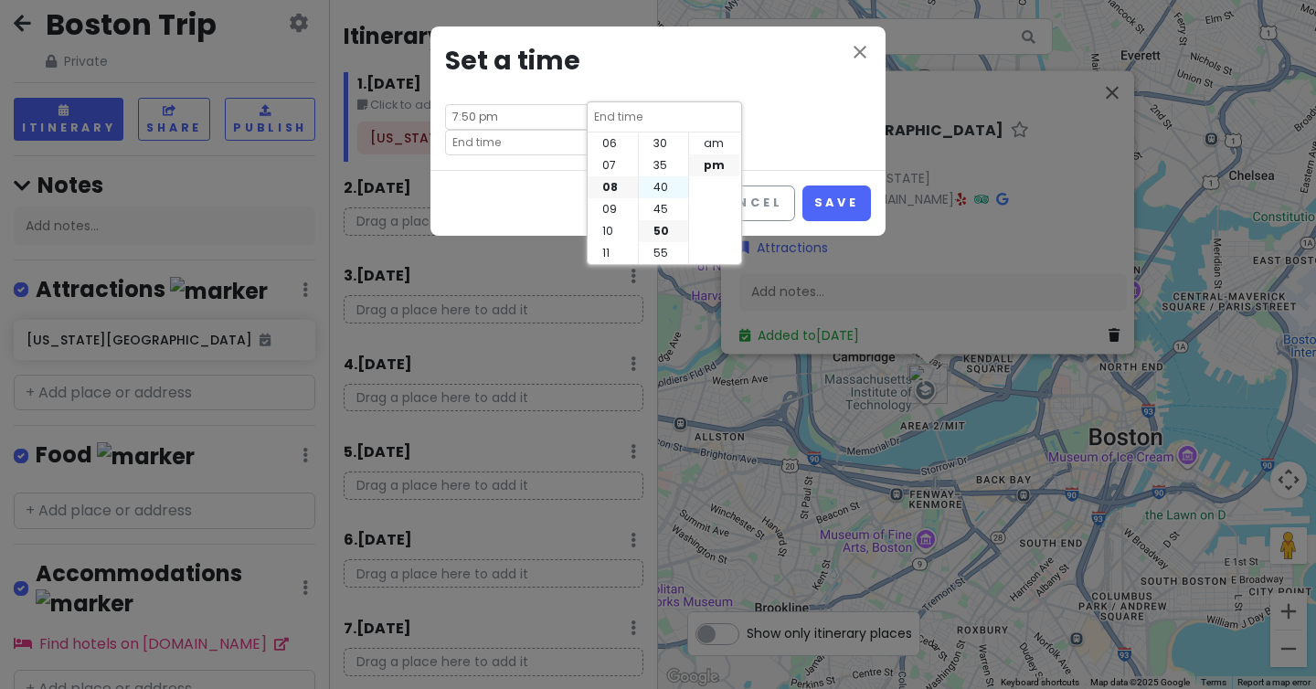
click at [650, 182] on li "40" at bounding box center [663, 187] width 49 height 22
type input "8:40 pm"
click at [828, 186] on button "Save" at bounding box center [837, 204] width 69 height 36
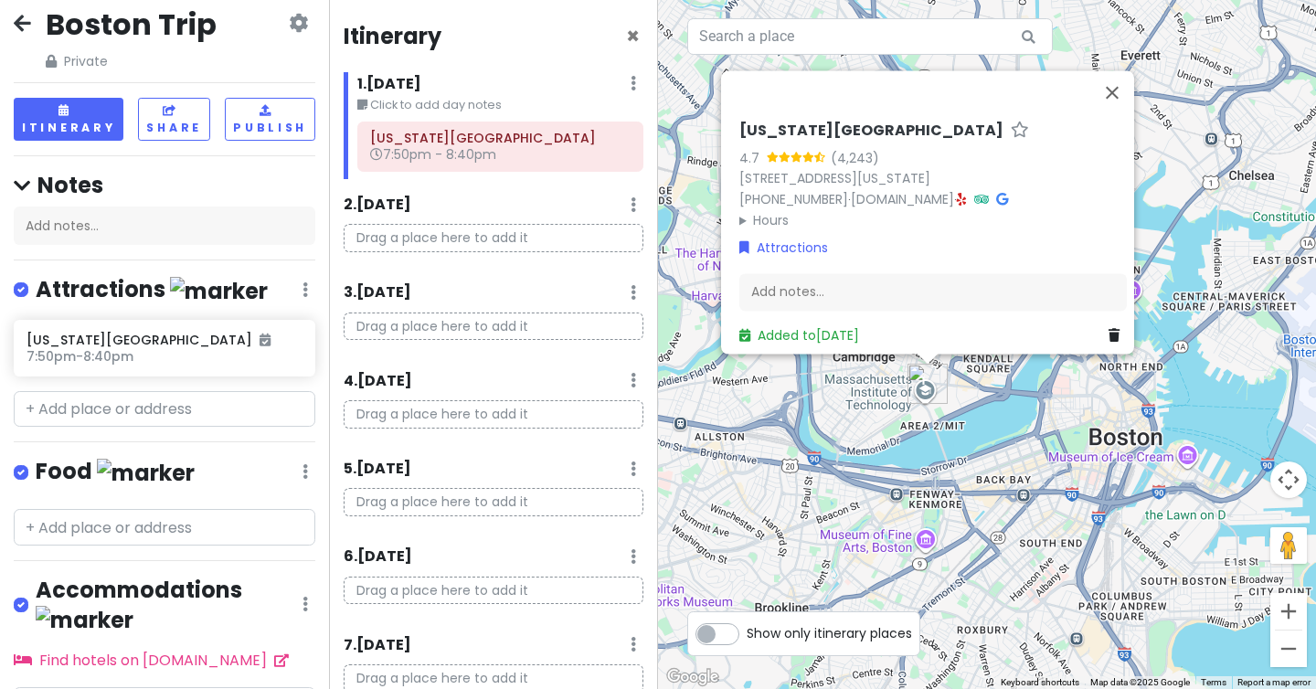
click at [459, 102] on small "Click to add day notes" at bounding box center [500, 105] width 286 height 18
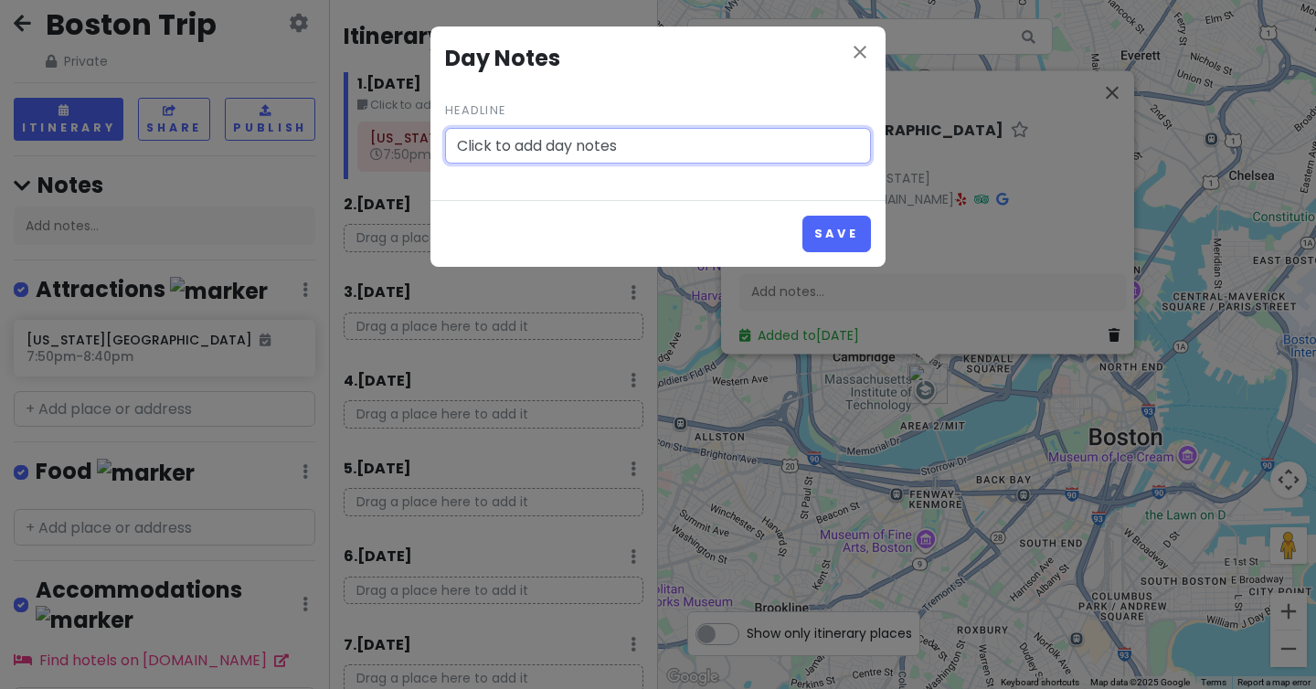
click at [519, 141] on input "Click to add day notes" at bounding box center [658, 146] width 426 height 37
type input "N"
type input "D"
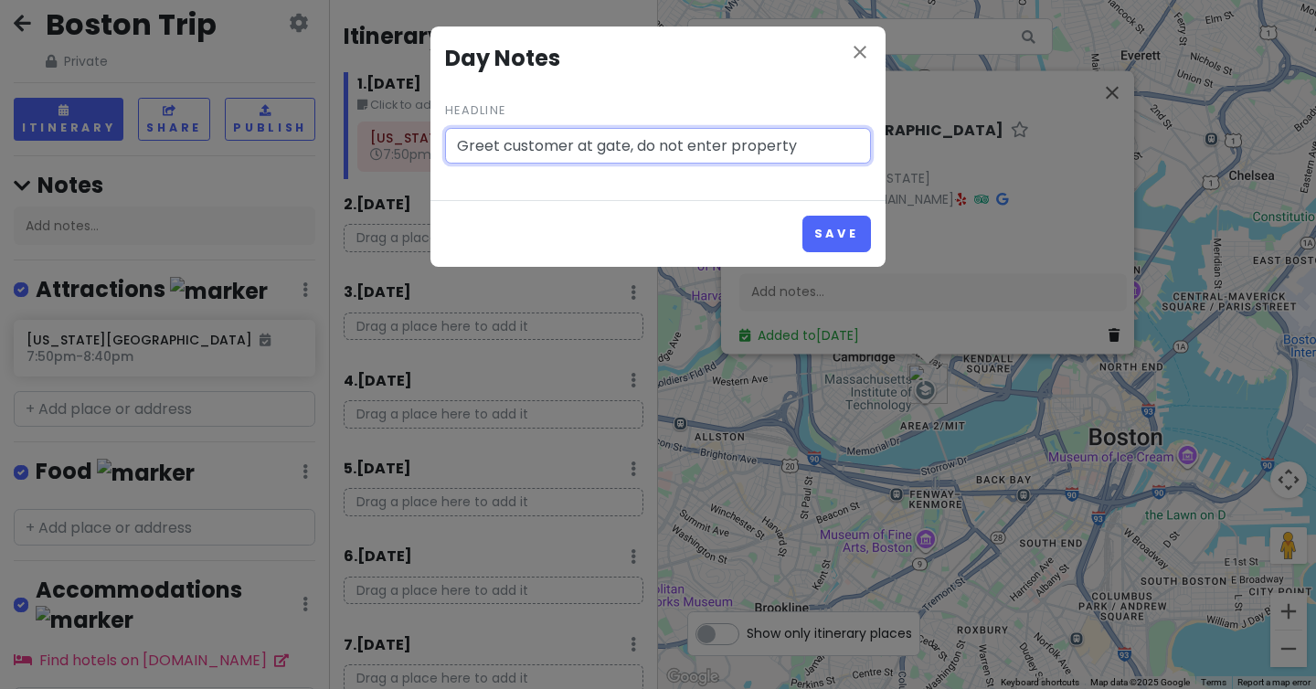
type input "Greet customer at gate, do not enter property"
click at [803, 216] on button "Save" at bounding box center [837, 234] width 69 height 36
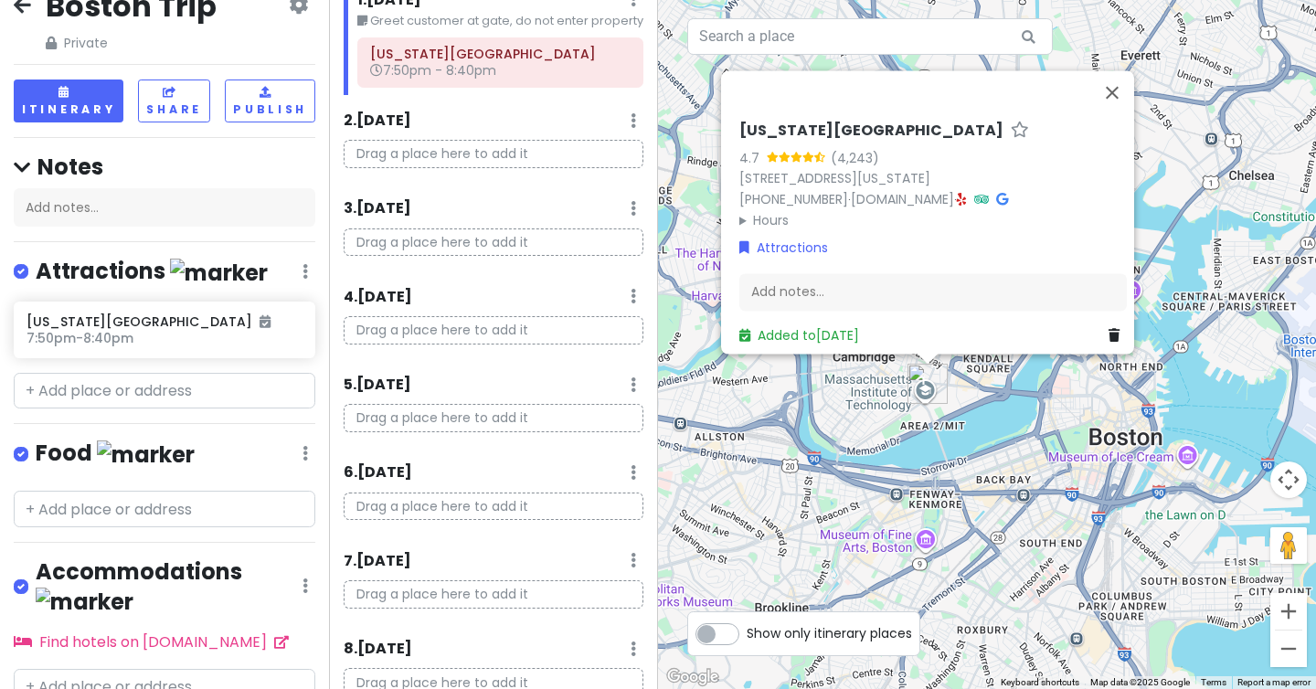
scroll to position [40, 0]
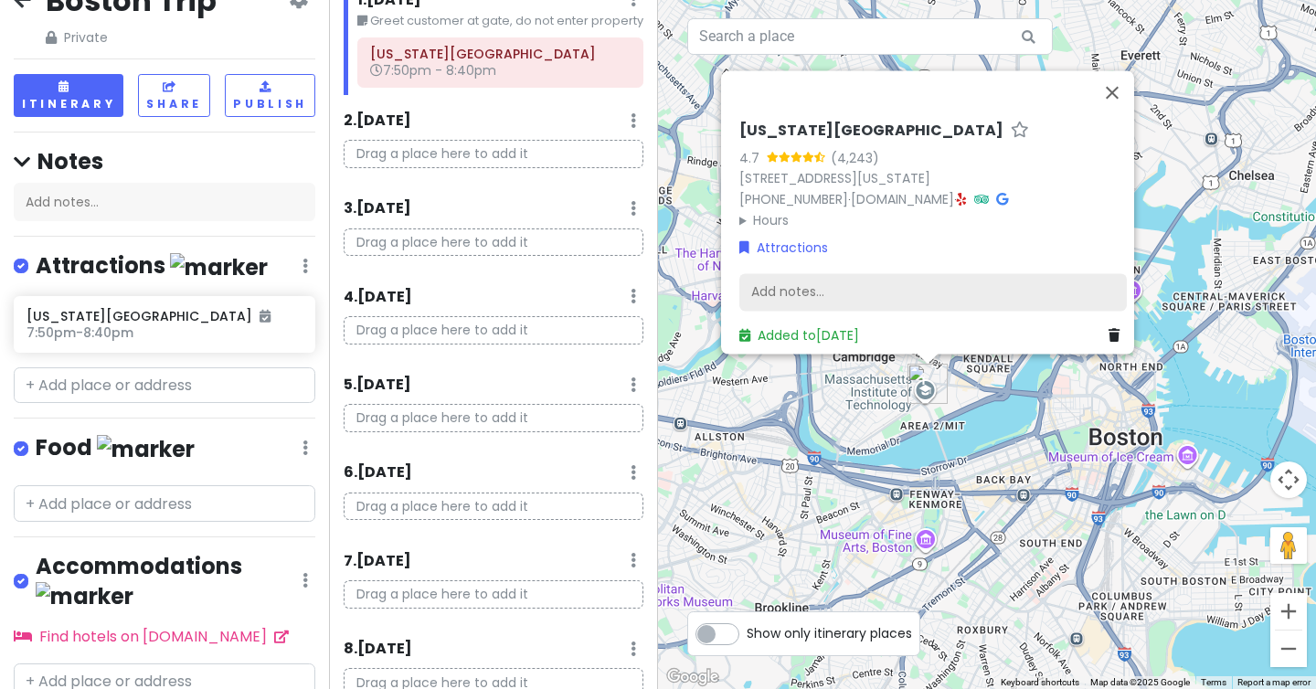
click at [892, 275] on div "Add notes..." at bounding box center [933, 292] width 388 height 38
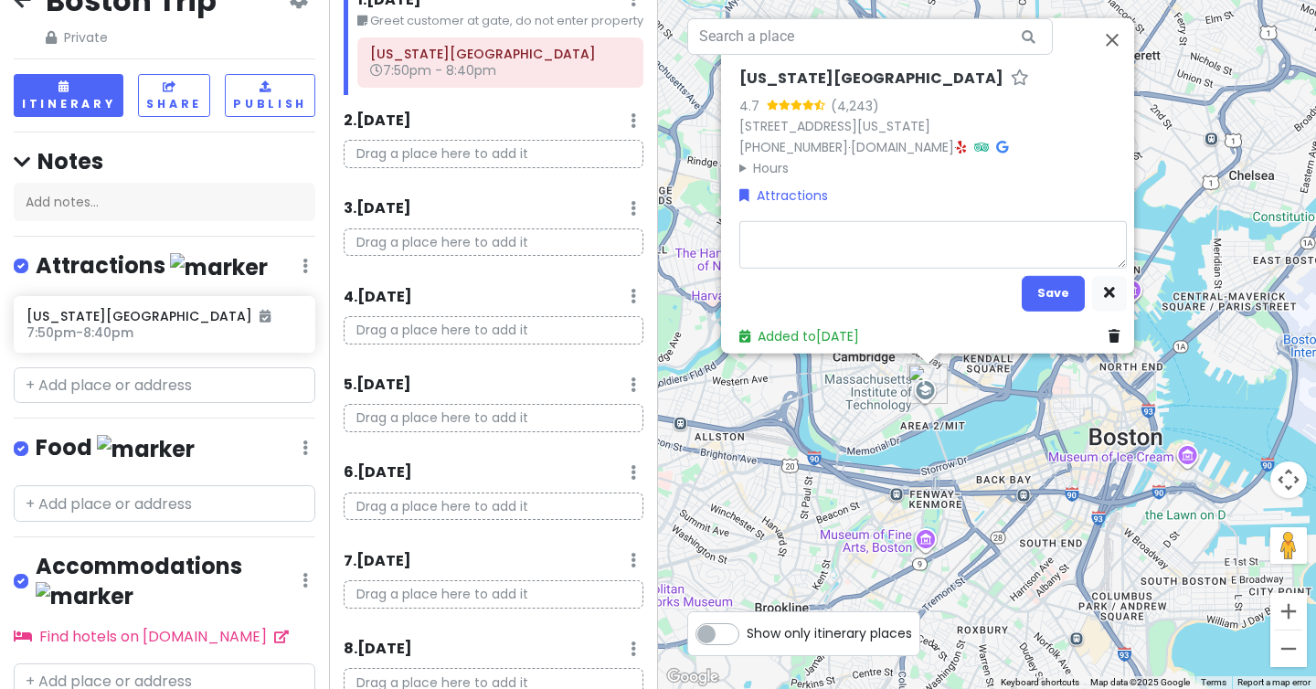
type textarea "x"
type textarea "G"
type textarea "x"
type textarea "Gr"
type textarea "x"
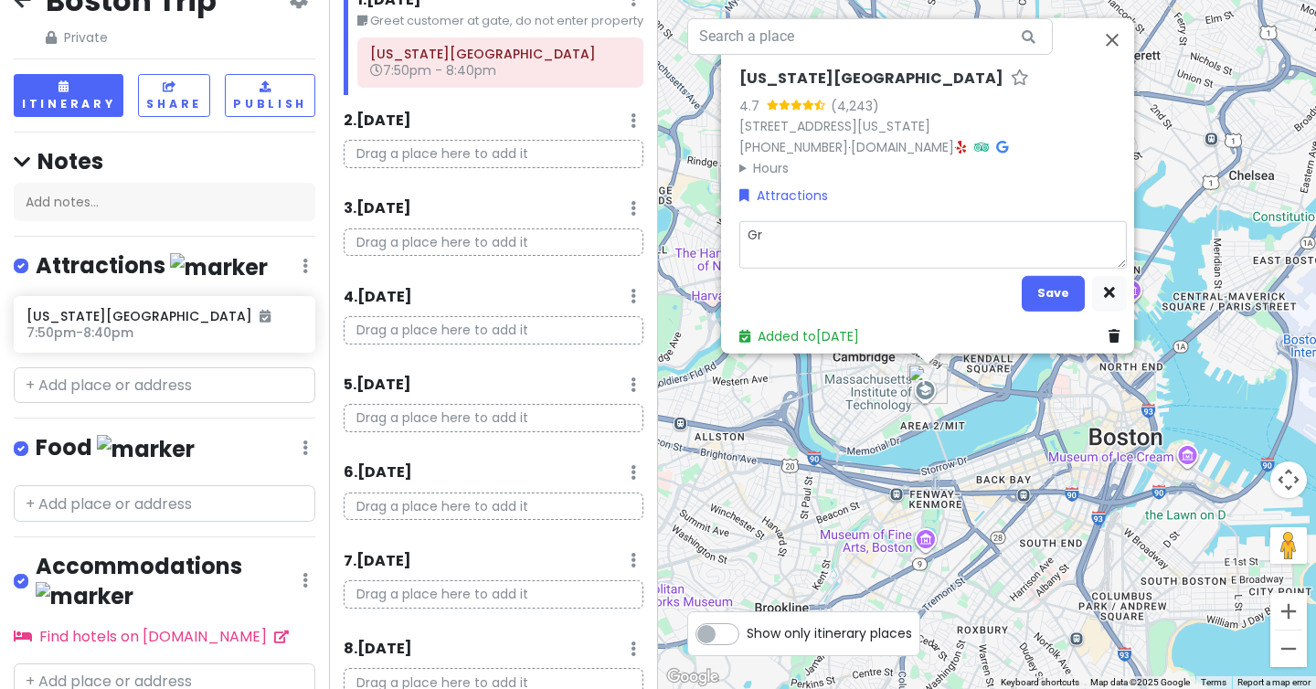
type textarea "Gre"
type textarea "x"
type textarea "Gree"
type textarea "x"
type textarea "Greet"
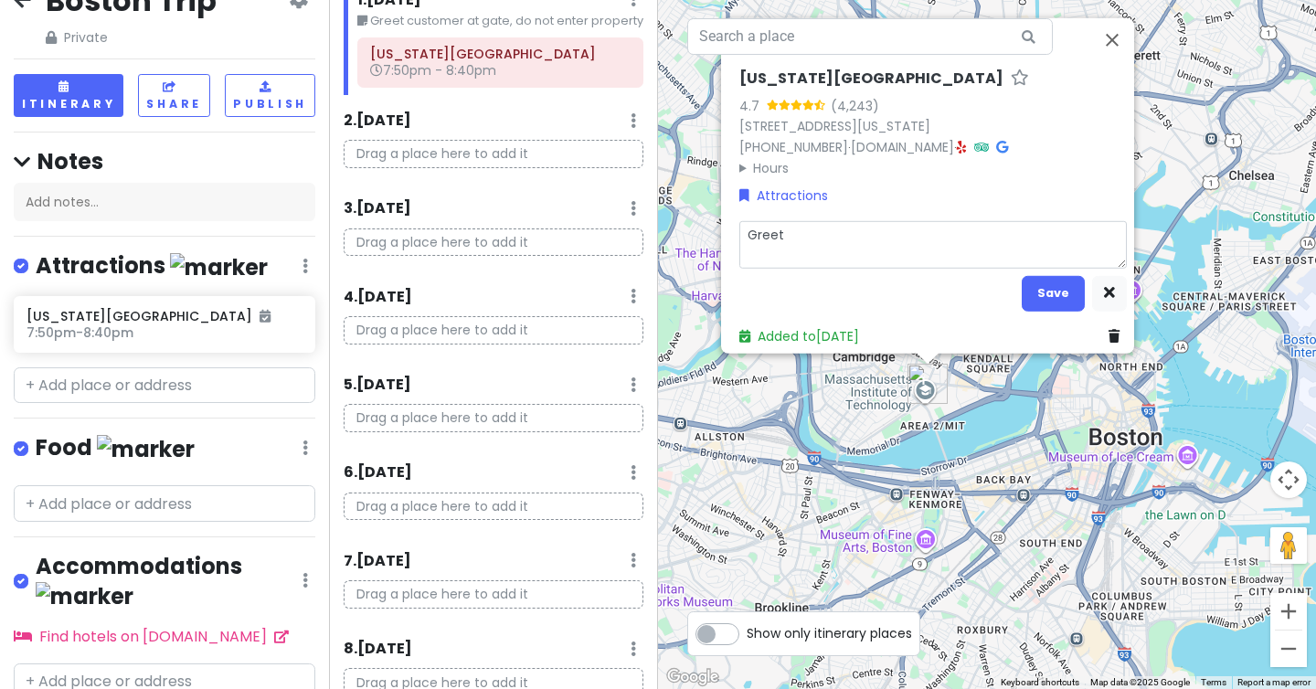
type textarea "x"
type textarea "Greet"
type textarea "x"
type textarea "Greet cu"
type textarea "x"
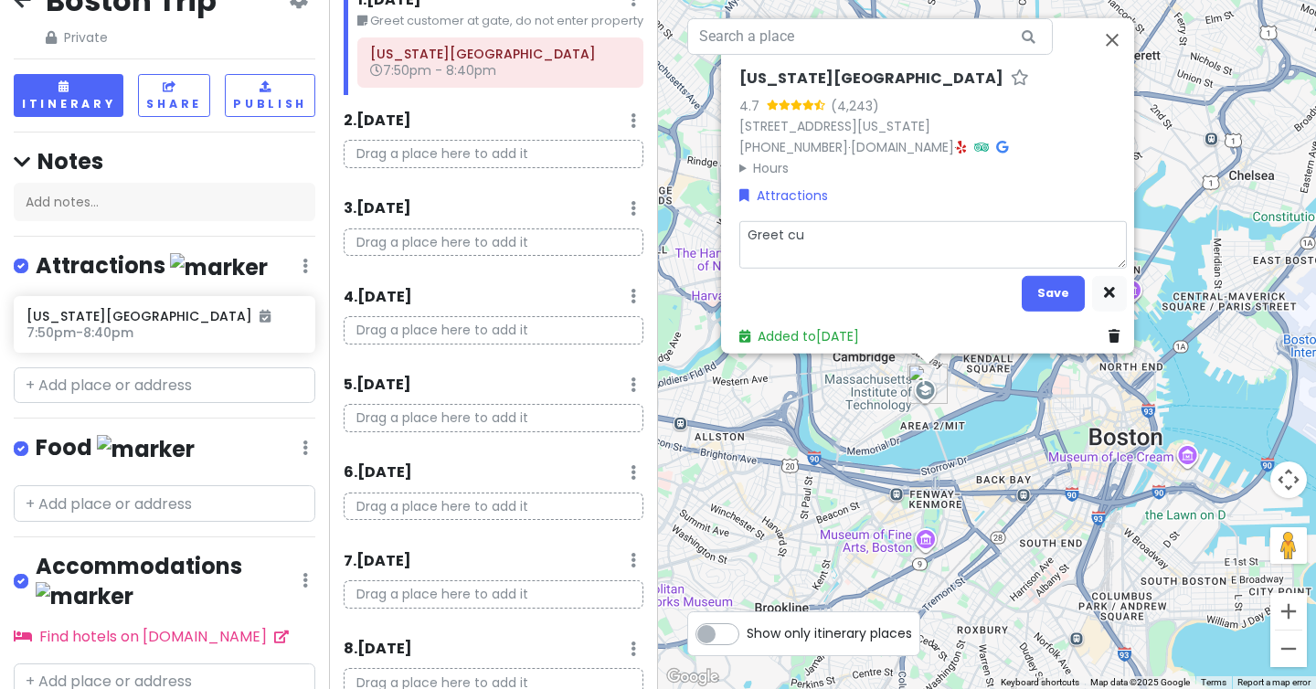
type textarea "Greet cus"
type textarea "x"
type textarea "Greet cust"
type textarea "x"
type textarea "Greet custo"
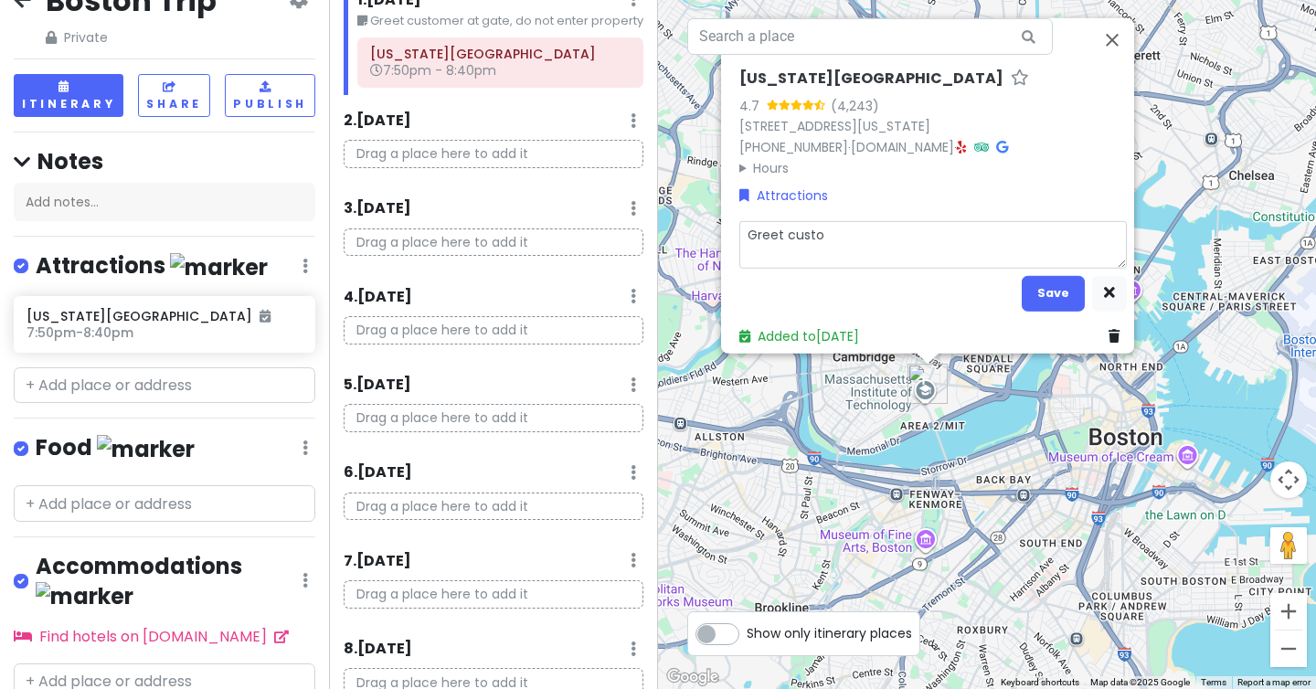
type textarea "x"
type textarea "Greet custom"
type textarea "x"
type textarea "Greet custome"
type textarea "x"
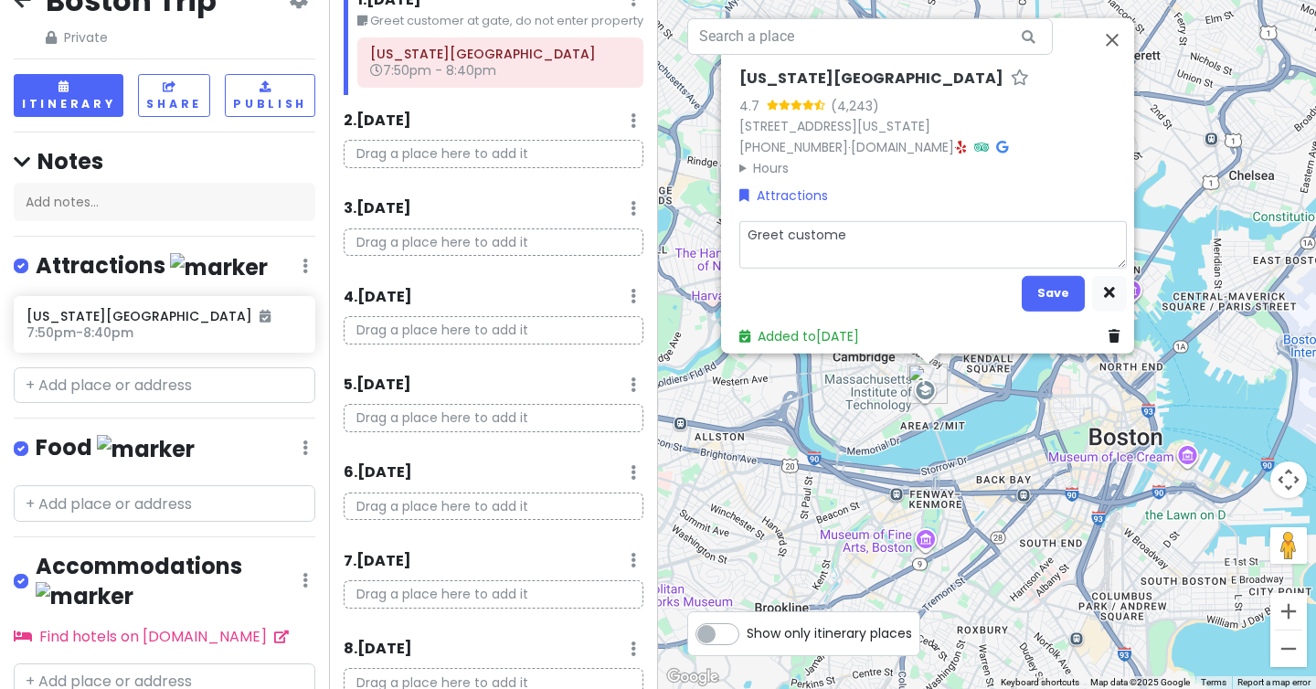
type textarea "Greet customer"
type textarea "x"
type textarea "Greet customer"
type textarea "x"
type textarea "Greet customer a"
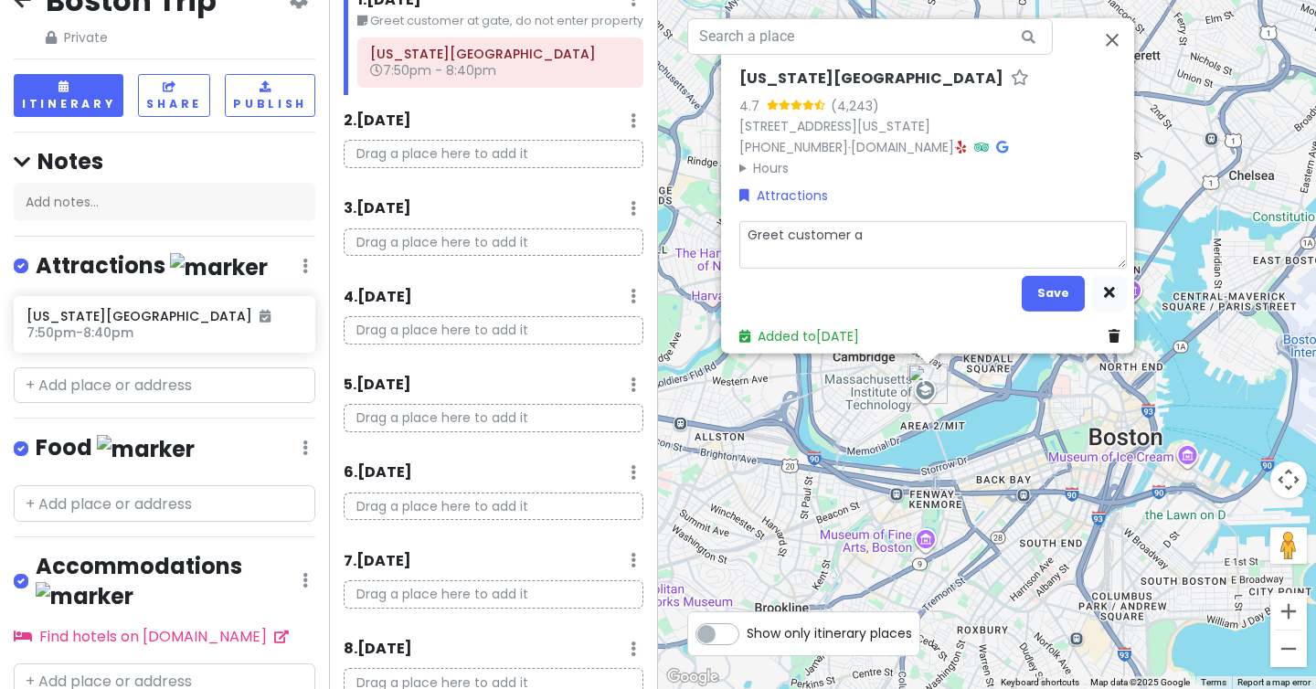
type textarea "x"
type textarea "Greet customer at"
type textarea "x"
type textarea "Greet customer at d"
type textarea "x"
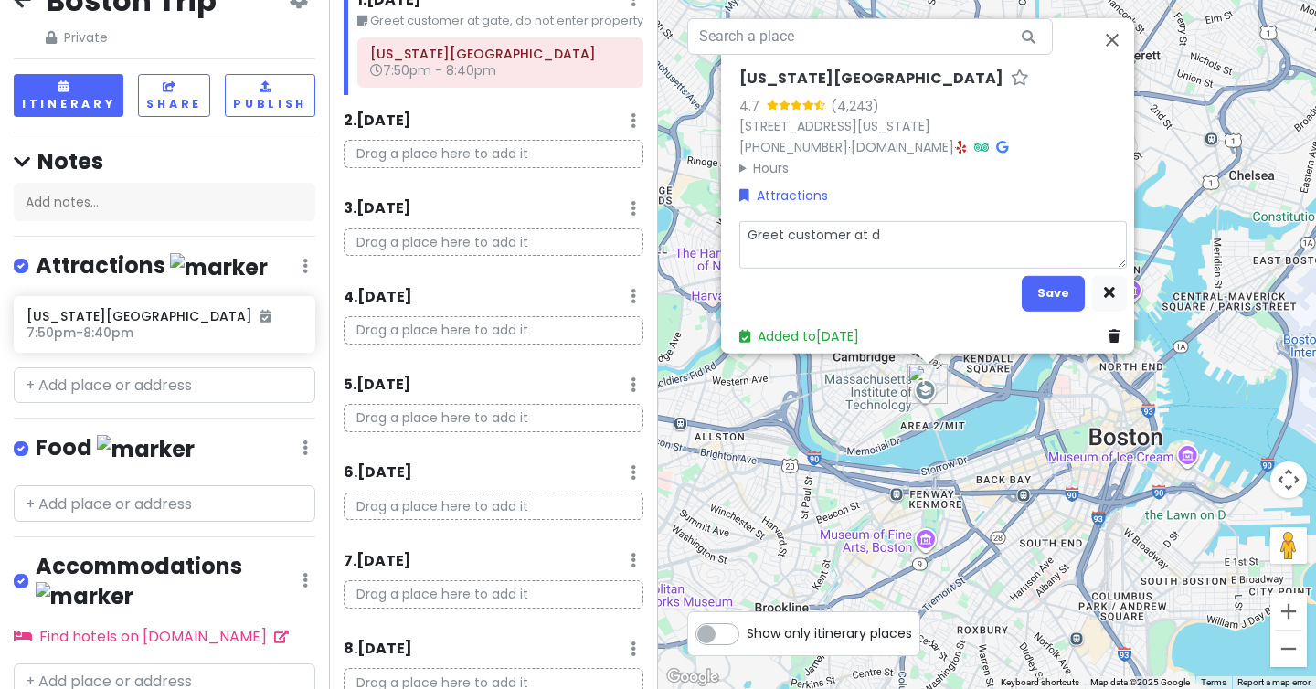
type textarea "Greet customer at do"
type textarea "x"
type textarea "Greet customer at doo"
type textarea "x"
type textarea "Greet customer at door"
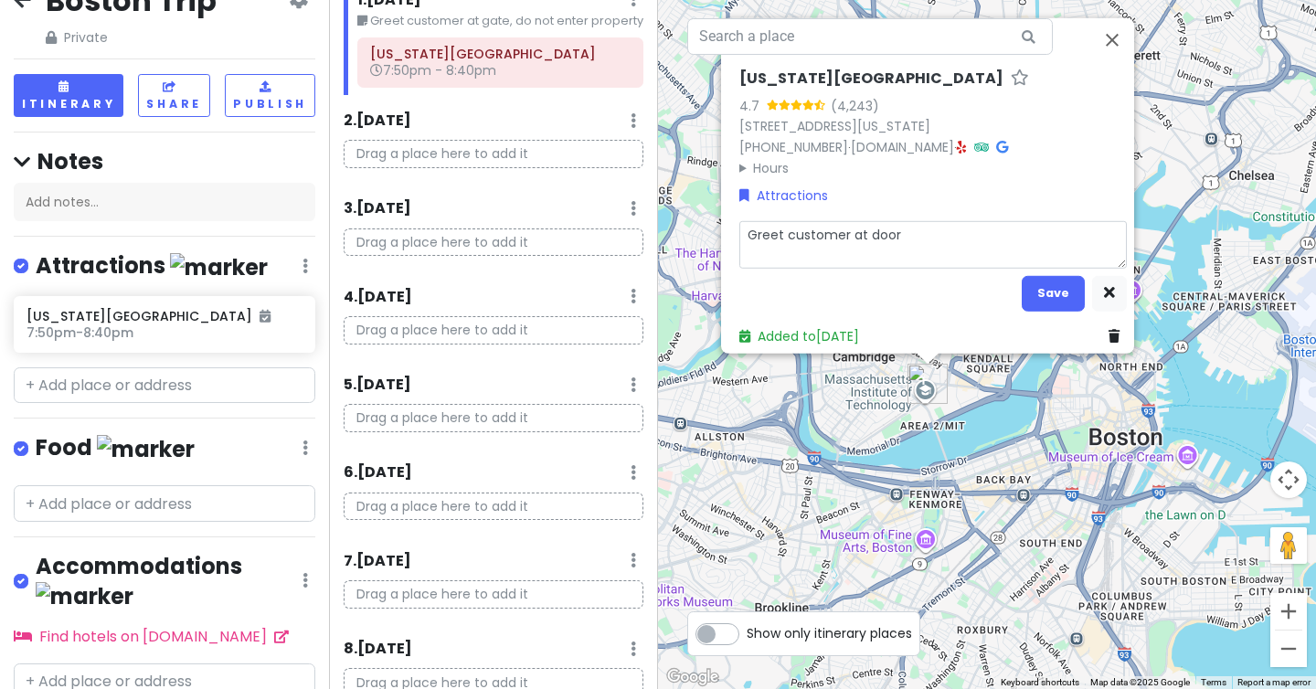
type textarea "x"
type textarea "Greet customer at door"
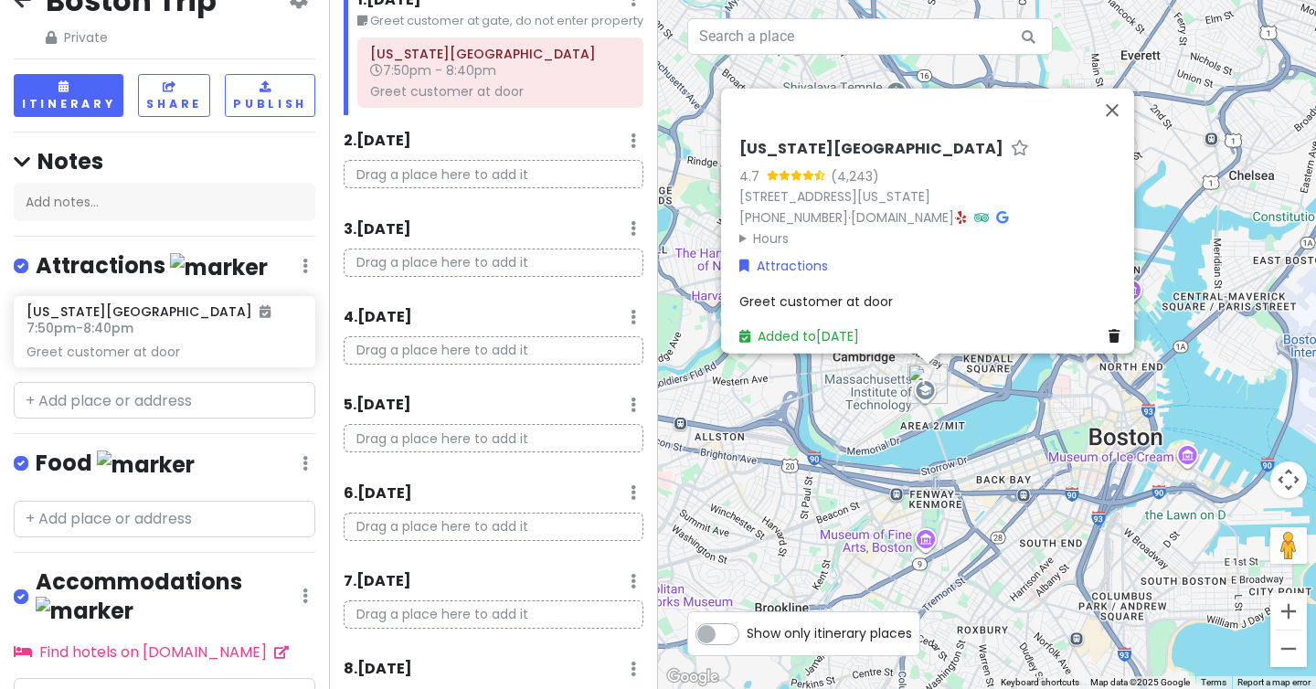
click at [877, 292] on span "Greet customer at door" at bounding box center [816, 301] width 154 height 18
type textarea "x"
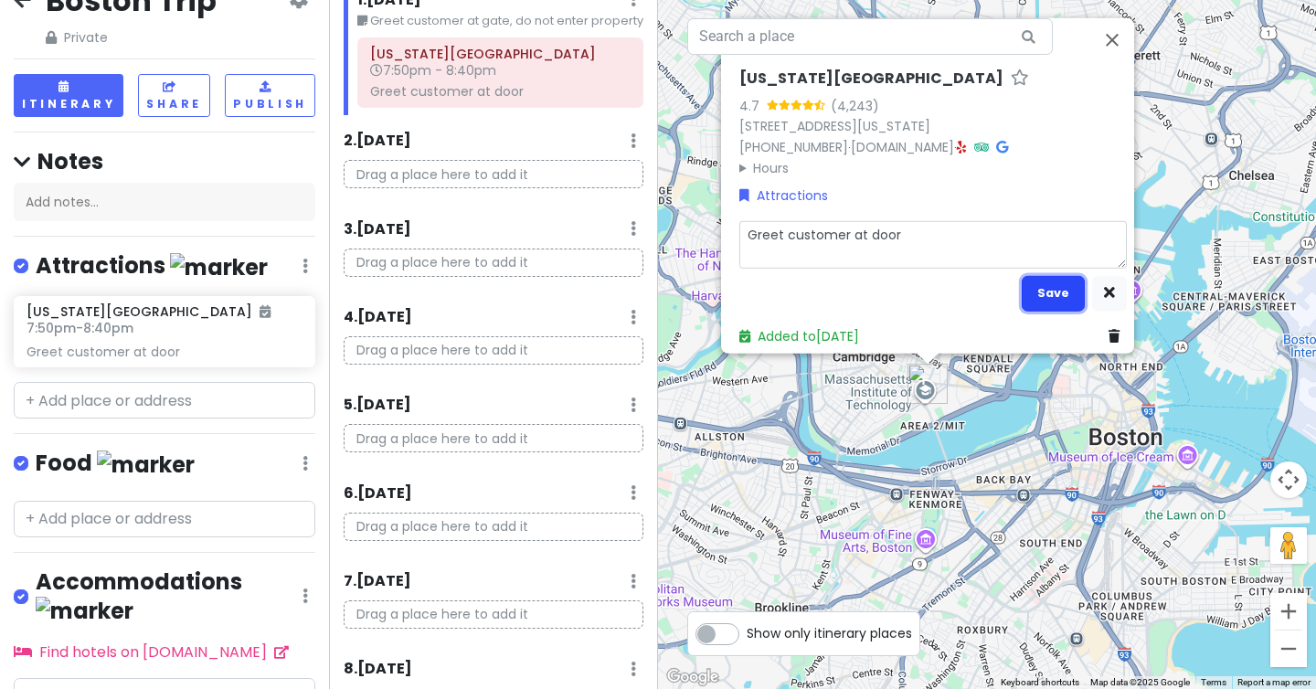
click at [1026, 289] on button "Save" at bounding box center [1053, 293] width 63 height 36
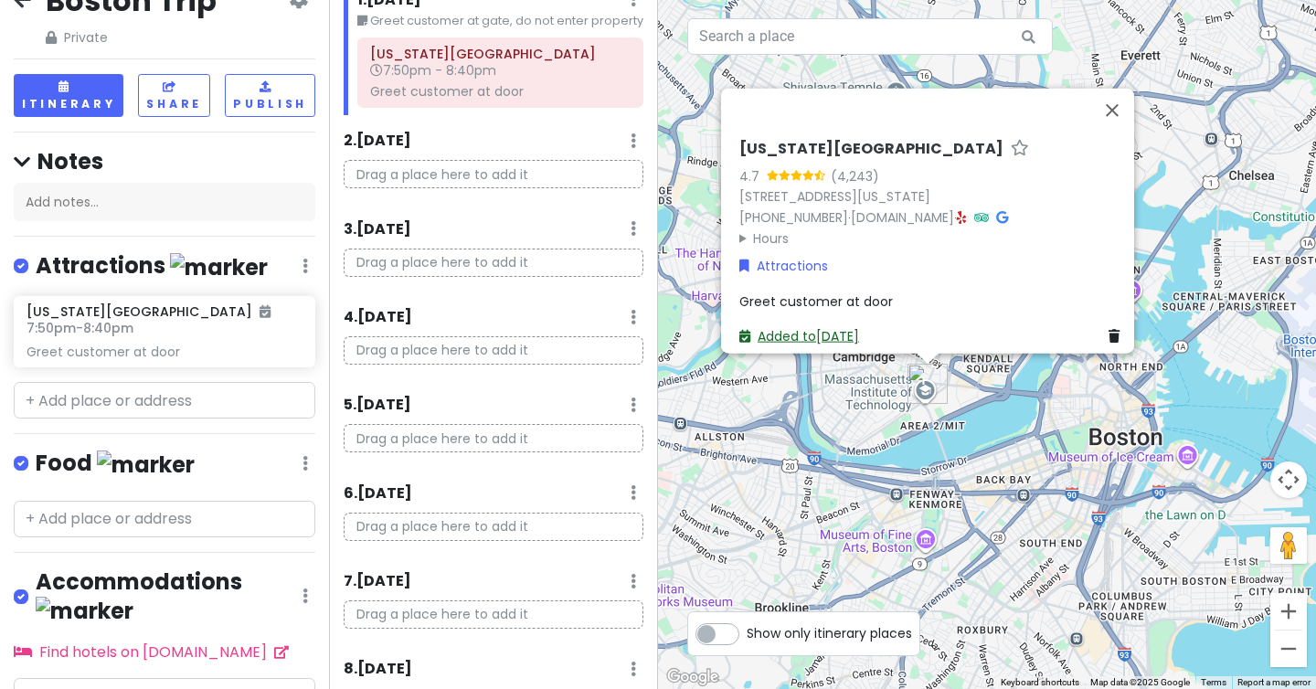
click at [840, 329] on link "Added to Mon 9/1" at bounding box center [799, 336] width 120 height 18
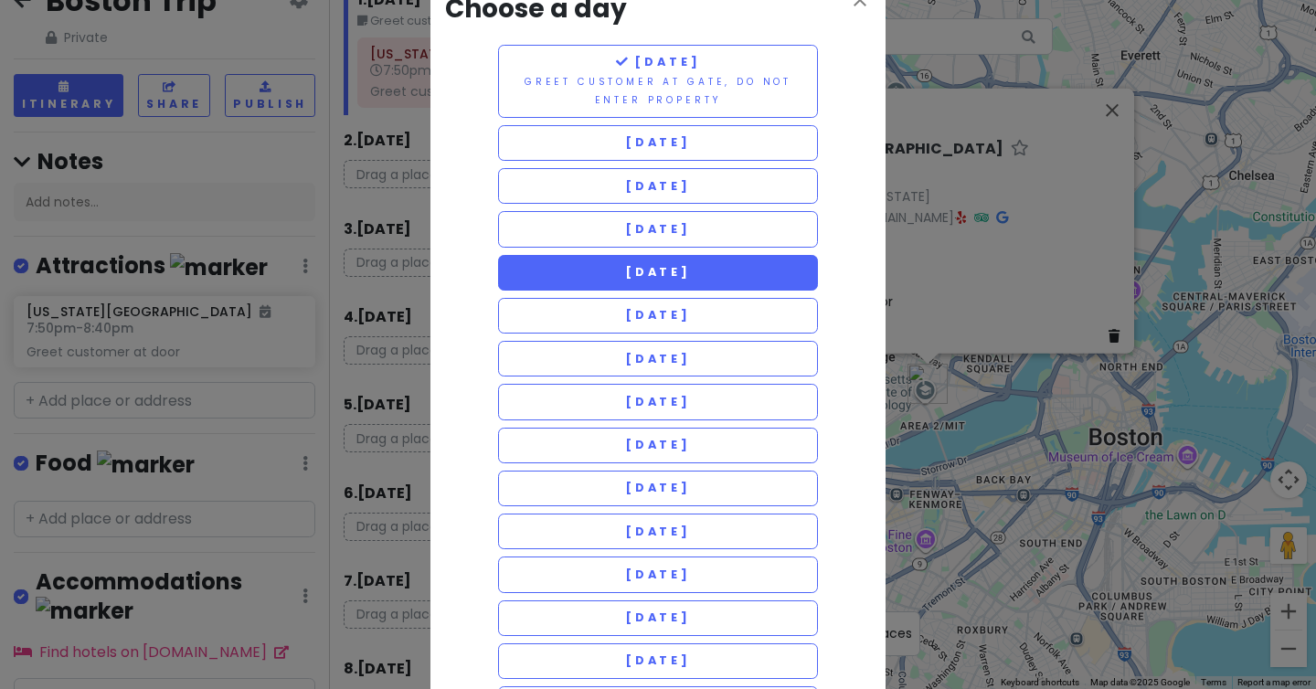
scroll to position [0, 0]
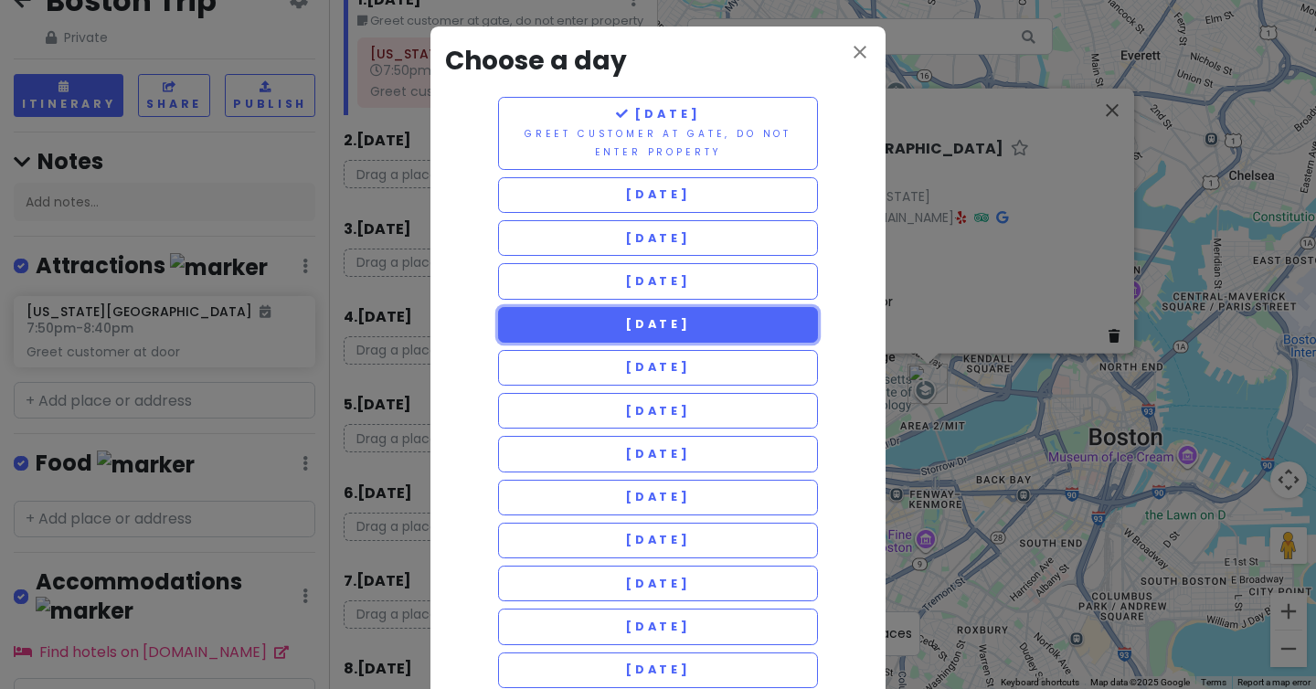
click at [596, 315] on button "Friday 9/5" at bounding box center [658, 325] width 320 height 36
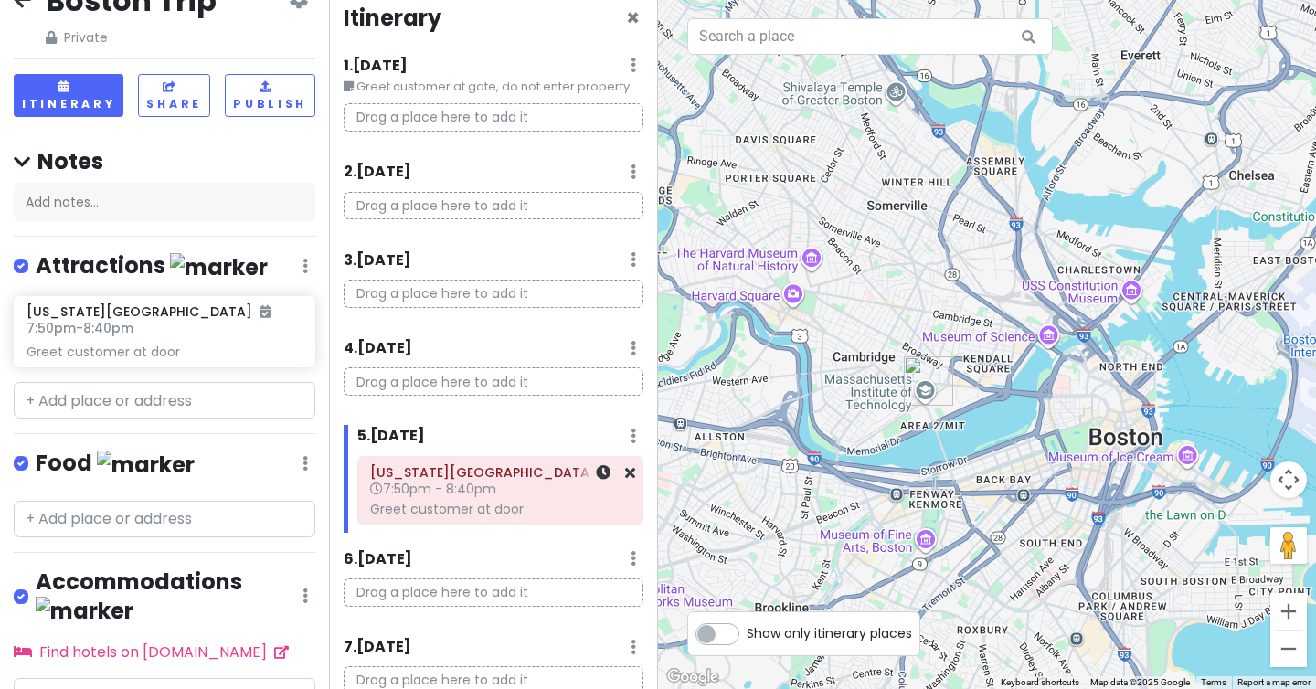
scroll to position [19, 0]
click at [260, 318] on icon at bounding box center [265, 311] width 11 height 13
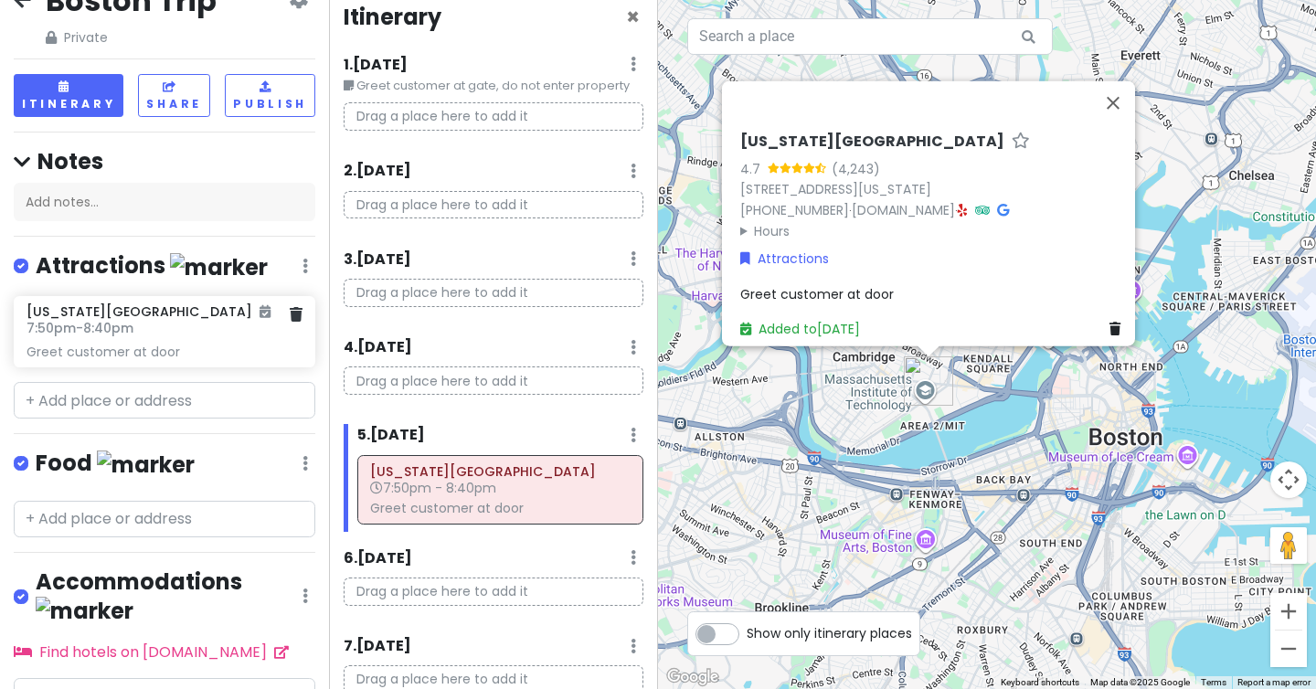
click at [260, 318] on icon at bounding box center [265, 311] width 11 height 13
click at [65, 360] on div "Greet customer at door" at bounding box center [164, 352] width 275 height 16
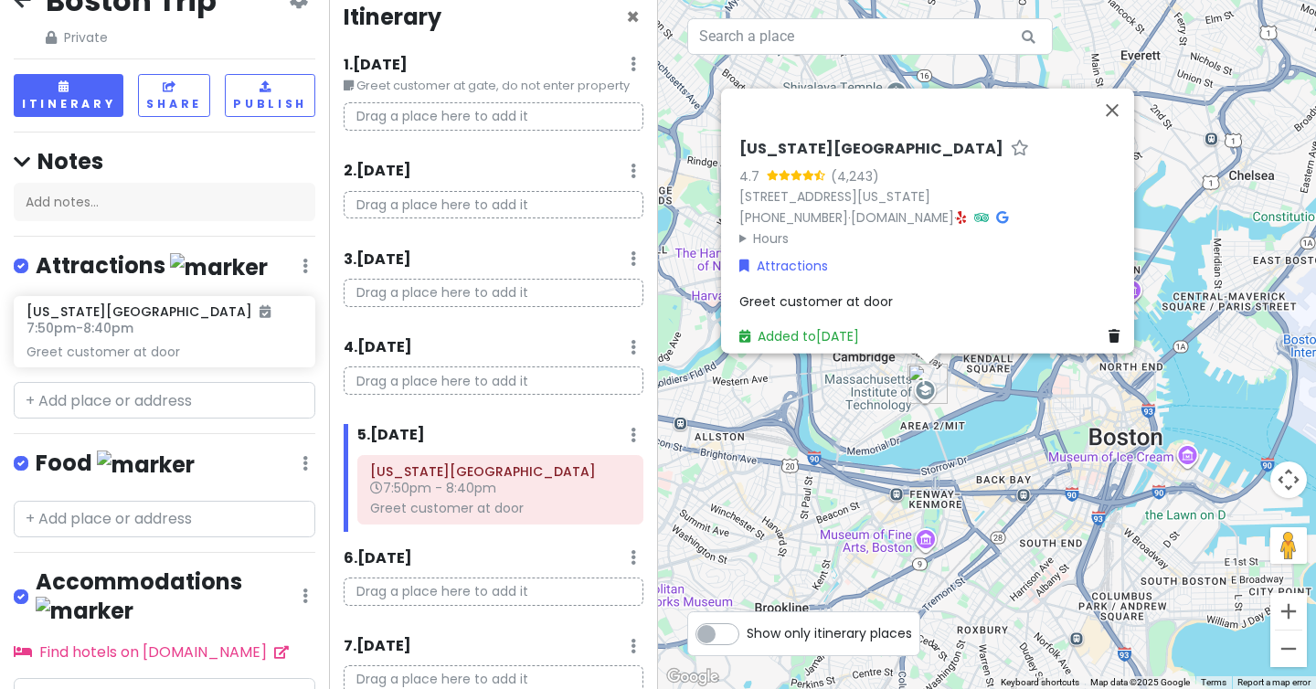
click at [304, 260] on icon at bounding box center [305, 266] width 5 height 15
click at [261, 357] on link "Reorder" at bounding box center [251, 365] width 146 height 44
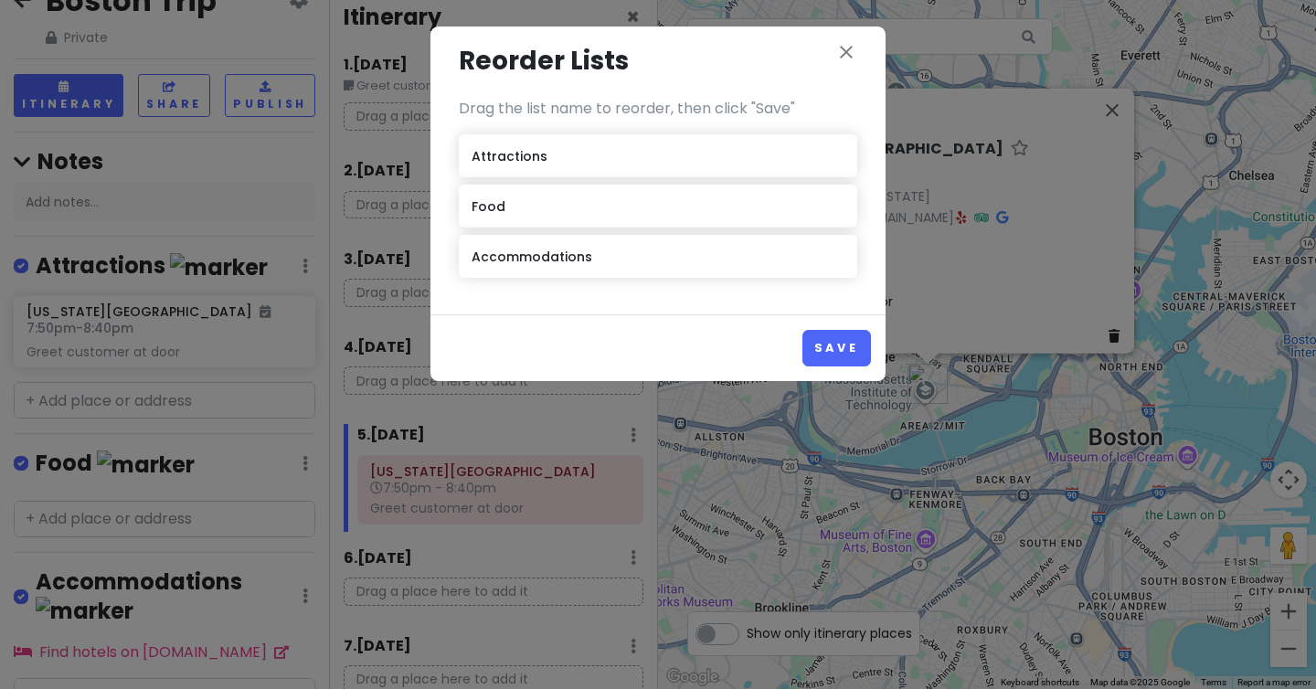
click at [724, 226] on div "Food" at bounding box center [658, 206] width 399 height 43
click at [598, 203] on div "Food" at bounding box center [658, 206] width 399 height 43
click at [857, 350] on button "Save" at bounding box center [837, 348] width 69 height 36
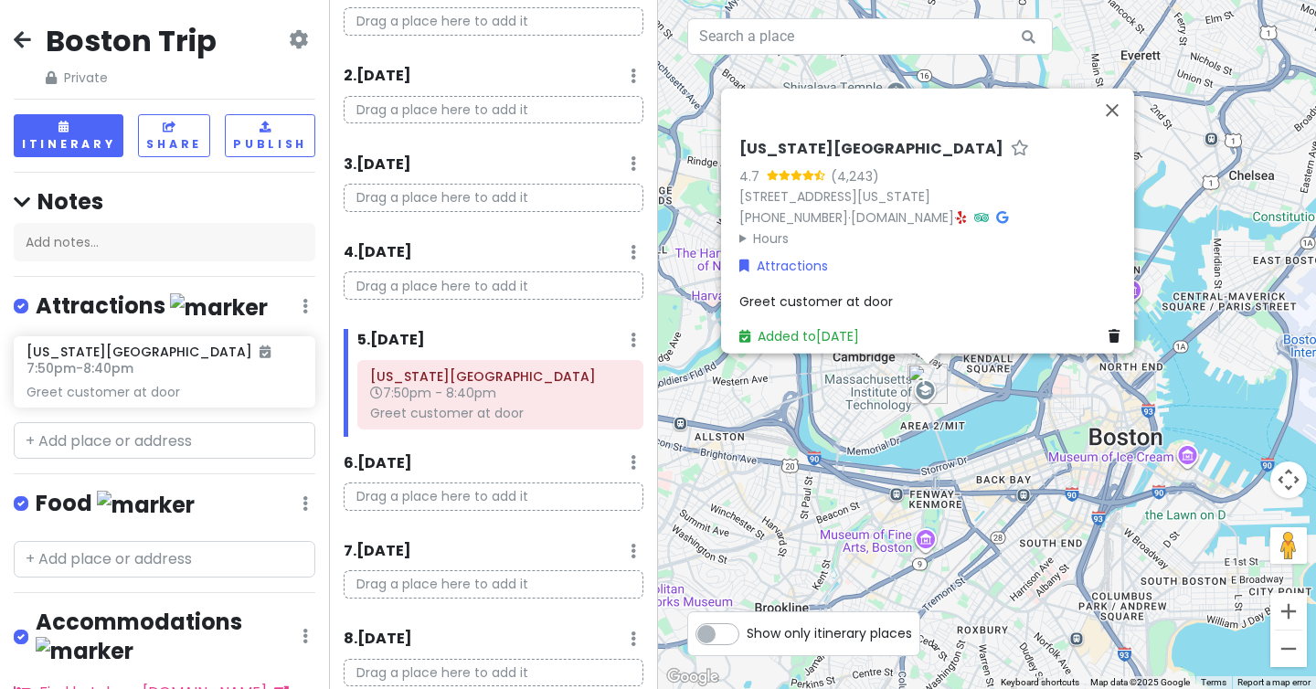
scroll to position [78, 0]
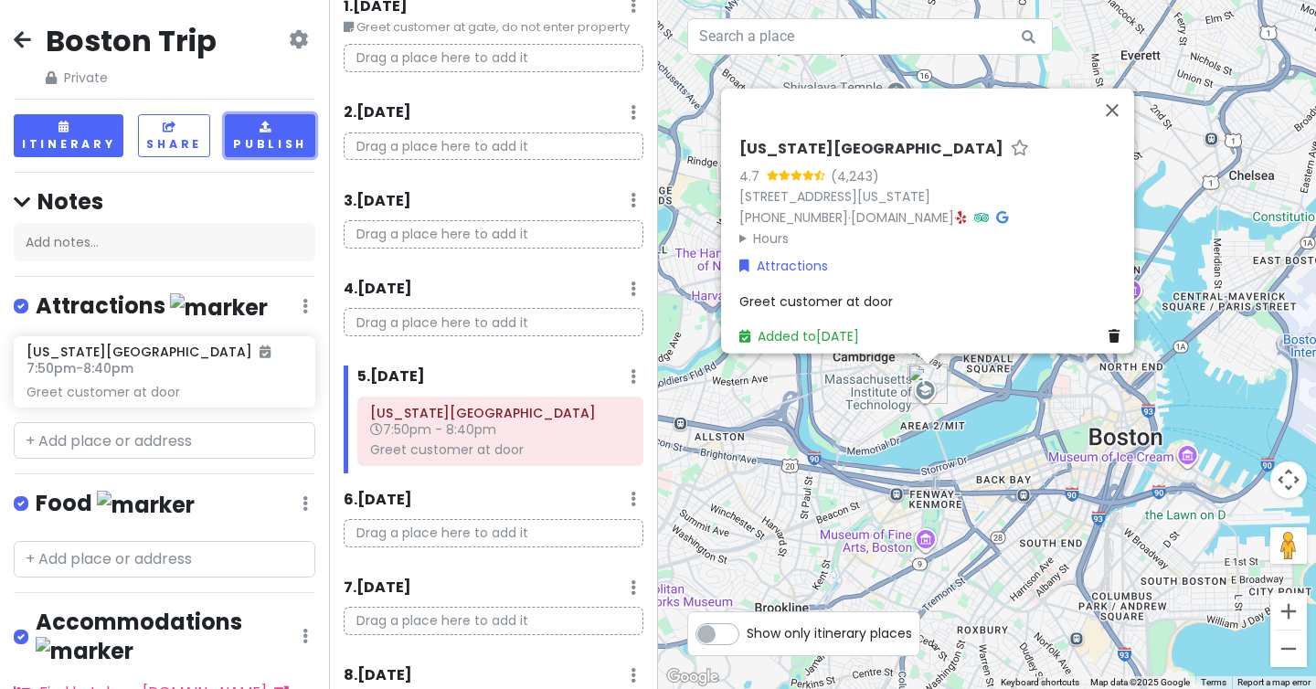
click at [278, 129] on button "Publish" at bounding box center [270, 135] width 90 height 43
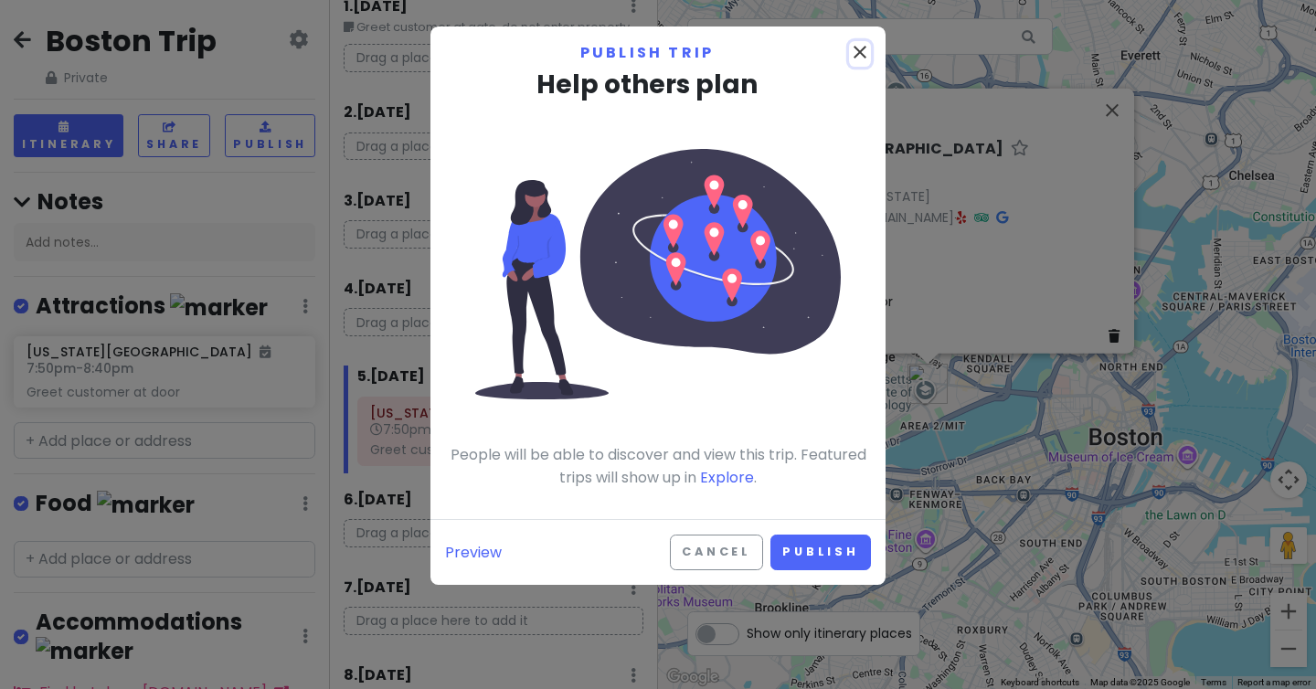
click at [864, 47] on icon "close" at bounding box center [860, 52] width 22 height 22
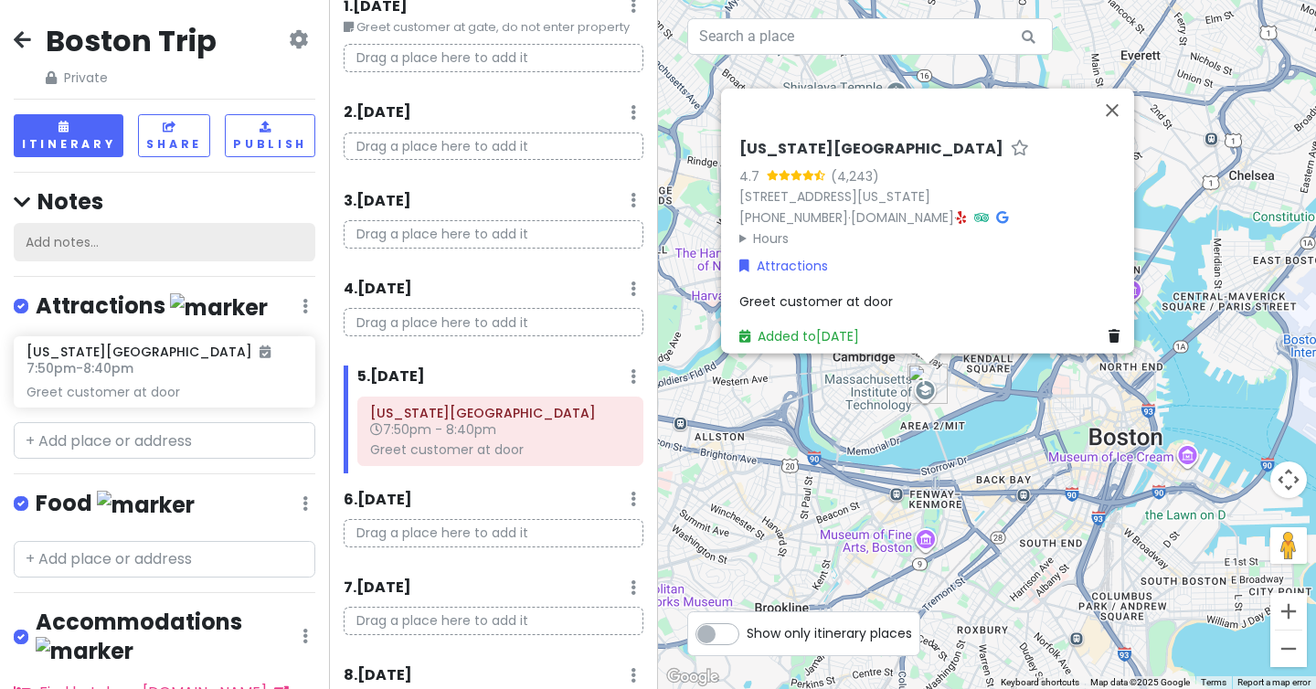
click at [144, 248] on div "Add notes..." at bounding box center [165, 242] width 302 height 38
click at [32, 195] on h4 "Notes" at bounding box center [165, 201] width 302 height 28
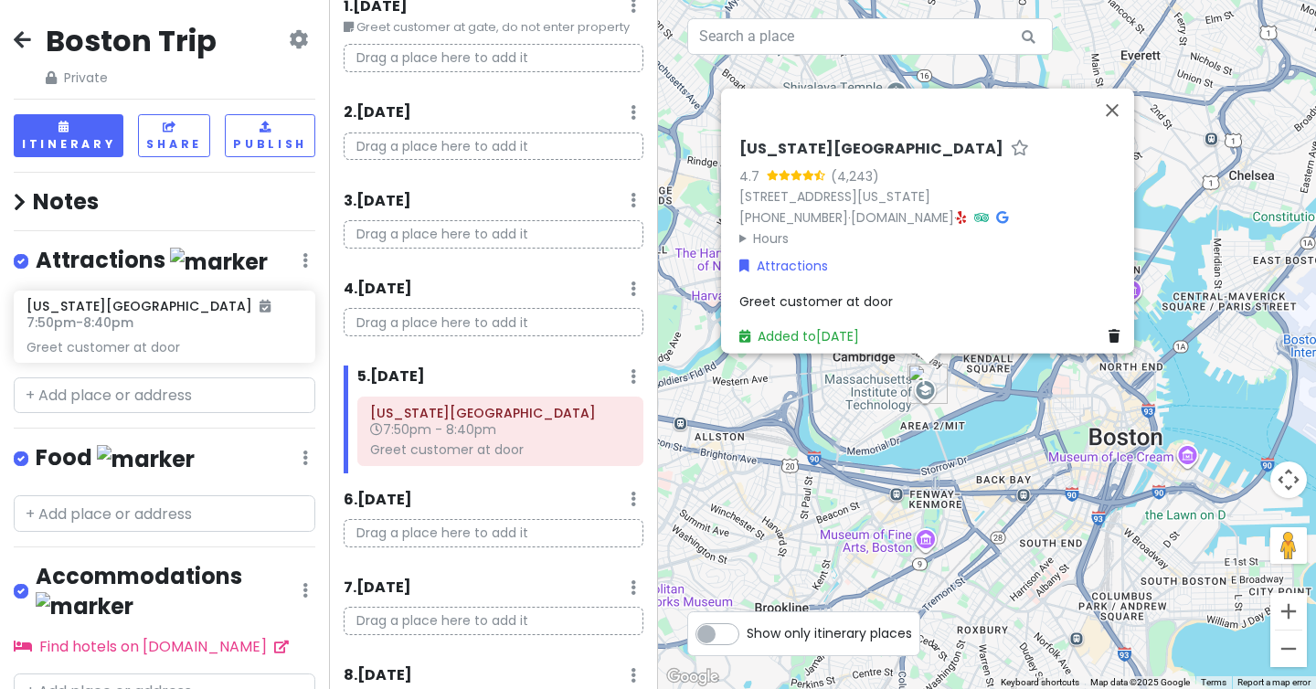
click at [303, 41] on icon at bounding box center [298, 39] width 19 height 15
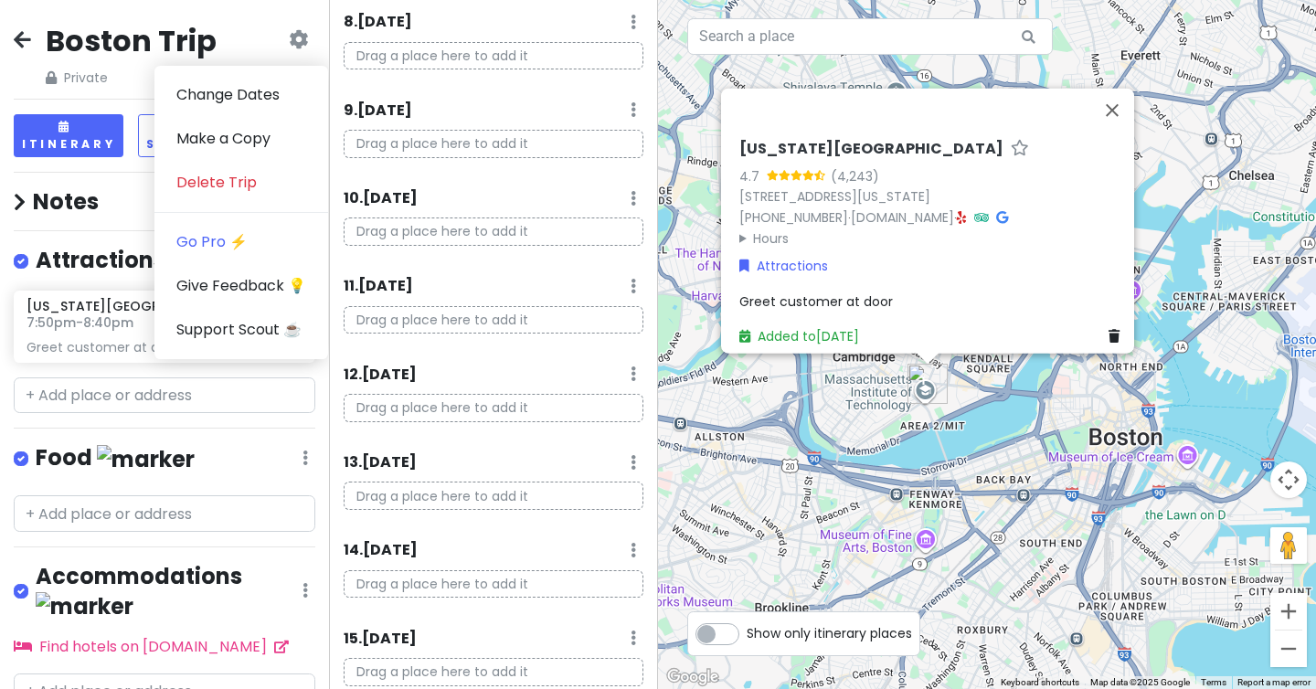
scroll to position [1009, 0]
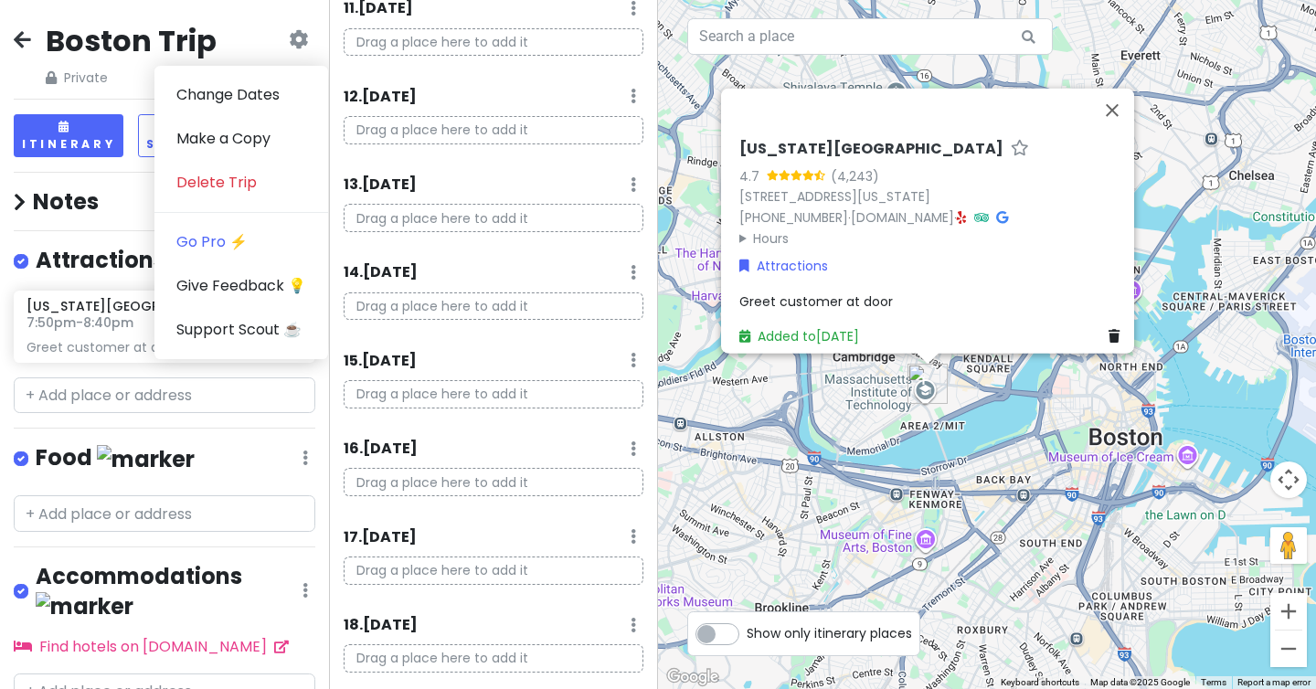
click at [429, 378] on div "15 . Mon 9/15 Add Day Notes Delete Day" at bounding box center [494, 364] width 300 height 31
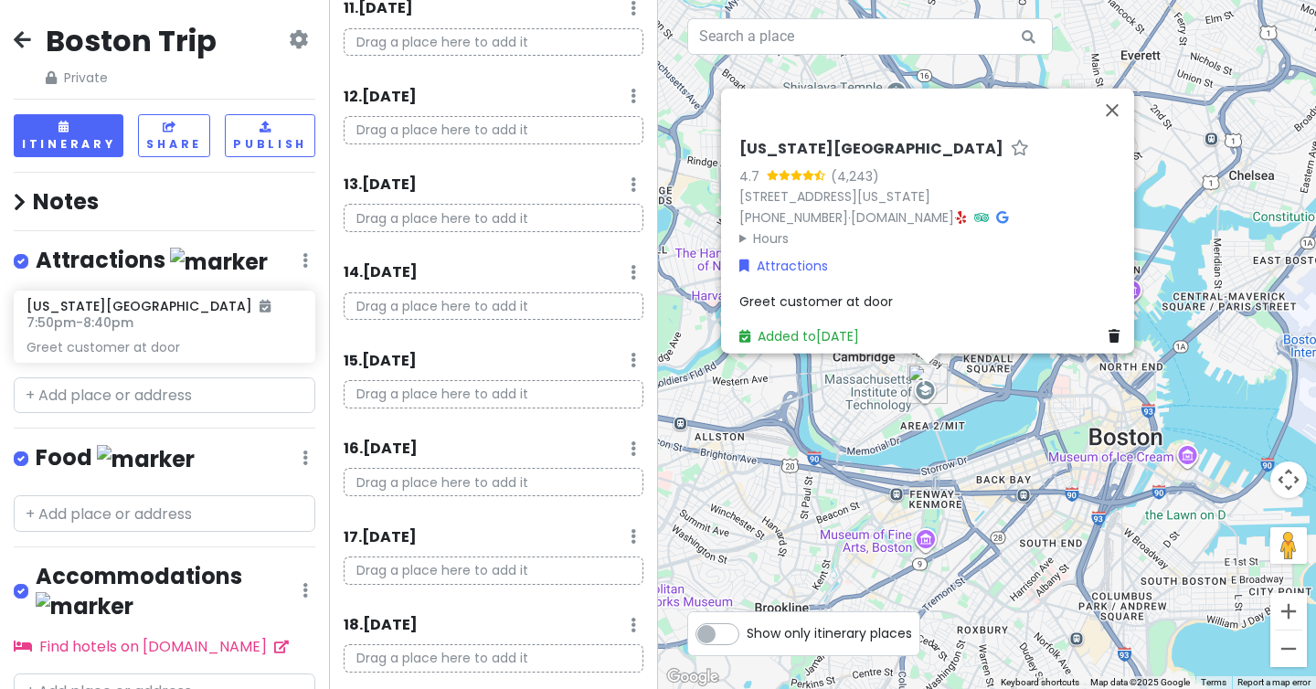
click at [429, 394] on p "Drag a place here to add it" at bounding box center [494, 394] width 300 height 28
click at [407, 364] on h6 "15 . Mon 9/15" at bounding box center [380, 361] width 73 height 19
click at [412, 346] on div "Itinerary × 1 . Mon 9/1 Edit Day Notes Delete Day Greet customer at gate, do no…" at bounding box center [493, 344] width 329 height 689
click at [410, 376] on div "15 . Mon 9/15 Add Day Notes Delete Day" at bounding box center [500, 364] width 286 height 31
click at [410, 364] on h6 "15 . Mon 9/15" at bounding box center [393, 361] width 73 height 19
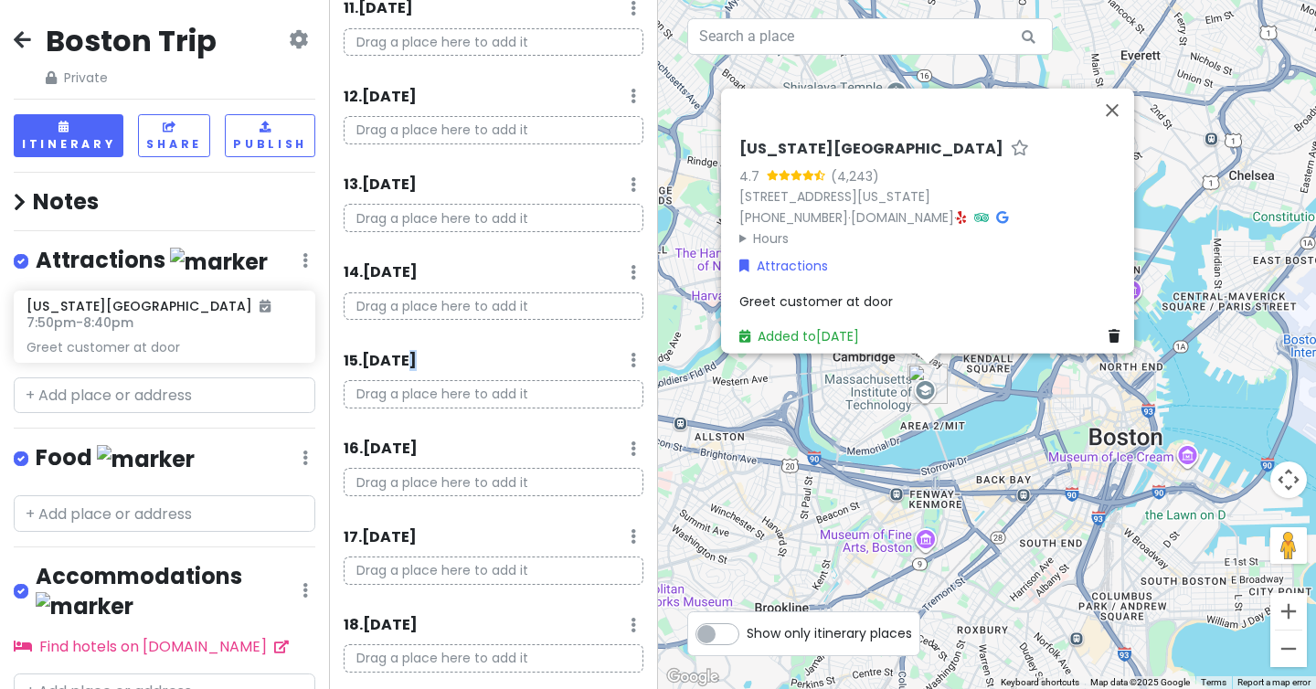
click at [410, 364] on h6 "15 . Mon 9/15" at bounding box center [380, 361] width 73 height 19
click at [631, 364] on icon at bounding box center [633, 360] width 5 height 15
click at [607, 420] on link "Add Day Notes" at bounding box center [577, 415] width 150 height 44
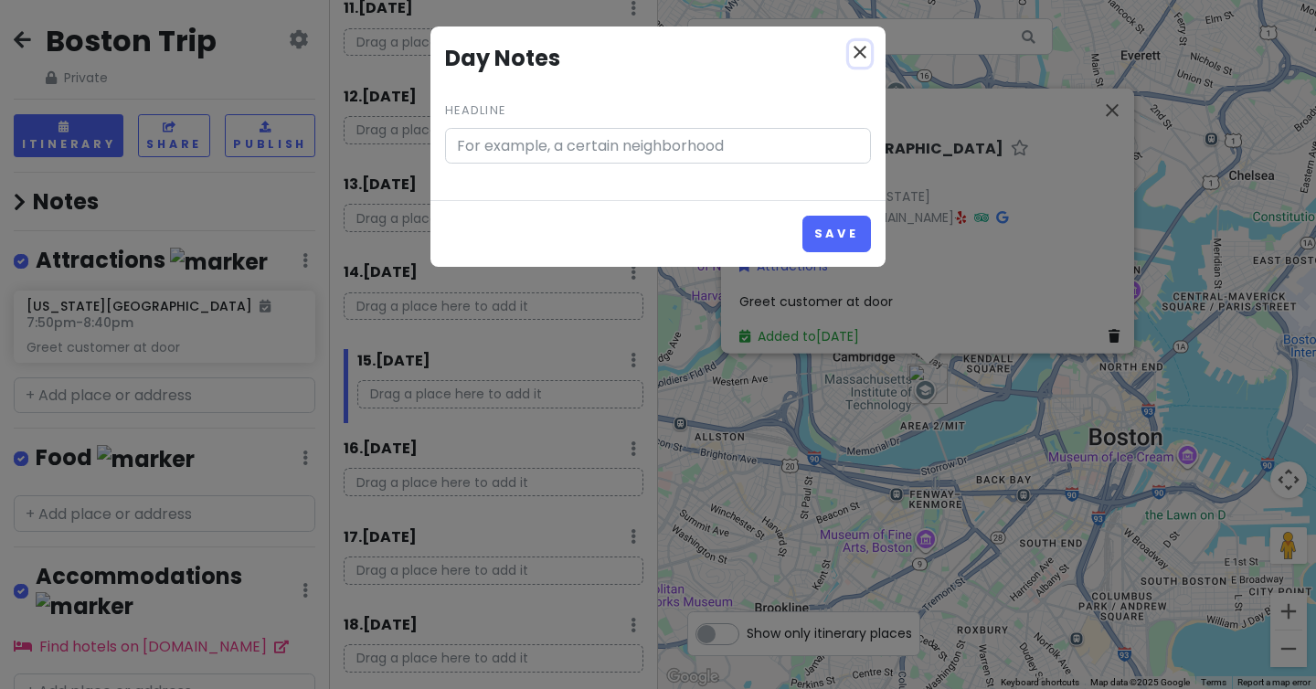
drag, startPoint x: 863, startPoint y: 54, endPoint x: 199, endPoint y: 266, distance: 696.7
click at [863, 54] on icon "close" at bounding box center [860, 52] width 22 height 22
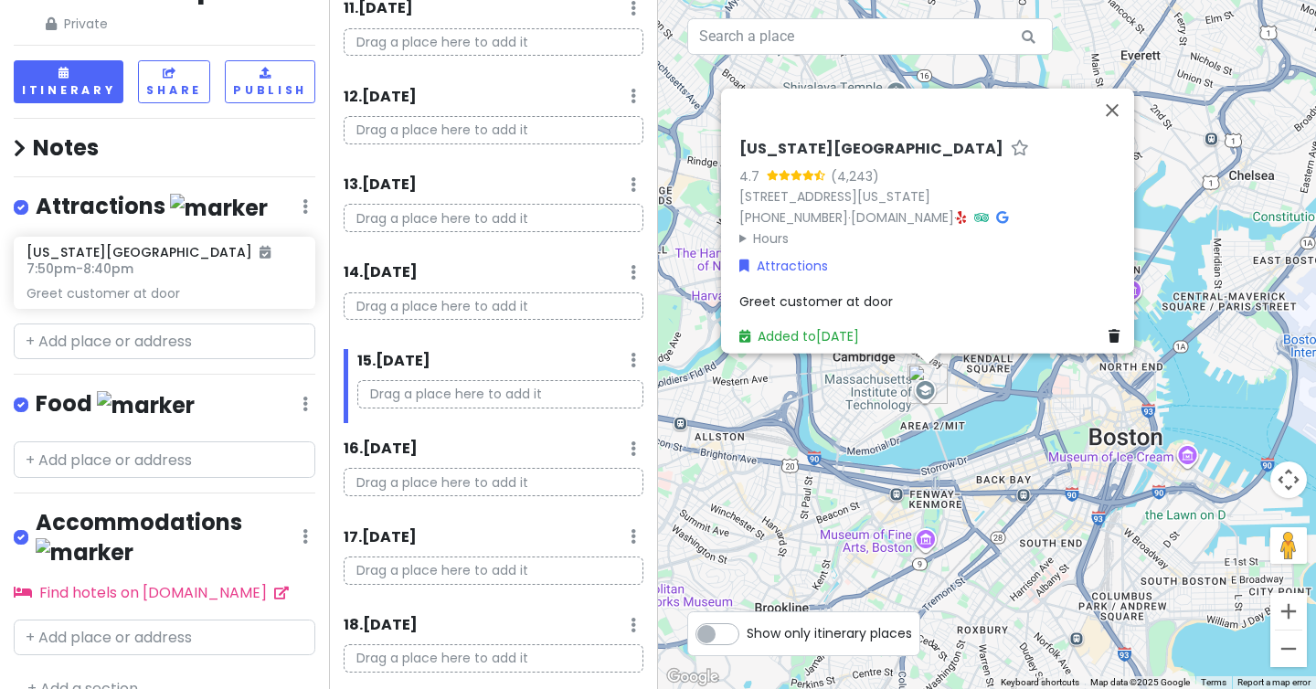
scroll to position [0, 0]
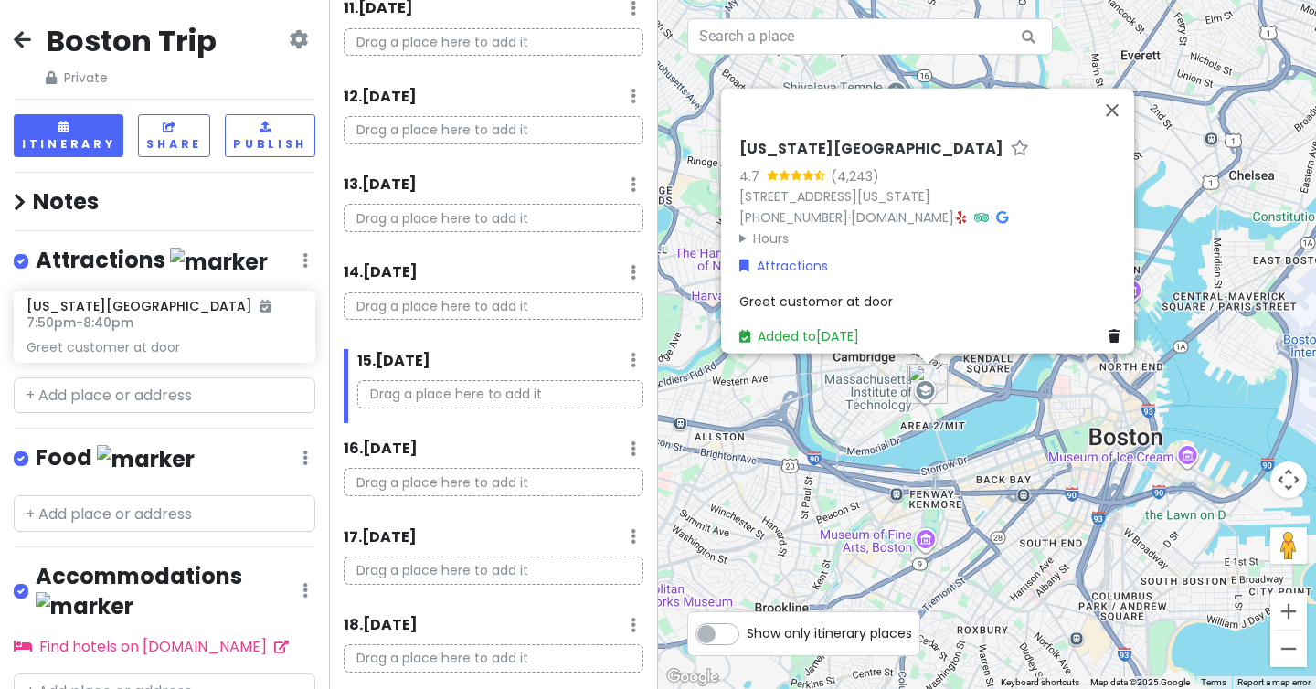
drag, startPoint x: 22, startPoint y: 26, endPoint x: 21, endPoint y: 40, distance: 14.7
click at [22, 27] on div "Boston Trip Private Change Dates Make a Copy Delete Trip Go Pro ⚡️ Give Feedbac…" at bounding box center [165, 55] width 302 height 66
click at [21, 41] on icon at bounding box center [22, 39] width 17 height 15
